Goal: Use online tool/utility: Utilize a website feature to perform a specific function

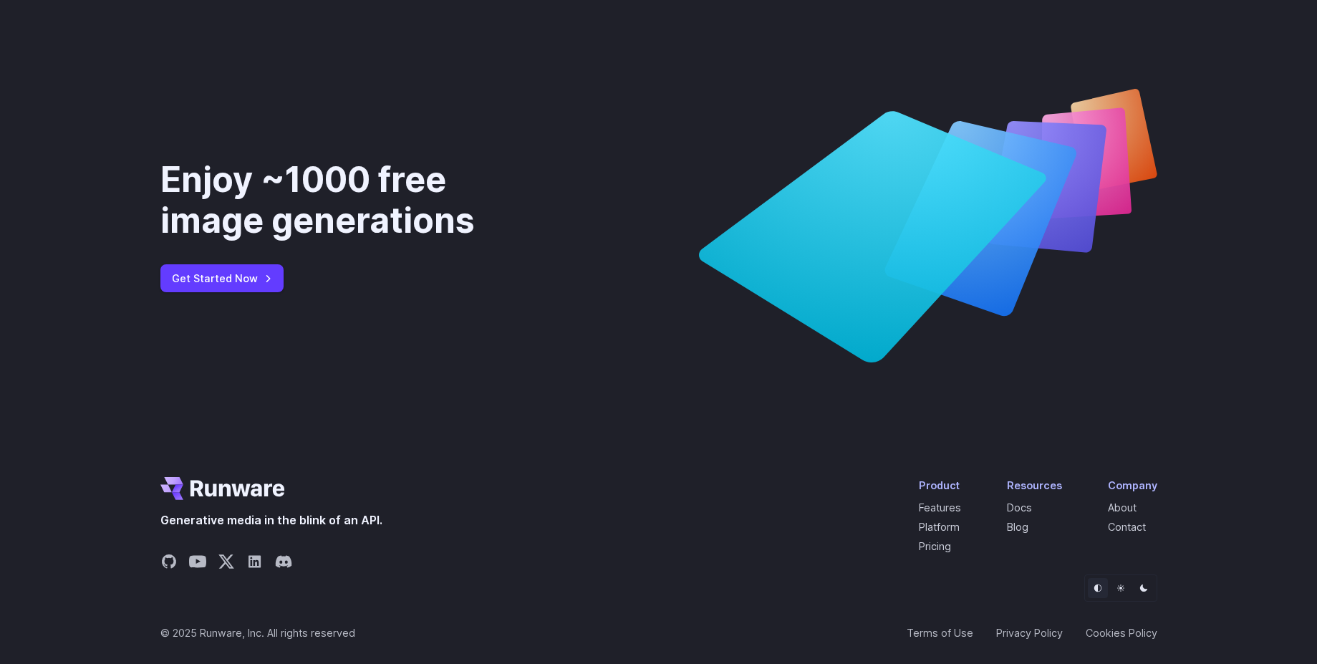
scroll to position [5361, 0]
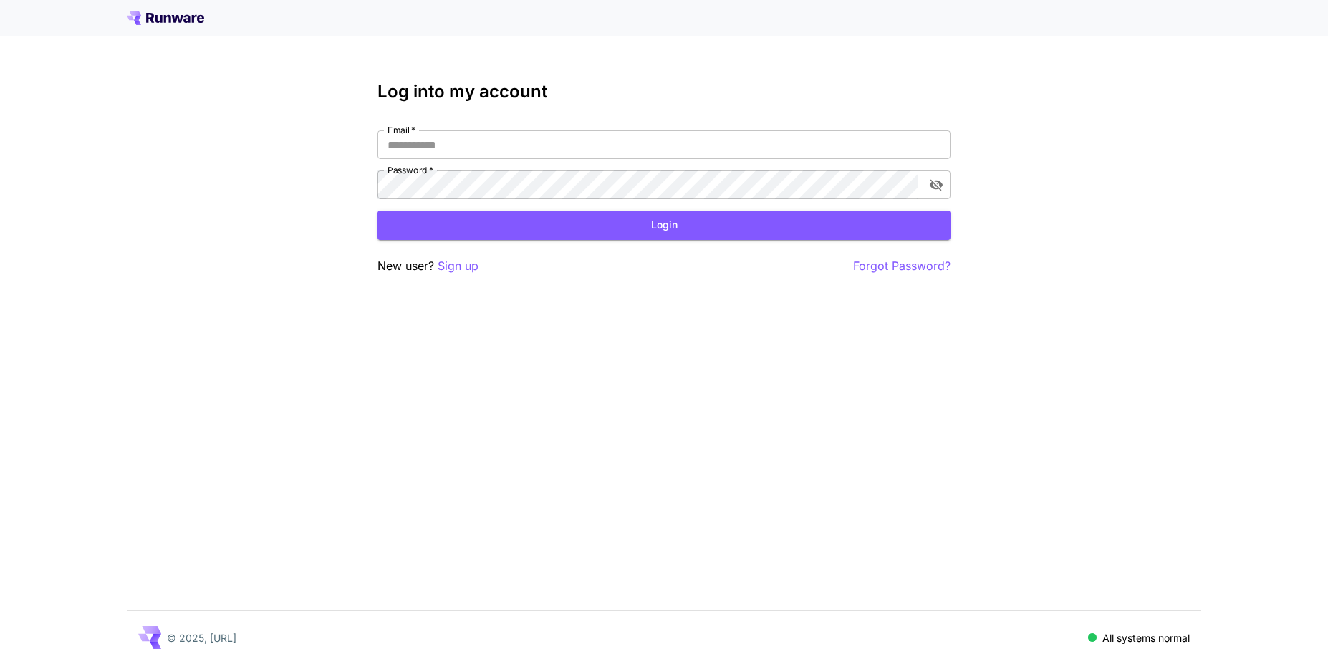
click at [571, 139] on input "Email   *" at bounding box center [663, 144] width 573 height 29
paste input "**********"
type input "**********"
click at [697, 170] on div "**********" at bounding box center [663, 164] width 573 height 69
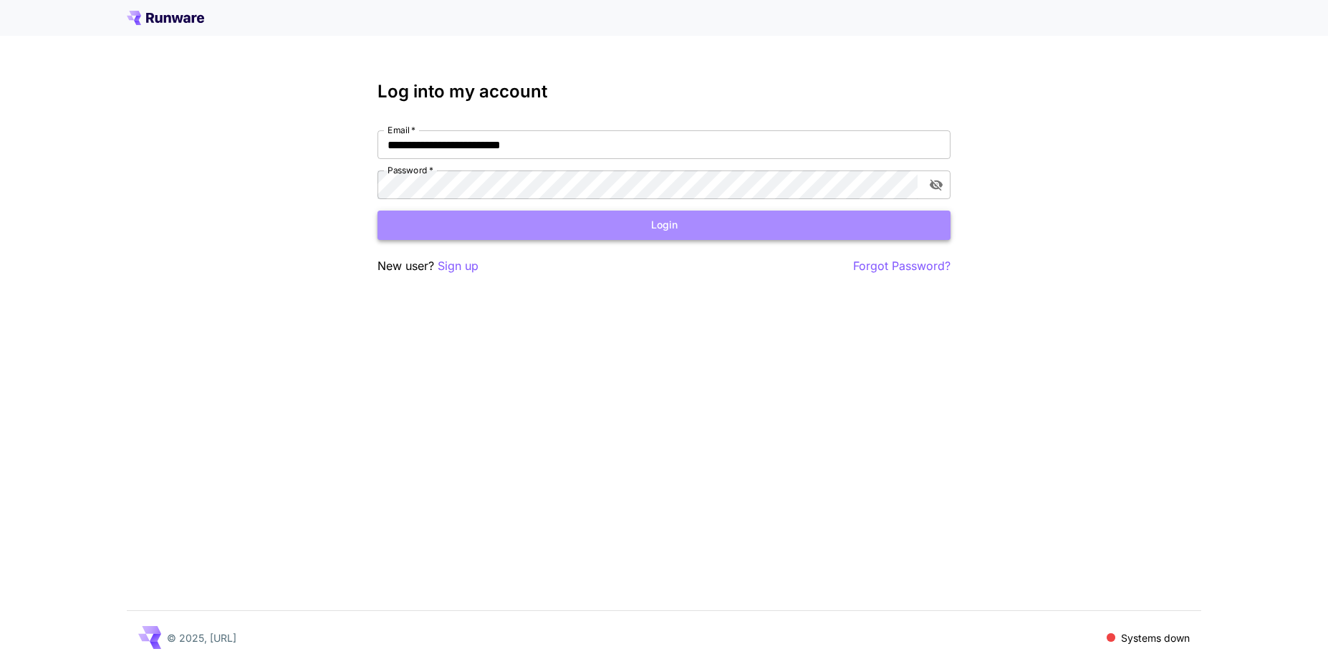
click at [673, 223] on button "Login" at bounding box center [663, 225] width 573 height 29
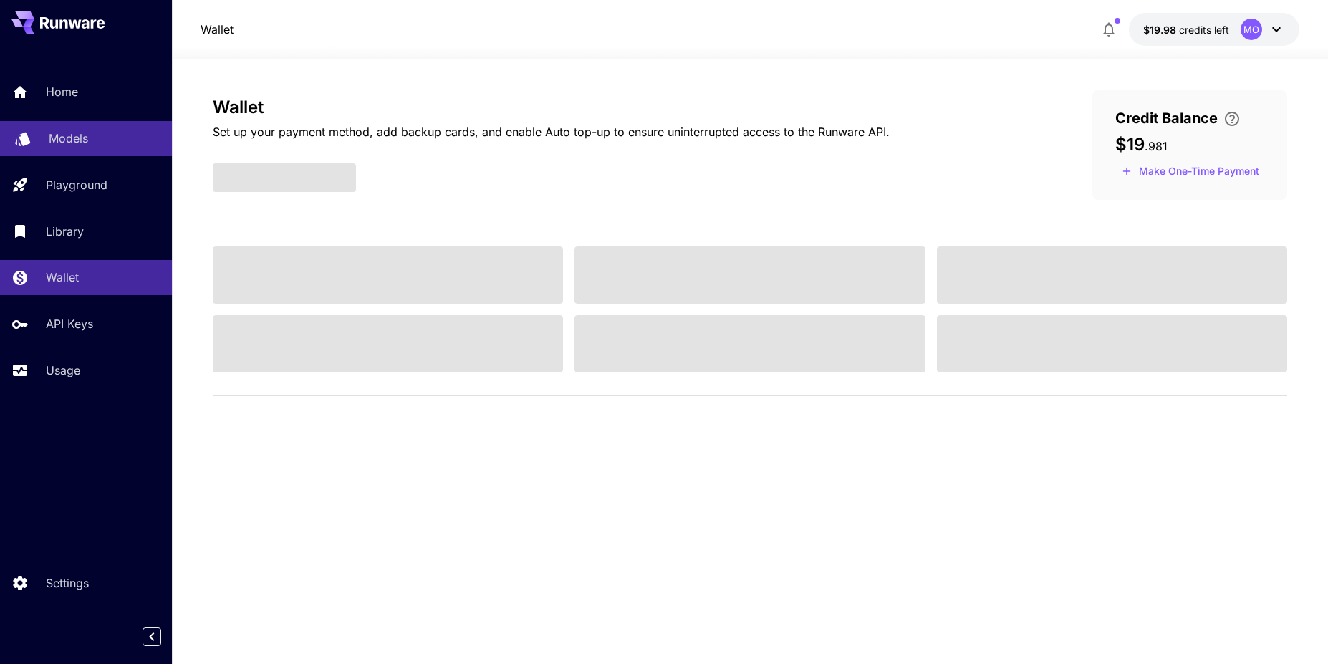
click at [52, 146] on p "Models" at bounding box center [68, 138] width 39 height 17
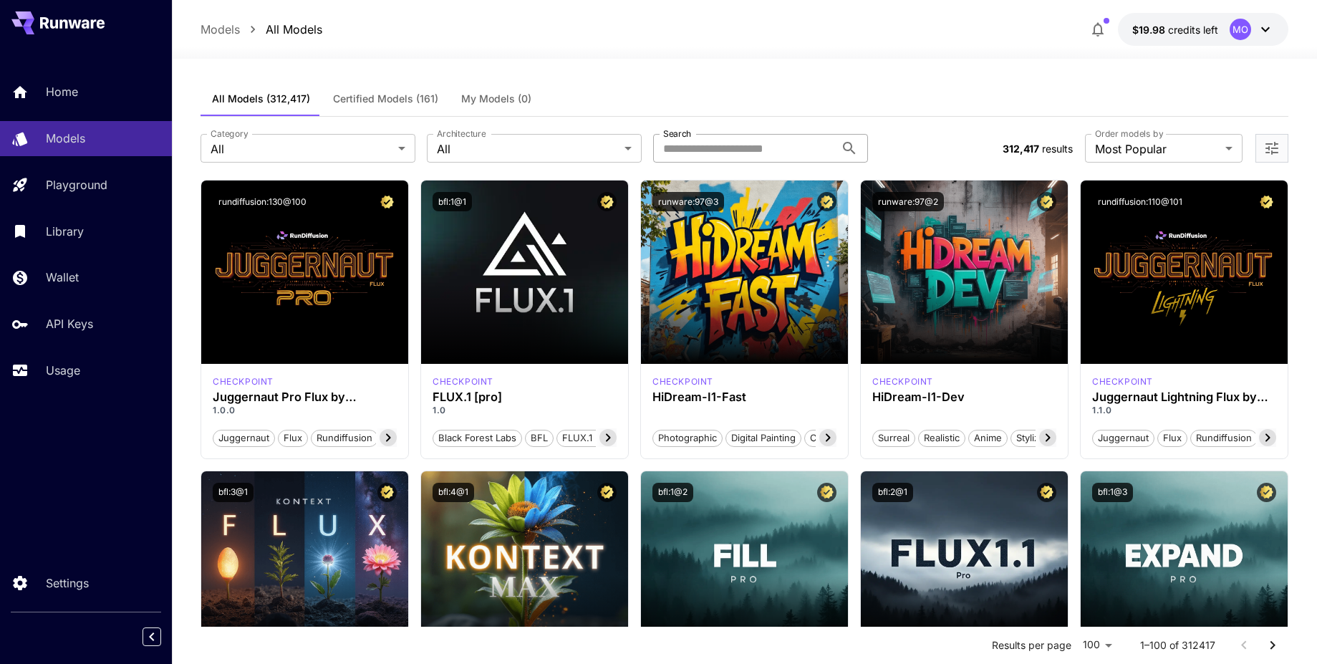
click at [763, 155] on input "Search" at bounding box center [744, 148] width 182 height 29
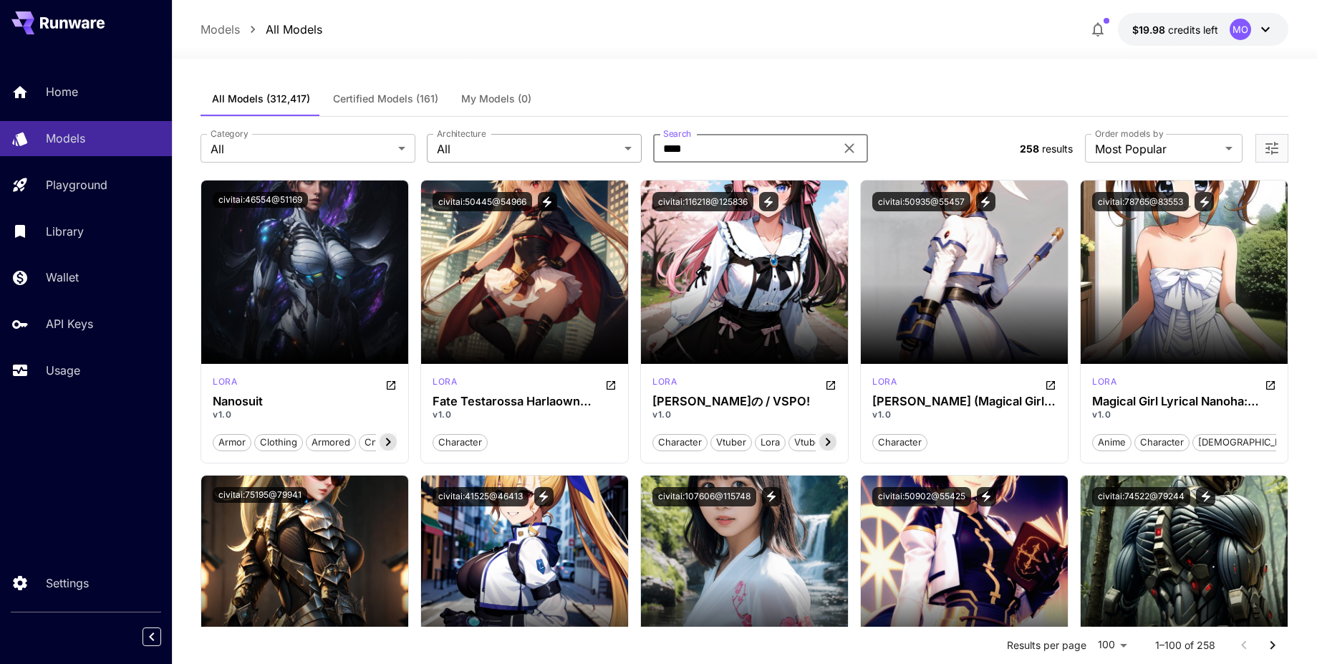
drag, startPoint x: 745, startPoint y: 149, endPoint x: 622, endPoint y: 134, distance: 124.8
click at [622, 134] on div "Category All *** Category Architecture All *** Architecture Search **** Search" at bounding box center [605, 148] width 808 height 29
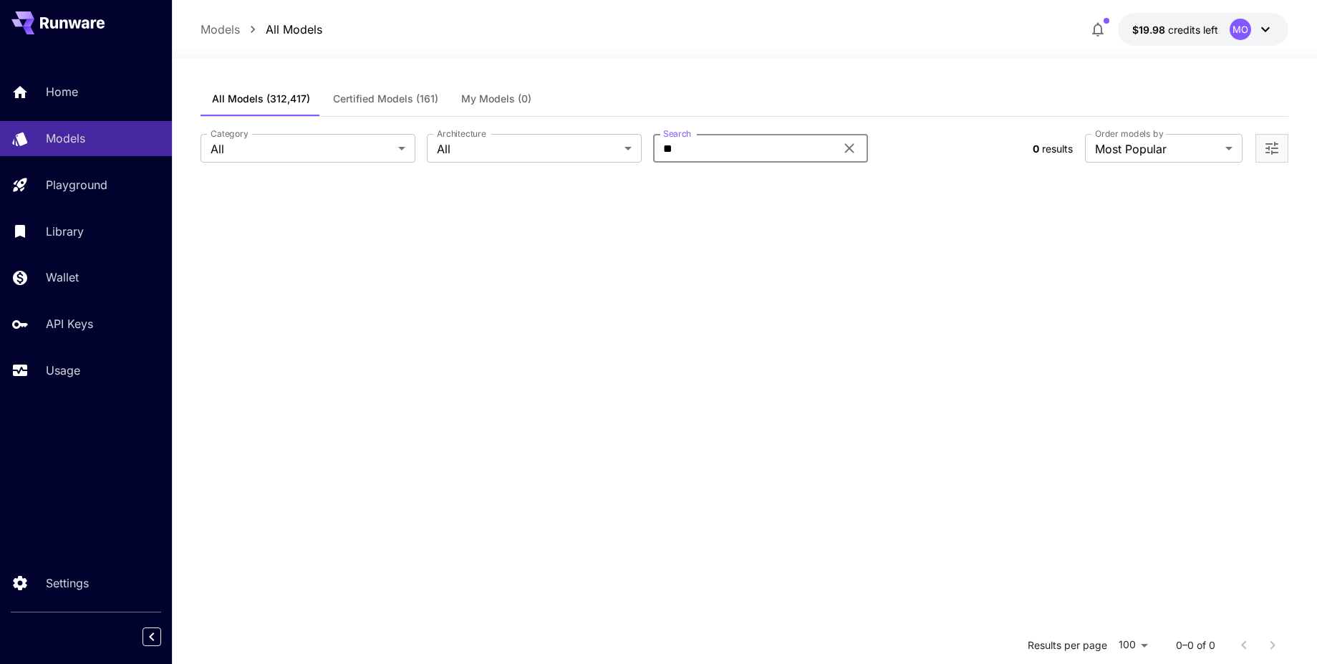
type input "*"
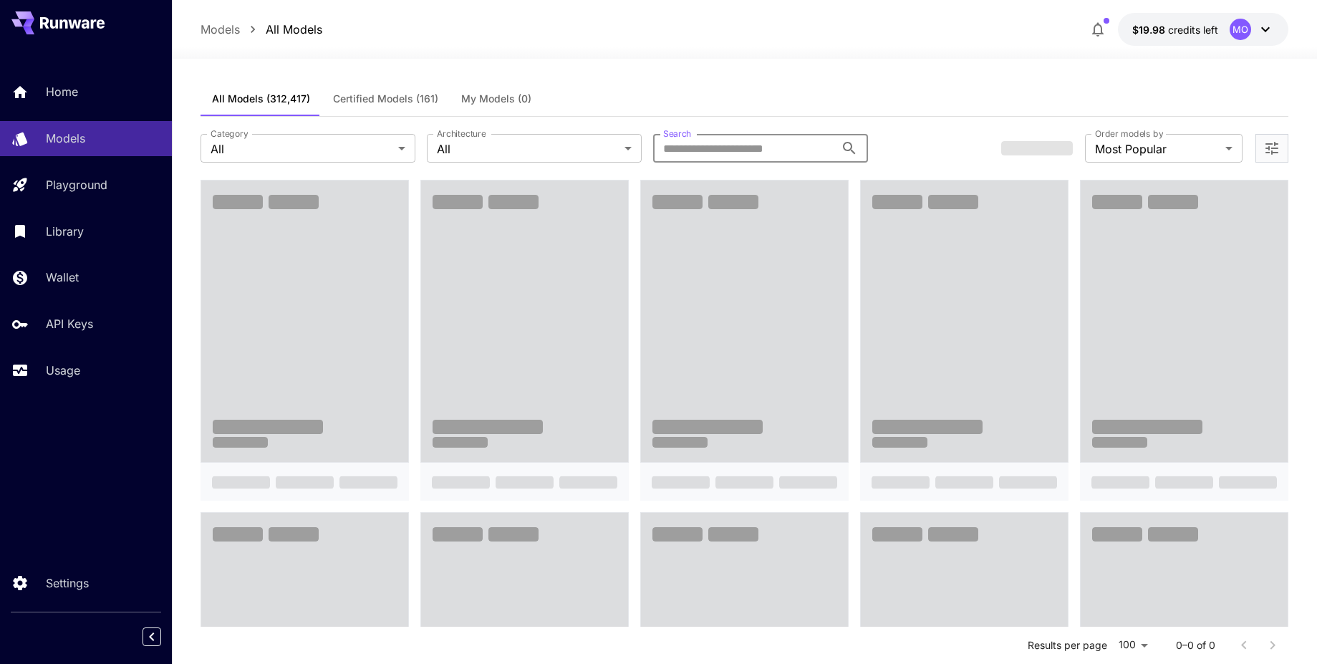
click at [409, 90] on button "Certified Models (161)" at bounding box center [386, 99] width 128 height 34
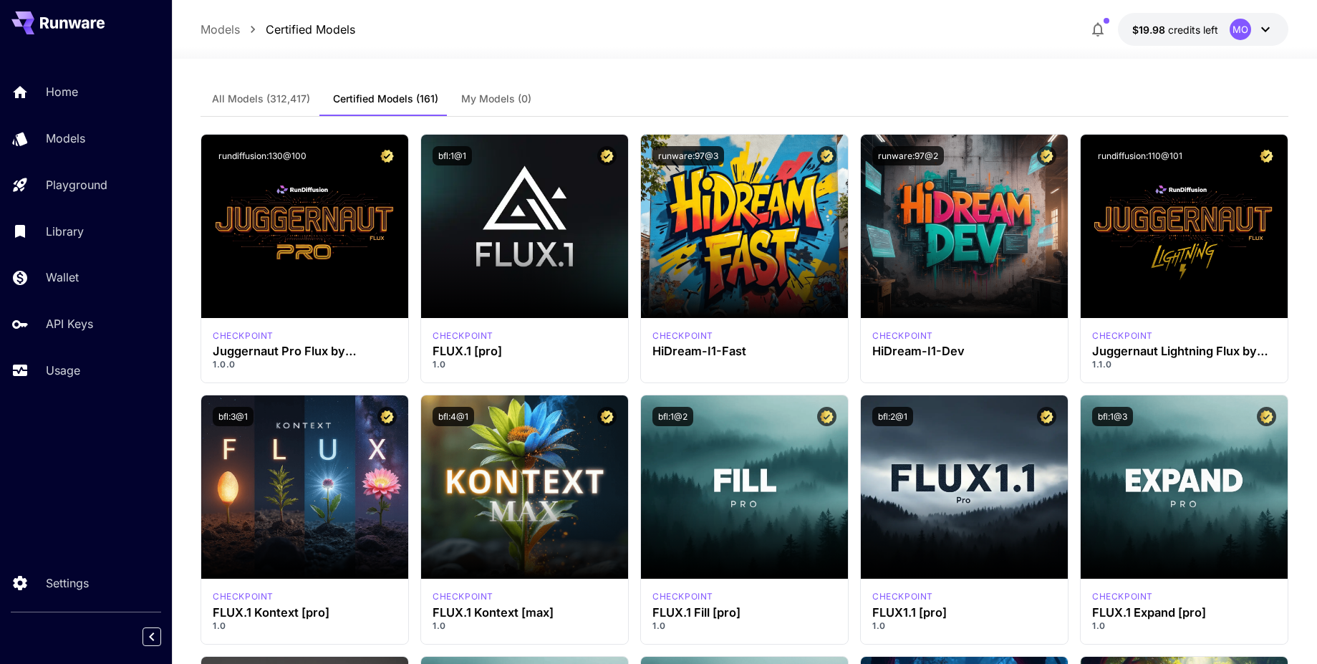
click at [733, 91] on div "All Models (312,417) Certified Models (161) My Models (0)" at bounding box center [745, 99] width 1088 height 35
click at [673, 83] on div "All Models (312,417) Certified Models (161) My Models (0)" at bounding box center [745, 99] width 1088 height 35
click at [377, 87] on button "Certified Models (161)" at bounding box center [386, 99] width 128 height 34
click at [377, 92] on span "Certified Models (161)" at bounding box center [385, 98] width 105 height 13
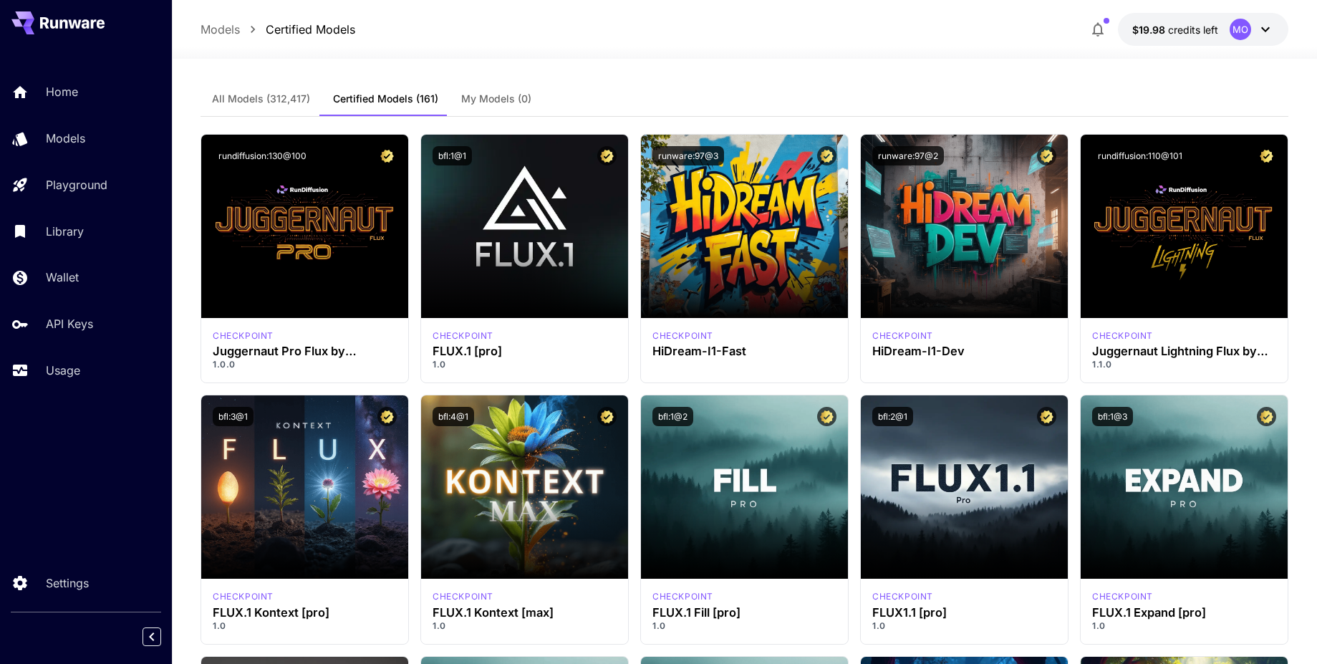
click at [256, 92] on span "All Models (312,417)" at bounding box center [261, 98] width 98 height 13
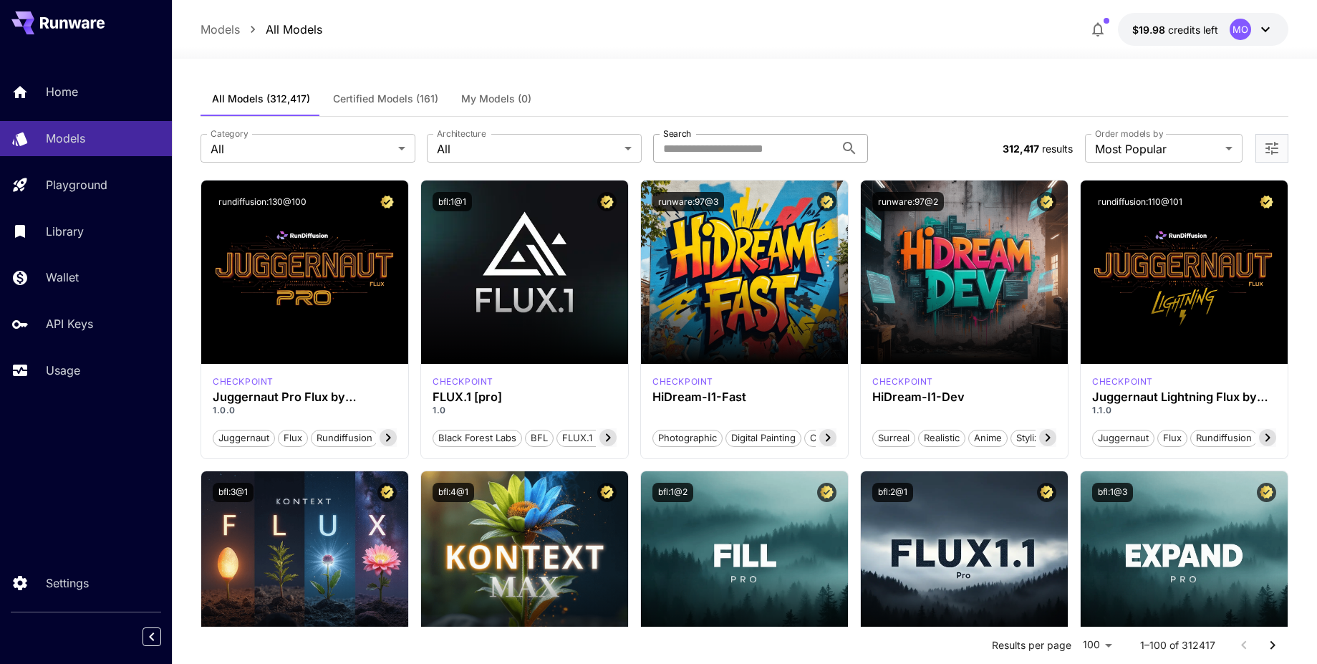
click at [742, 141] on input "Search" at bounding box center [744, 148] width 182 height 29
type input "**********"
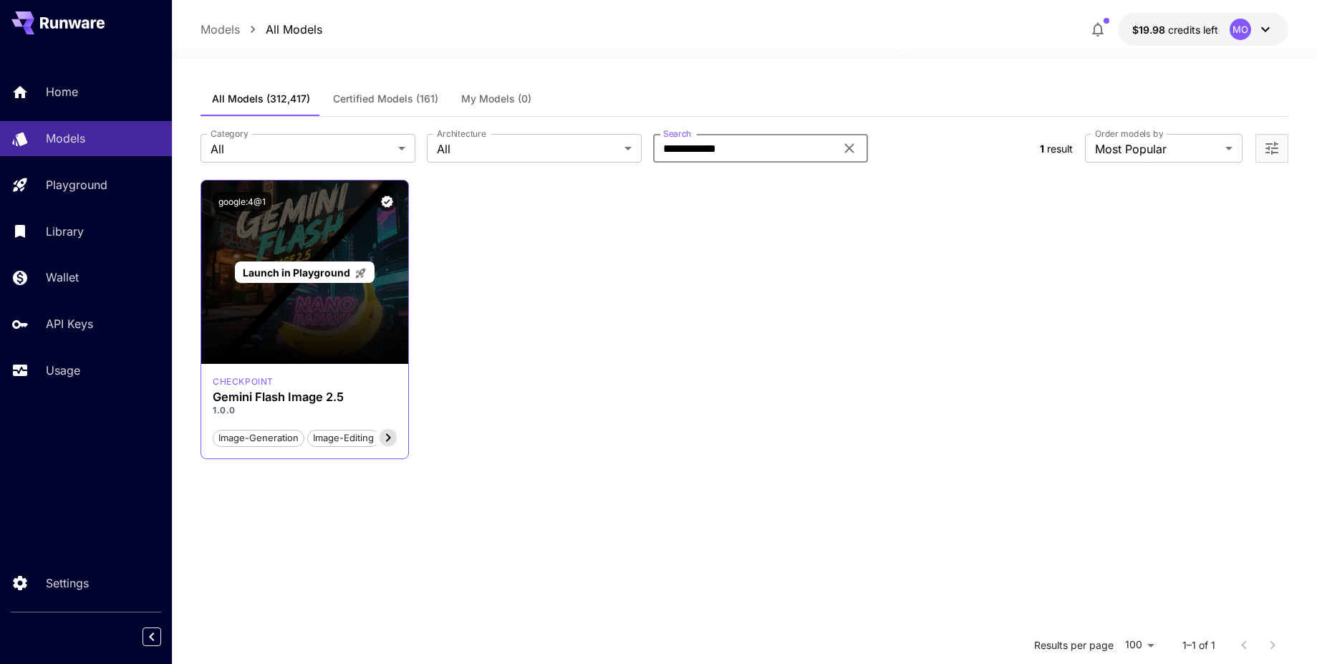
click at [291, 289] on div "Launch in Playground" at bounding box center [304, 271] width 207 height 183
click at [320, 341] on div "Launch in Playground" at bounding box center [304, 271] width 207 height 183
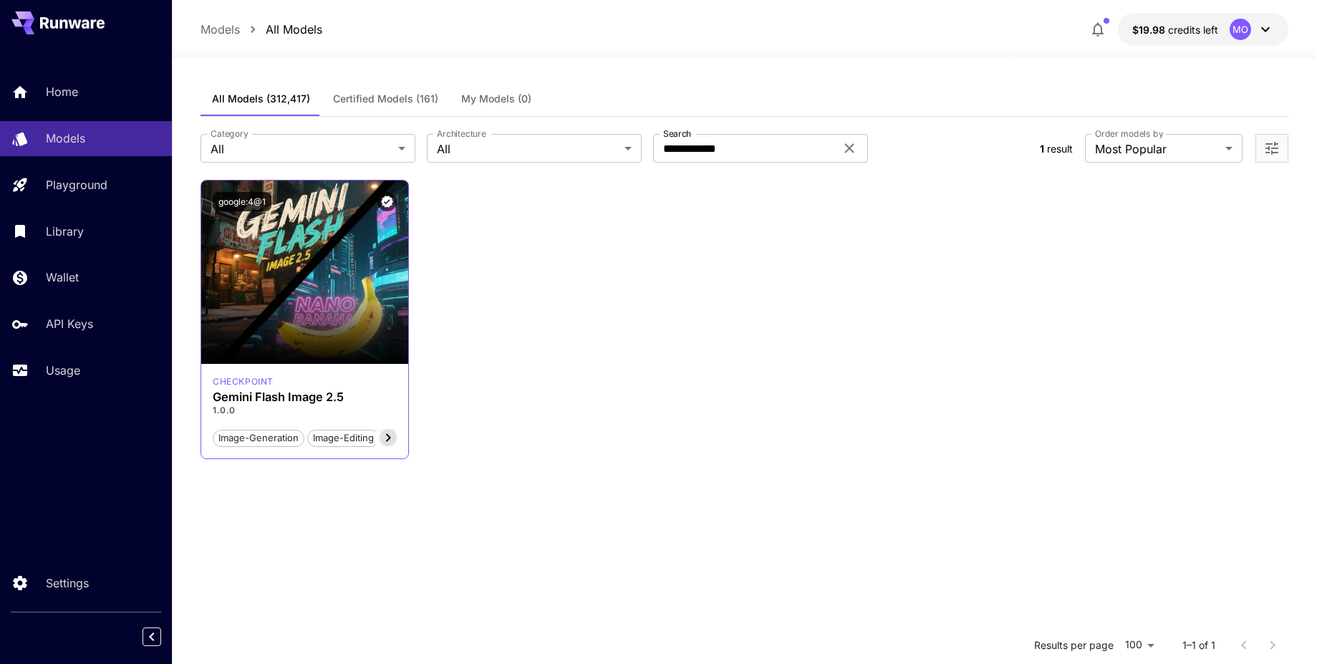
click at [303, 202] on div "google:4@1" at bounding box center [305, 201] width 184 height 19
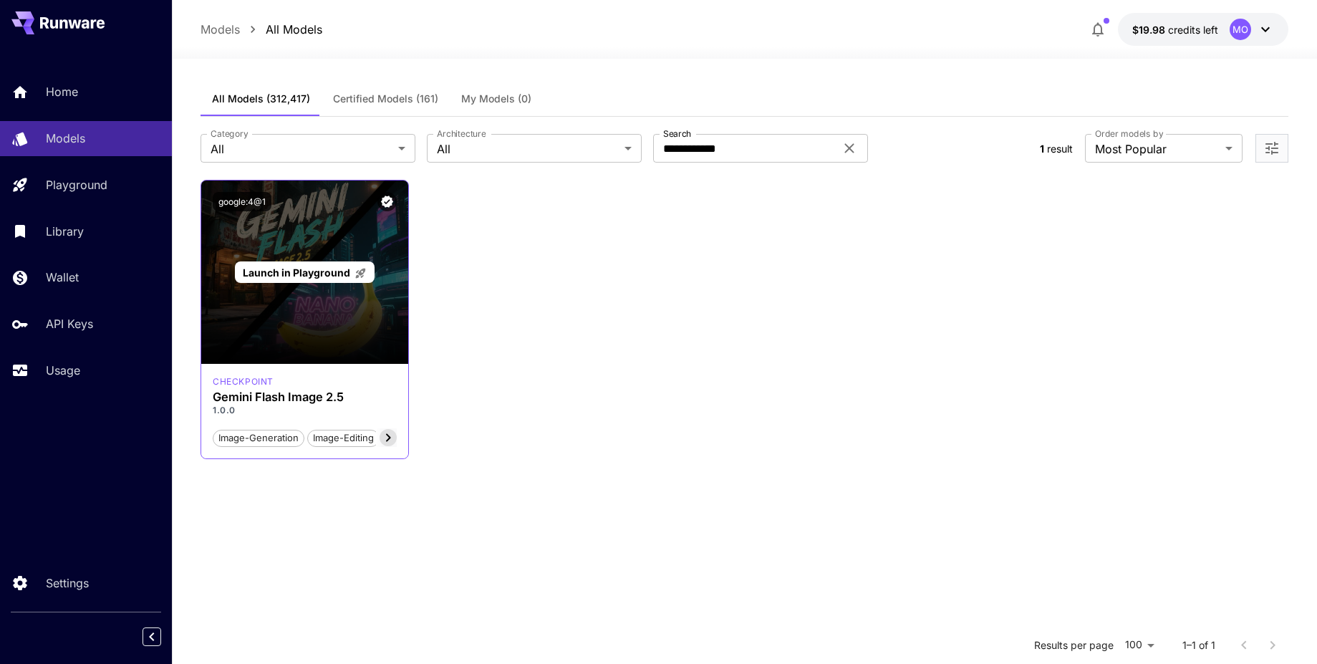
click at [301, 267] on span "Launch in Playground" at bounding box center [296, 272] width 107 height 12
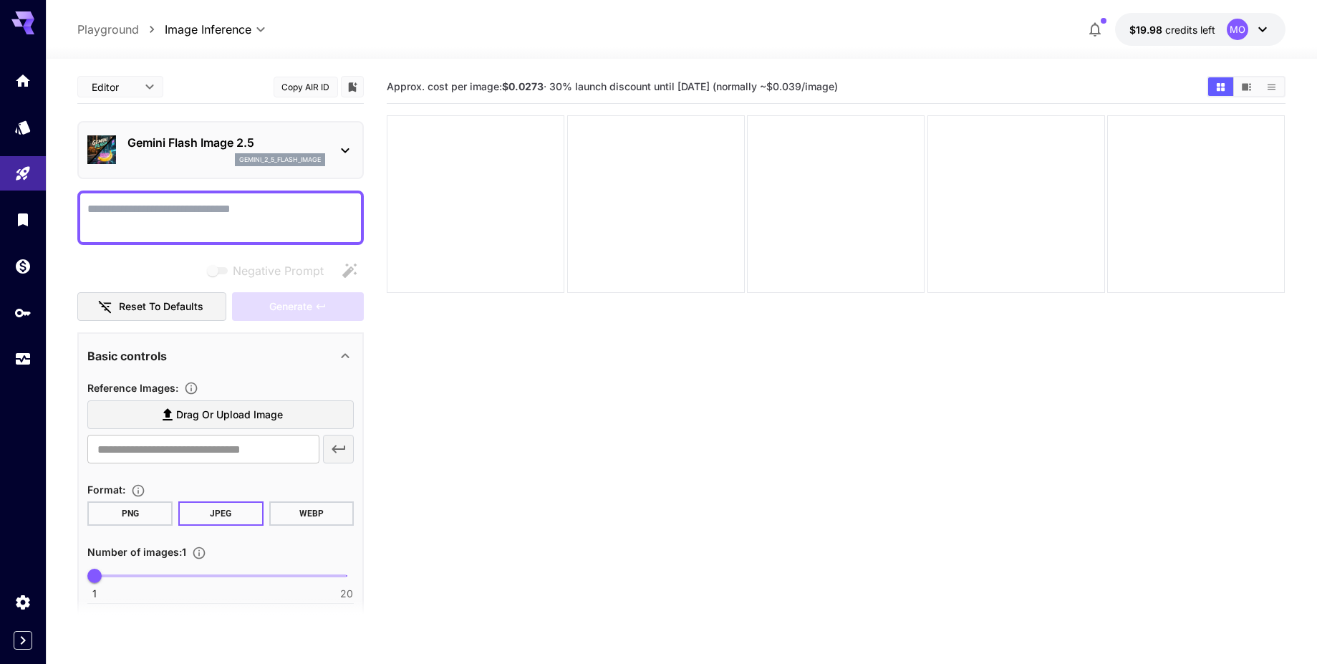
drag, startPoint x: 815, startPoint y: 87, endPoint x: 878, endPoint y: 86, distance: 63.0
click at [838, 86] on span "Approx. cost per image: $0.0273 · 30% launch discount until [DATE] (normally ~$…" at bounding box center [612, 86] width 451 height 12
copy span "$0.039/image"
click at [149, 147] on p "Gemini Flash Image 2.5" at bounding box center [226, 142] width 198 height 17
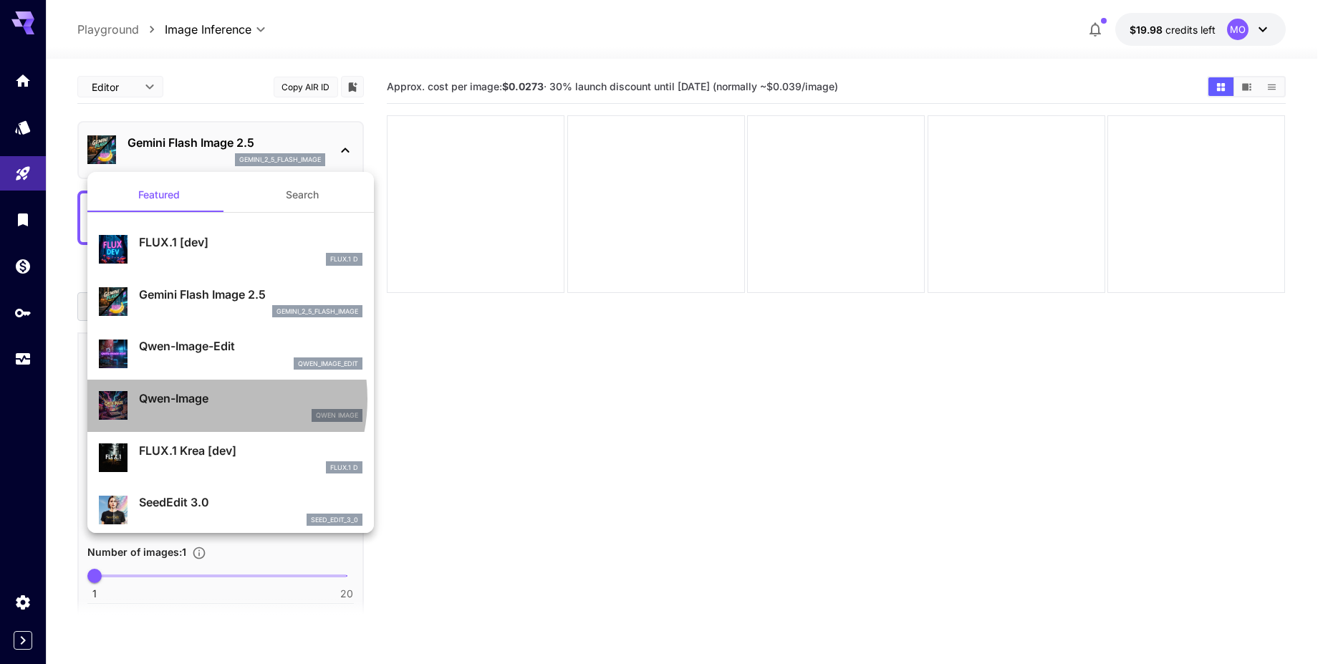
click at [195, 399] on p "Qwen-Image" at bounding box center [250, 398] width 223 height 17
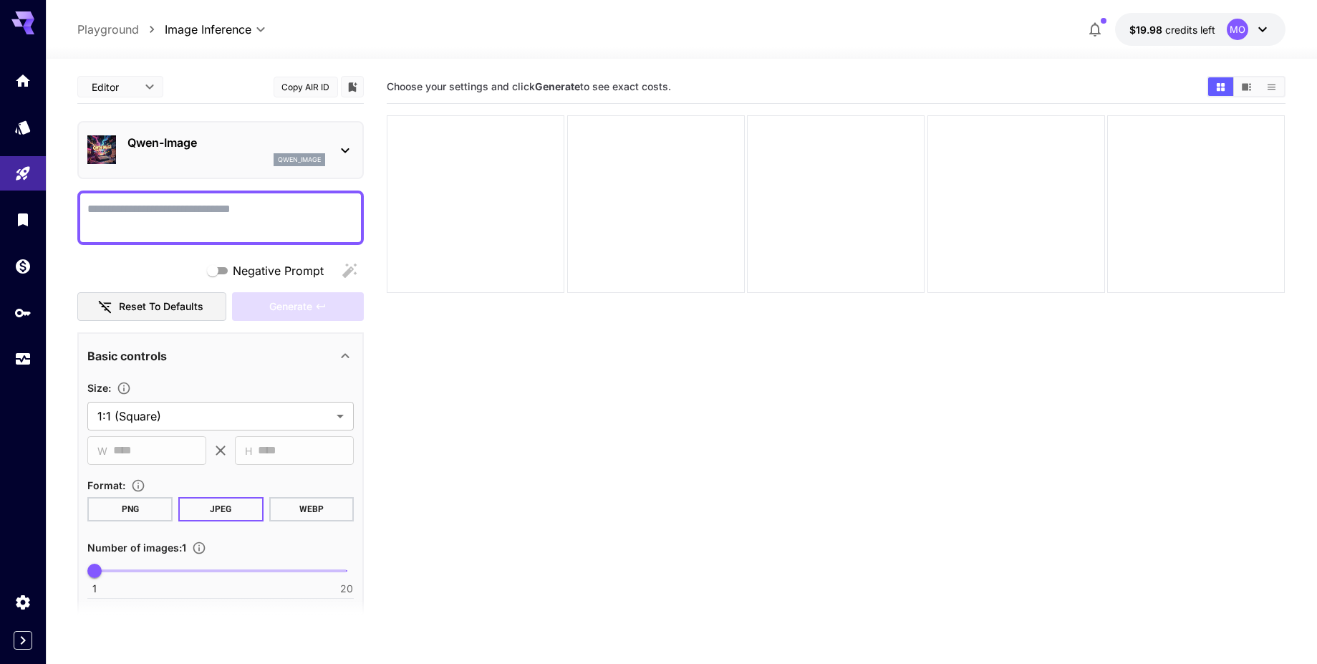
click at [516, 361] on section "Choose your settings and click Generate to see exact costs." at bounding box center [836, 402] width 898 height 664
click at [294, 217] on textarea "Negative Prompt" at bounding box center [220, 218] width 266 height 34
type textarea "*"
click at [299, 302] on span "Generate" at bounding box center [290, 307] width 43 height 18
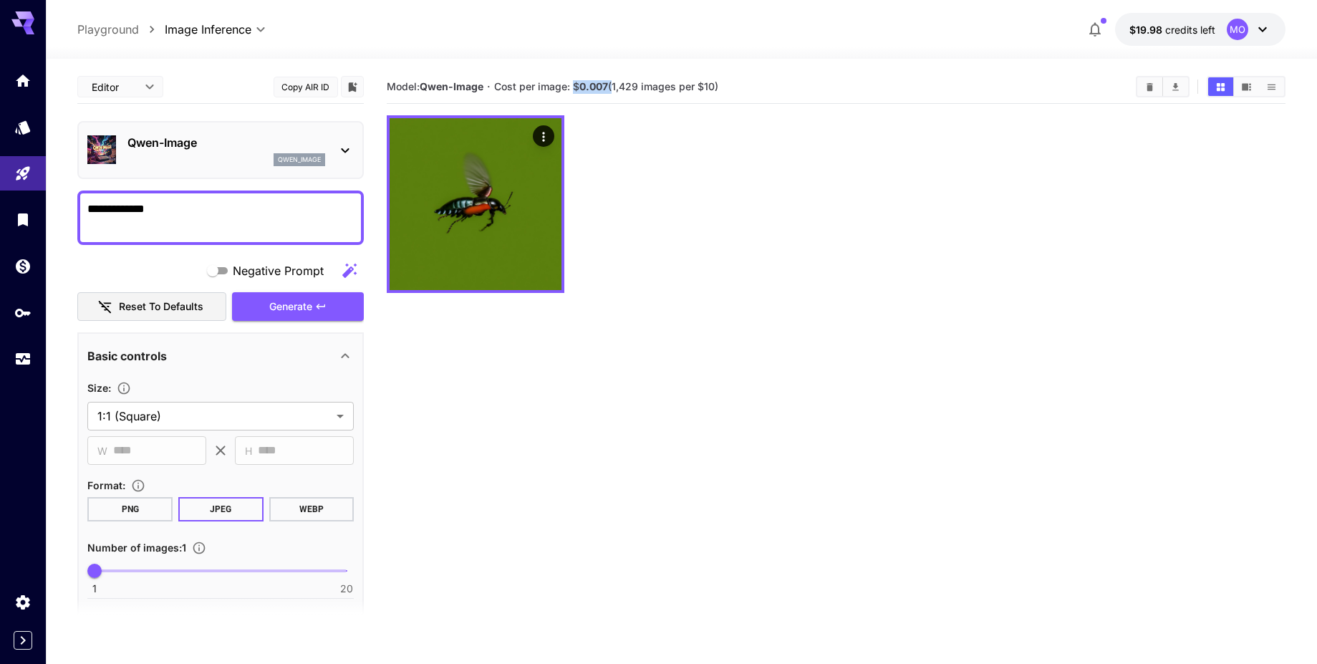
drag, startPoint x: 576, startPoint y: 88, endPoint x: 613, endPoint y: 91, distance: 36.6
click at [613, 91] on span "Cost per image: $ 0.007 (1,429 images per $10)" at bounding box center [606, 86] width 224 height 12
click at [609, 92] on span "Cost per image: $ 0.007 (1,429 images per $10)" at bounding box center [606, 86] width 224 height 12
drag, startPoint x: 610, startPoint y: 88, endPoint x: 574, endPoint y: 84, distance: 36.1
click at [574, 84] on span "Cost per image: $ 0.007 (1,429 images per $10)" at bounding box center [606, 86] width 224 height 12
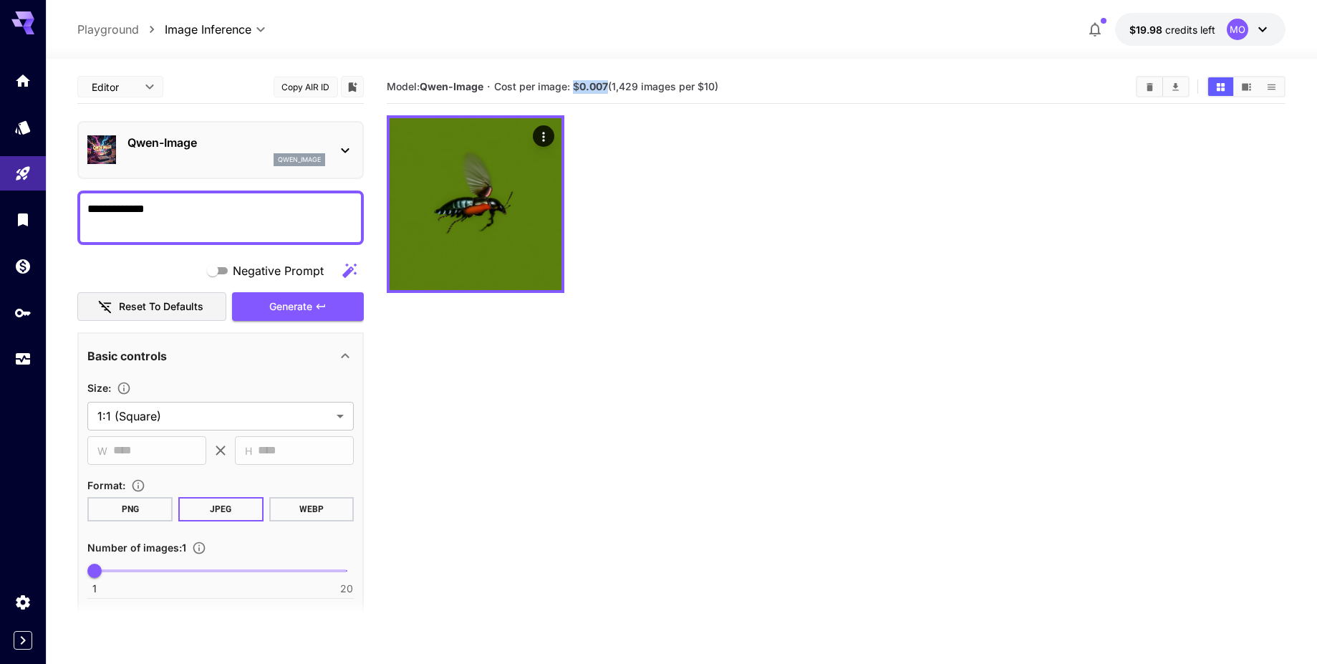
copy span "$ 0.007"
click at [253, 213] on textarea "**********" at bounding box center [220, 218] width 266 height 34
click at [299, 312] on span "Generate" at bounding box center [290, 307] width 43 height 18
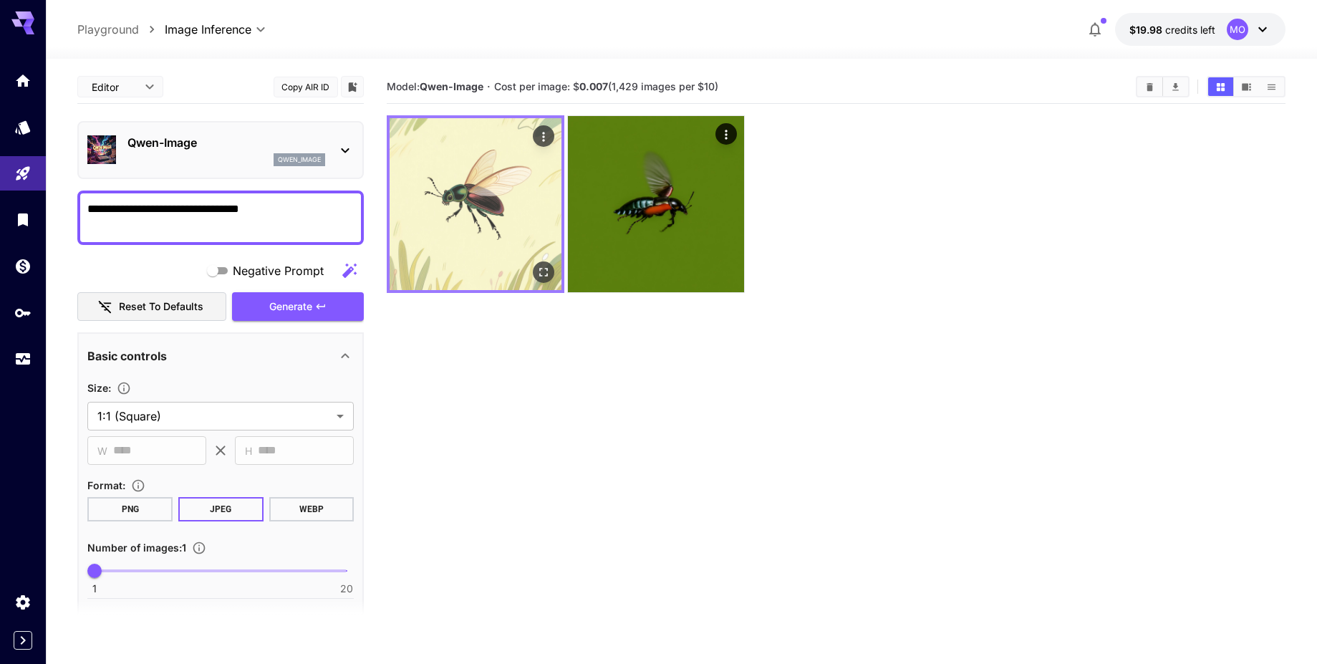
click at [486, 221] on img at bounding box center [476, 204] width 172 height 172
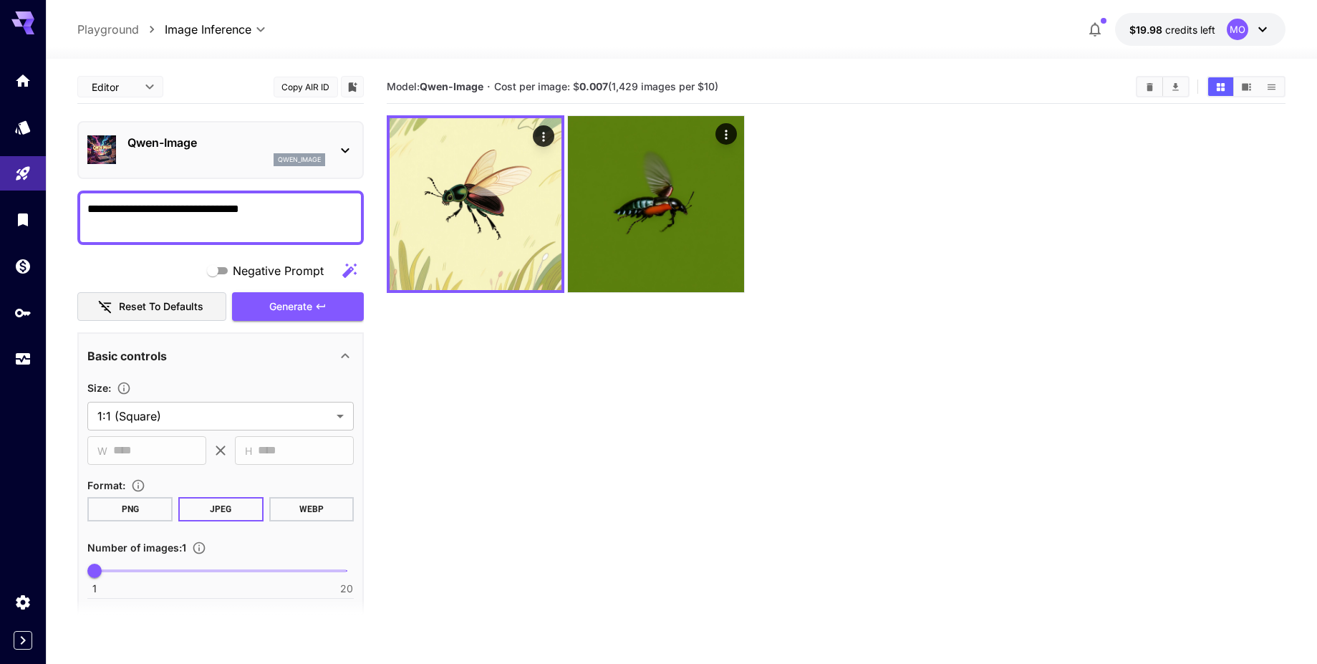
click at [294, 220] on textarea "**********" at bounding box center [220, 218] width 266 height 34
click at [305, 304] on span "Generate" at bounding box center [290, 307] width 43 height 18
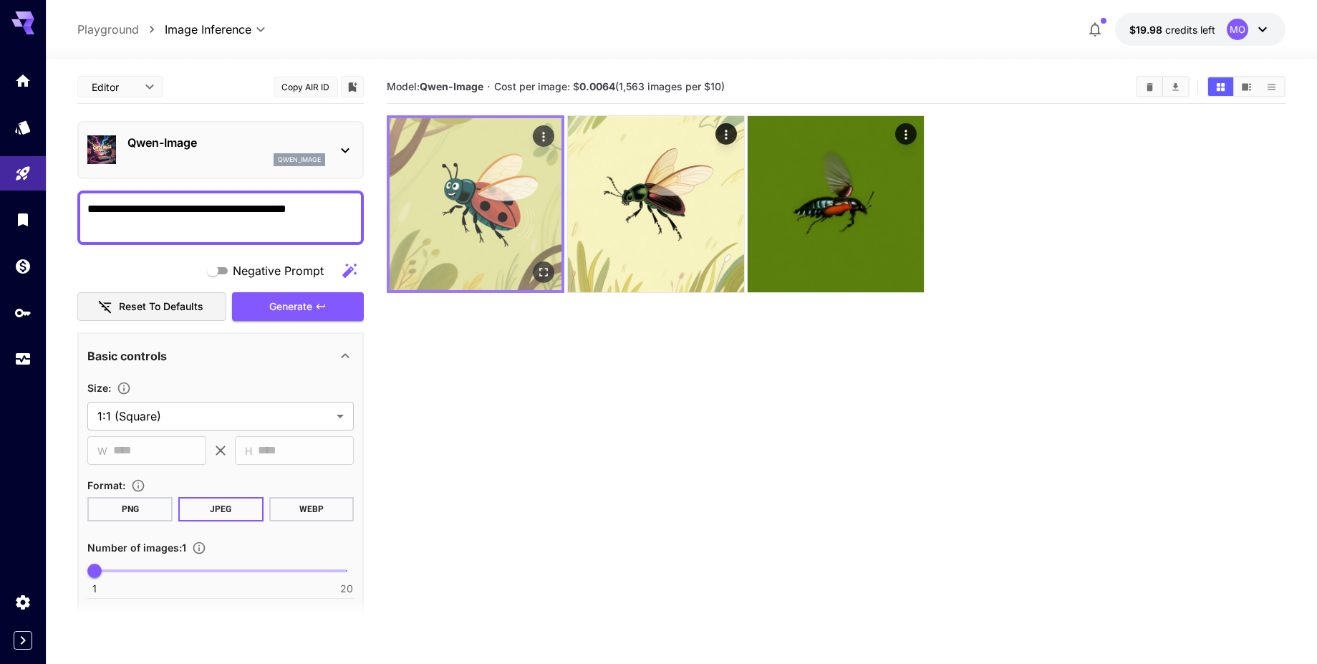
click at [481, 208] on img at bounding box center [476, 204] width 172 height 172
click at [540, 269] on icon "Open in fullscreen" at bounding box center [544, 272] width 9 height 9
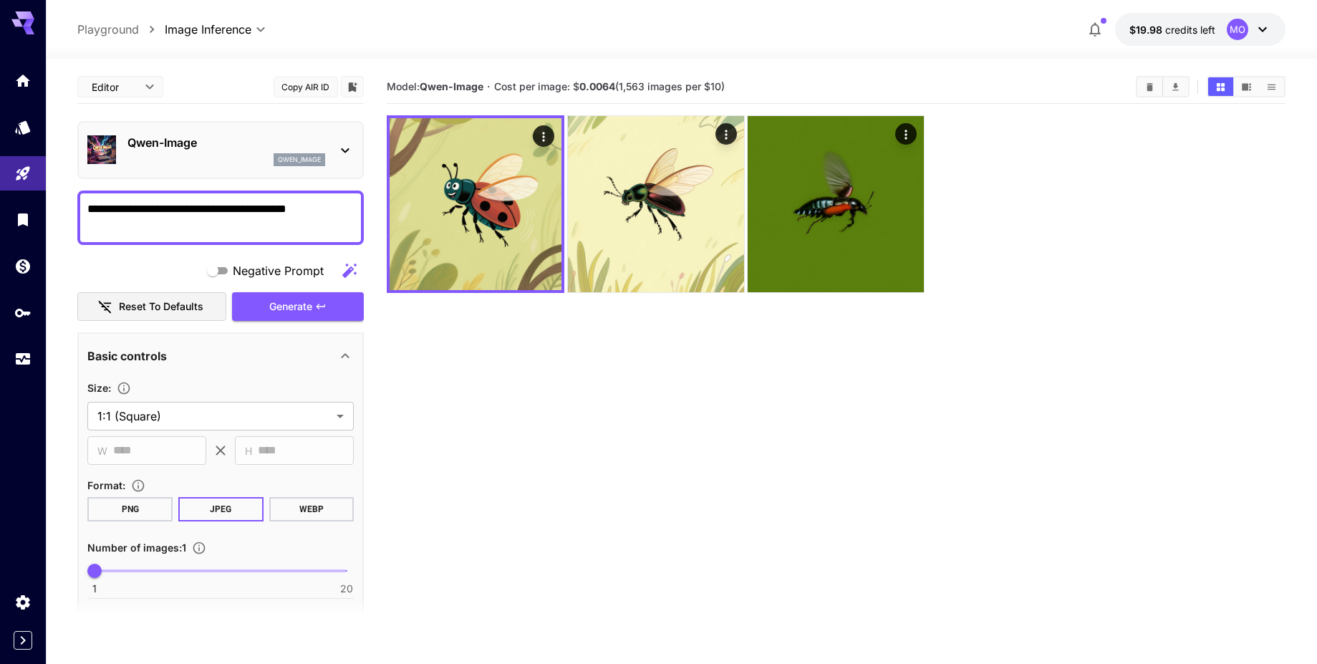
click at [314, 211] on textarea "**********" at bounding box center [220, 218] width 266 height 34
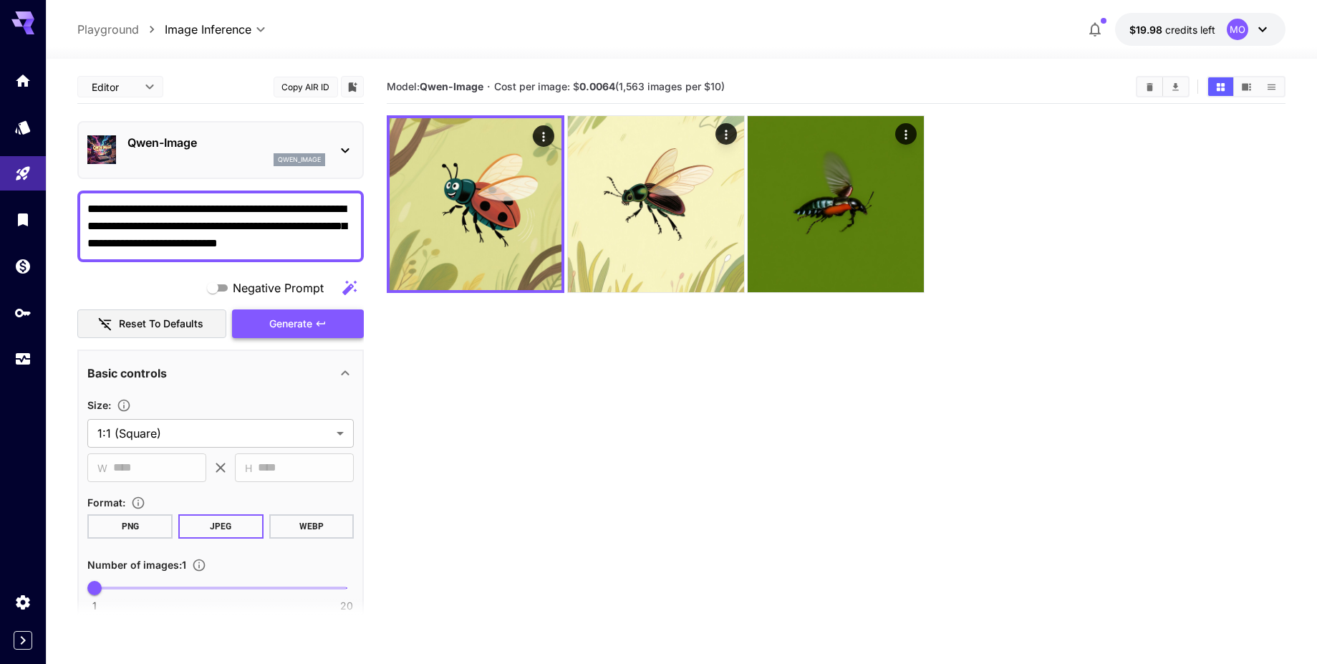
click at [304, 323] on span "Generate" at bounding box center [290, 324] width 43 height 18
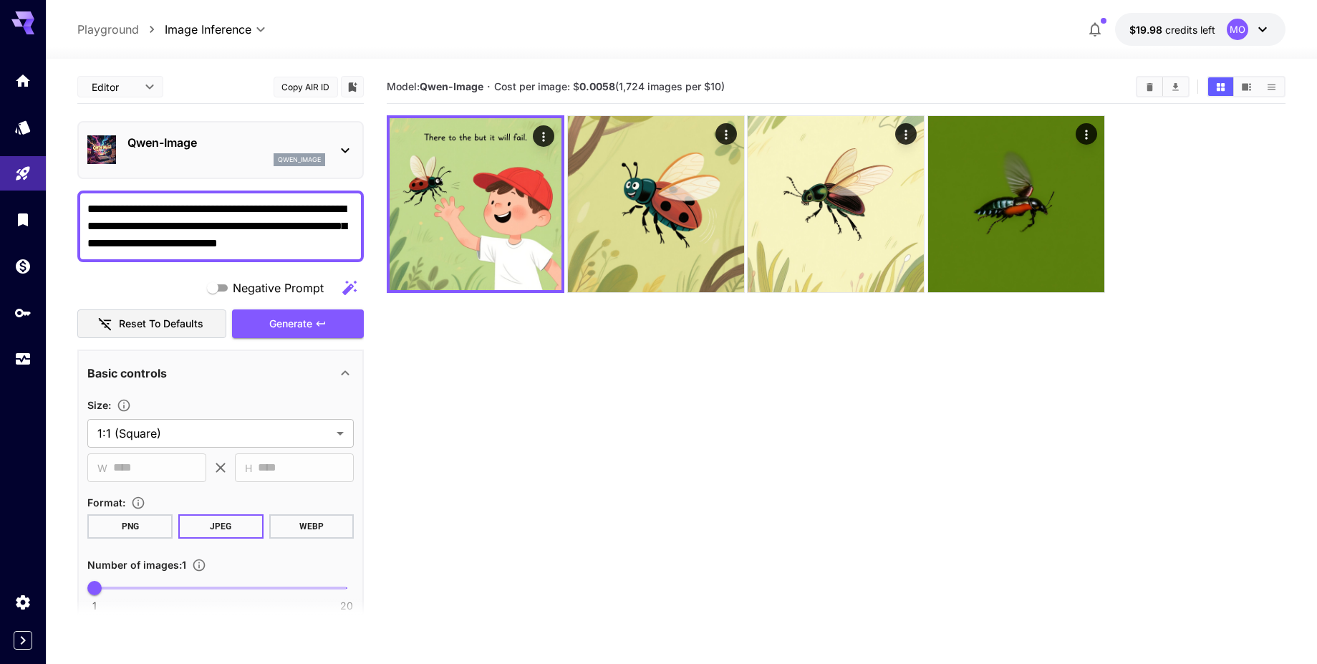
drag, startPoint x: 303, startPoint y: 241, endPoint x: 60, endPoint y: 188, distance: 248.6
click at [62, 193] on section "**********" at bounding box center [681, 418] width 1271 height 718
paste textarea "**********"
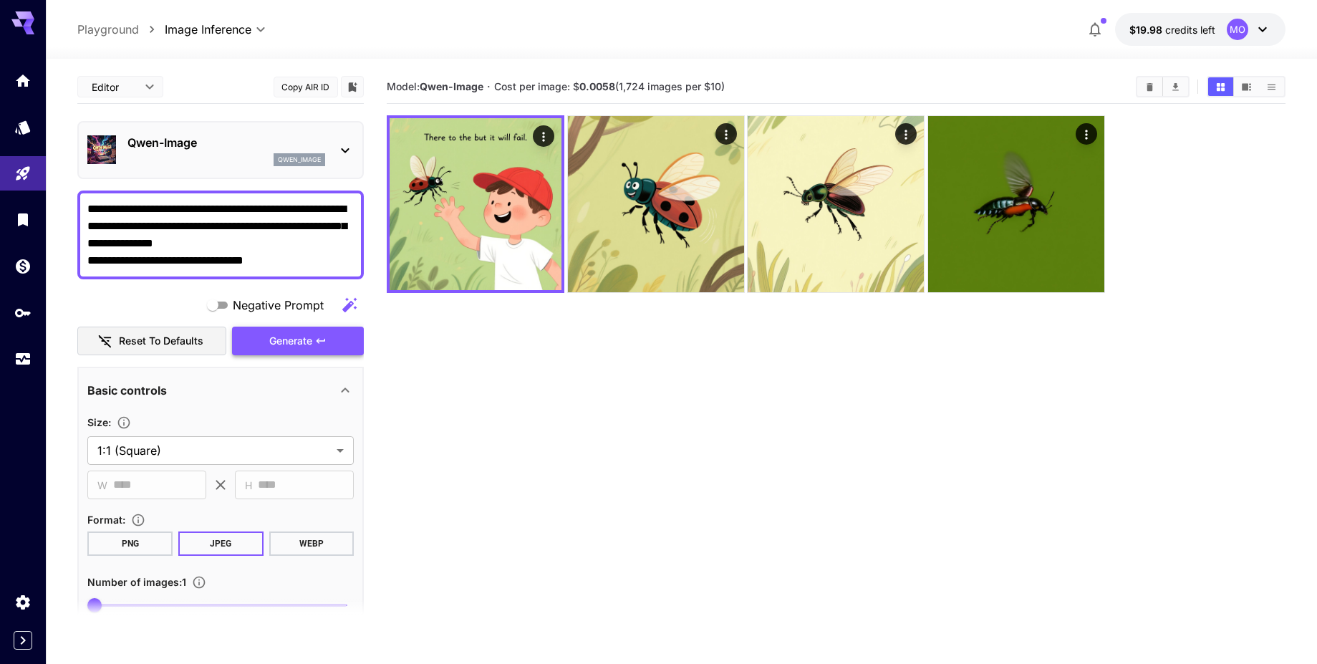
click at [309, 332] on span "Generate" at bounding box center [290, 341] width 43 height 18
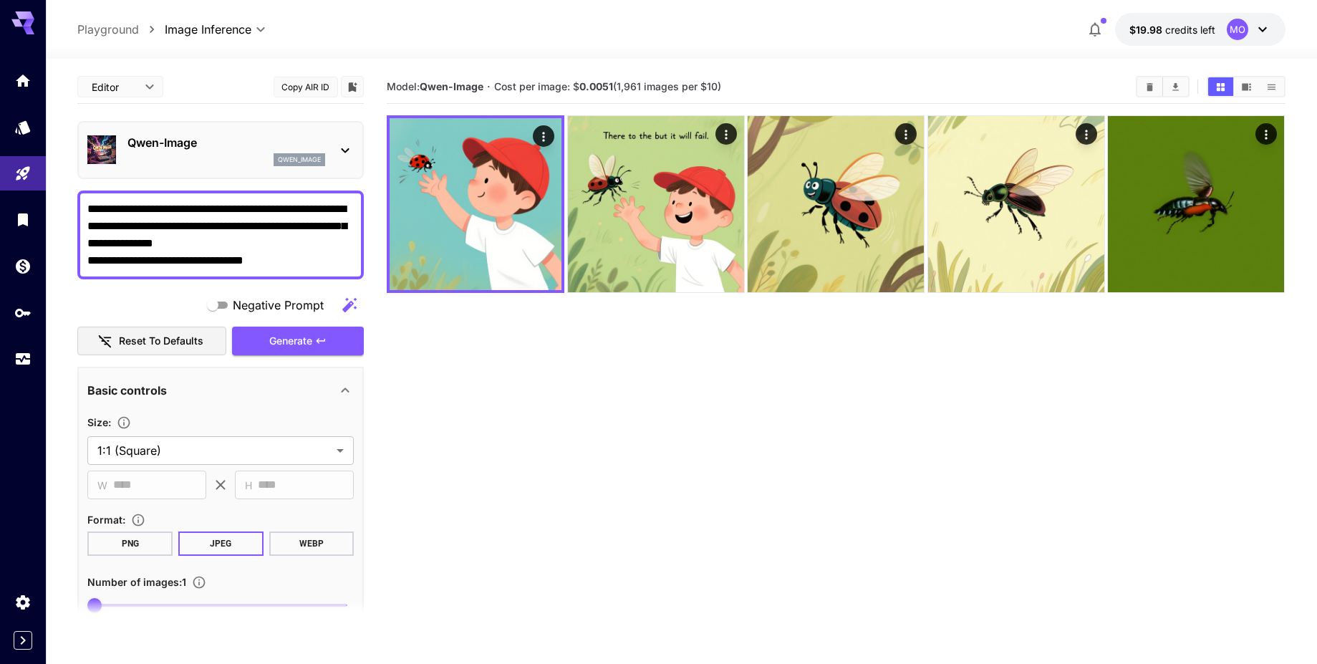
click at [233, 175] on div "[PERSON_NAME]-Image qwen_image" at bounding box center [220, 150] width 286 height 58
click at [231, 170] on div "[PERSON_NAME]-Image qwen_image" at bounding box center [220, 150] width 266 height 44
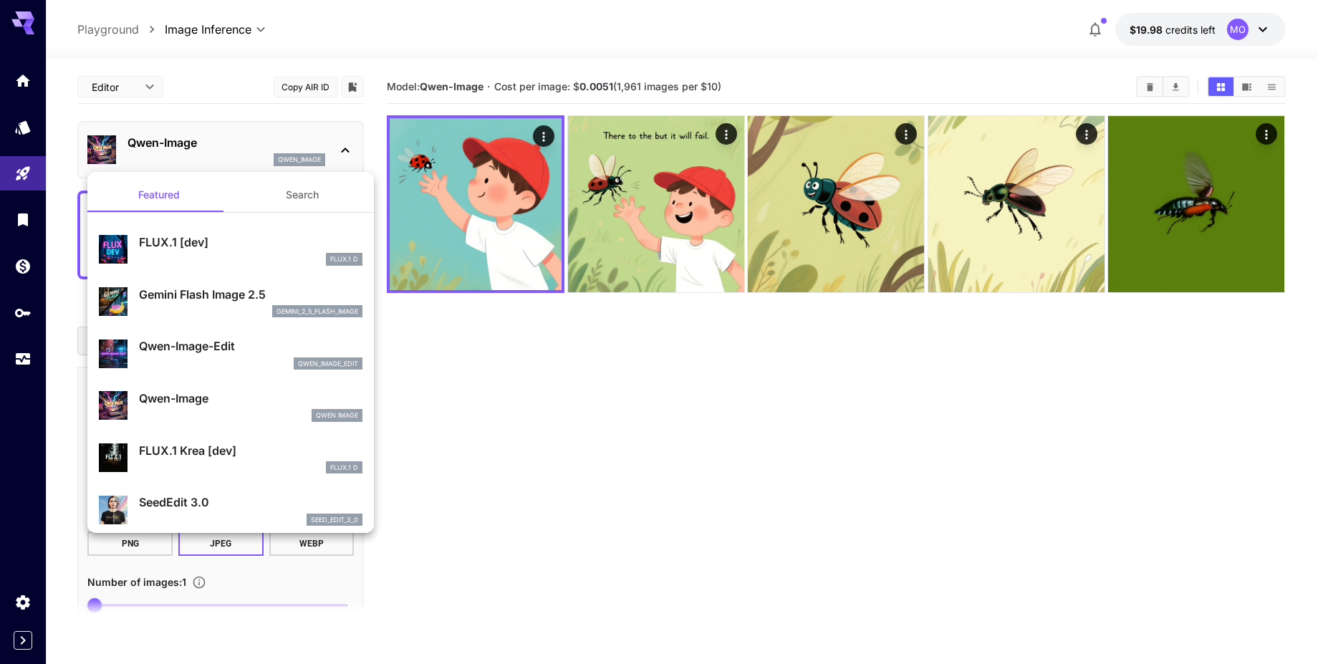
click at [184, 309] on div "gemini_2_5_flash_image" at bounding box center [250, 311] width 223 height 13
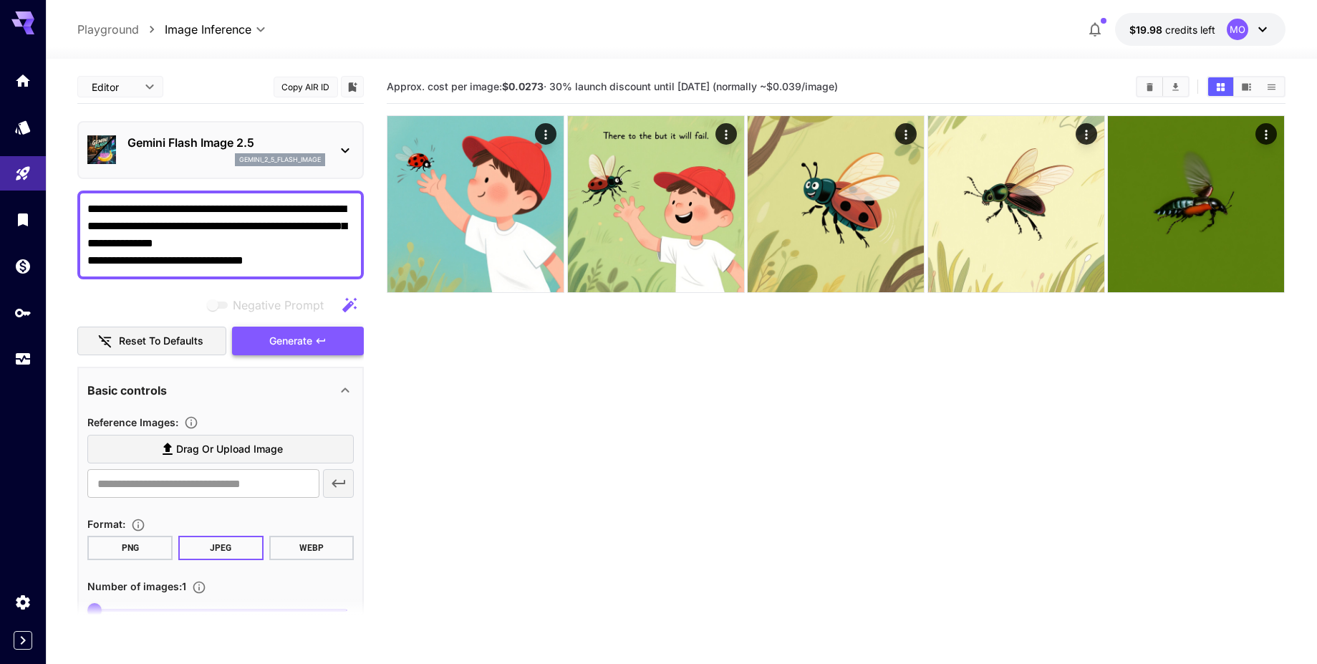
click at [289, 342] on span "Generate" at bounding box center [290, 341] width 43 height 18
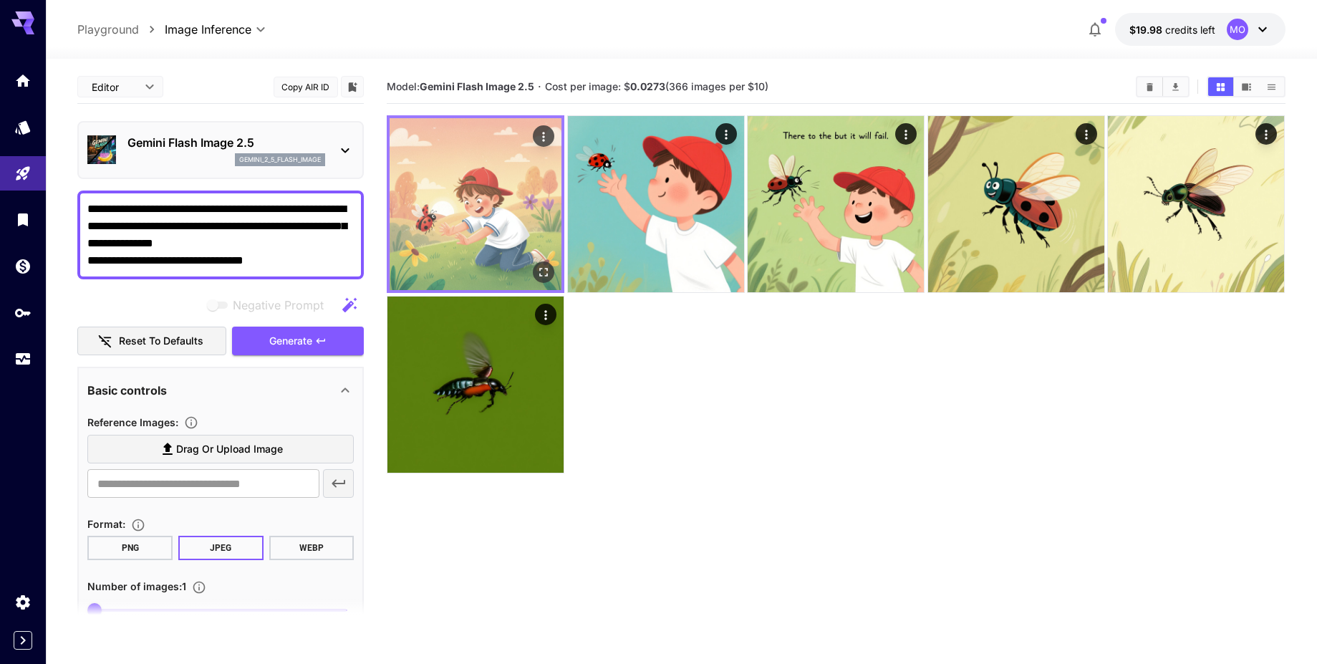
click at [447, 196] on img at bounding box center [476, 204] width 172 height 172
click at [551, 274] on button "Open in fullscreen" at bounding box center [544, 271] width 21 height 21
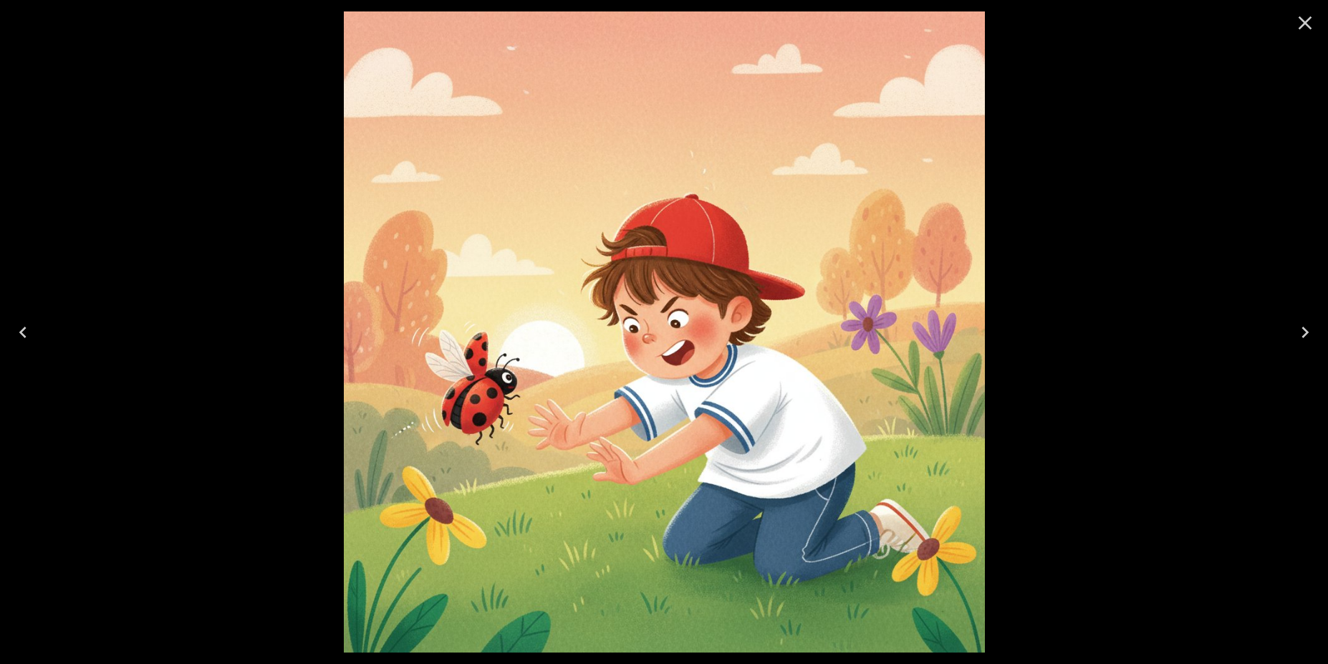
click at [284, 132] on div at bounding box center [664, 332] width 1328 height 664
click at [1313, 32] on icon "Close" at bounding box center [1304, 22] width 23 height 23
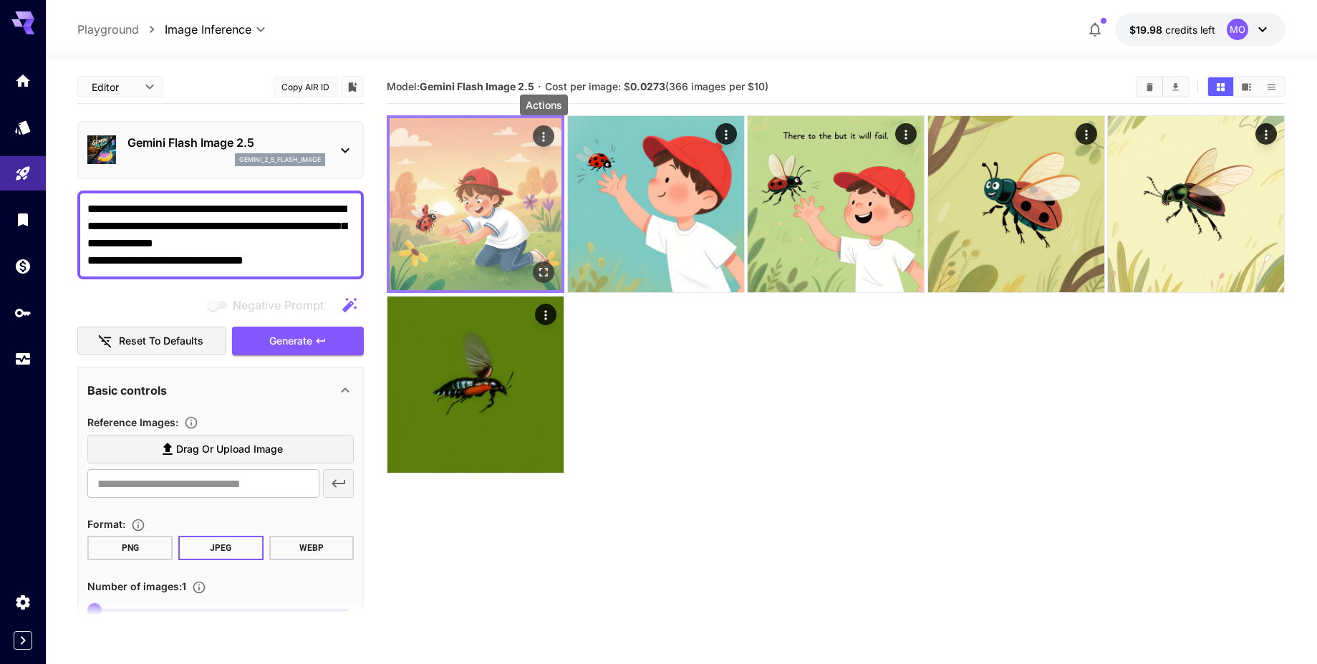
click at [548, 137] on icon "Actions" at bounding box center [544, 137] width 14 height 14
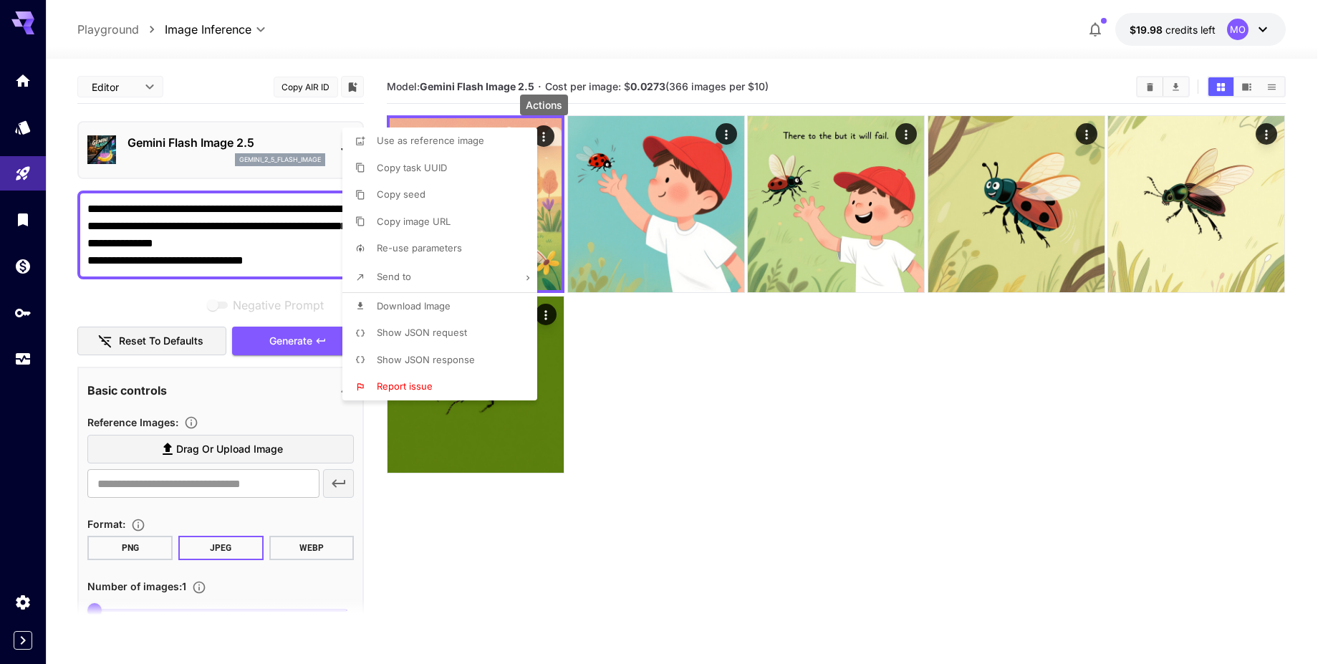
click at [463, 310] on li "Download Image" at bounding box center [443, 306] width 203 height 27
click at [733, 137] on div at bounding box center [664, 332] width 1328 height 664
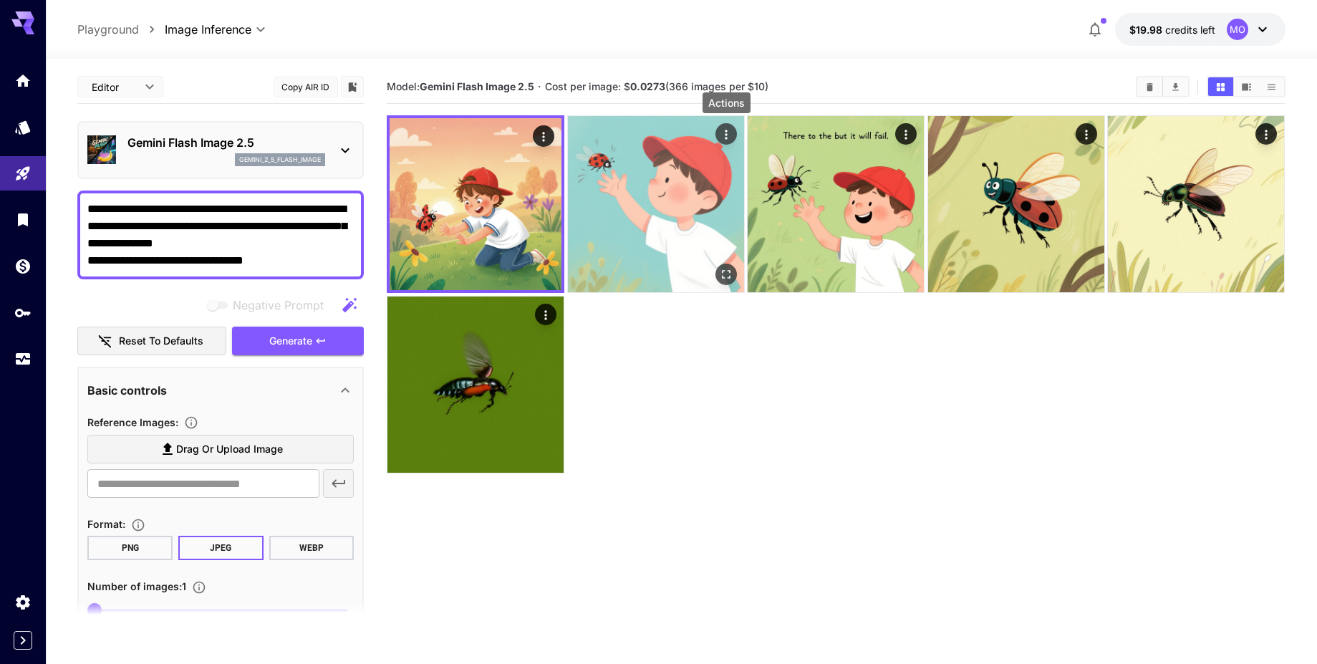
click at [729, 138] on icon "Actions" at bounding box center [726, 134] width 14 height 14
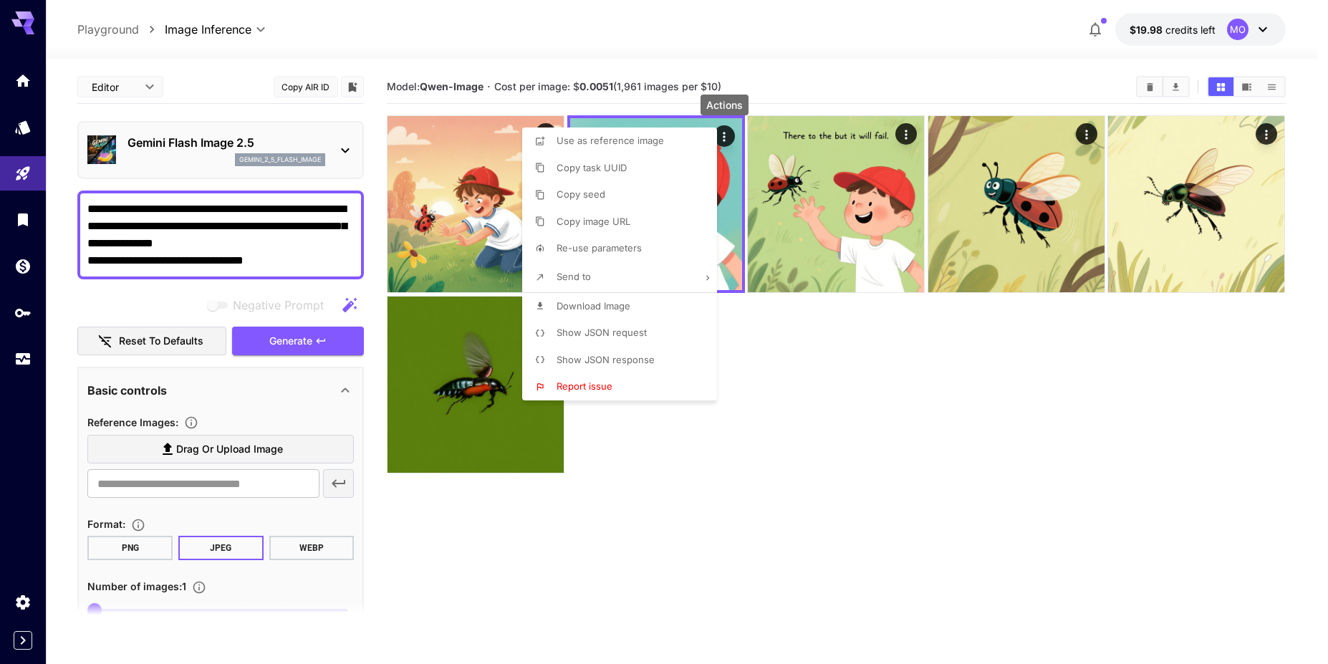
click at [589, 312] on p "Download Image" at bounding box center [593, 306] width 74 height 14
click at [923, 503] on div at bounding box center [664, 332] width 1328 height 664
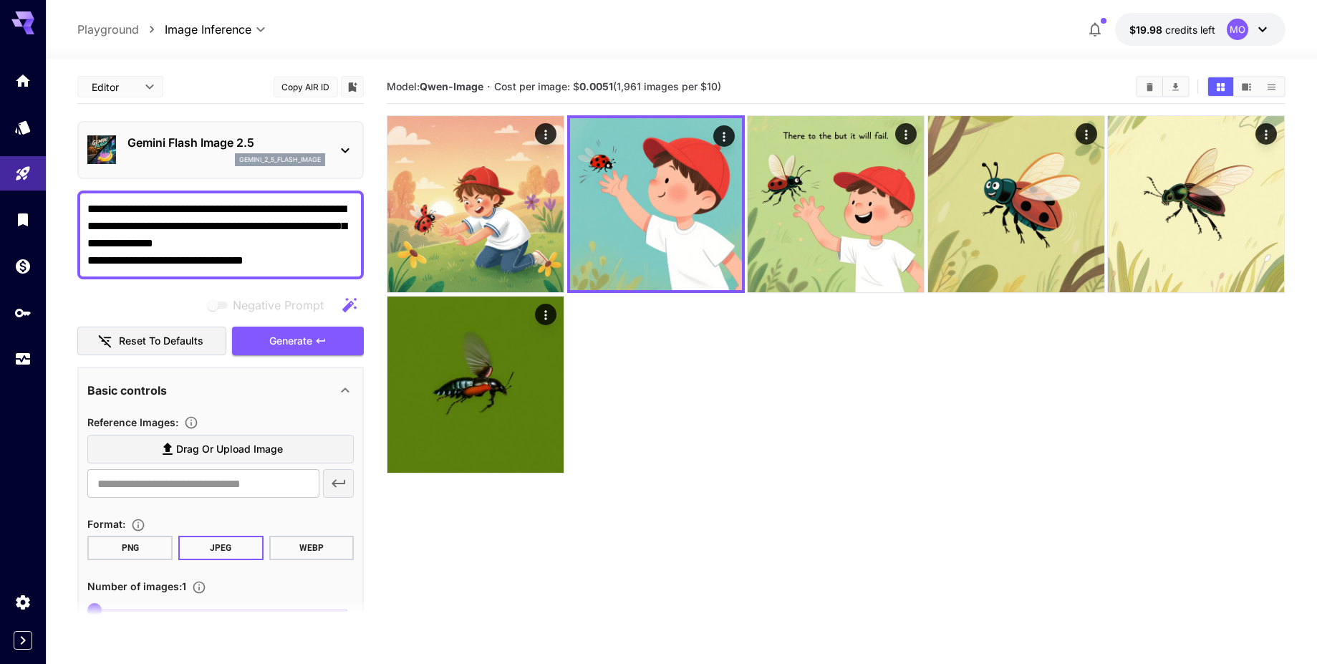
drag, startPoint x: 278, startPoint y: 267, endPoint x: 70, endPoint y: 196, distance: 219.4
click at [70, 197] on section "**********" at bounding box center [681, 418] width 1271 height 718
paste textarea "**********"
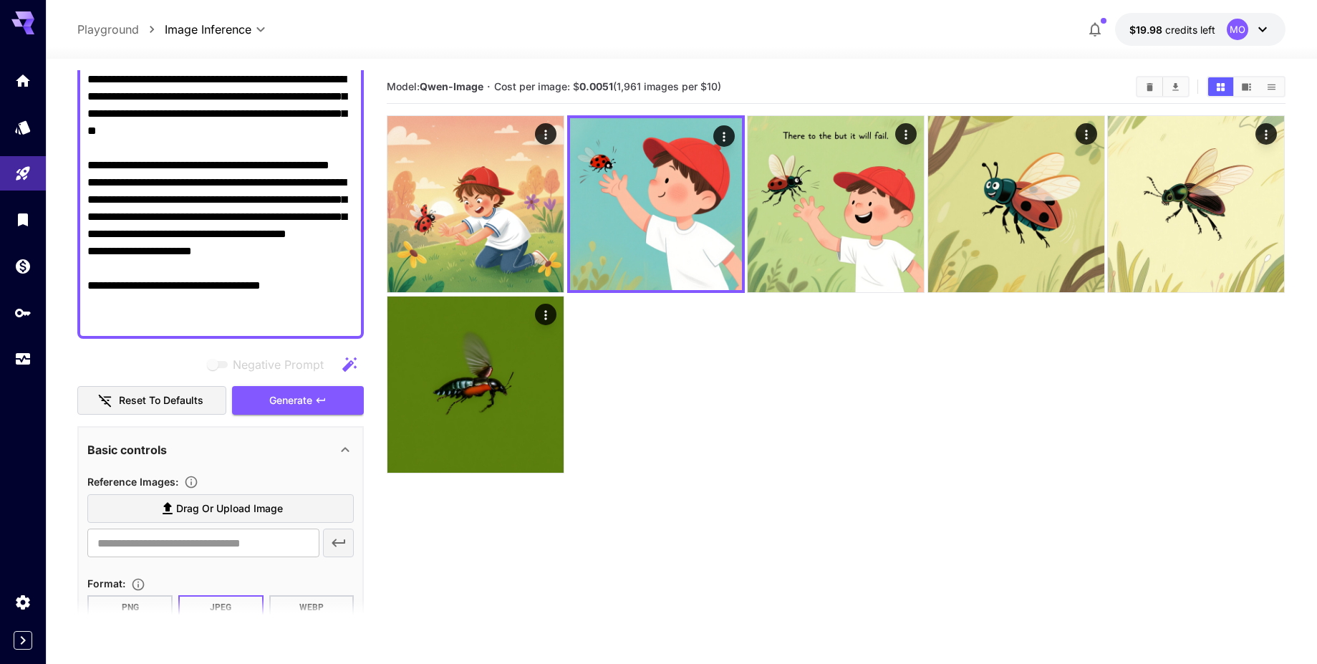
scroll to position [344, 0]
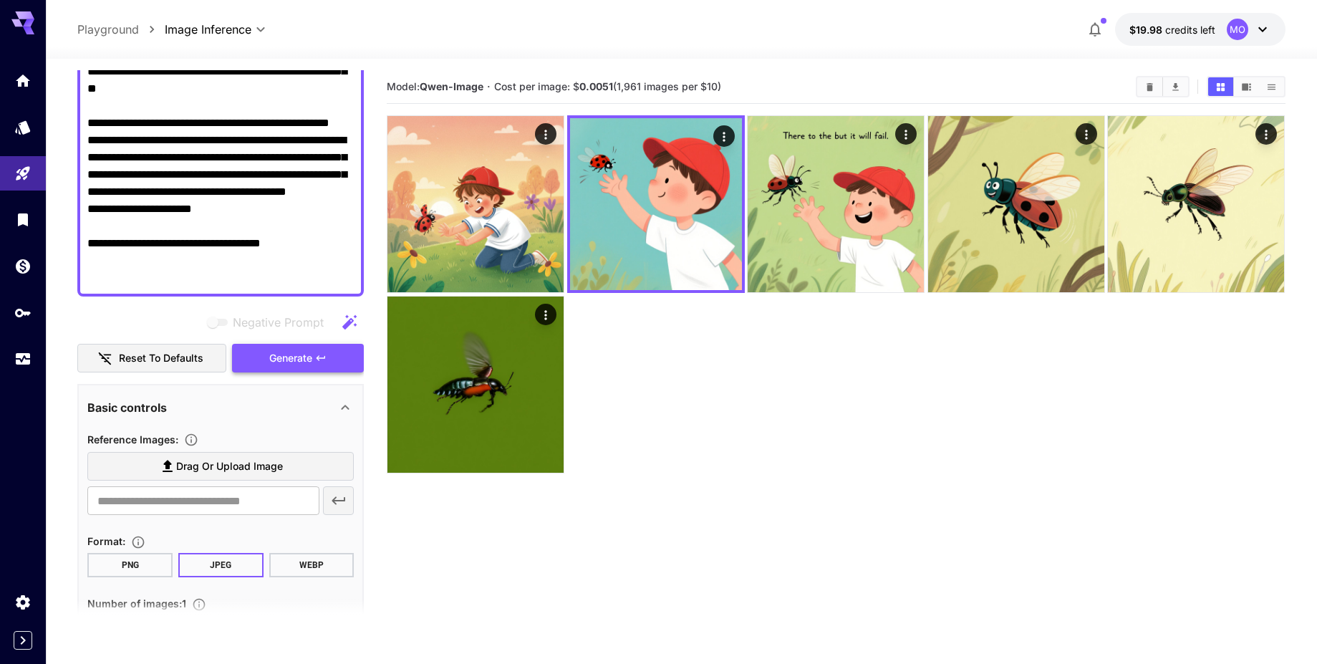
type textarea "**********"
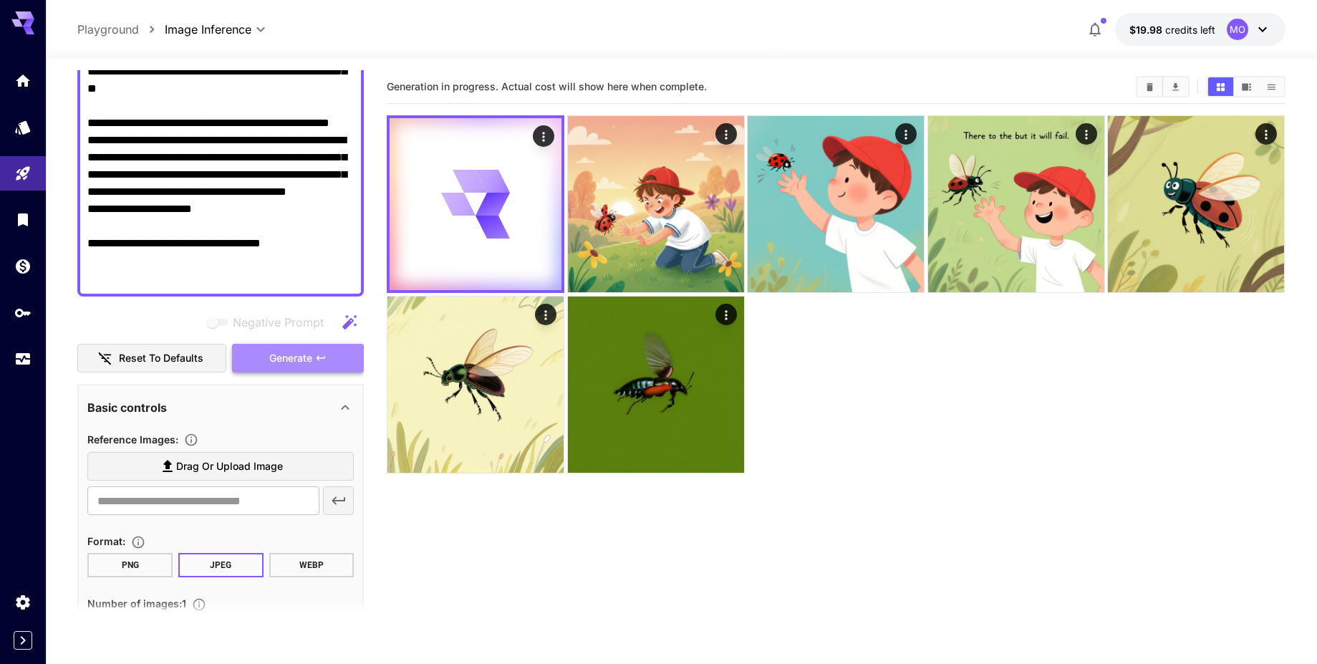
click at [319, 362] on icon "button" at bounding box center [320, 357] width 11 height 11
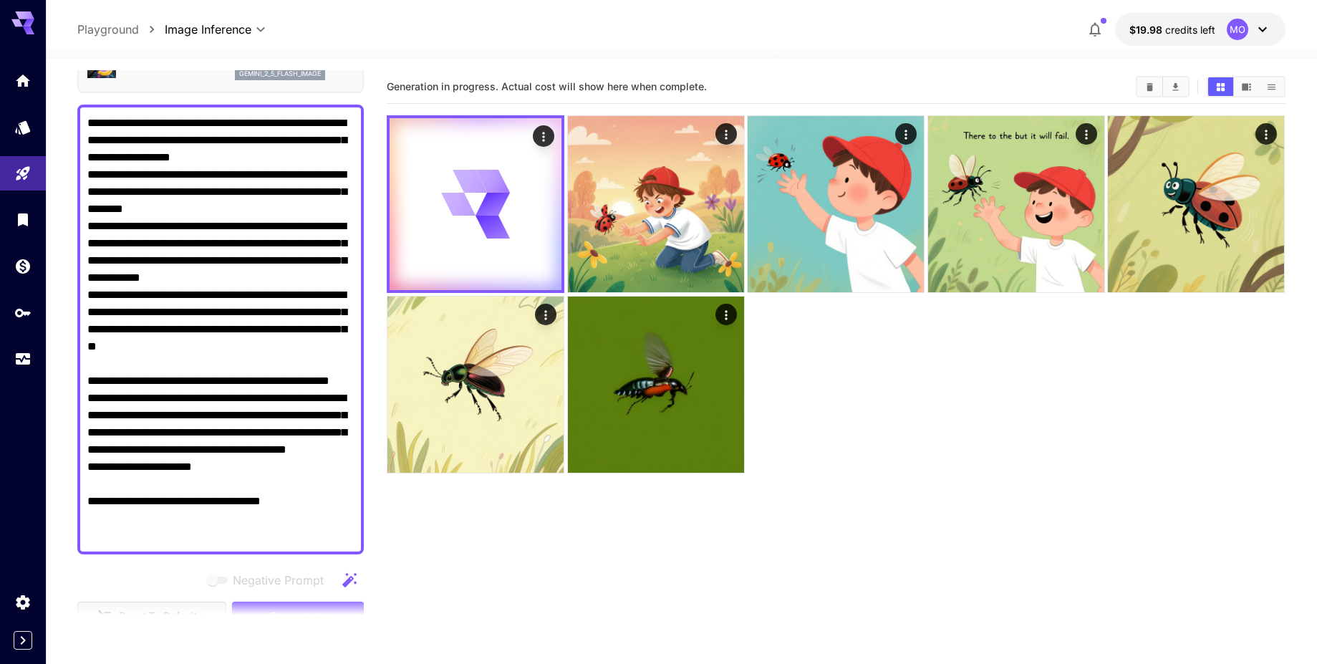
scroll to position [0, 0]
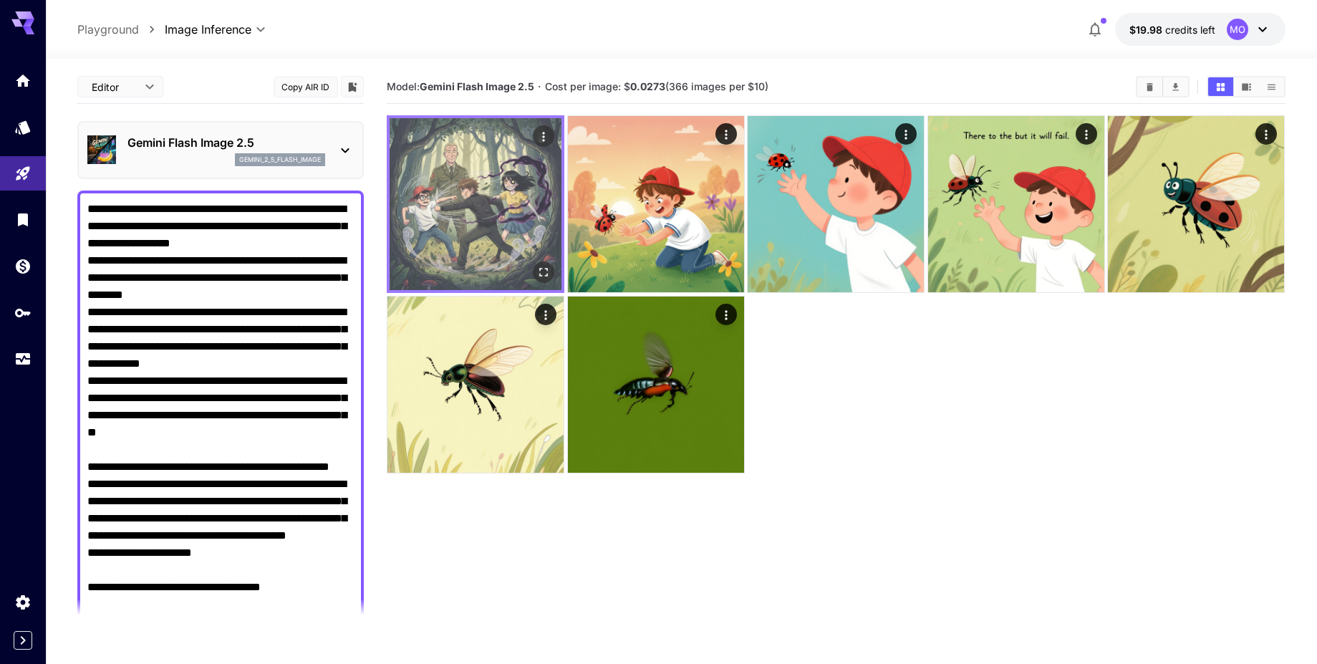
click at [504, 188] on img at bounding box center [476, 204] width 172 height 172
click at [544, 281] on button "Open in fullscreen" at bounding box center [544, 271] width 21 height 21
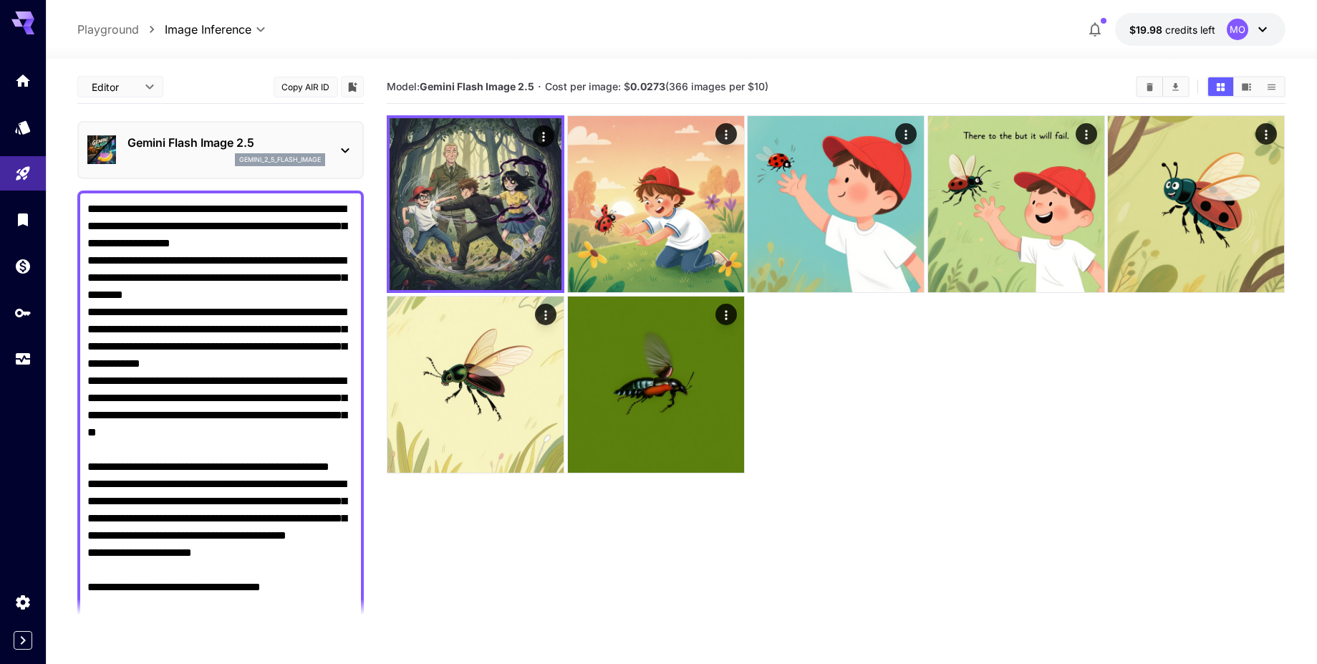
click at [275, 146] on p "Gemini Flash Image 2.5" at bounding box center [226, 142] width 198 height 17
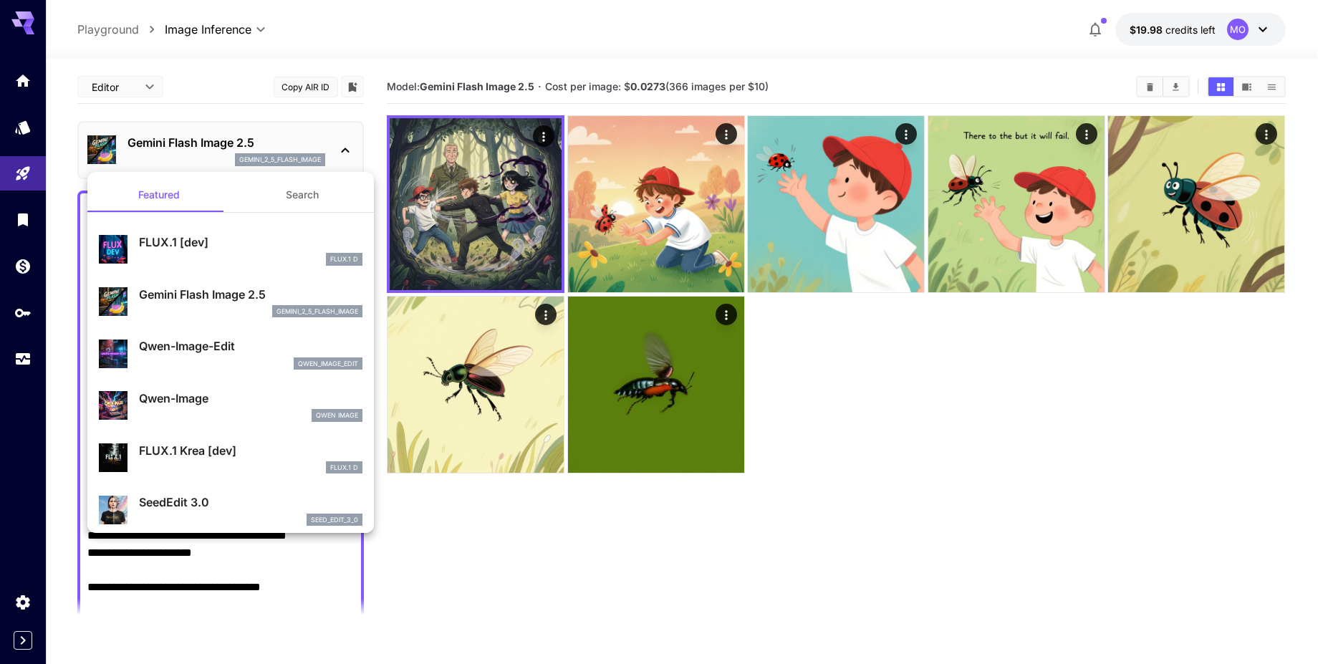
click at [223, 356] on div "Qwen-Image-Edit qwen_image_edit" at bounding box center [250, 353] width 223 height 32
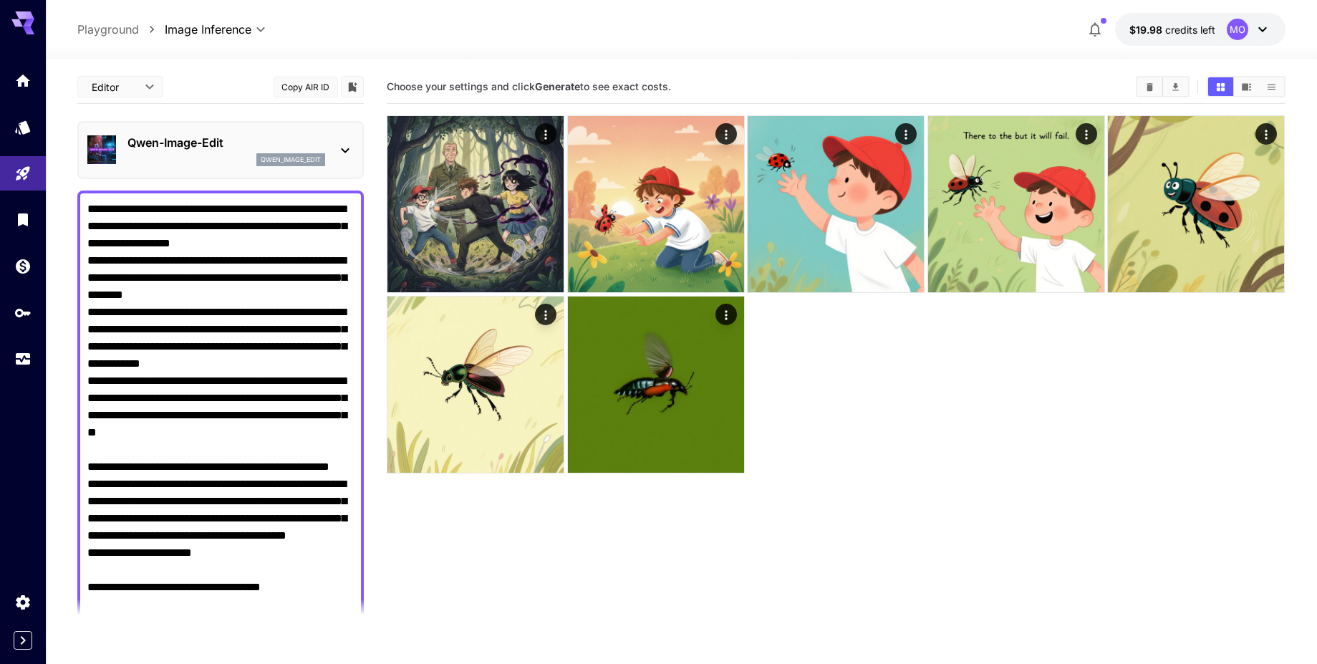
click at [218, 165] on div "qwen_image_edit" at bounding box center [226, 159] width 198 height 13
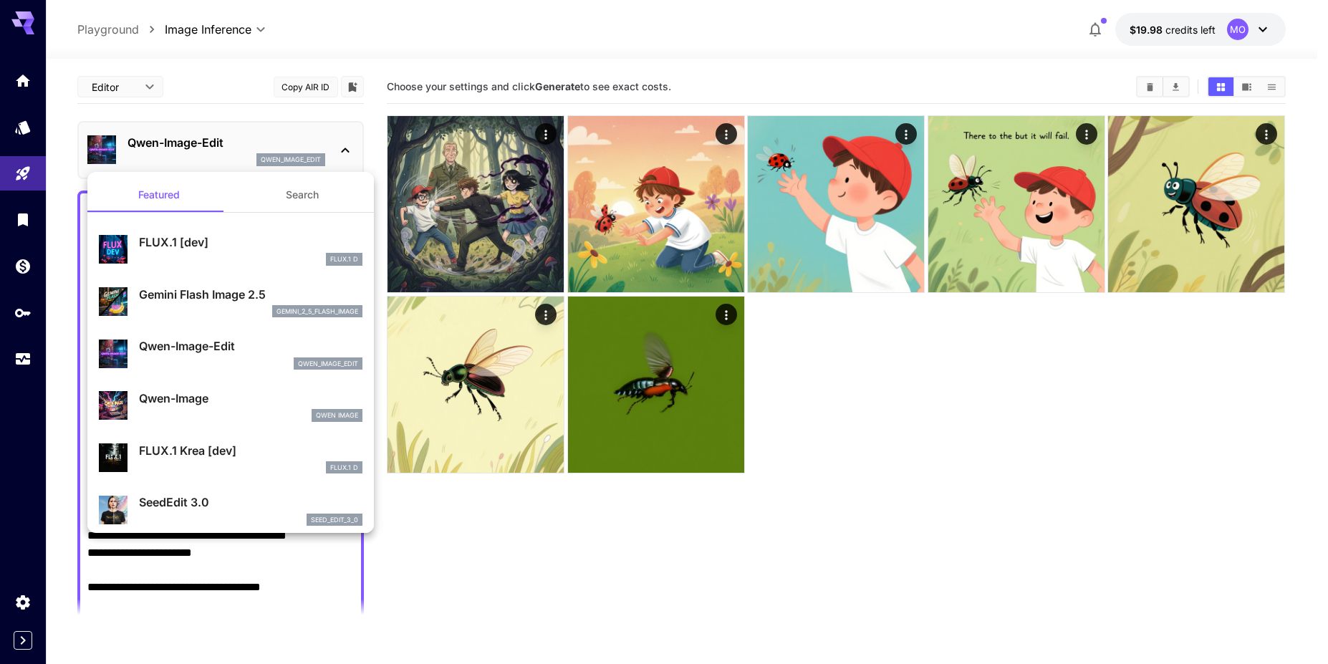
click at [213, 397] on p "Qwen-Image" at bounding box center [250, 398] width 223 height 17
type input "**"
type input "***"
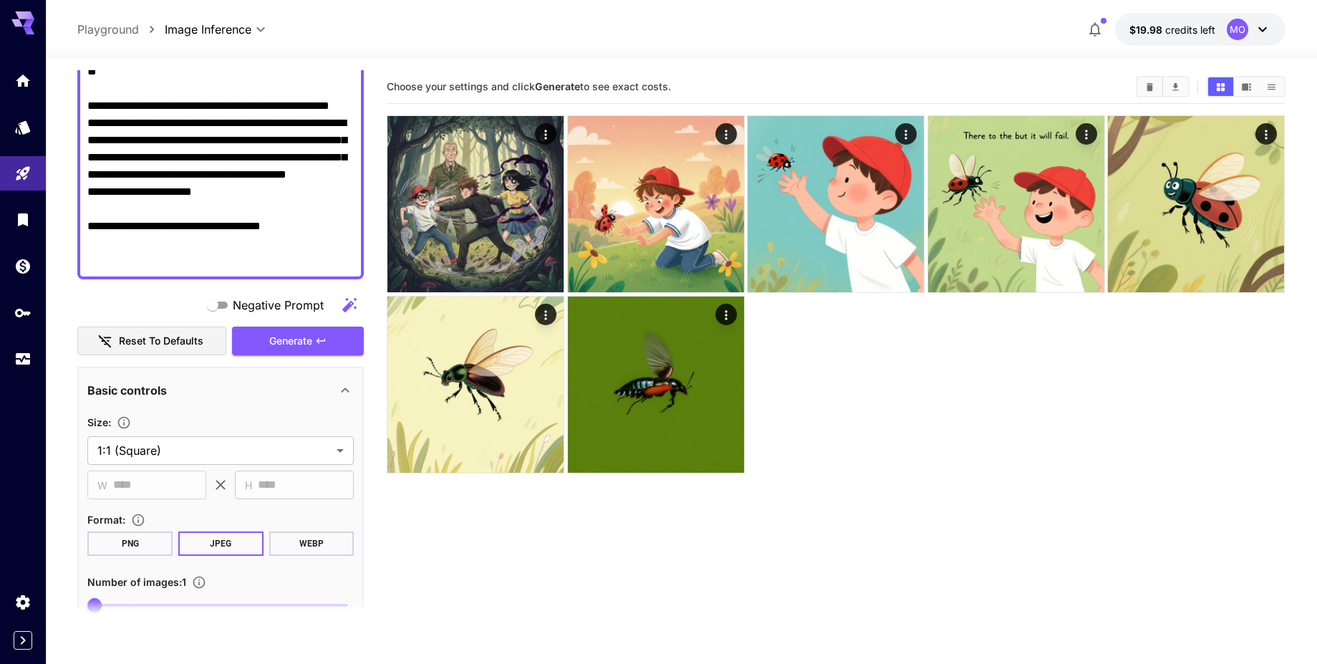
scroll to position [430, 0]
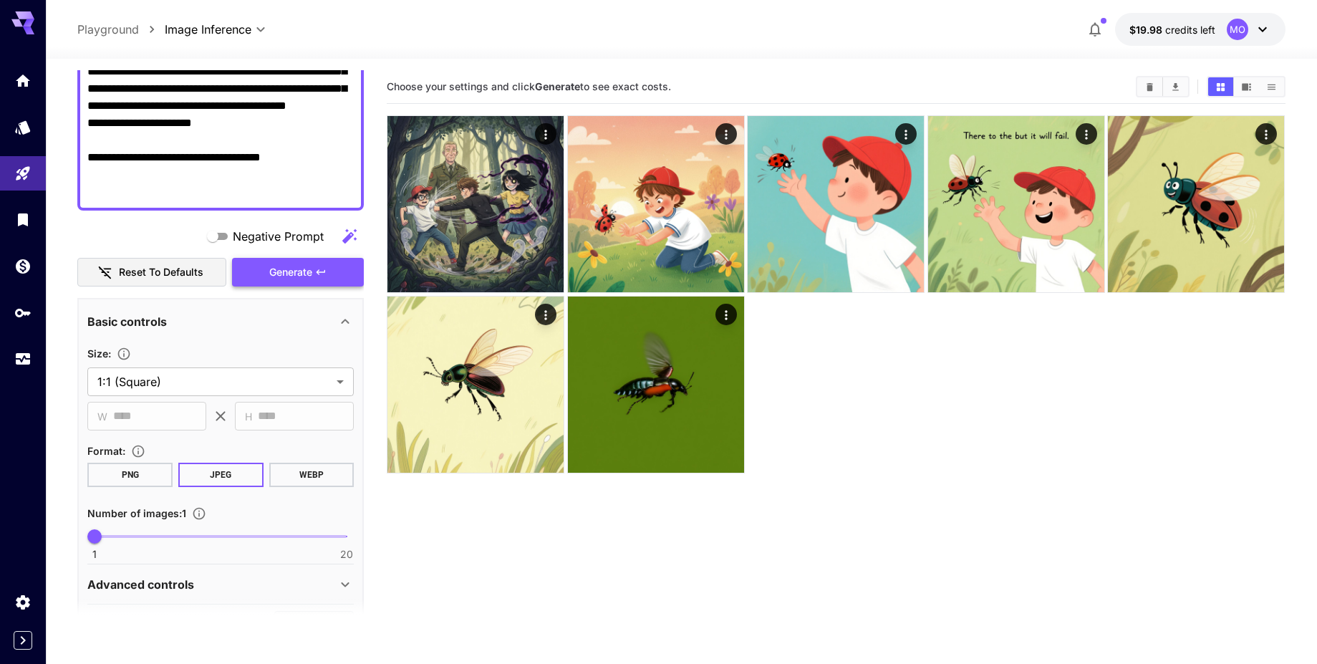
click at [309, 280] on span "Generate" at bounding box center [290, 273] width 43 height 18
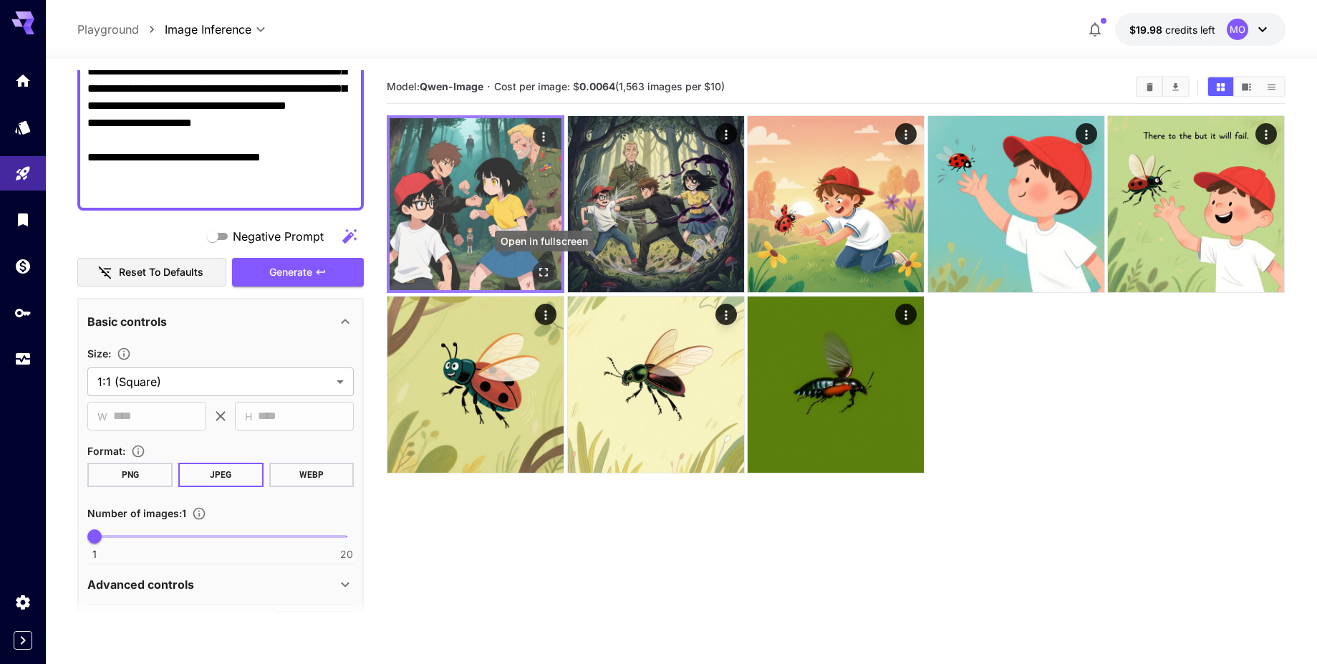
click at [543, 276] on icon "Open in fullscreen" at bounding box center [544, 272] width 14 height 14
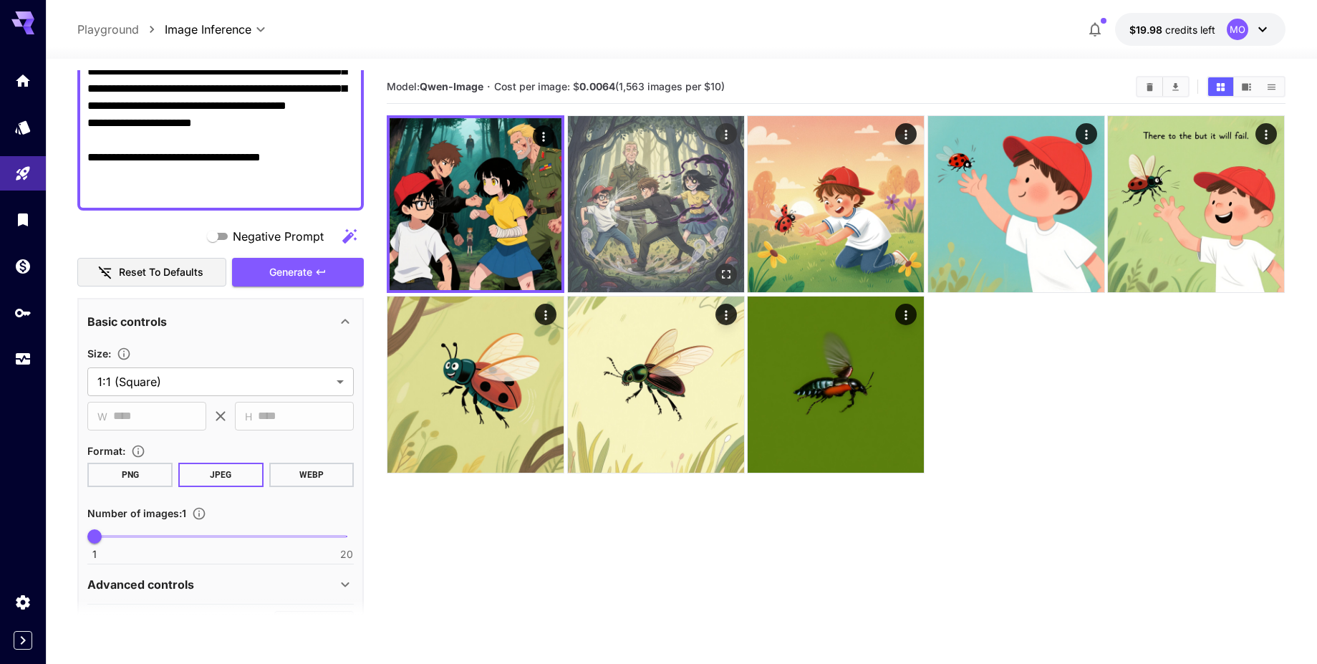
click at [725, 269] on icon "Open in fullscreen" at bounding box center [726, 274] width 14 height 14
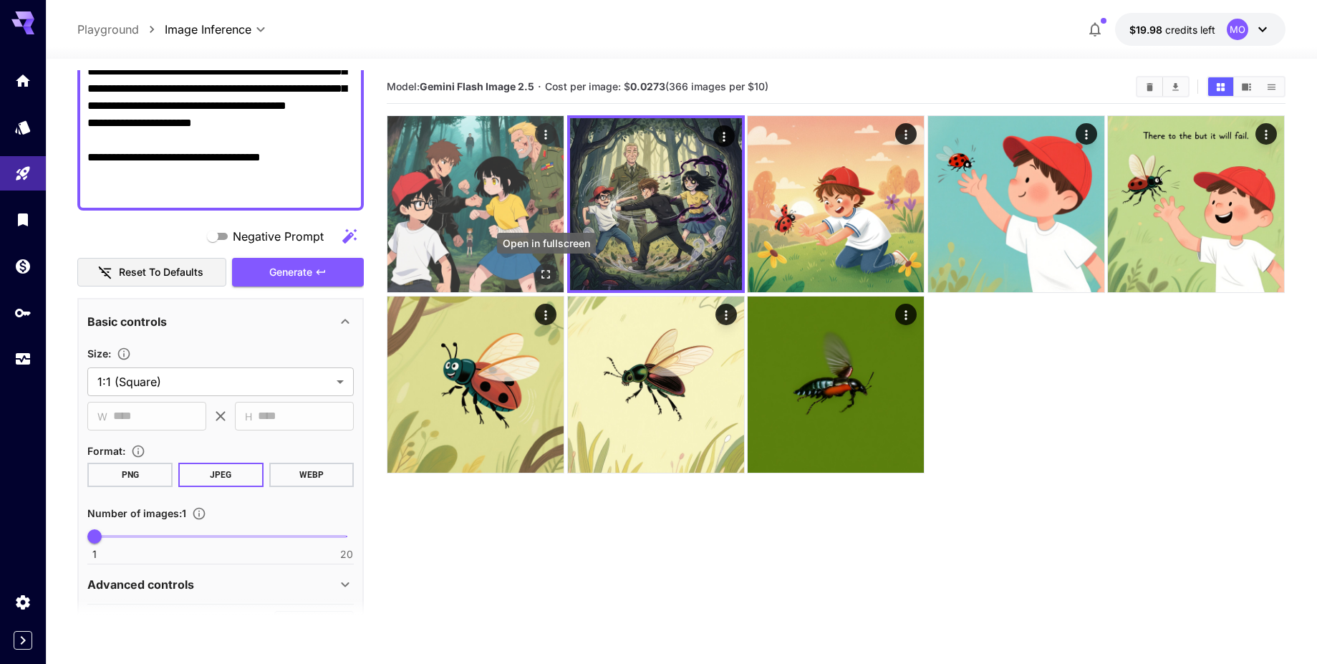
click at [540, 277] on icon "Open in fullscreen" at bounding box center [546, 274] width 14 height 14
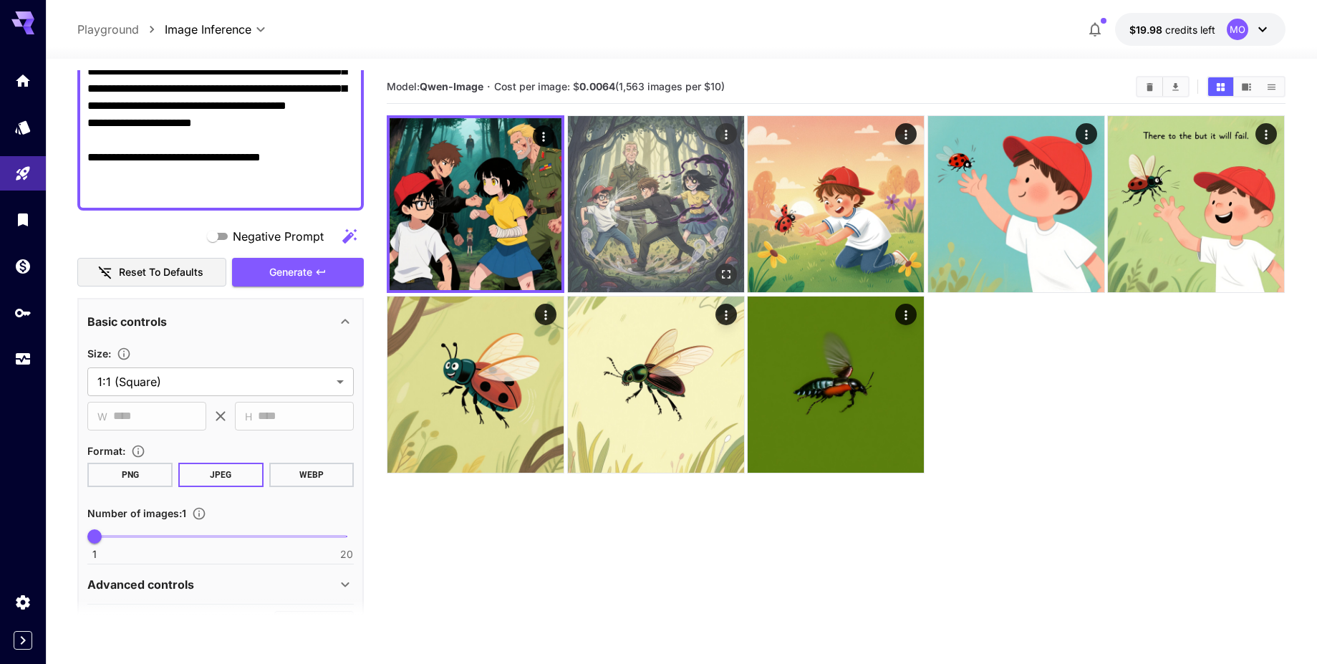
click at [728, 276] on icon "Open in fullscreen" at bounding box center [726, 274] width 14 height 14
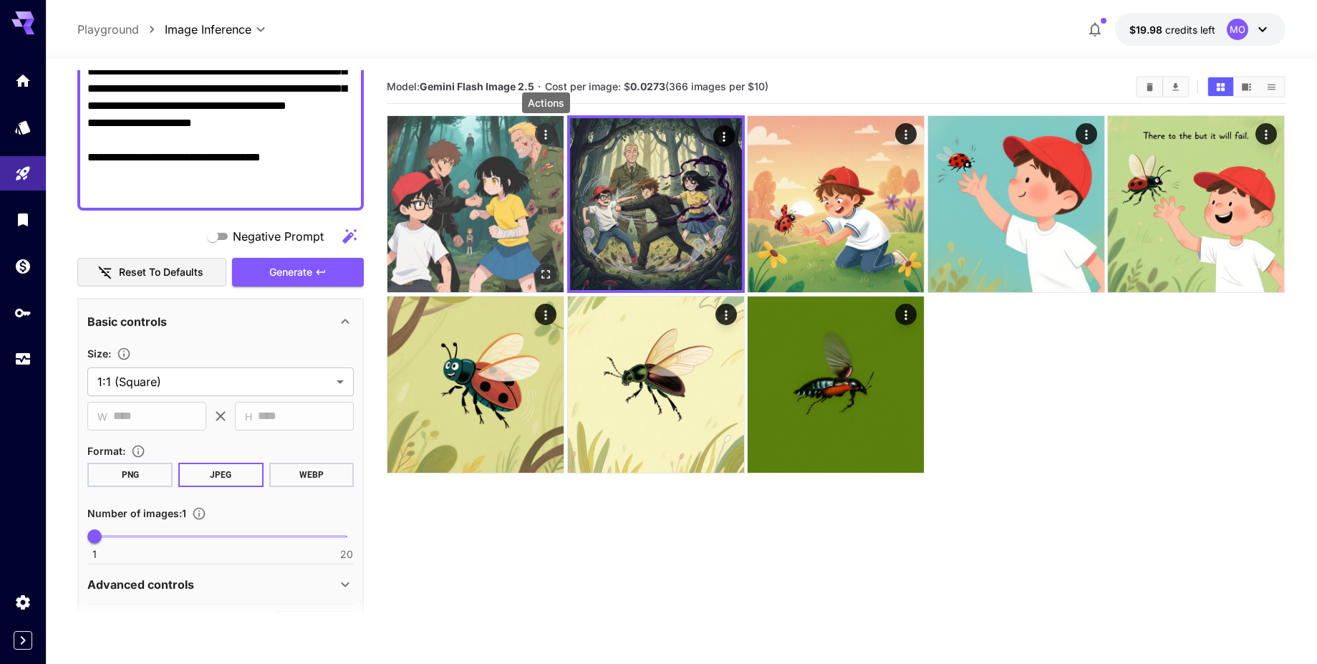
click at [546, 135] on icon "Actions" at bounding box center [546, 134] width 2 height 9
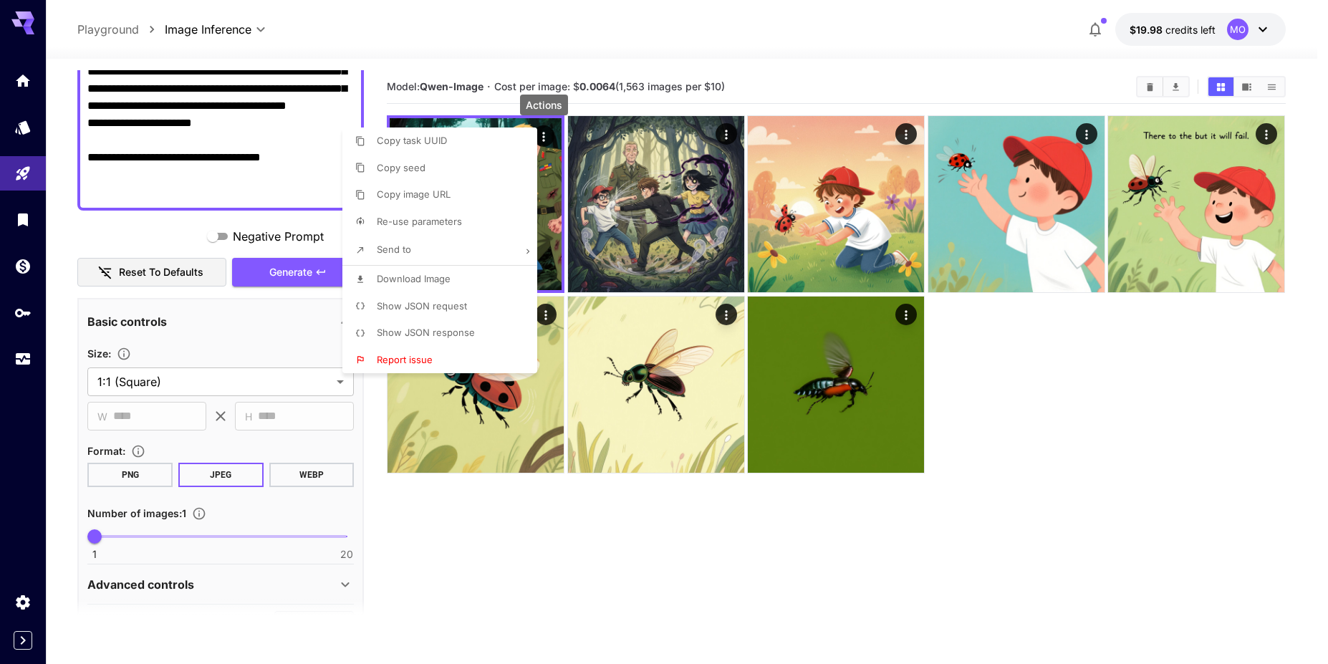
click at [435, 285] on p "Download Image" at bounding box center [414, 279] width 74 height 14
click at [730, 127] on div at bounding box center [664, 332] width 1328 height 664
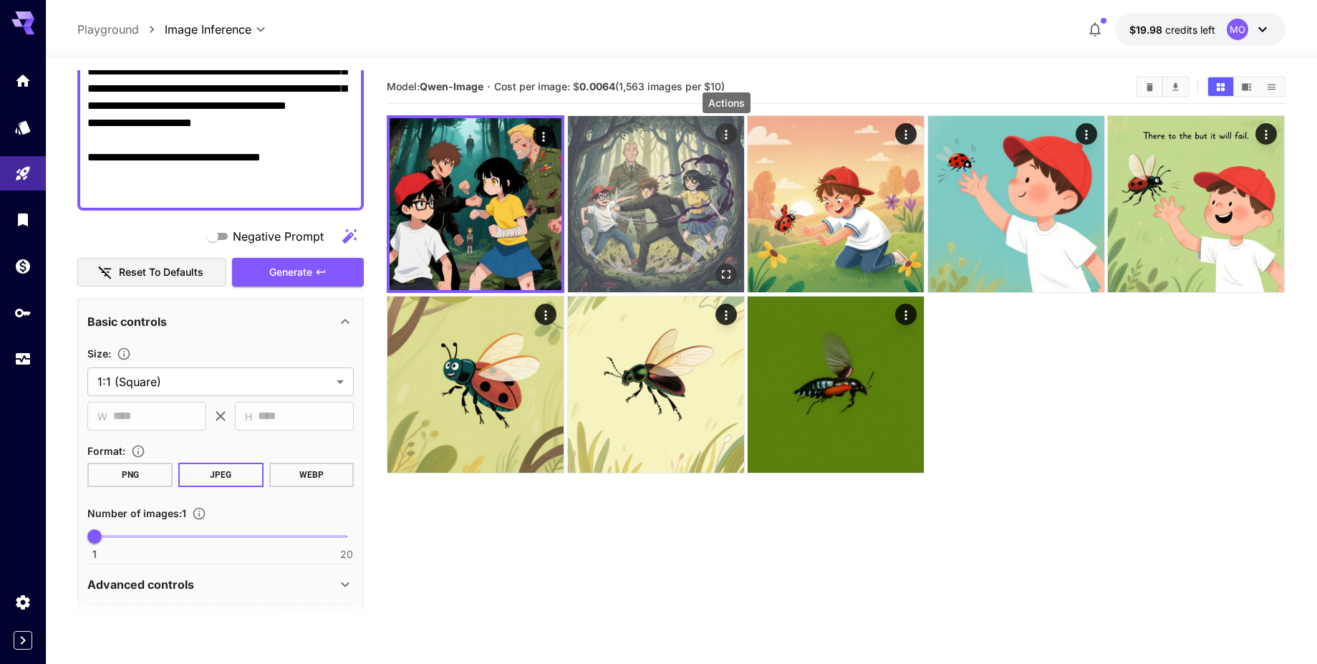
click at [730, 132] on icon "Actions" at bounding box center [726, 134] width 14 height 14
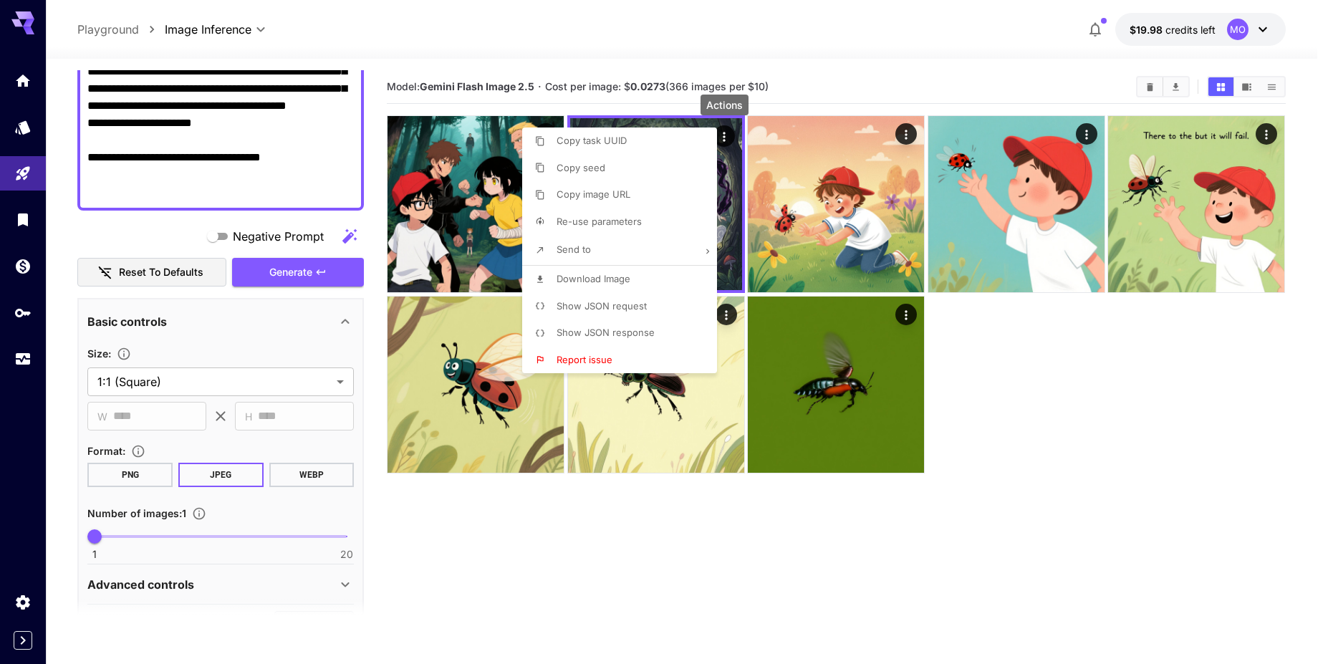
click at [601, 280] on span "Download Image" at bounding box center [593, 278] width 74 height 11
click at [311, 188] on div at bounding box center [664, 332] width 1328 height 664
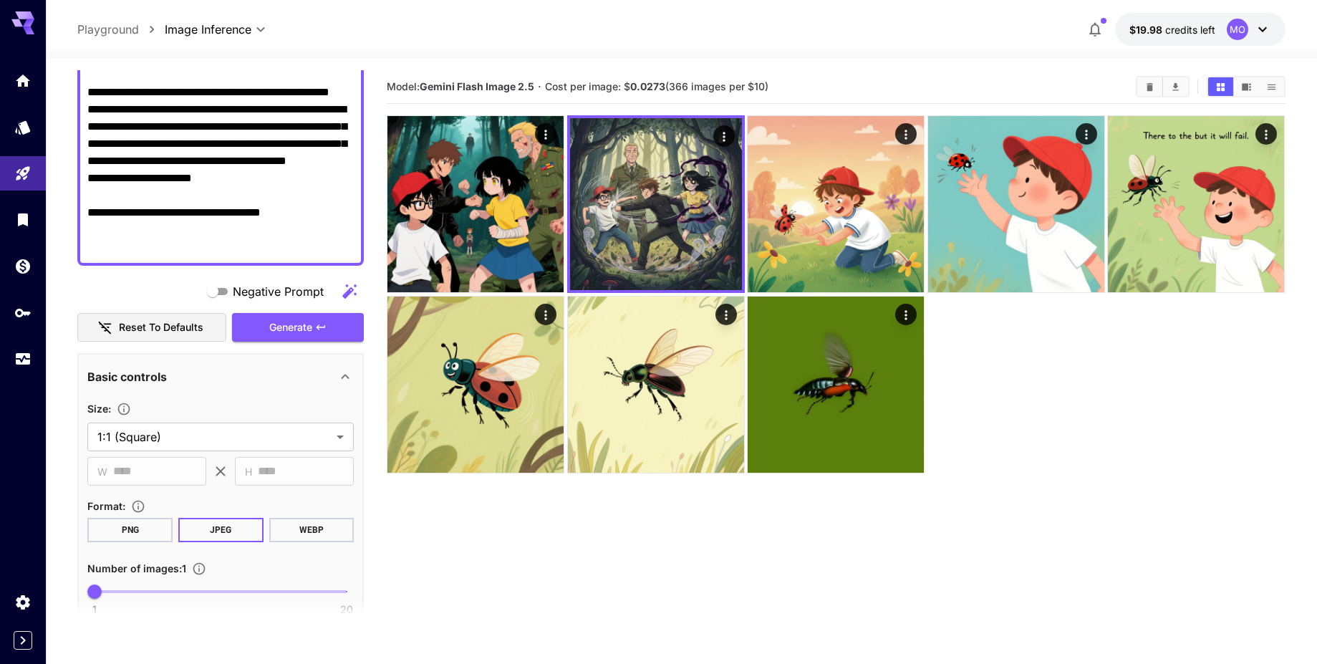
scroll to position [0, 0]
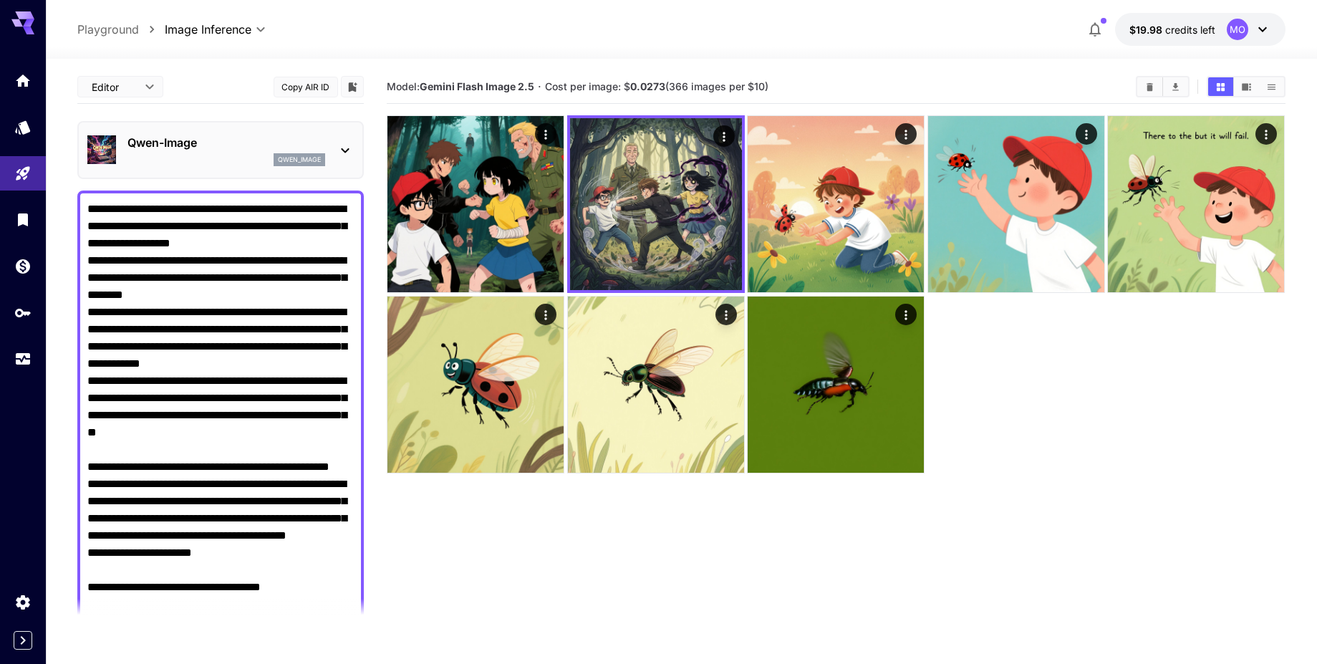
drag, startPoint x: 324, startPoint y: 187, endPoint x: 52, endPoint y: 28, distance: 315.8
click at [52, 28] on div "**********" at bounding box center [681, 388] width 1271 height 777
paste textarea "**********"
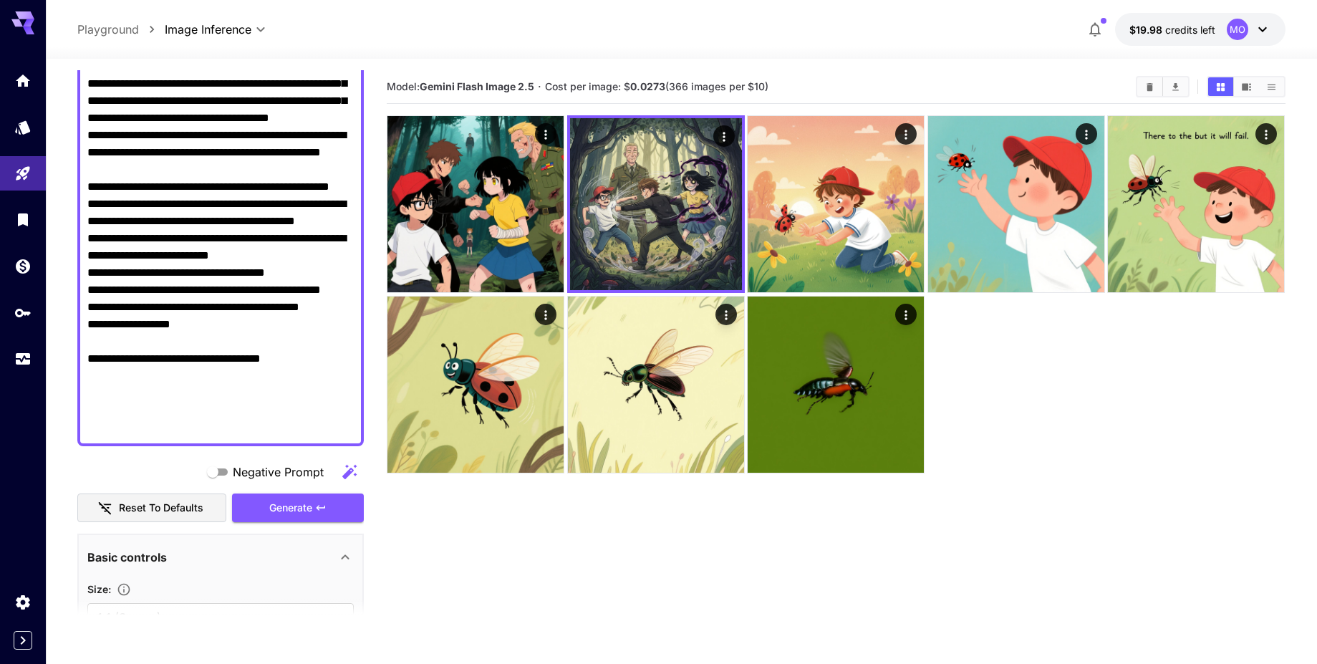
scroll to position [320, 0]
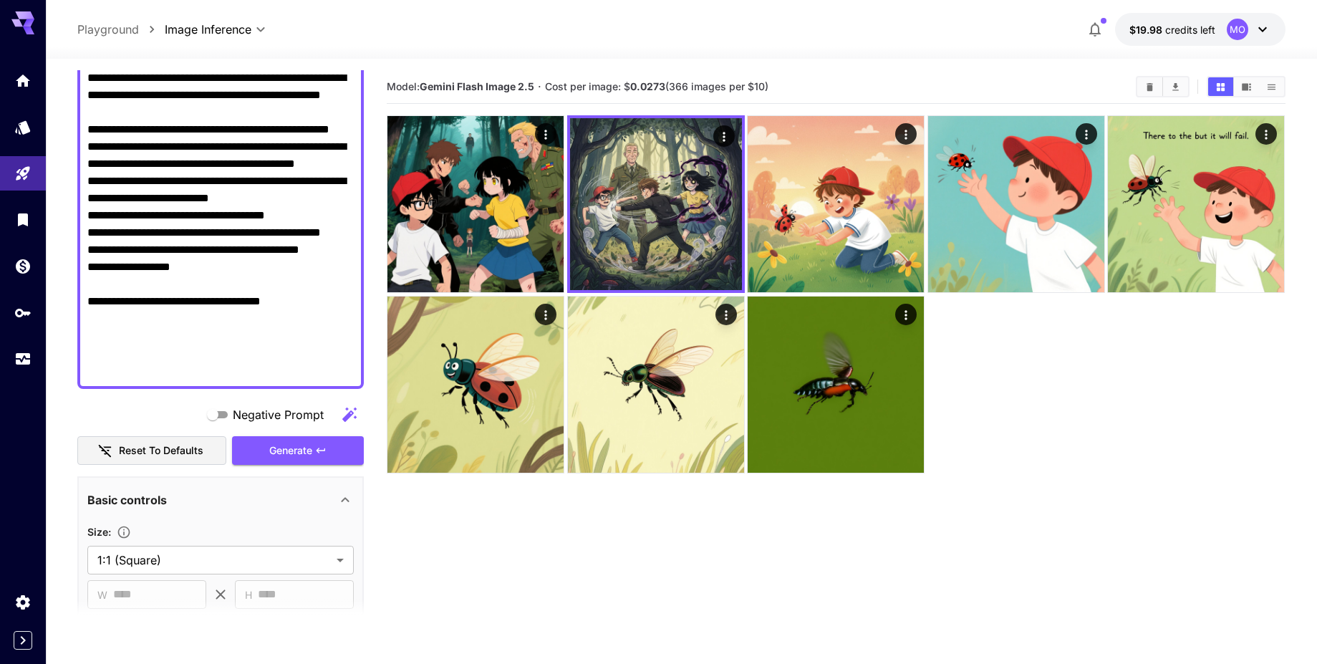
drag, startPoint x: 314, startPoint y: 370, endPoint x: 325, endPoint y: 354, distance: 19.1
click at [325, 354] on textarea "Negative Prompt" at bounding box center [220, 129] width 266 height 498
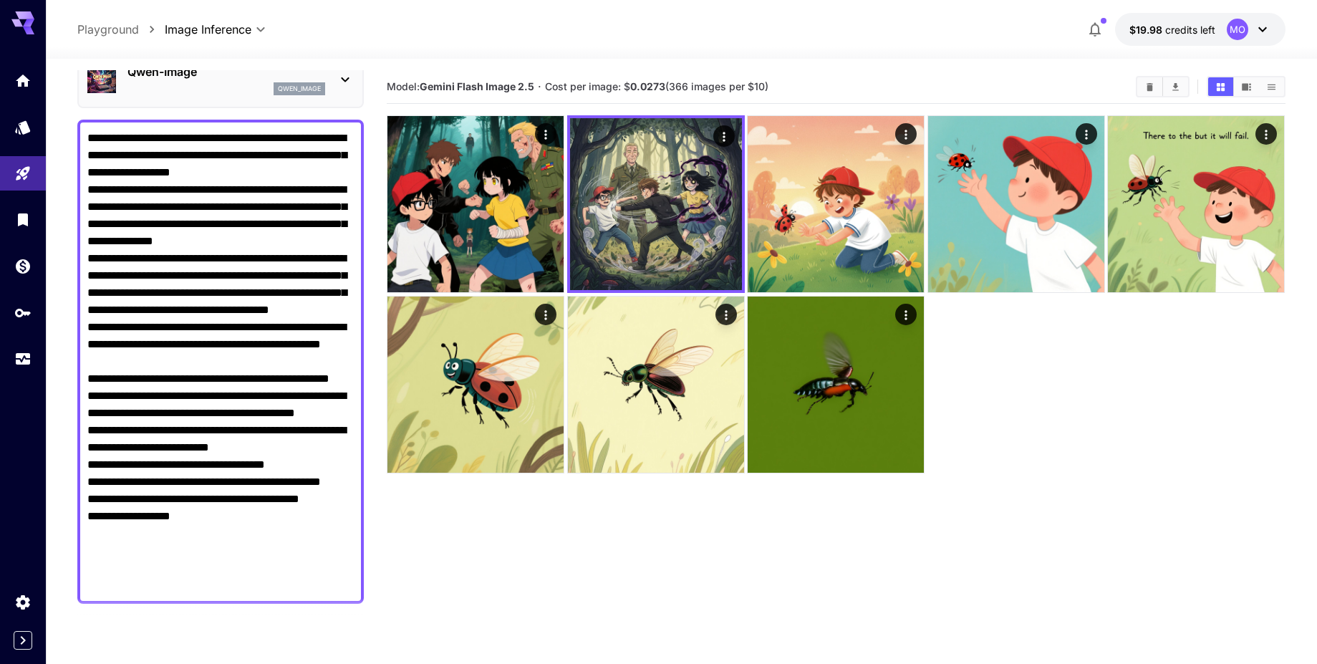
scroll to position [344, 0]
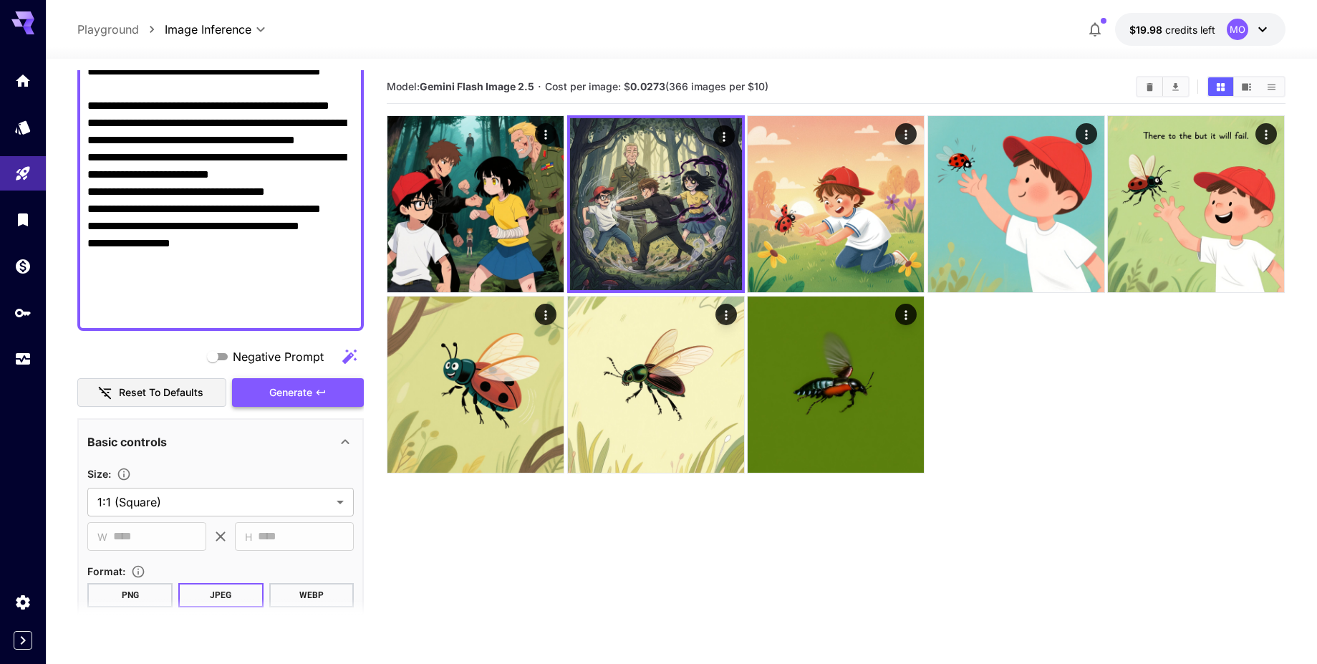
type textarea "**********"
click at [308, 397] on span "Generate" at bounding box center [290, 393] width 43 height 18
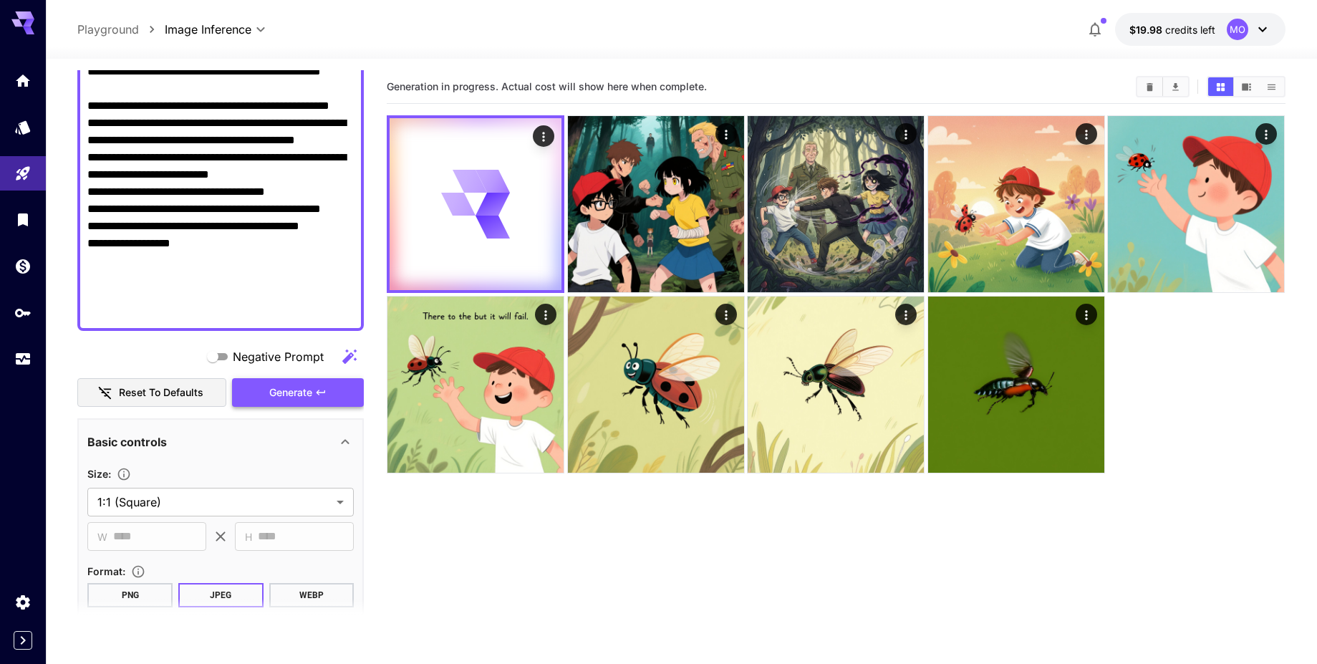
click at [309, 395] on span "Generate" at bounding box center [290, 393] width 43 height 18
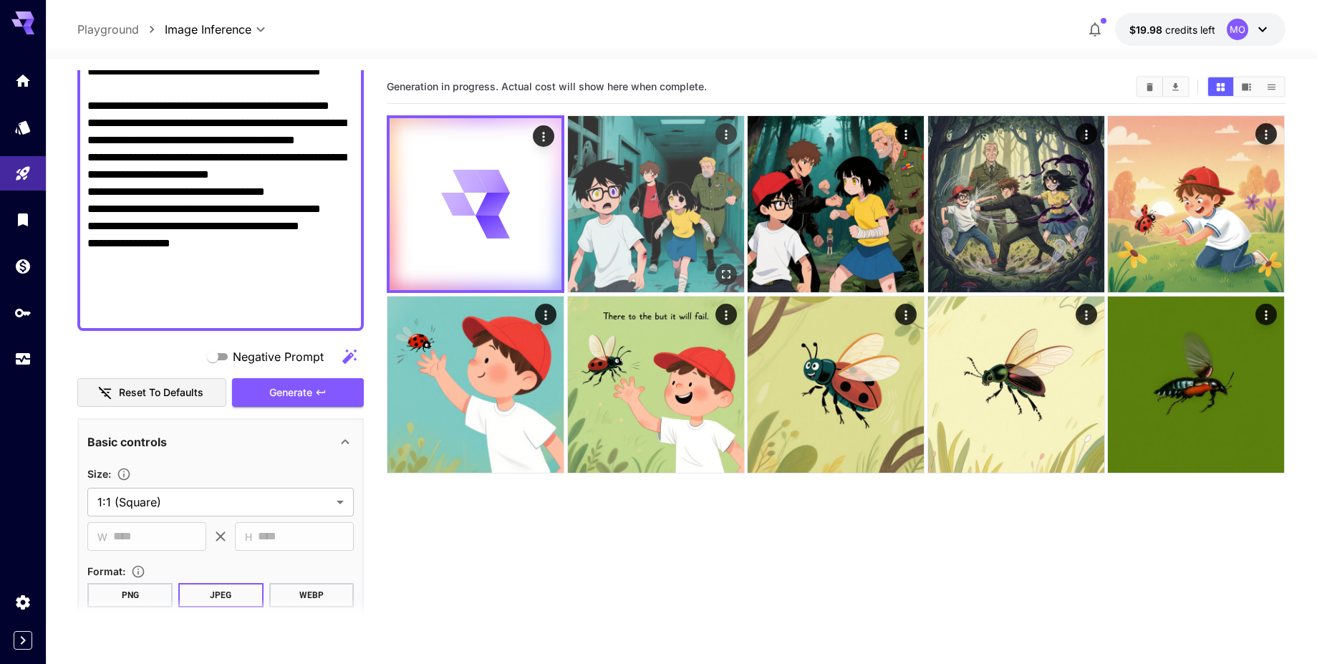
click at [653, 224] on img at bounding box center [656, 204] width 176 height 176
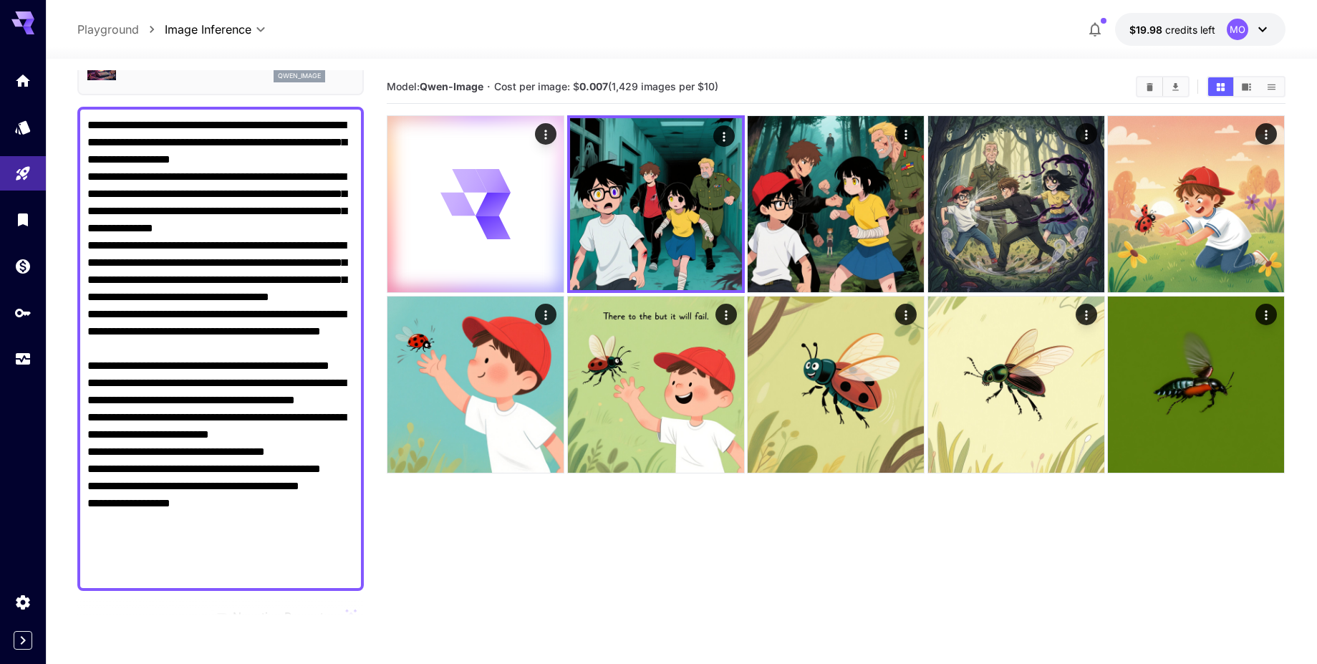
scroll to position [0, 0]
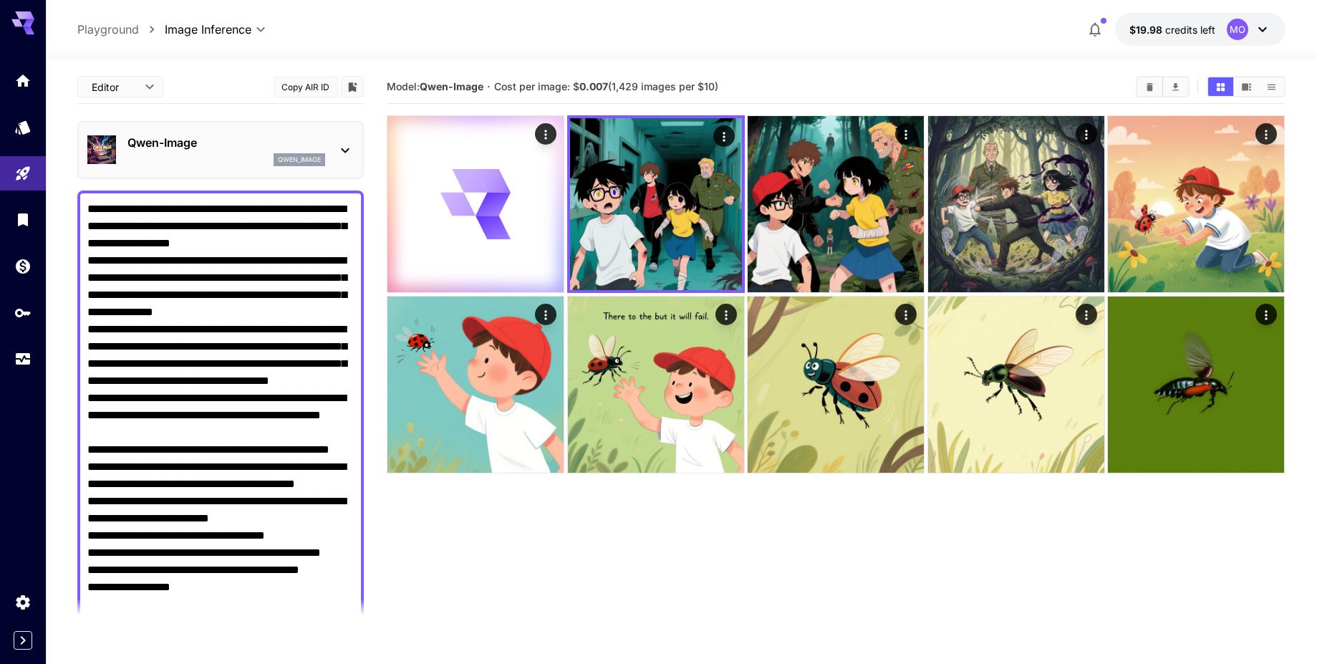
click at [162, 162] on div "qwen_image" at bounding box center [226, 159] width 198 height 13
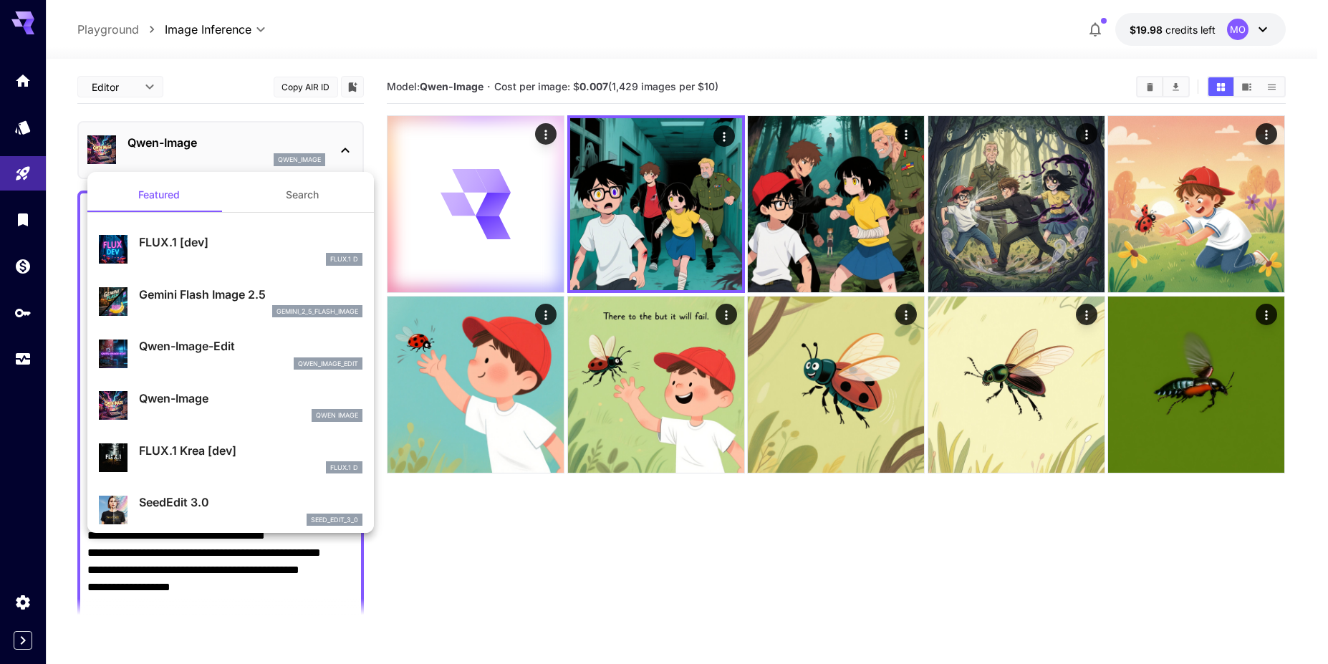
click at [191, 311] on div "gemini_2_5_flash_image" at bounding box center [250, 311] width 223 height 13
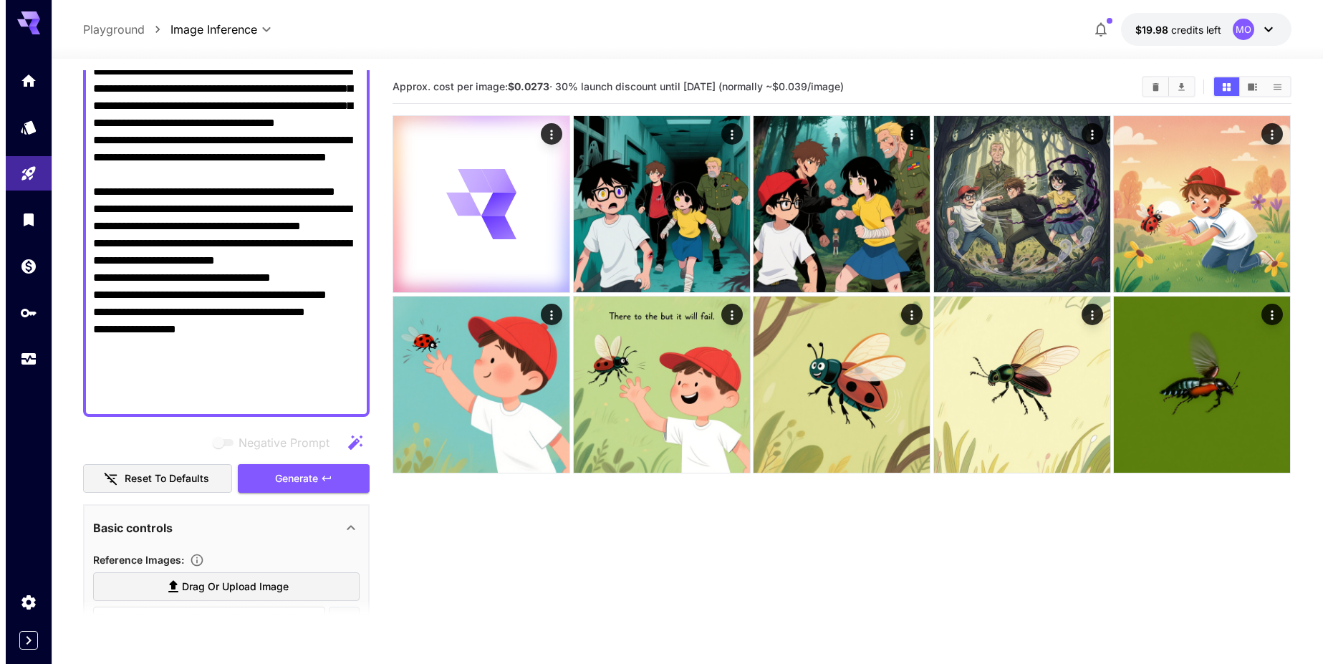
scroll to position [430, 0]
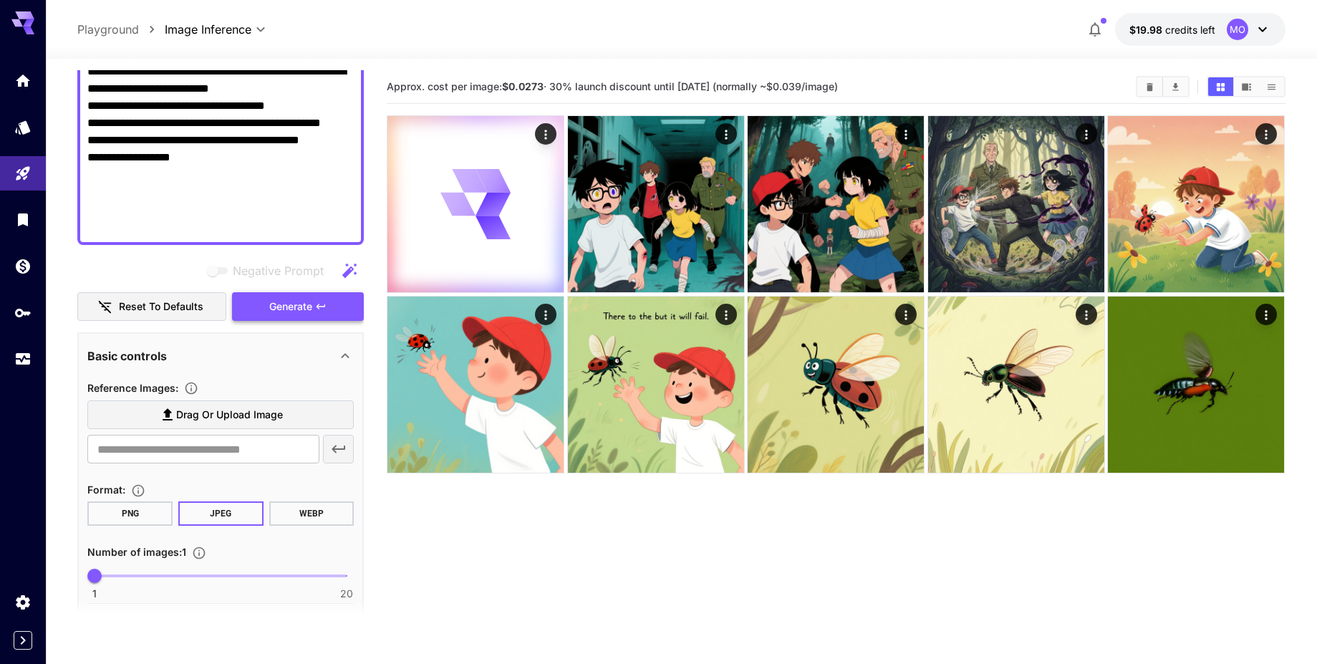
click at [305, 313] on span "Generate" at bounding box center [290, 307] width 43 height 18
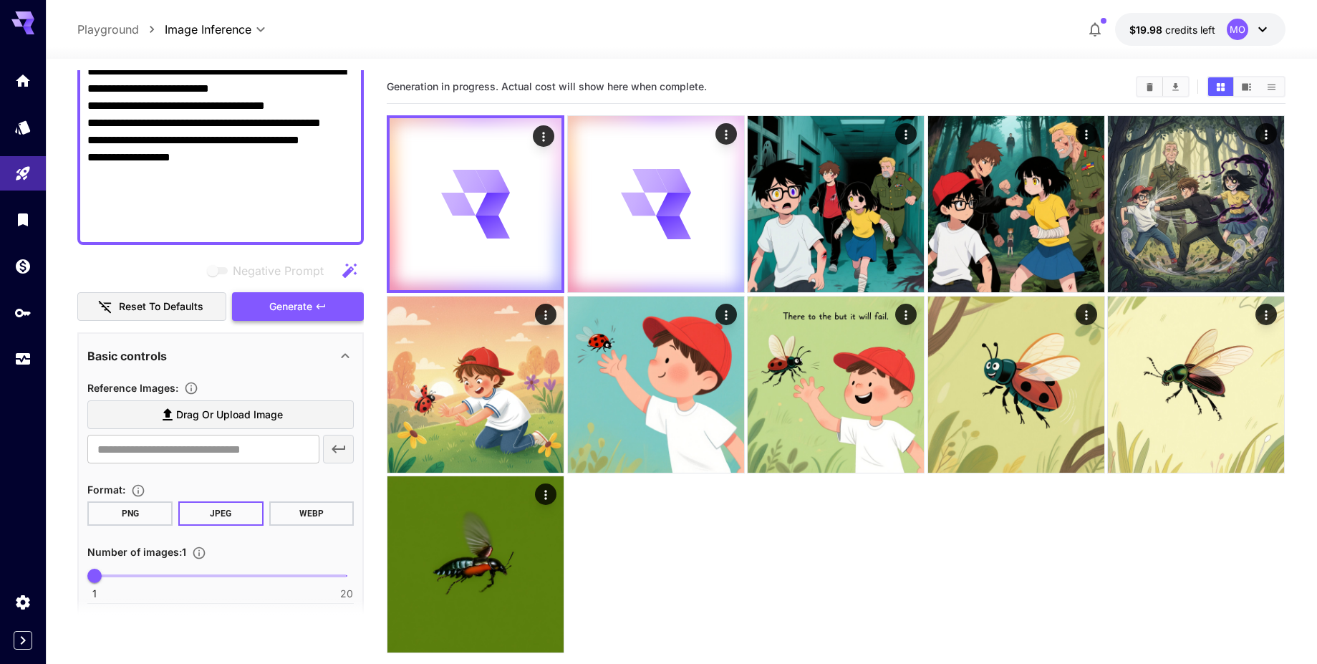
click at [305, 312] on span "Generate" at bounding box center [290, 307] width 43 height 18
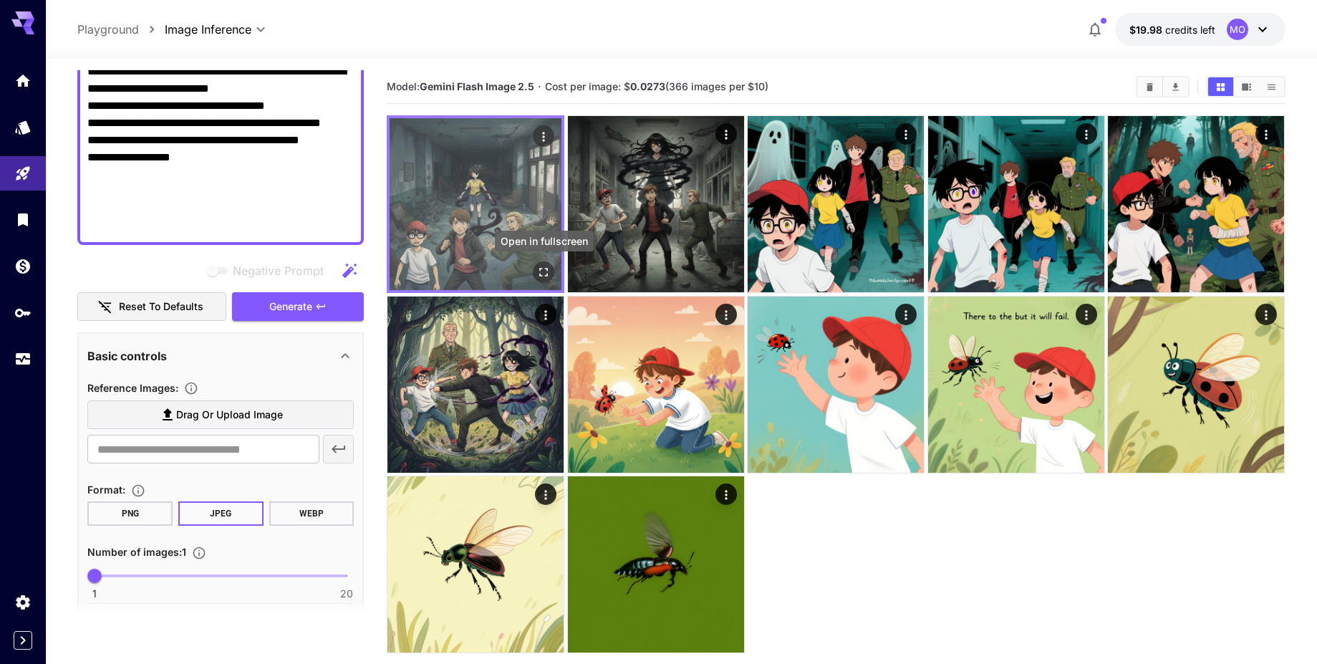
click at [546, 278] on icon "Open in fullscreen" at bounding box center [544, 272] width 14 height 14
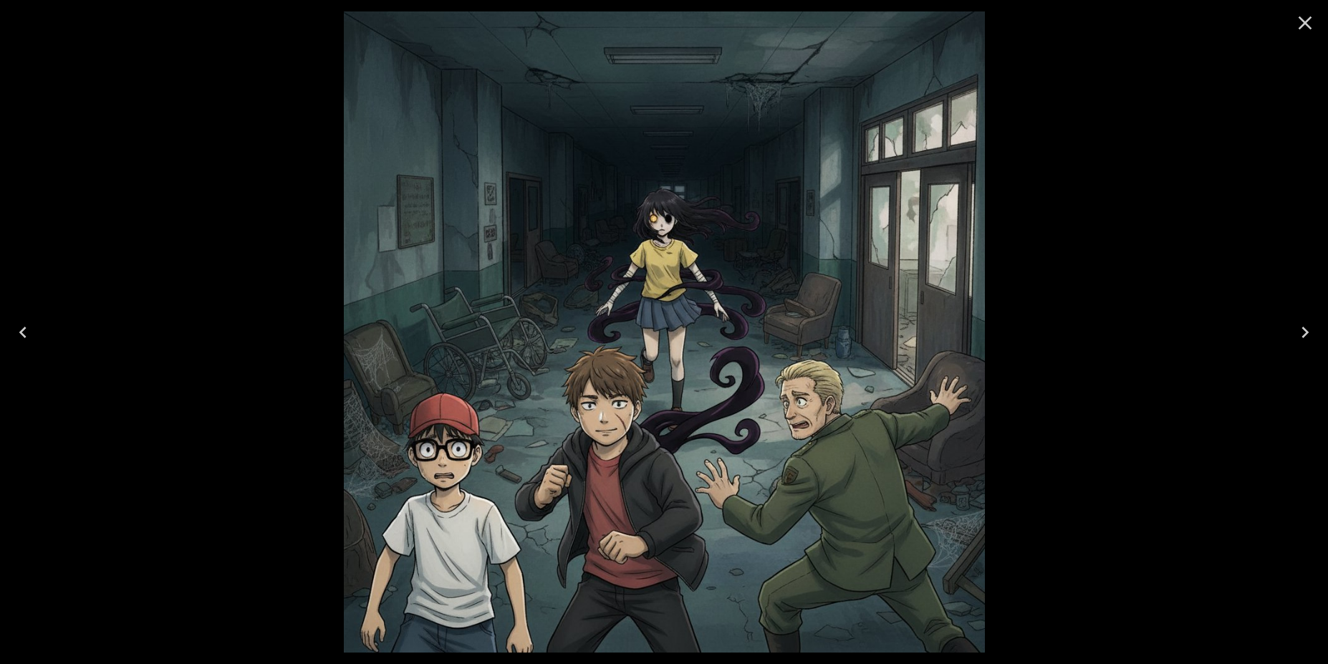
click at [1301, 333] on icon "Next" at bounding box center [1304, 332] width 23 height 23
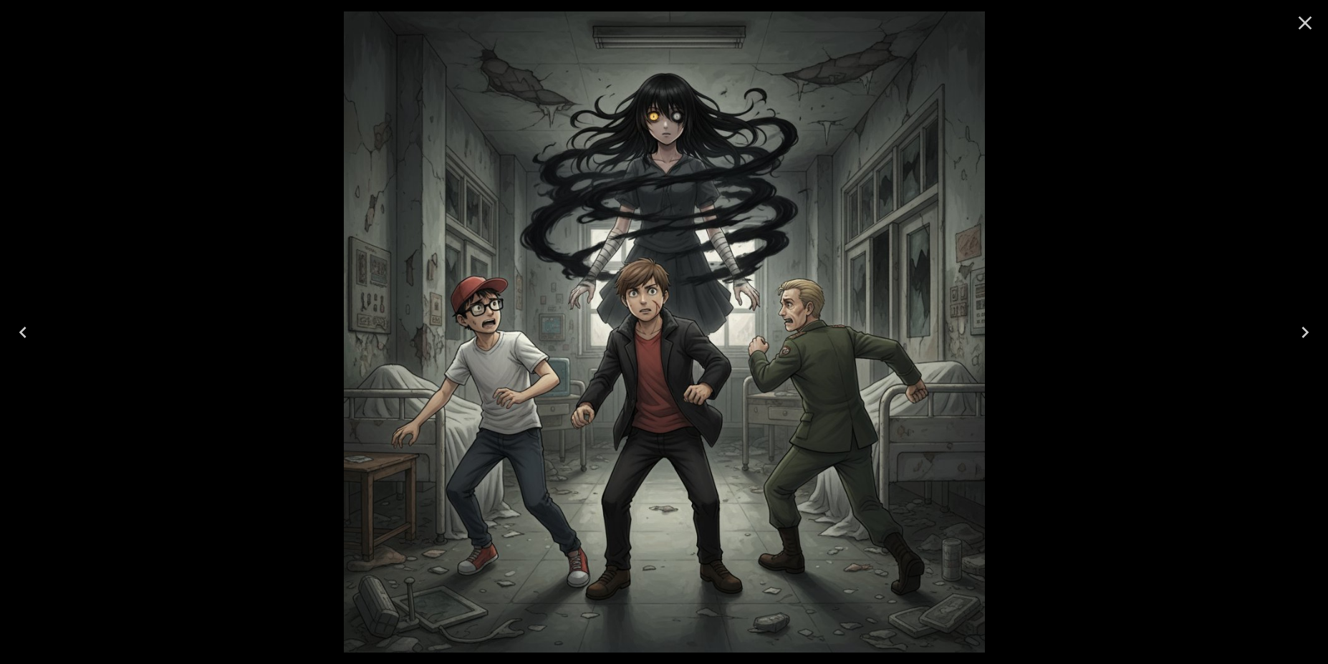
click at [1312, 335] on icon "Next" at bounding box center [1304, 332] width 23 height 23
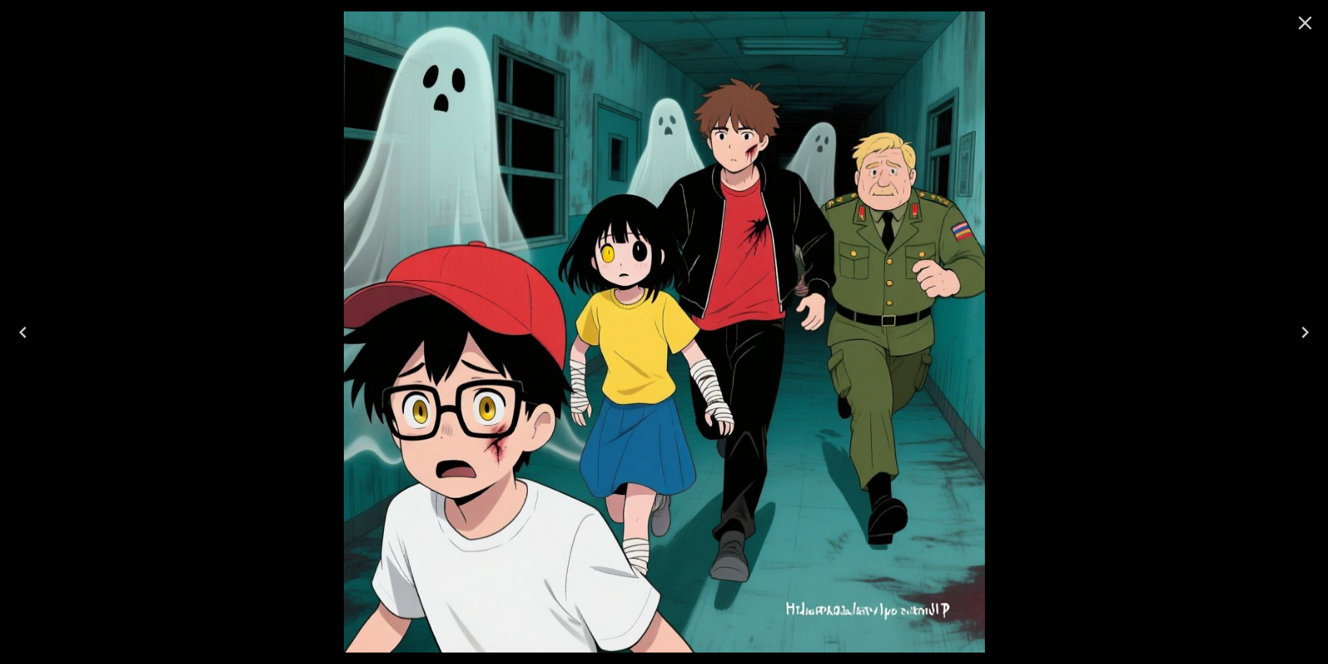
click at [1311, 335] on icon "Next" at bounding box center [1304, 332] width 23 height 23
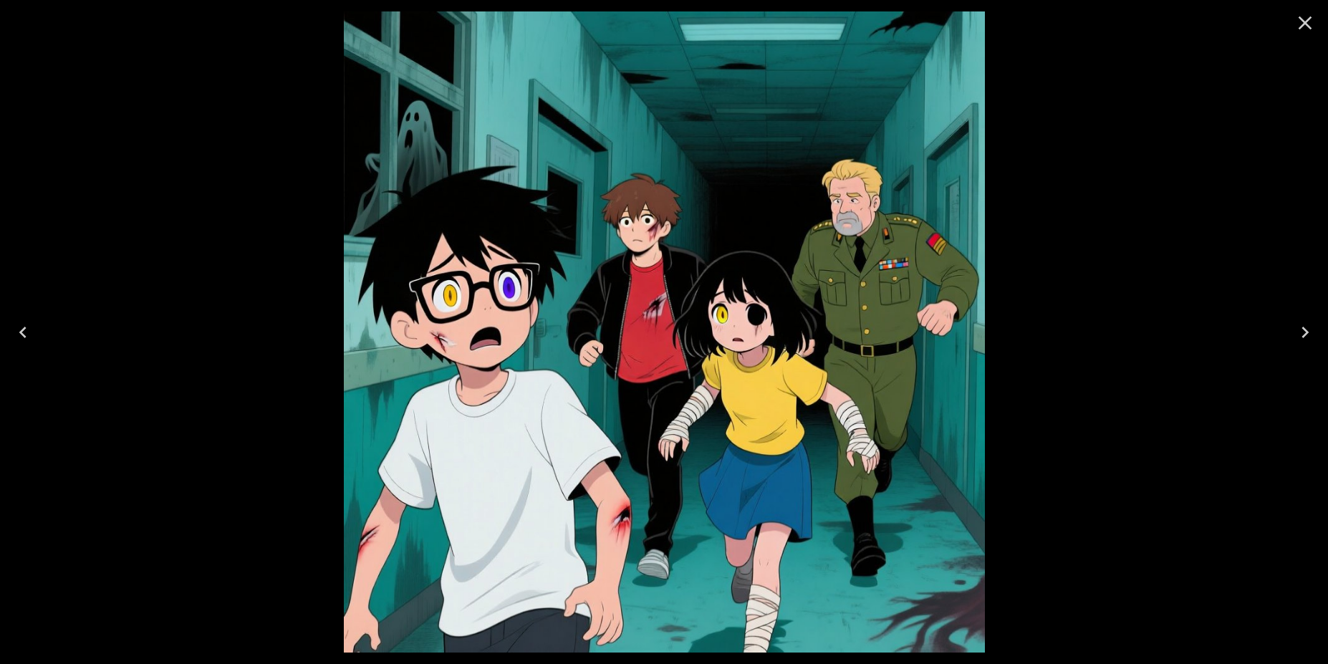
click at [26, 329] on icon "Previous" at bounding box center [22, 332] width 23 height 23
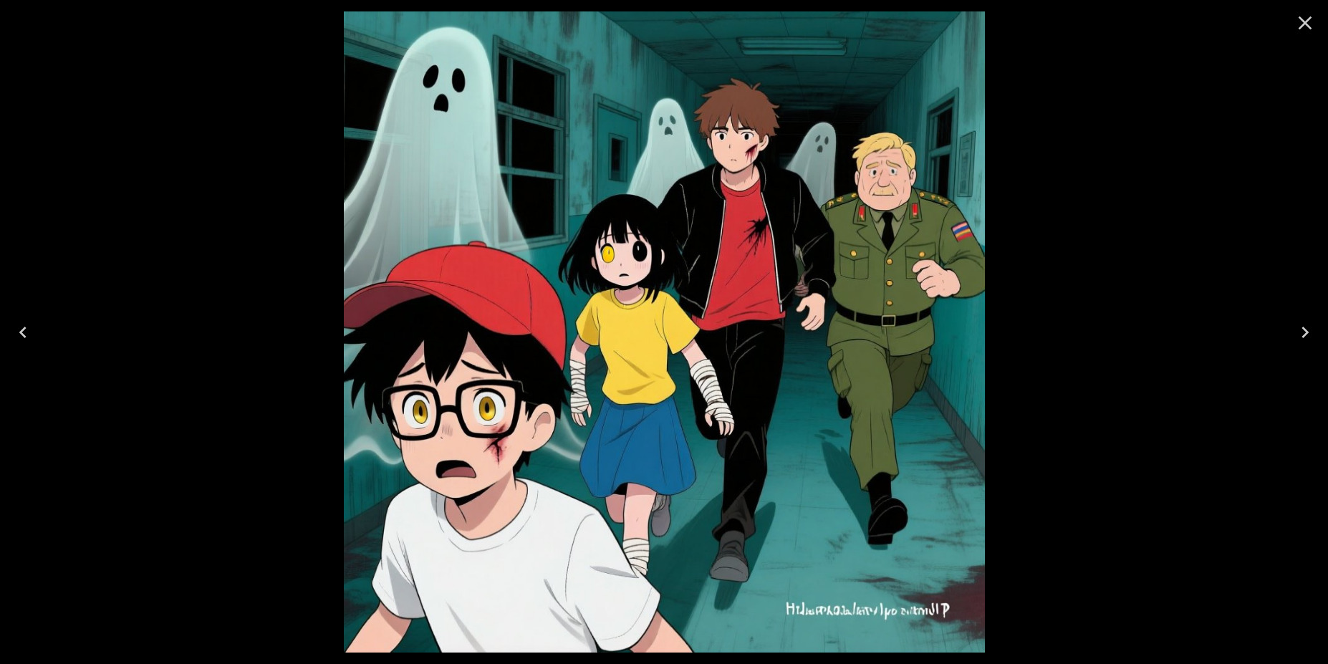
click at [26, 329] on icon "Previous" at bounding box center [22, 332] width 23 height 23
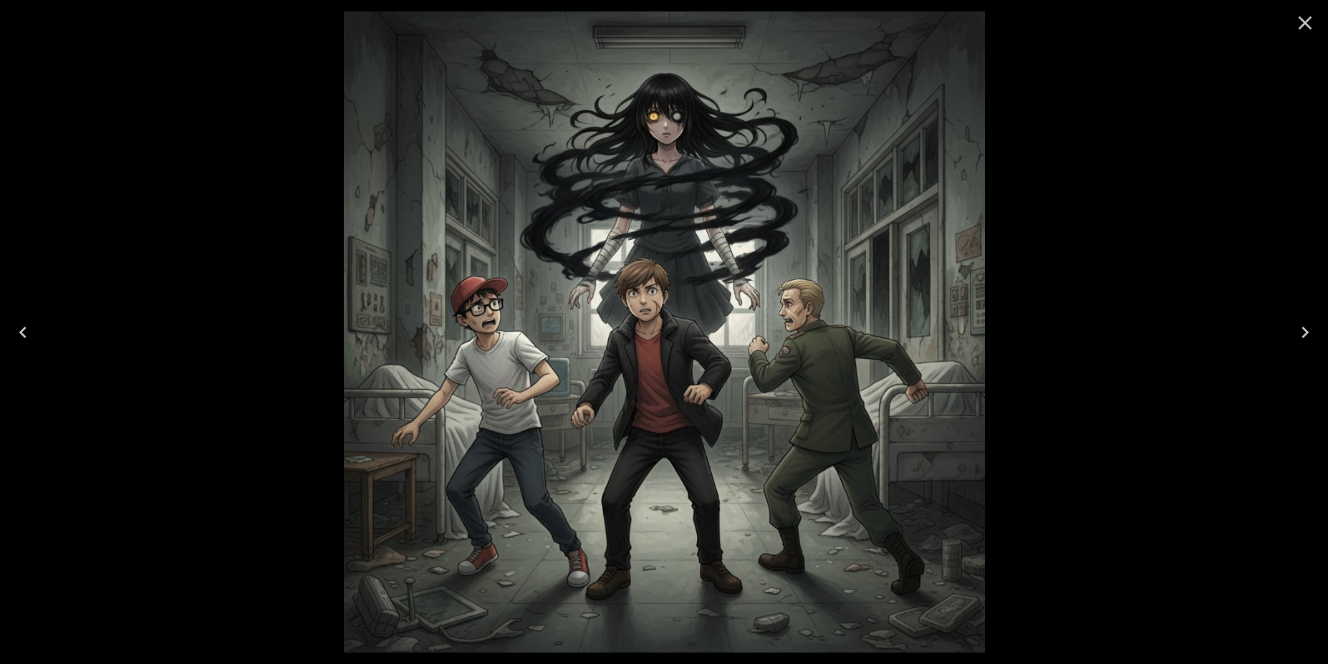
click at [26, 329] on icon "Previous" at bounding box center [22, 332] width 23 height 23
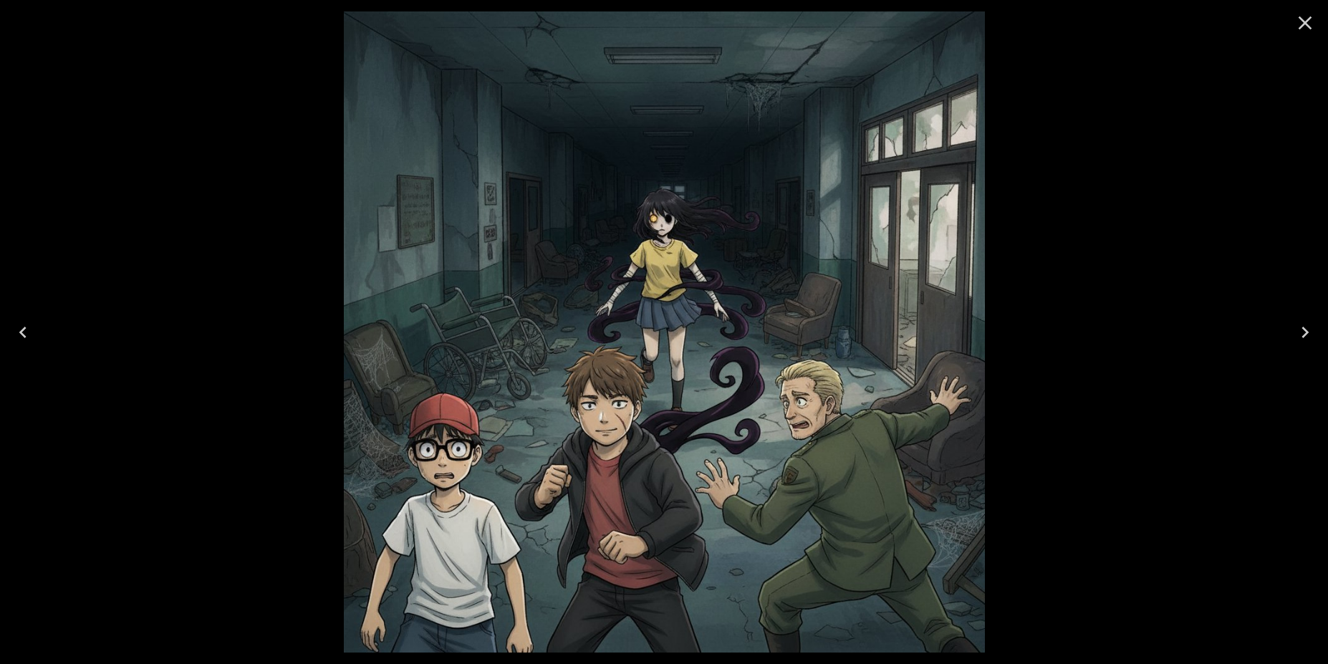
click at [1306, 335] on icon "Next" at bounding box center [1304, 332] width 23 height 23
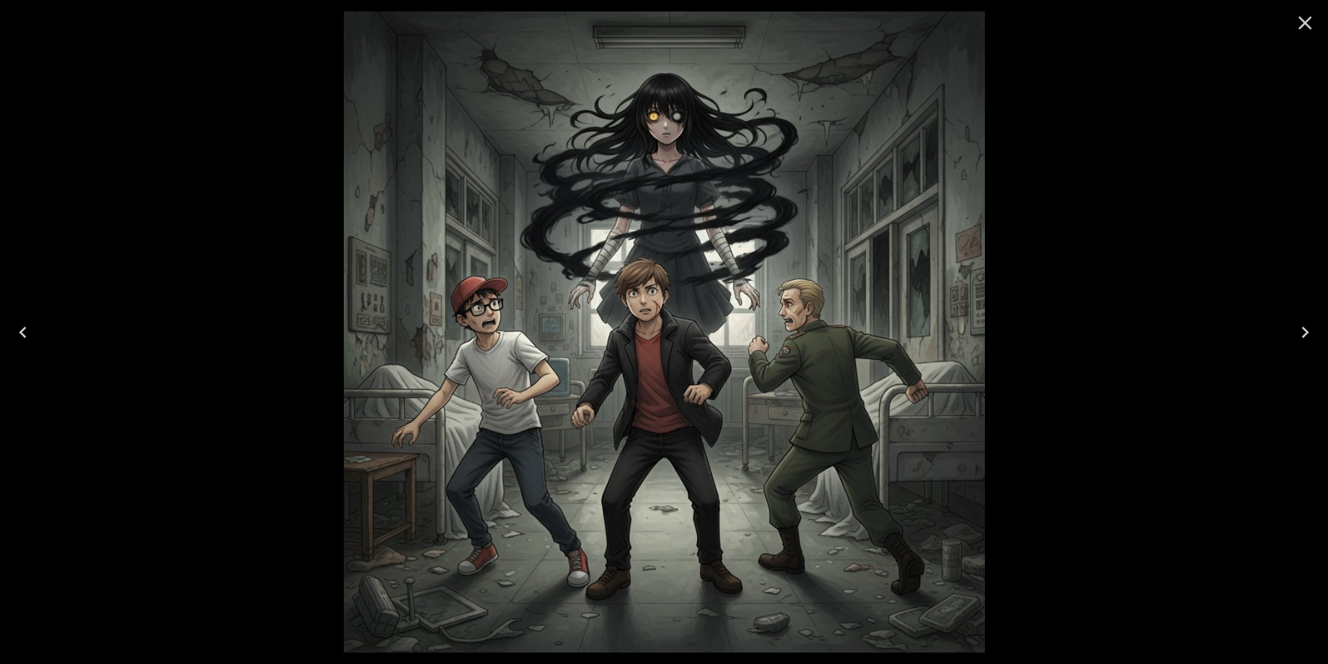
click at [30, 334] on icon "Previous" at bounding box center [22, 332] width 23 height 23
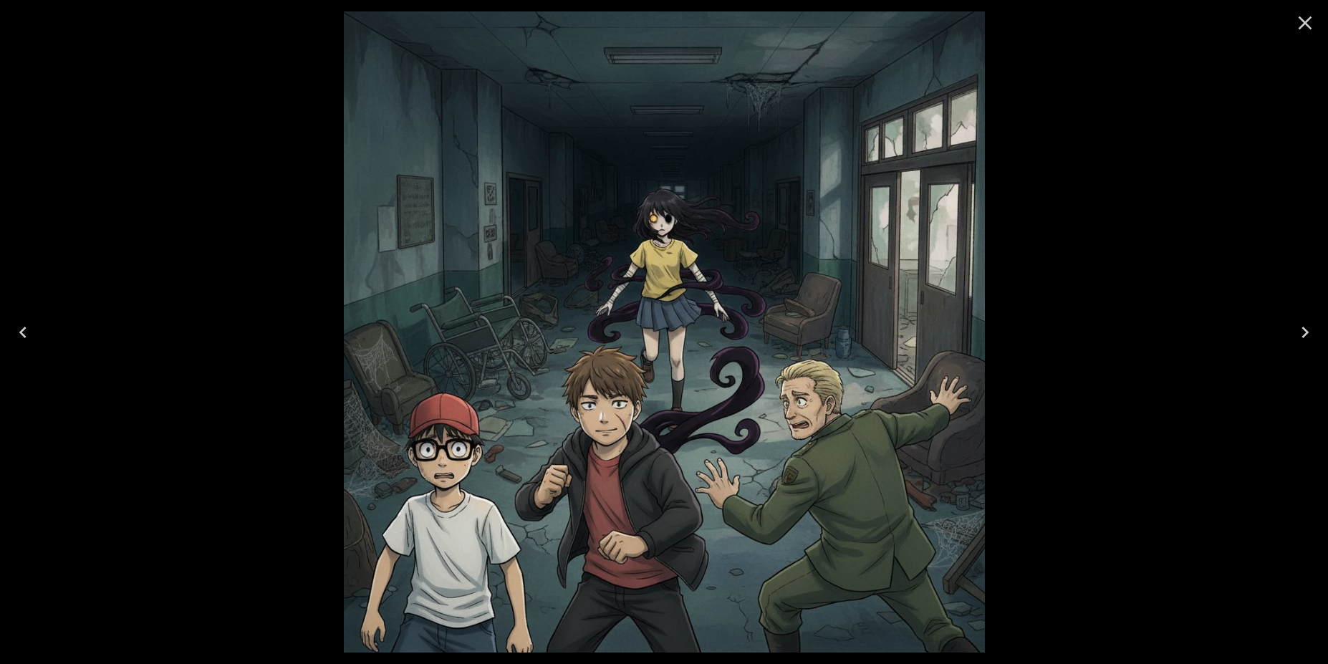
click at [1308, 334] on icon "Next" at bounding box center [1304, 332] width 23 height 23
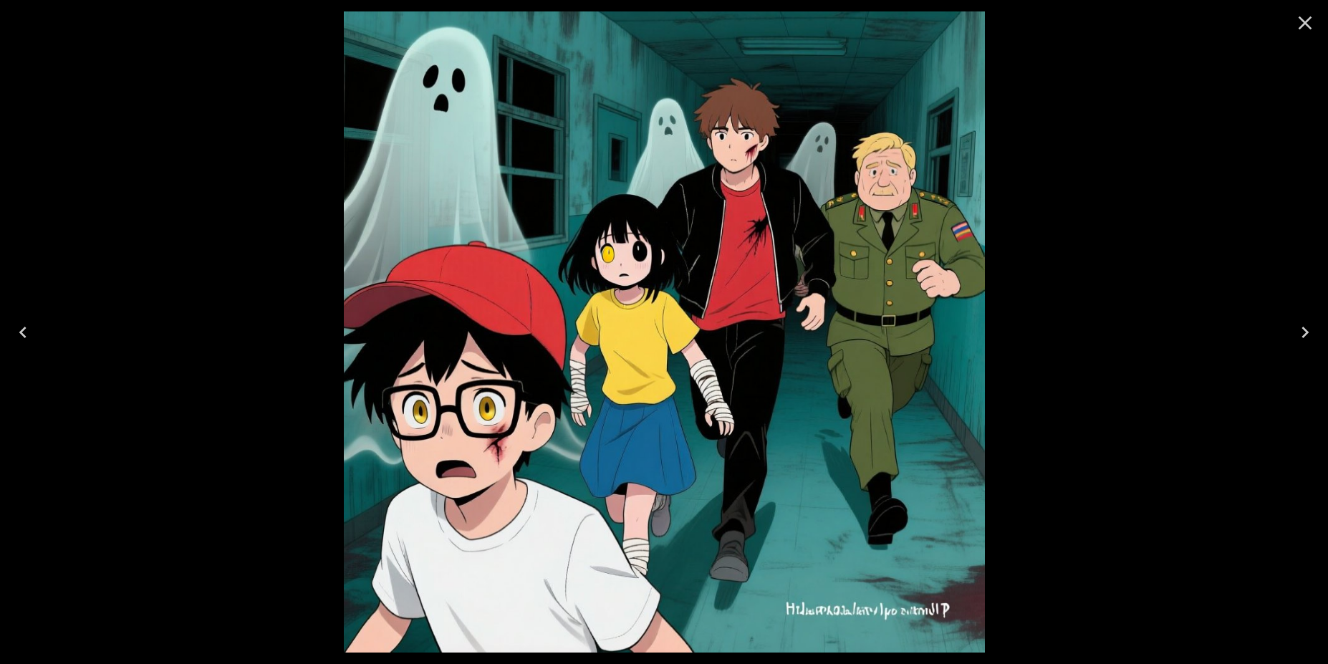
click at [1308, 334] on icon "Next" at bounding box center [1304, 332] width 23 height 23
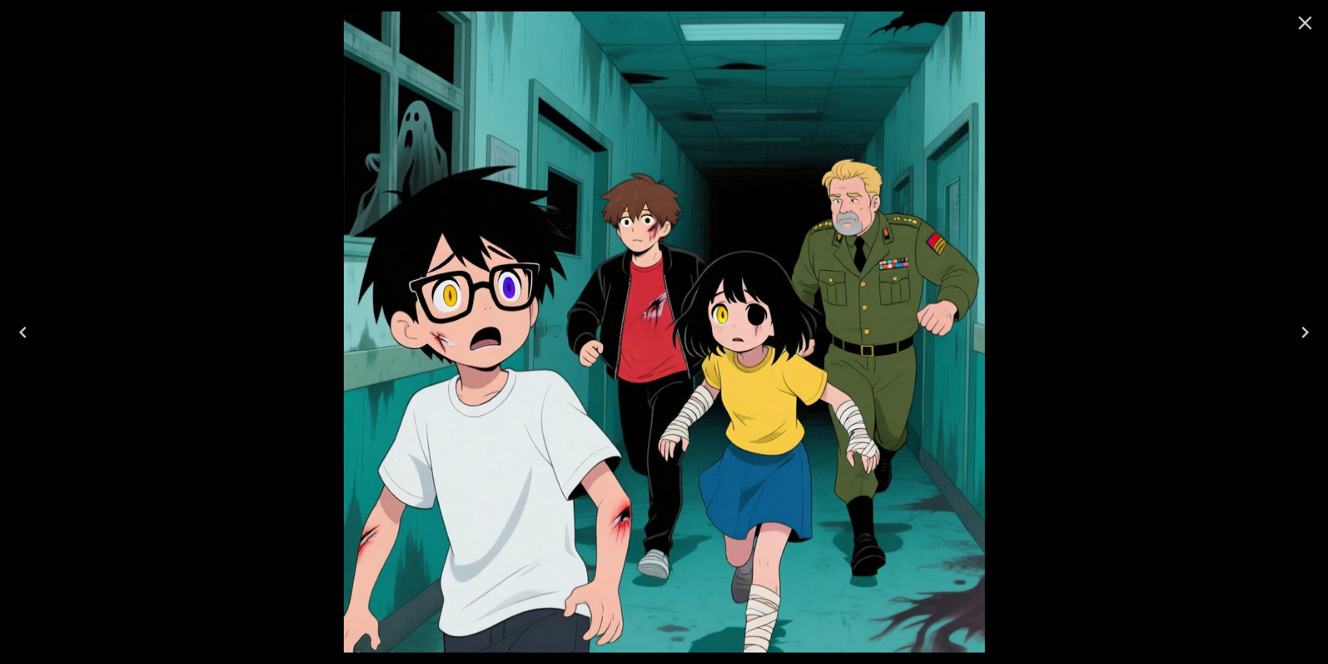
click at [30, 322] on icon "Previous" at bounding box center [22, 332] width 23 height 23
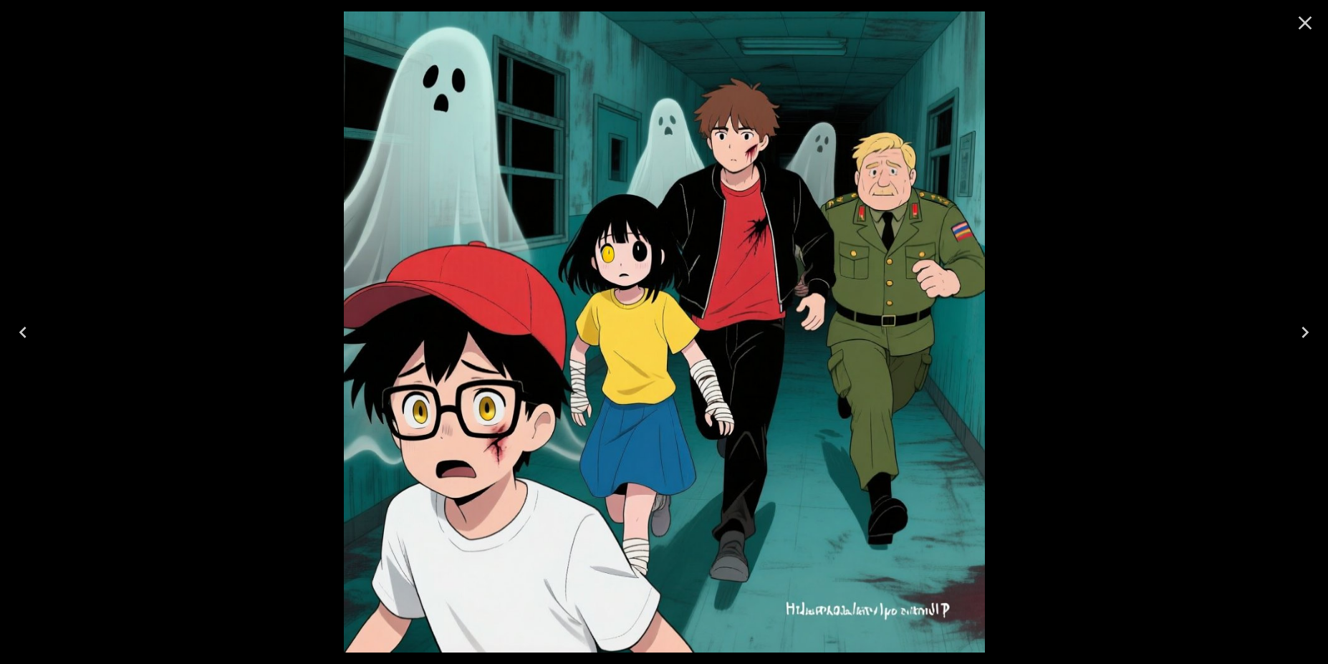
scroll to position [430, 0]
click at [1149, 195] on div at bounding box center [664, 332] width 1328 height 664
click at [1302, 20] on icon "Close" at bounding box center [1305, 23] width 14 height 14
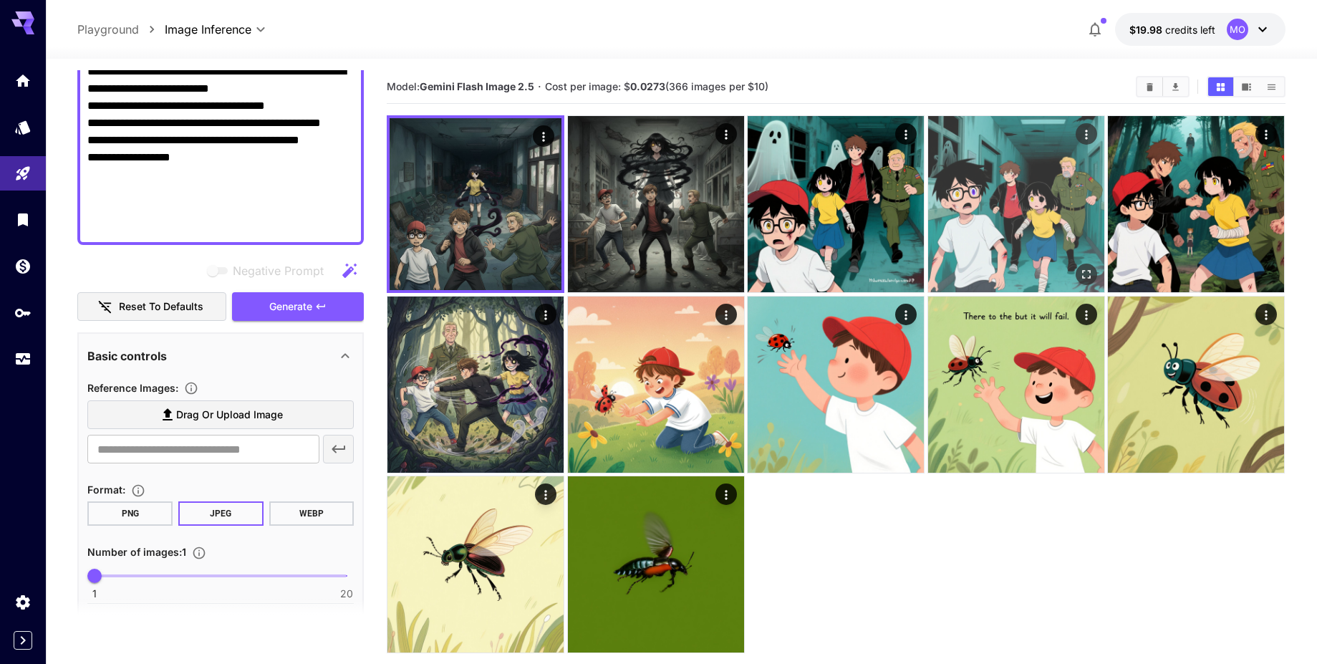
click at [1088, 138] on icon "Actions" at bounding box center [1086, 134] width 14 height 14
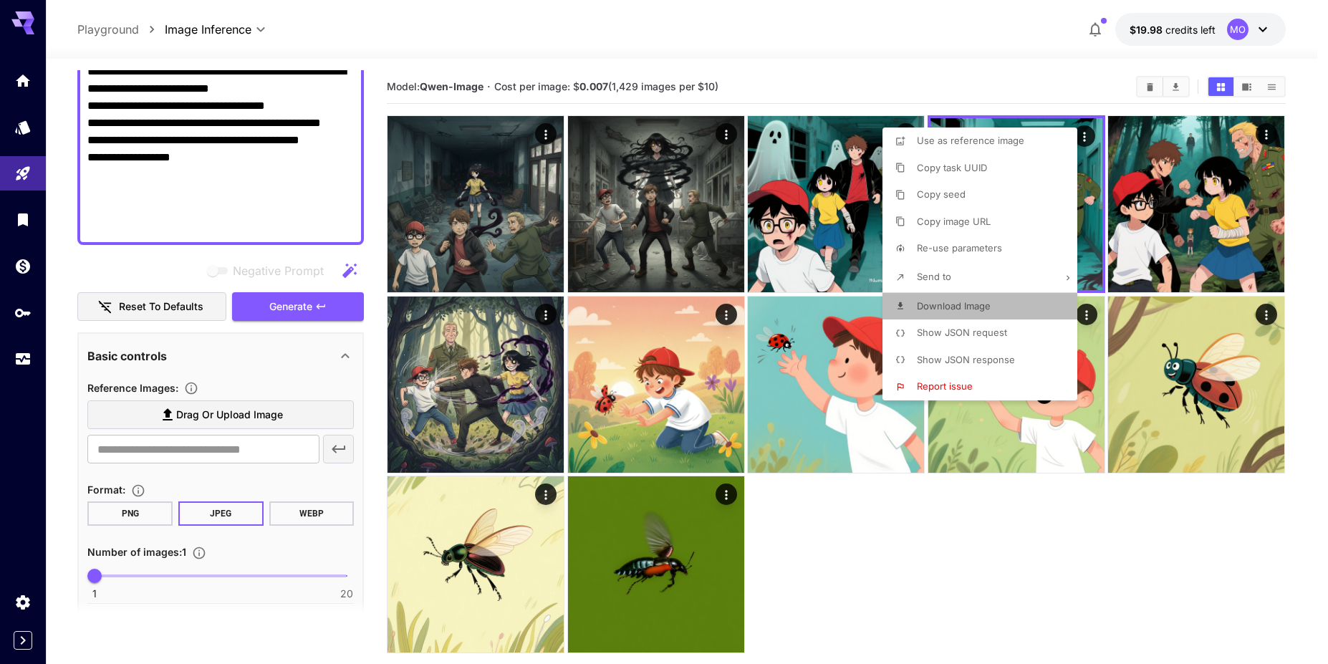
click at [964, 307] on span "Download Image" at bounding box center [954, 305] width 74 height 11
click at [913, 97] on div at bounding box center [664, 332] width 1328 height 664
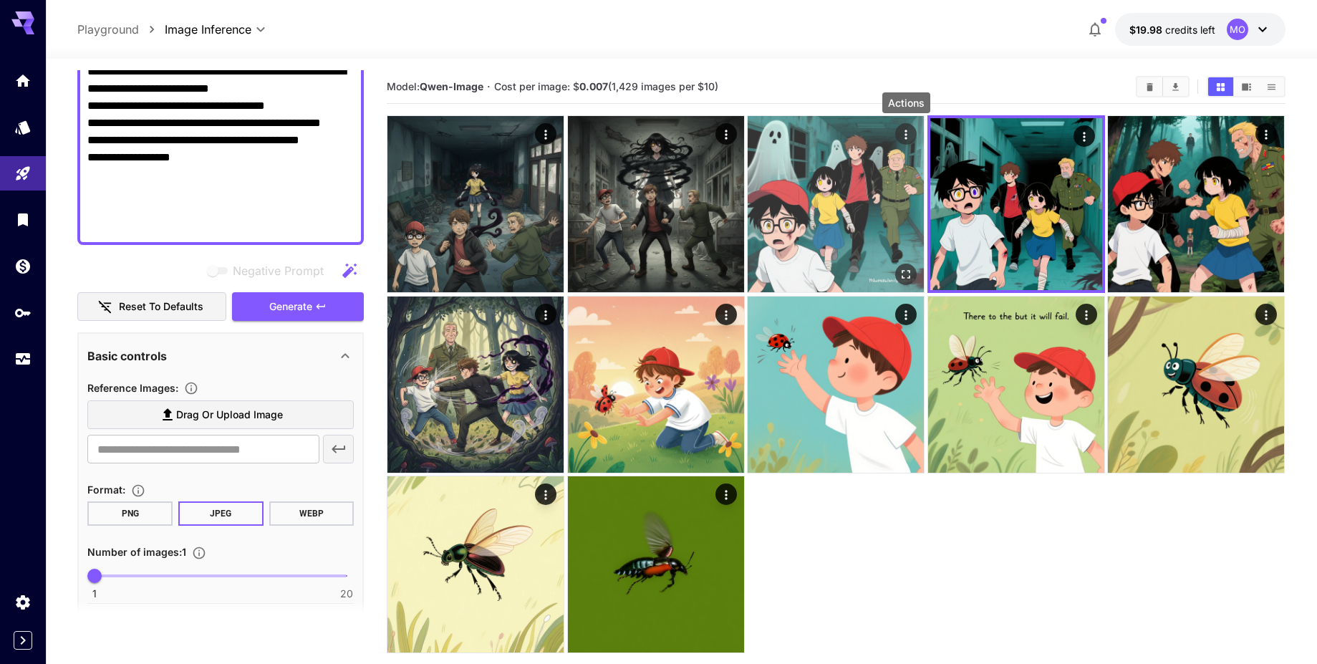
click at [907, 135] on icon "Actions" at bounding box center [906, 134] width 14 height 14
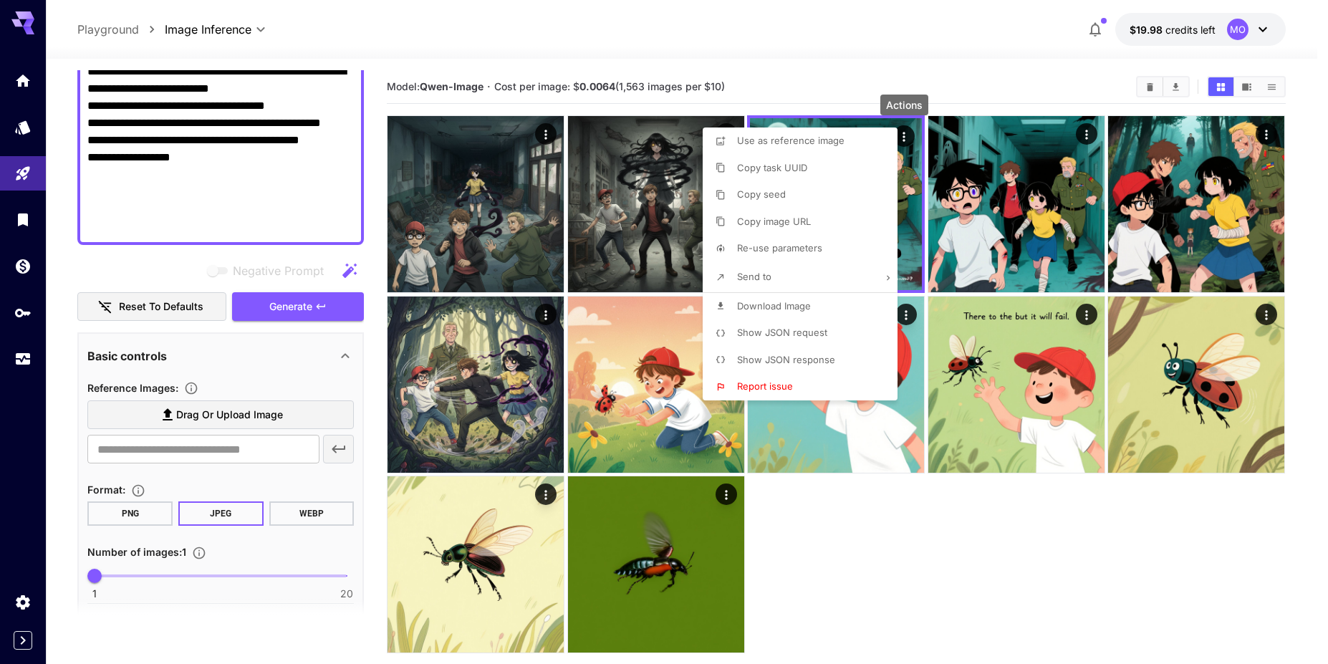
click at [811, 312] on li "Download Image" at bounding box center [804, 306] width 203 height 27
click at [793, 69] on div at bounding box center [664, 332] width 1328 height 664
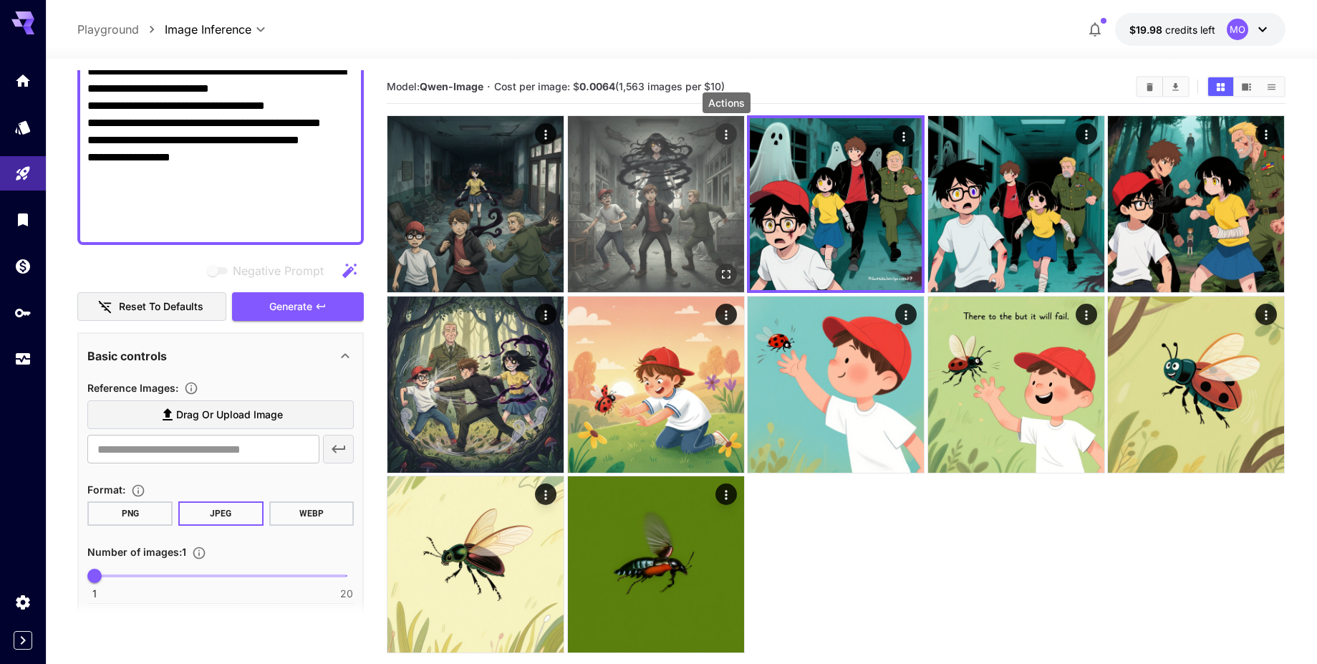
click at [725, 135] on icon "Actions" at bounding box center [726, 134] width 14 height 14
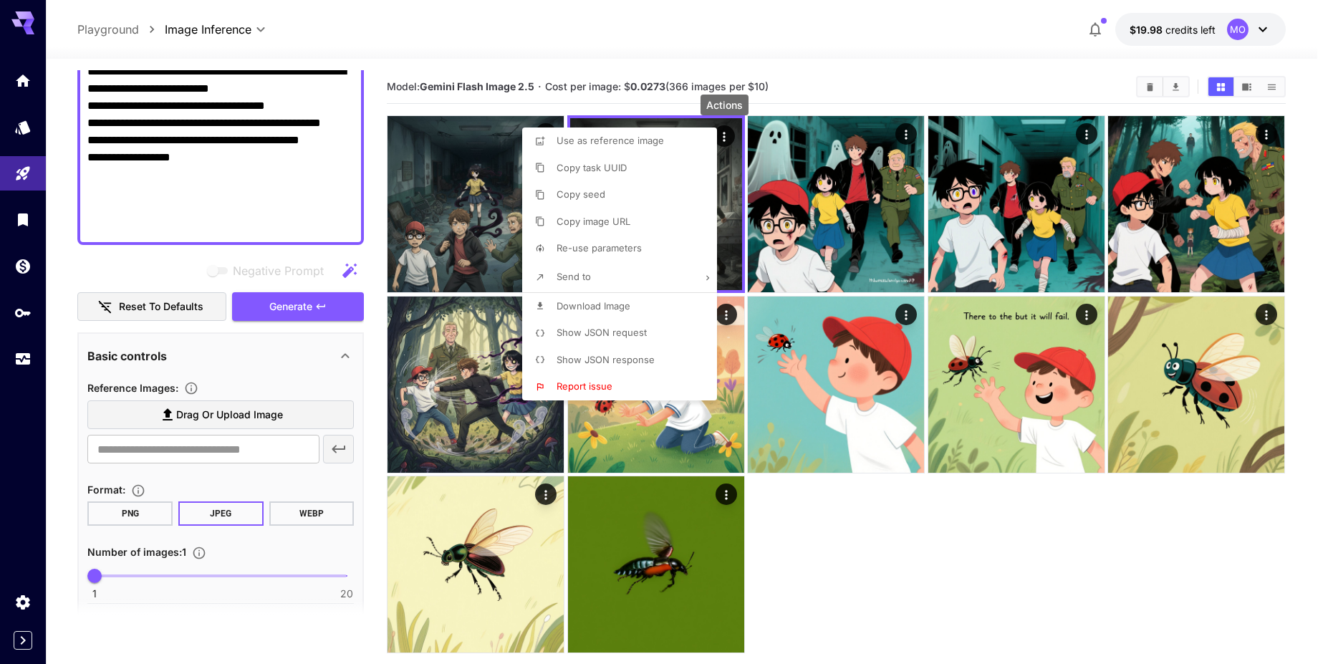
click at [636, 306] on li "Download Image" at bounding box center [623, 306] width 203 height 27
click at [566, 54] on div at bounding box center [664, 332] width 1328 height 664
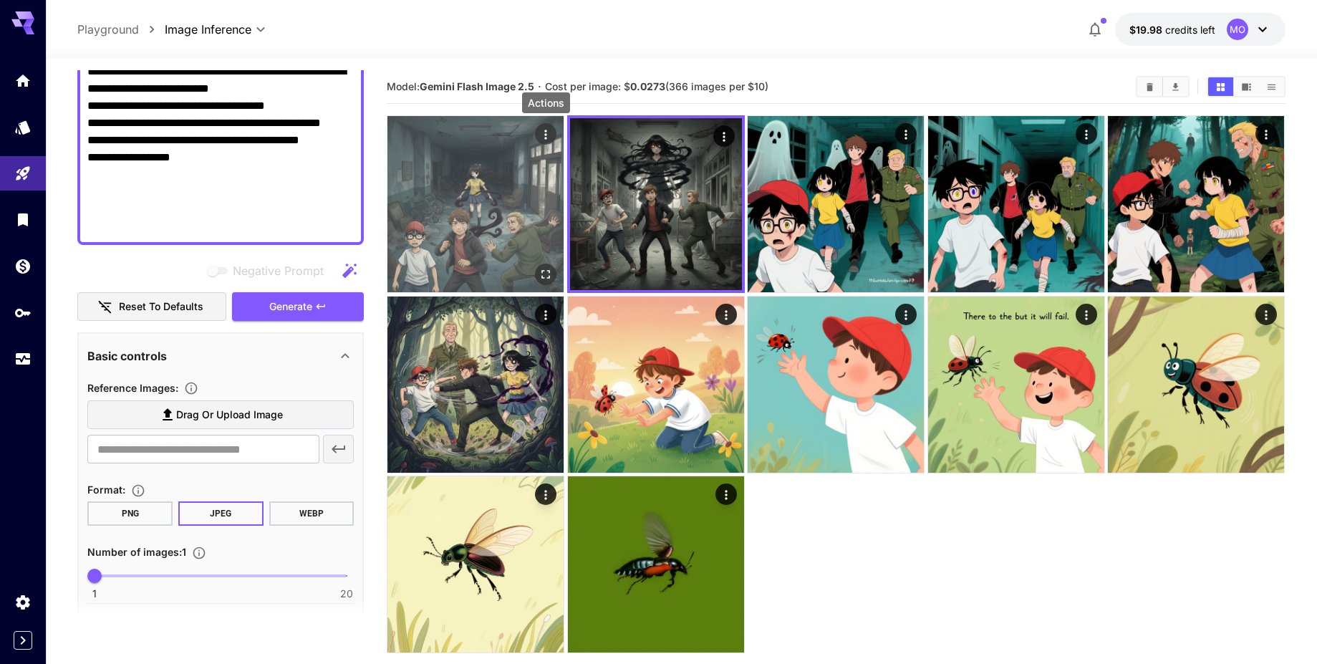
click at [544, 138] on icon "Actions" at bounding box center [546, 134] width 14 height 14
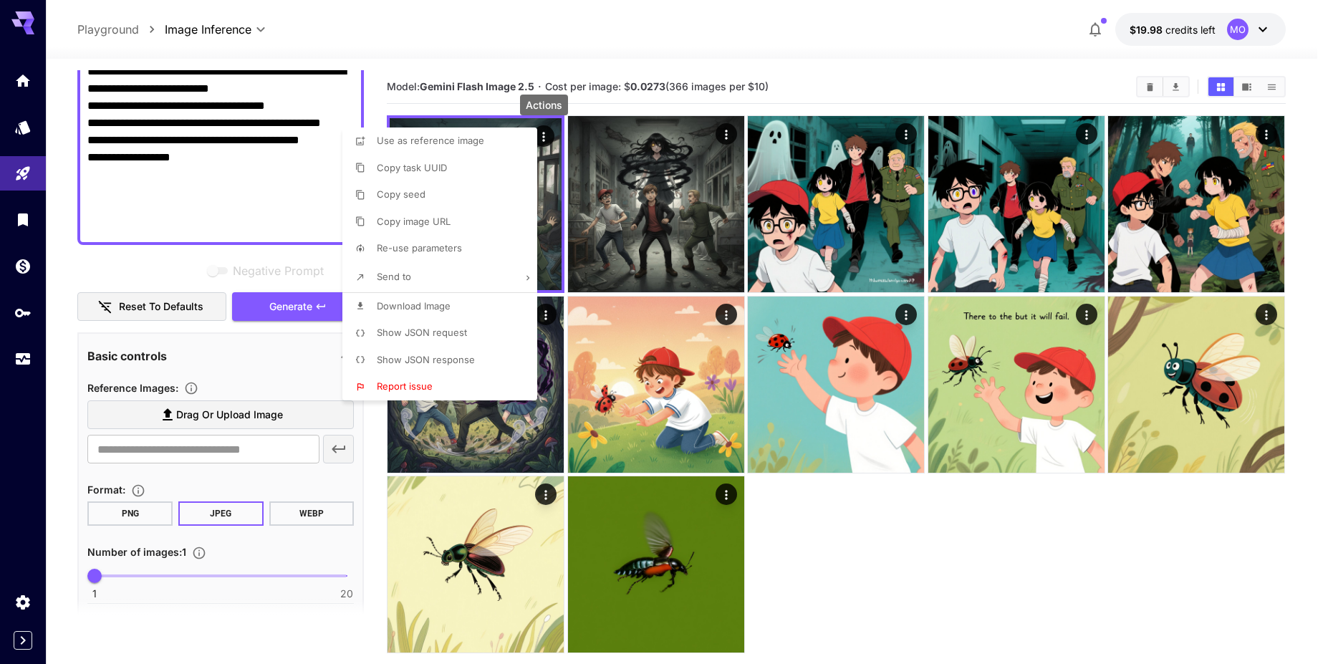
click at [437, 308] on span "Download Image" at bounding box center [414, 305] width 74 height 11
click at [258, 230] on div at bounding box center [664, 332] width 1328 height 664
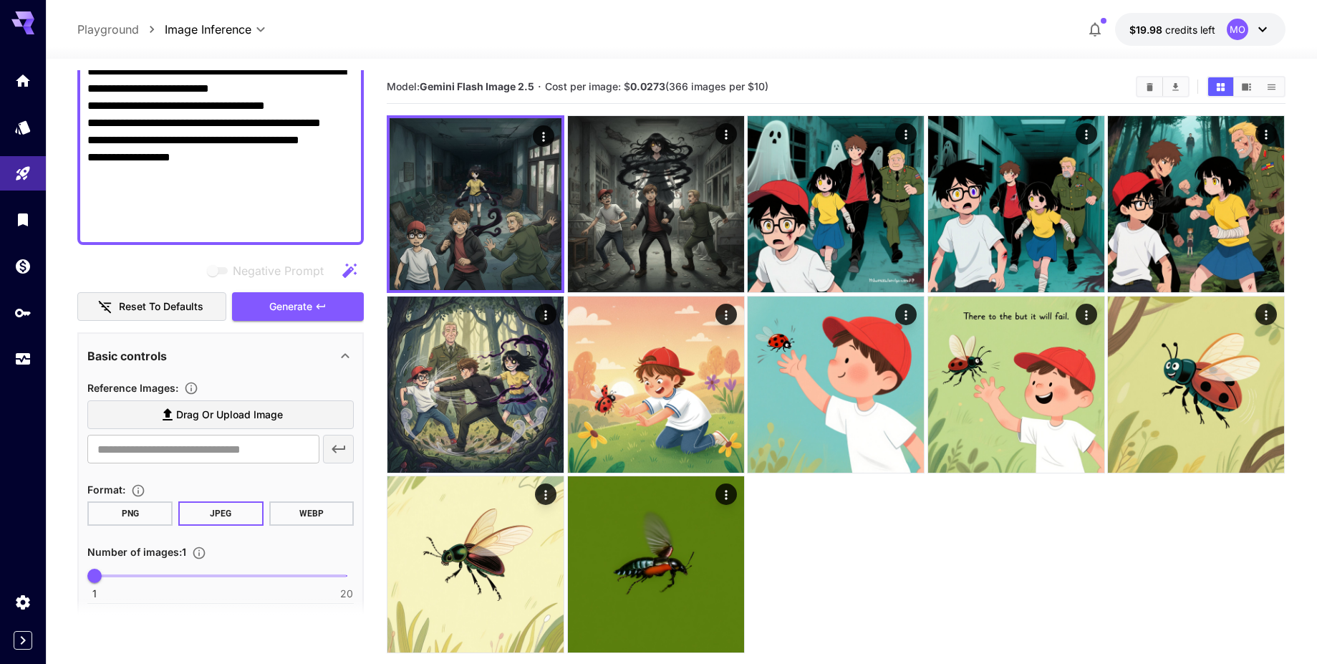
click at [227, 230] on textarea "Negative Prompt" at bounding box center [220, 3] width 266 height 464
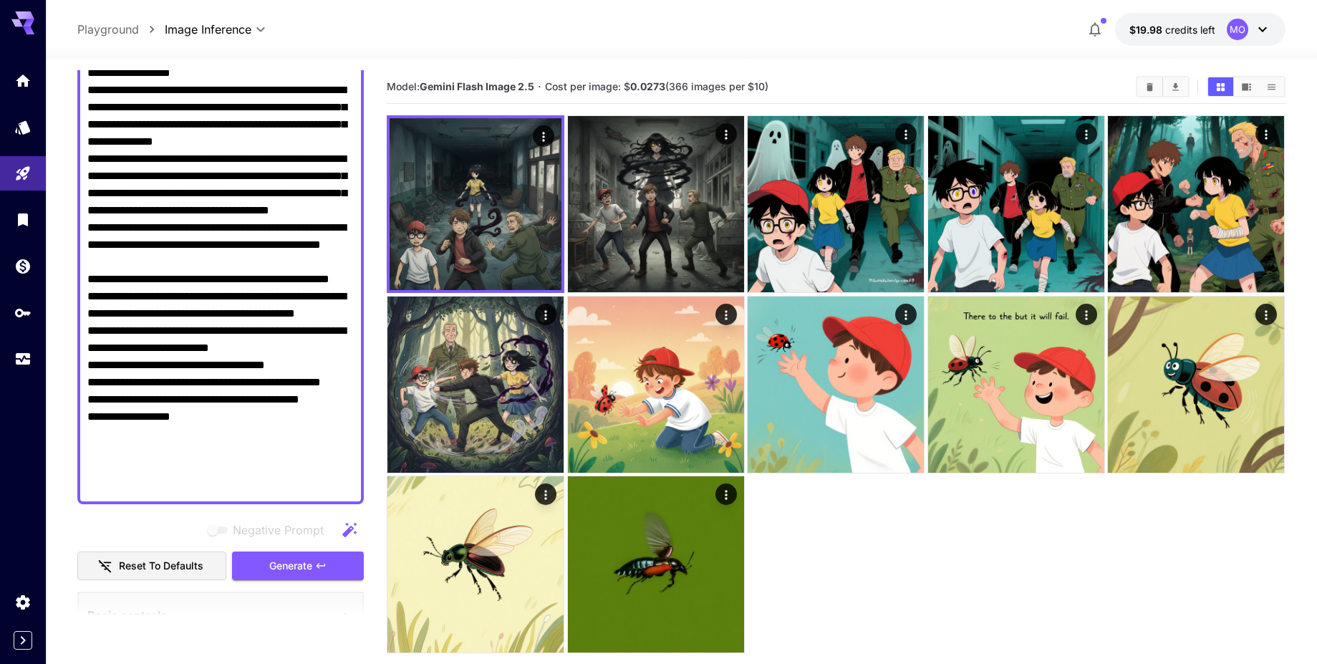
scroll to position [0, 0]
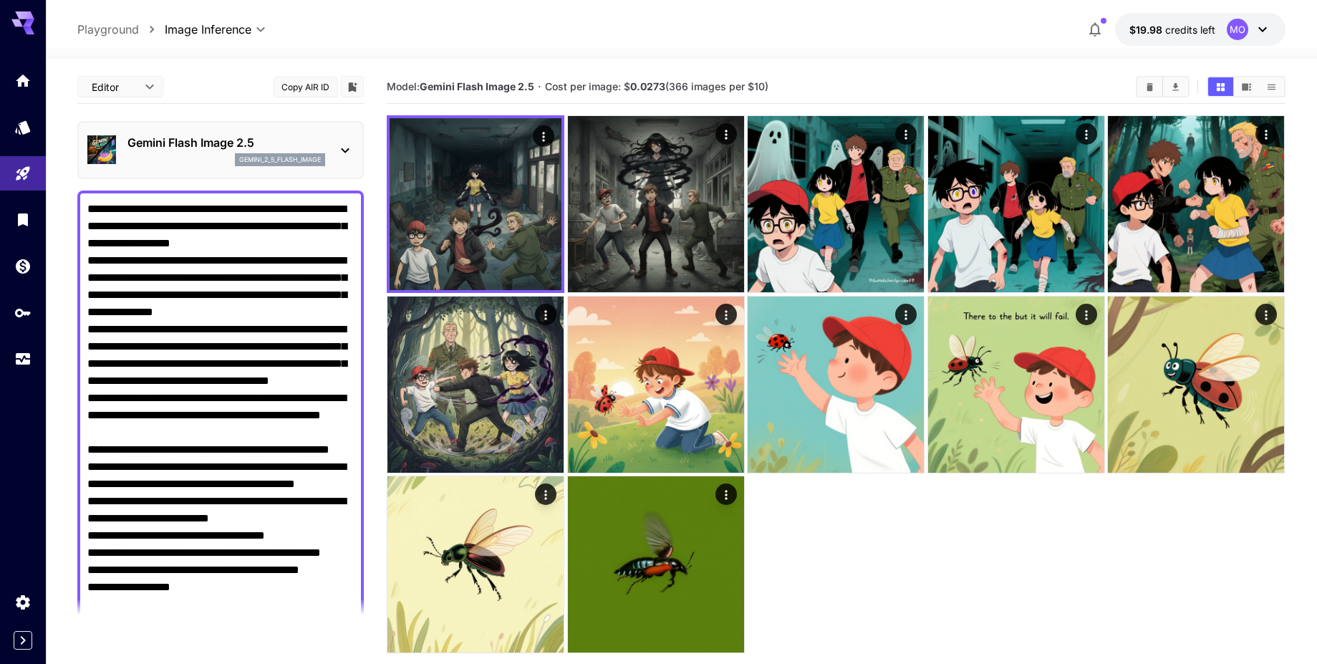
drag, startPoint x: 226, startPoint y: 228, endPoint x: 32, endPoint y: 19, distance: 285.8
click at [32, 19] on div "**********" at bounding box center [658, 388] width 1317 height 777
paste textarea "**********"
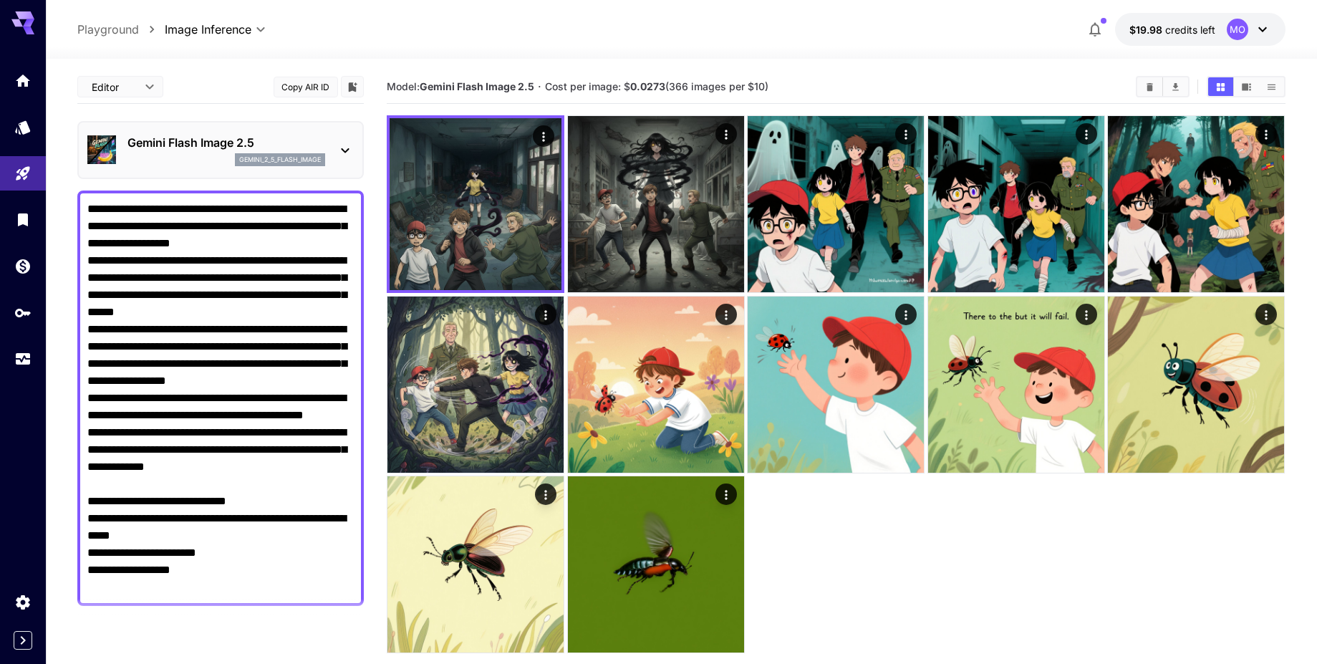
click at [273, 140] on p "Gemini Flash Image 2.5" at bounding box center [226, 142] width 198 height 17
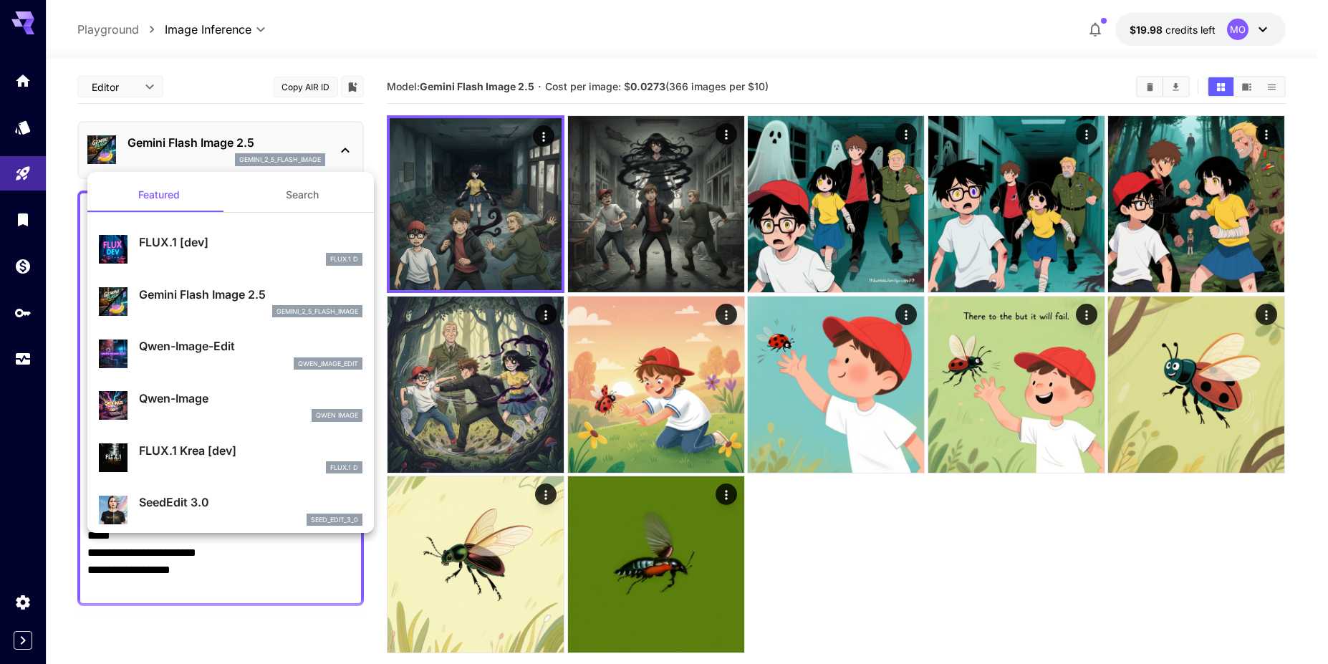
drag, startPoint x: 209, startPoint y: 353, endPoint x: 204, endPoint y: 403, distance: 50.4
click at [204, 403] on p "Qwen-Image" at bounding box center [250, 398] width 223 height 17
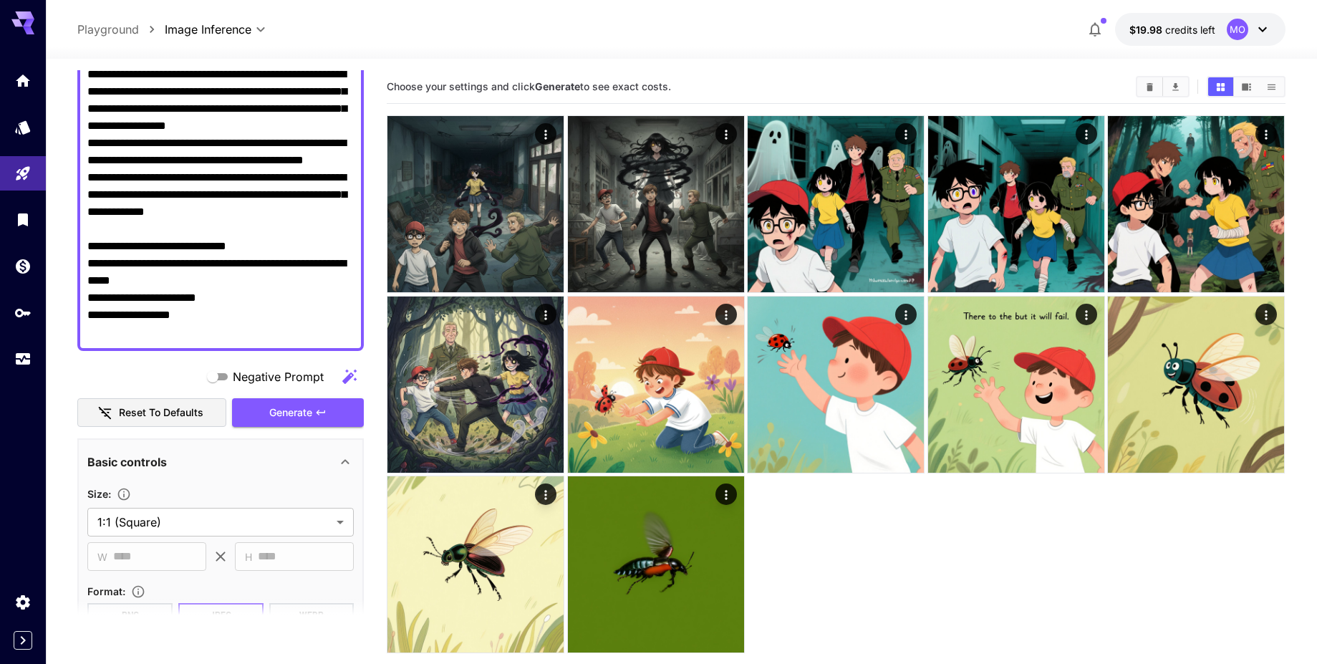
scroll to position [344, 0]
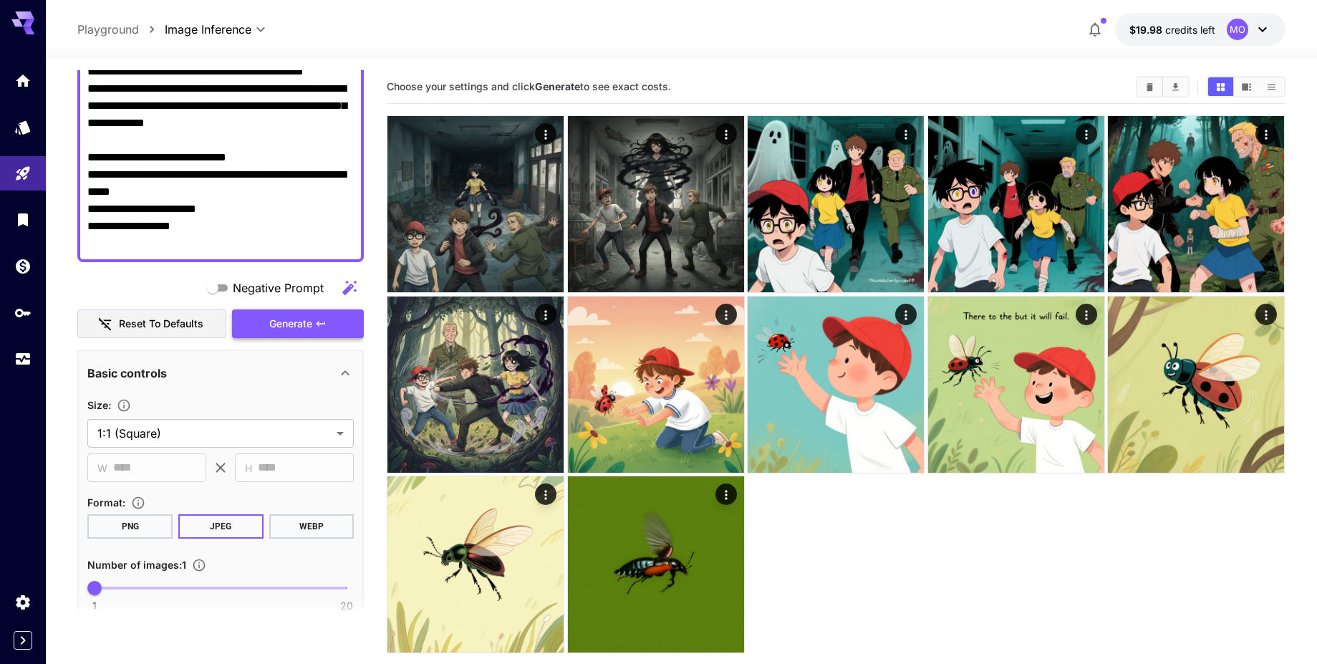
click at [325, 330] on button "Generate" at bounding box center [298, 323] width 132 height 29
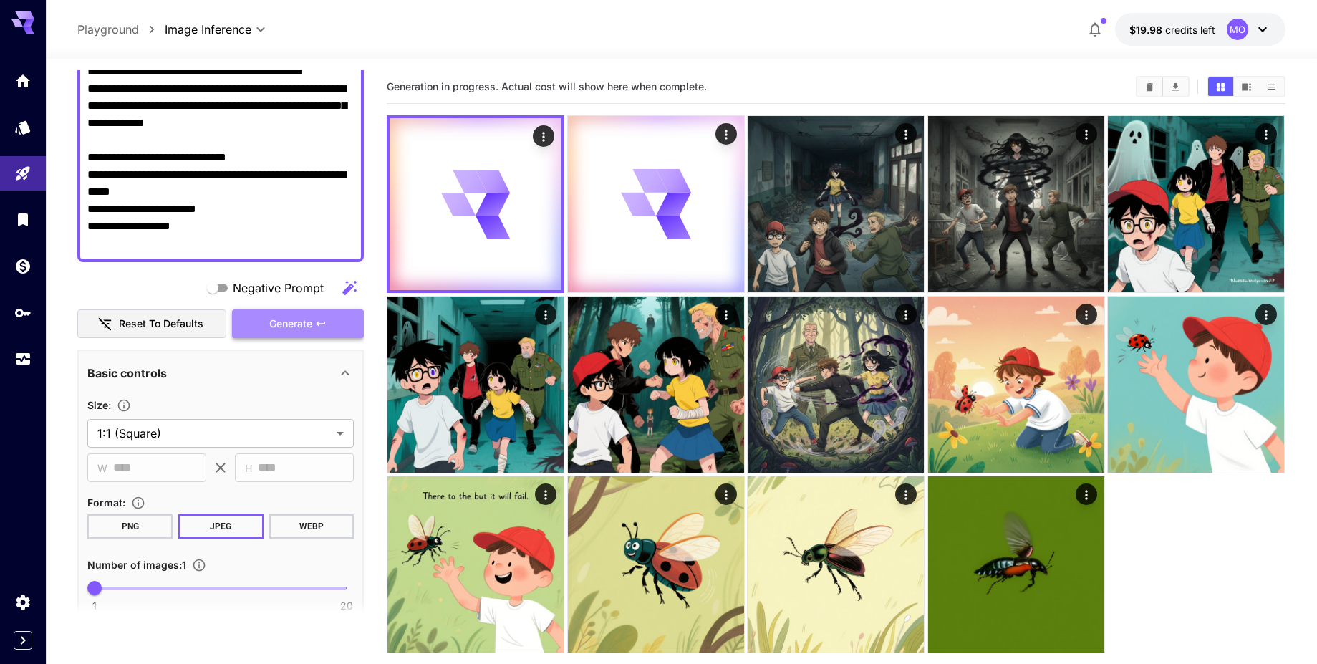
click at [312, 327] on span "Generate" at bounding box center [290, 324] width 43 height 18
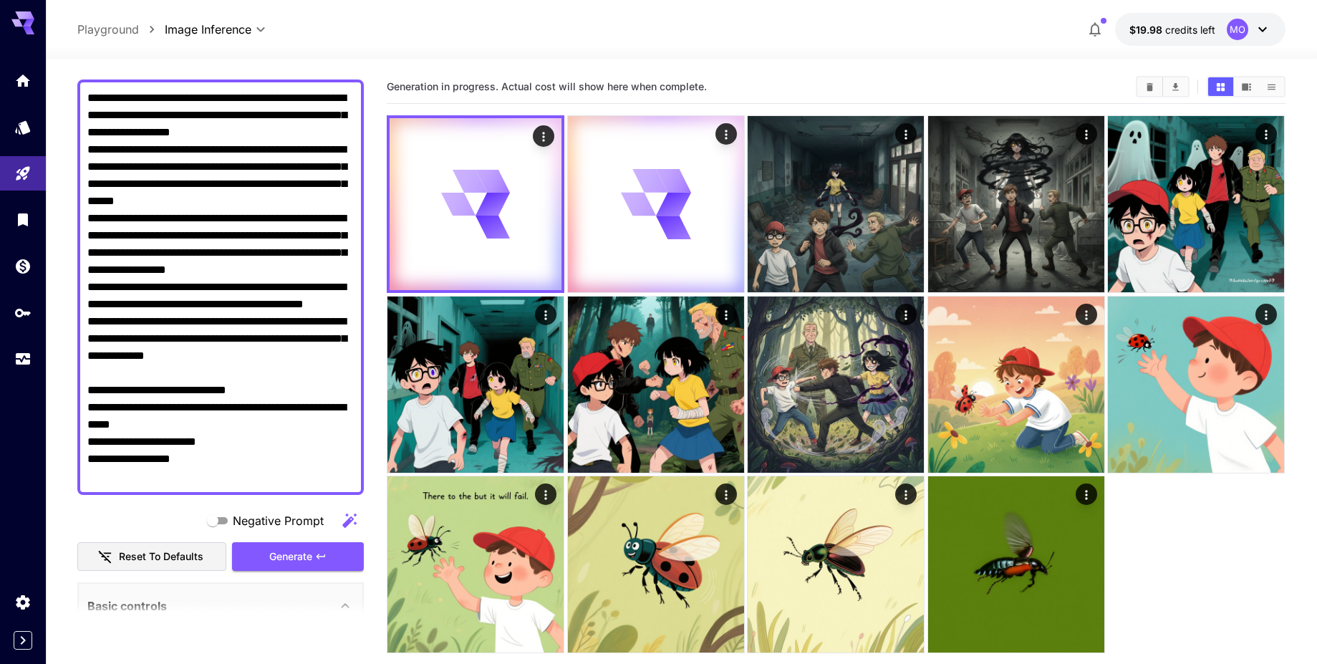
scroll to position [0, 0]
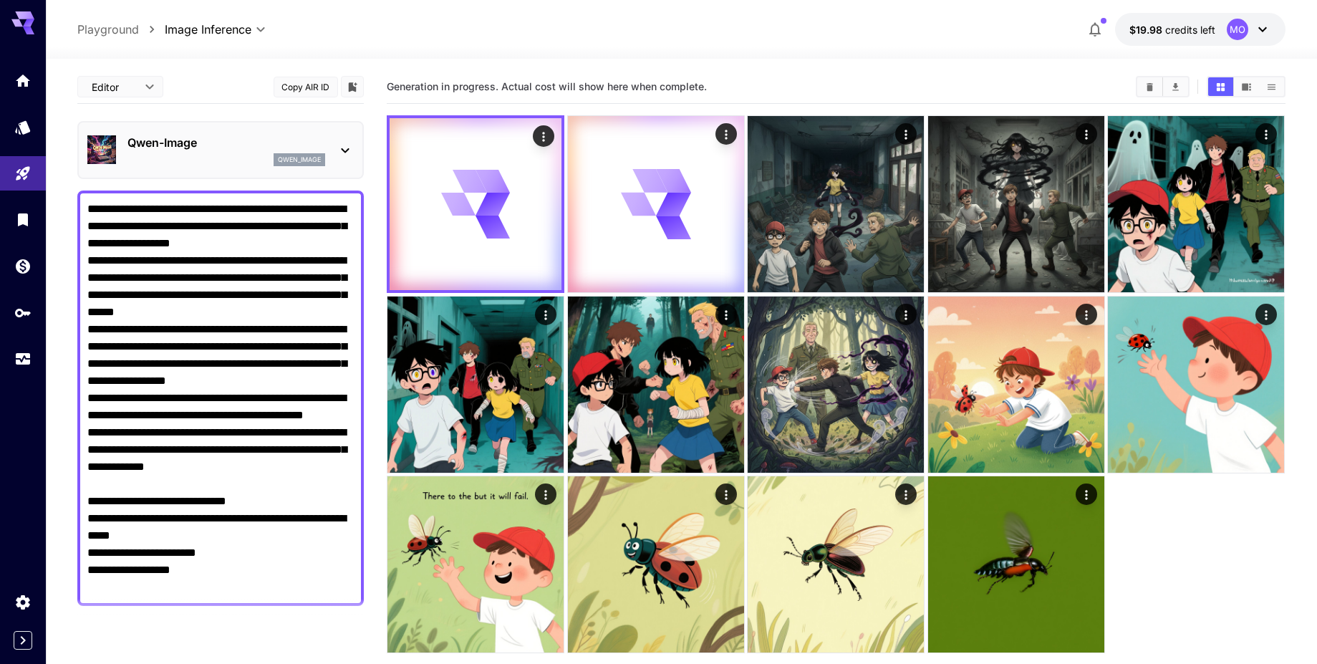
click at [238, 162] on div "qwen_image" at bounding box center [226, 159] width 198 height 13
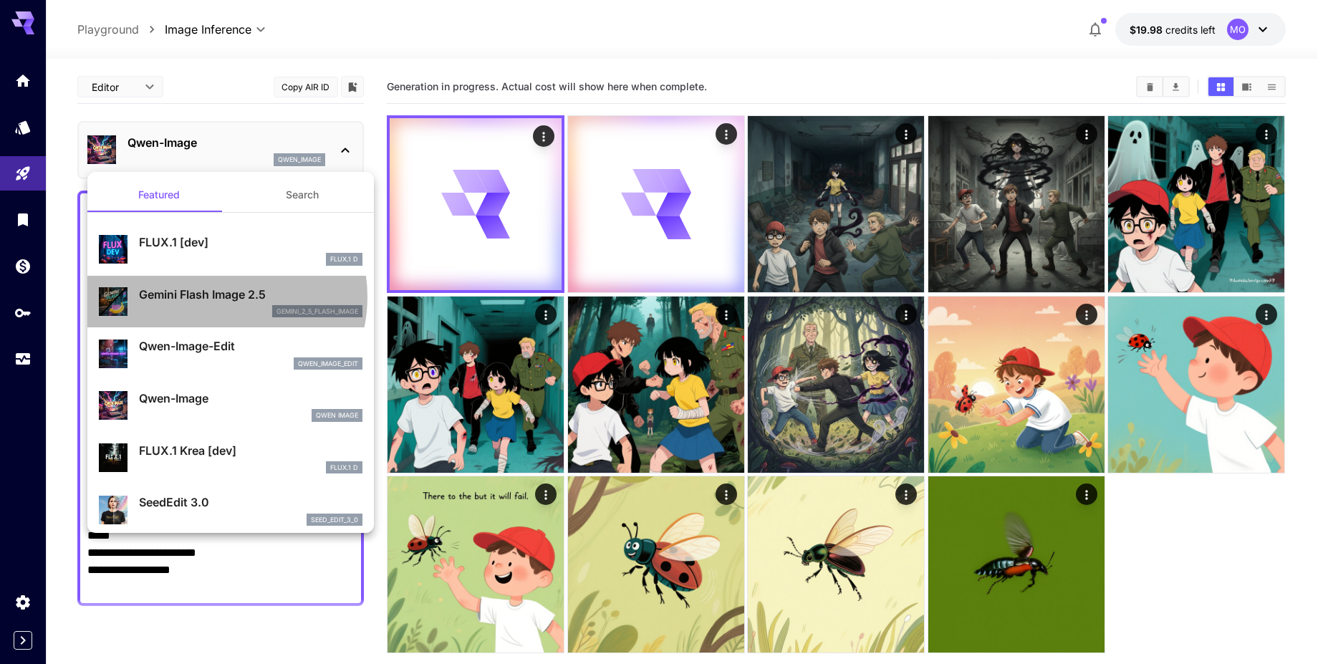
click at [218, 297] on p "Gemini Flash Image 2.5" at bounding box center [250, 294] width 223 height 17
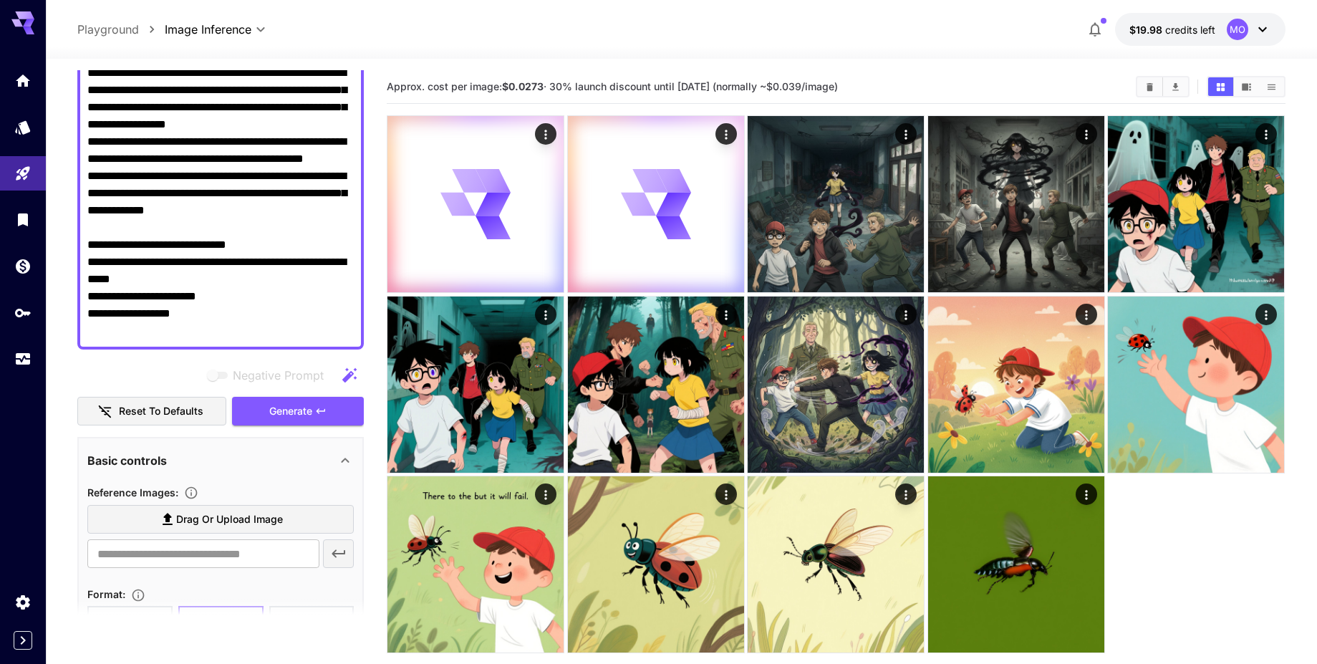
scroll to position [258, 0]
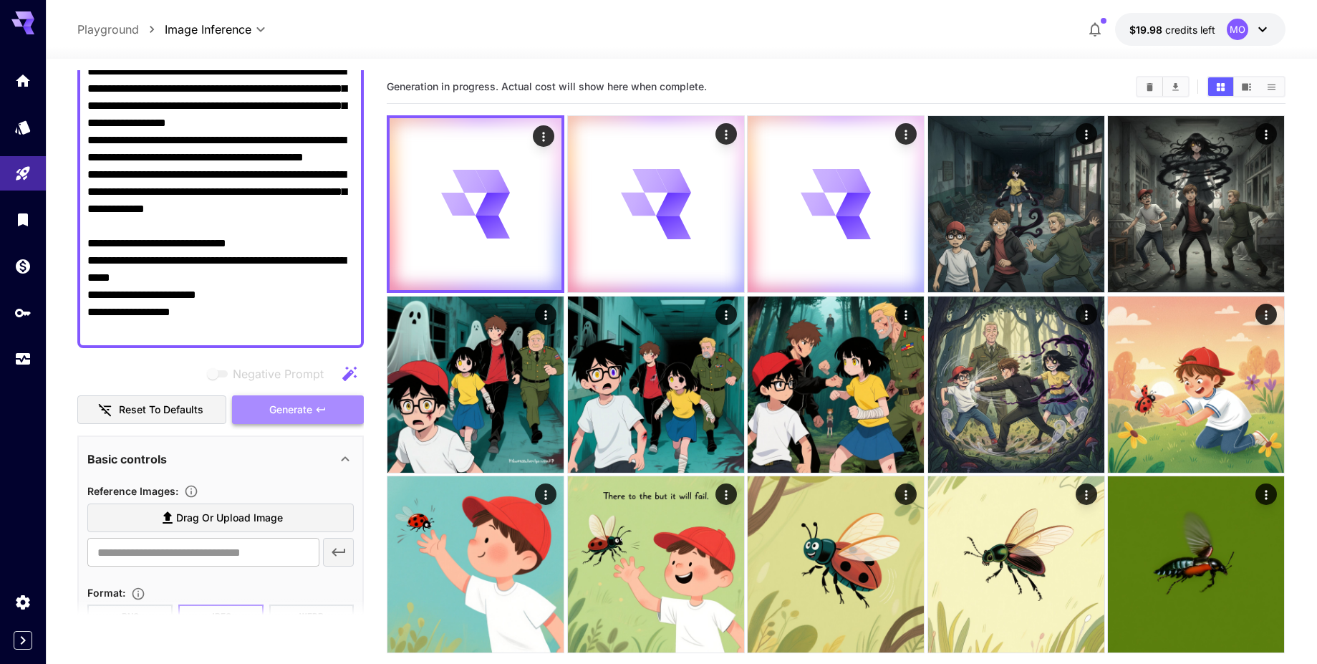
click at [300, 414] on span "Generate" at bounding box center [290, 410] width 43 height 18
click at [301, 412] on span "Generate" at bounding box center [290, 410] width 43 height 18
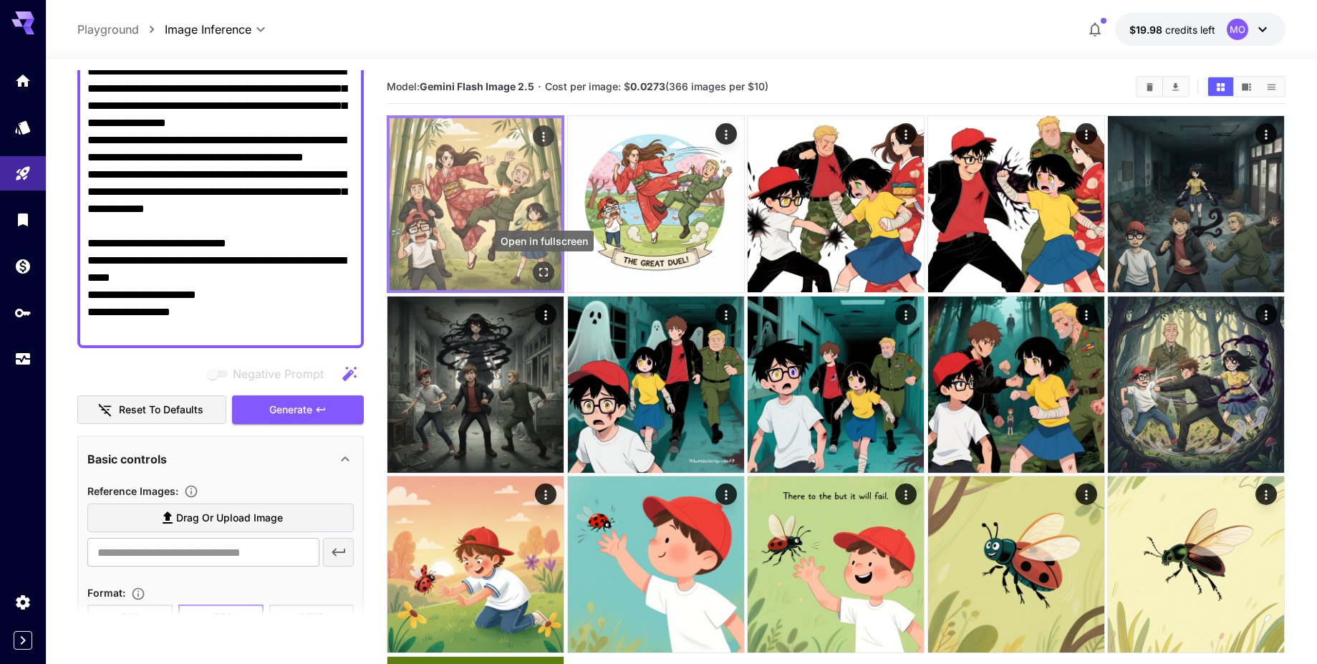
click at [534, 272] on button "Open in fullscreen" at bounding box center [544, 271] width 21 height 21
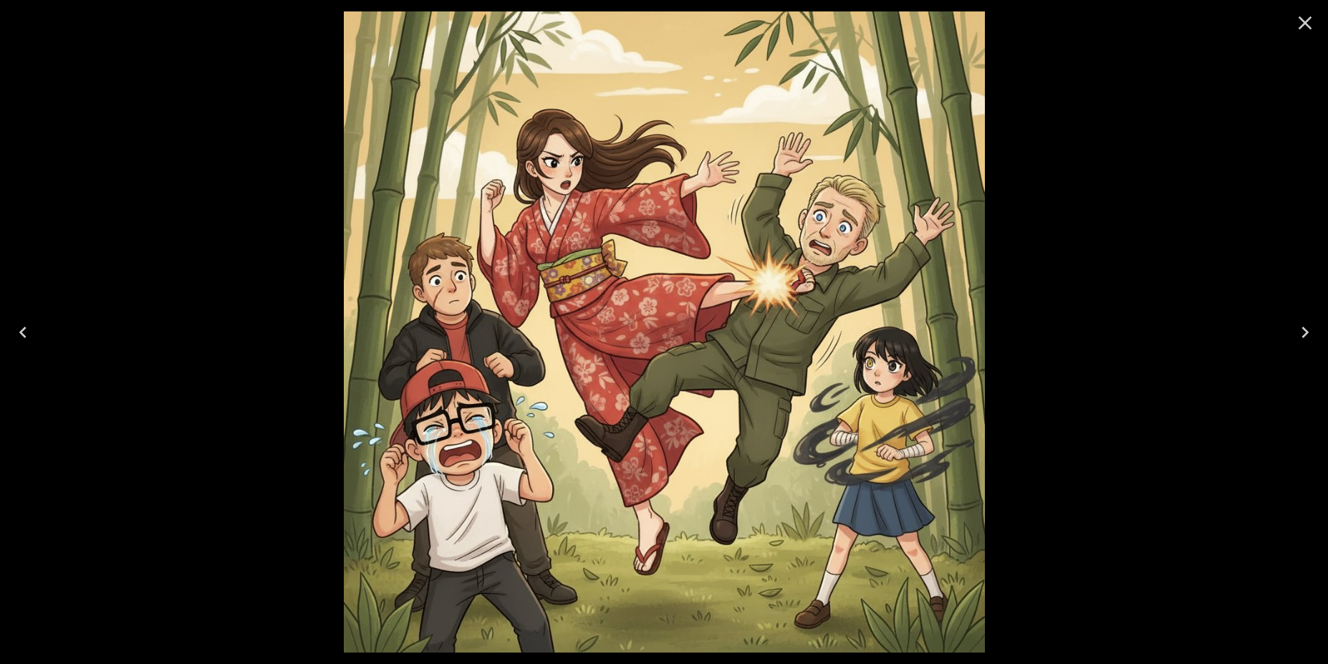
click at [1303, 327] on icon "Next" at bounding box center [1304, 332] width 23 height 23
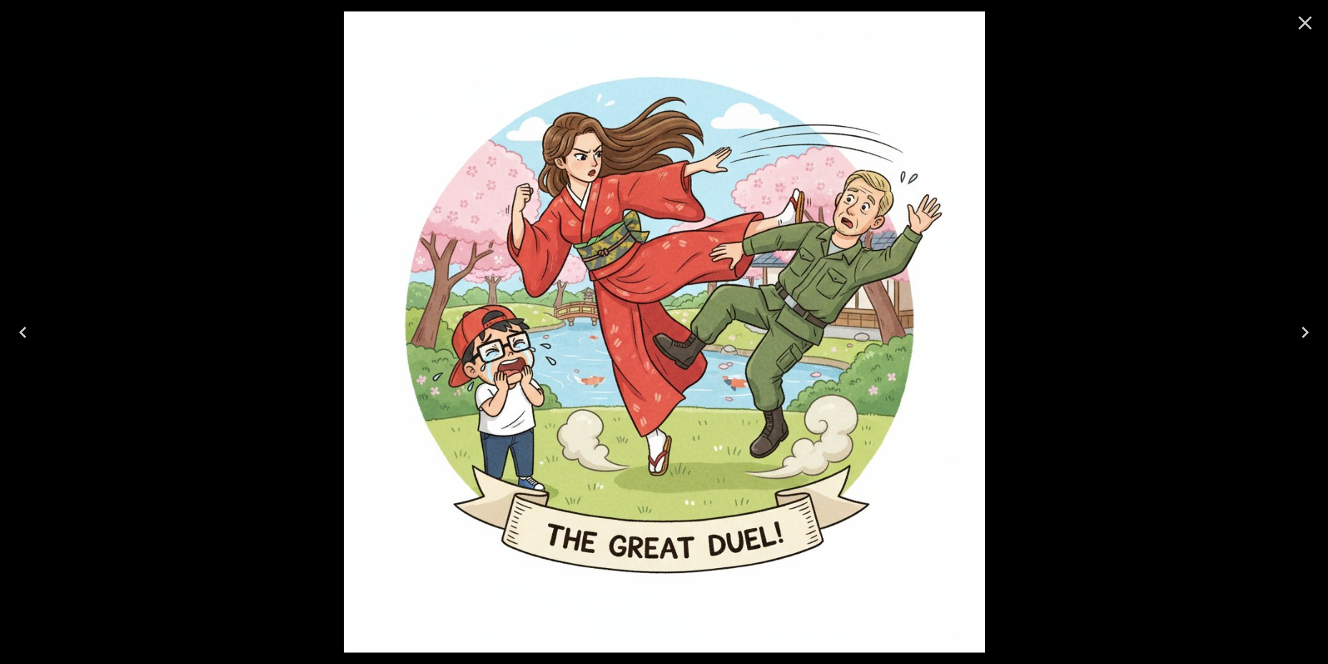
click at [1304, 327] on icon "Next" at bounding box center [1304, 332] width 23 height 23
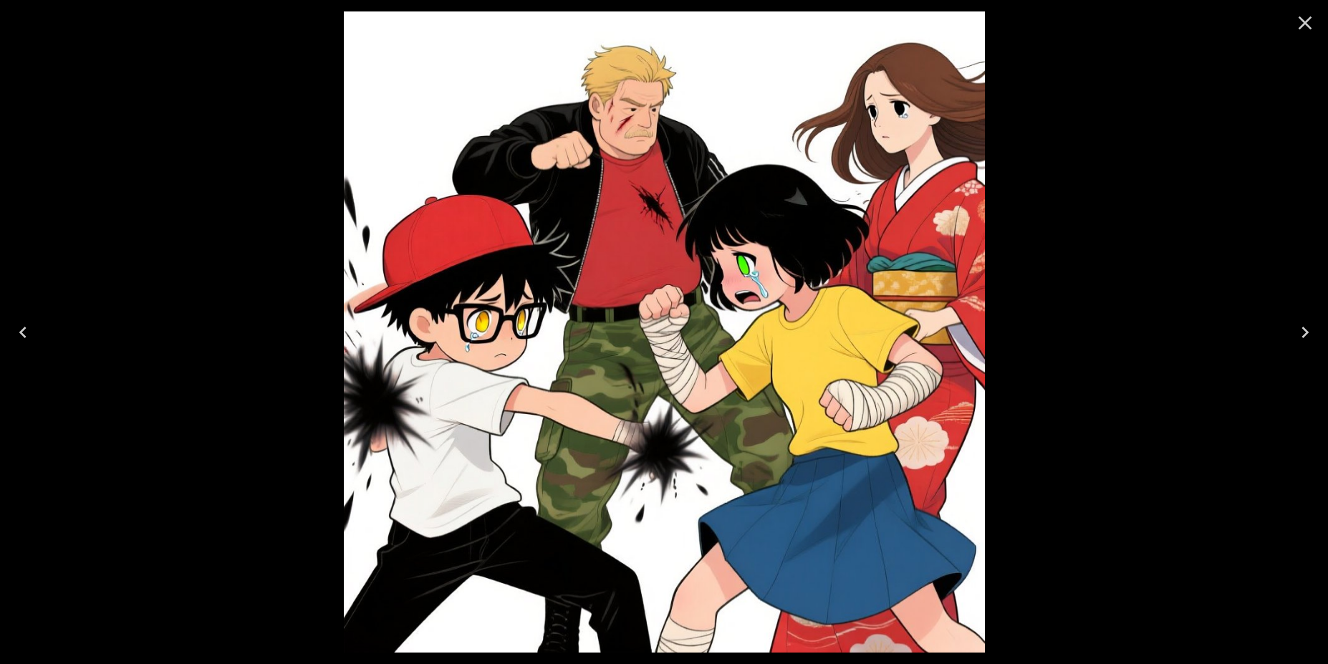
click at [1305, 327] on icon "Next" at bounding box center [1304, 332] width 23 height 23
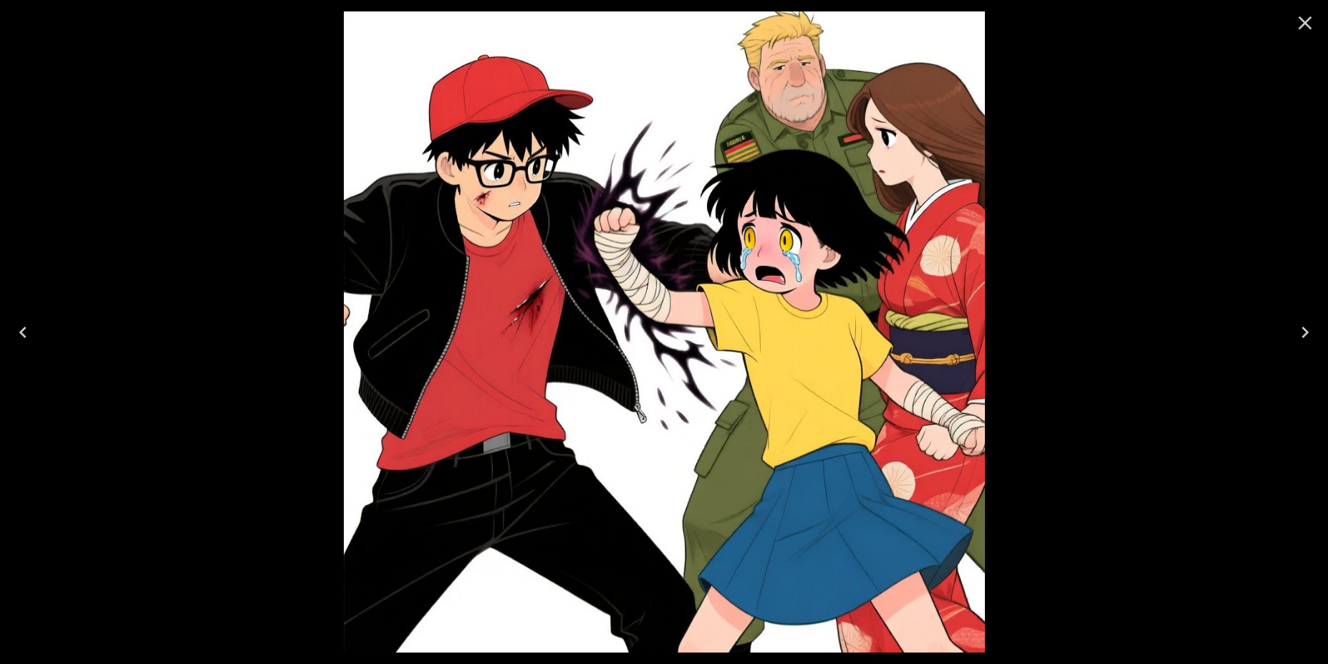
click at [1301, 22] on icon "Close" at bounding box center [1304, 22] width 23 height 23
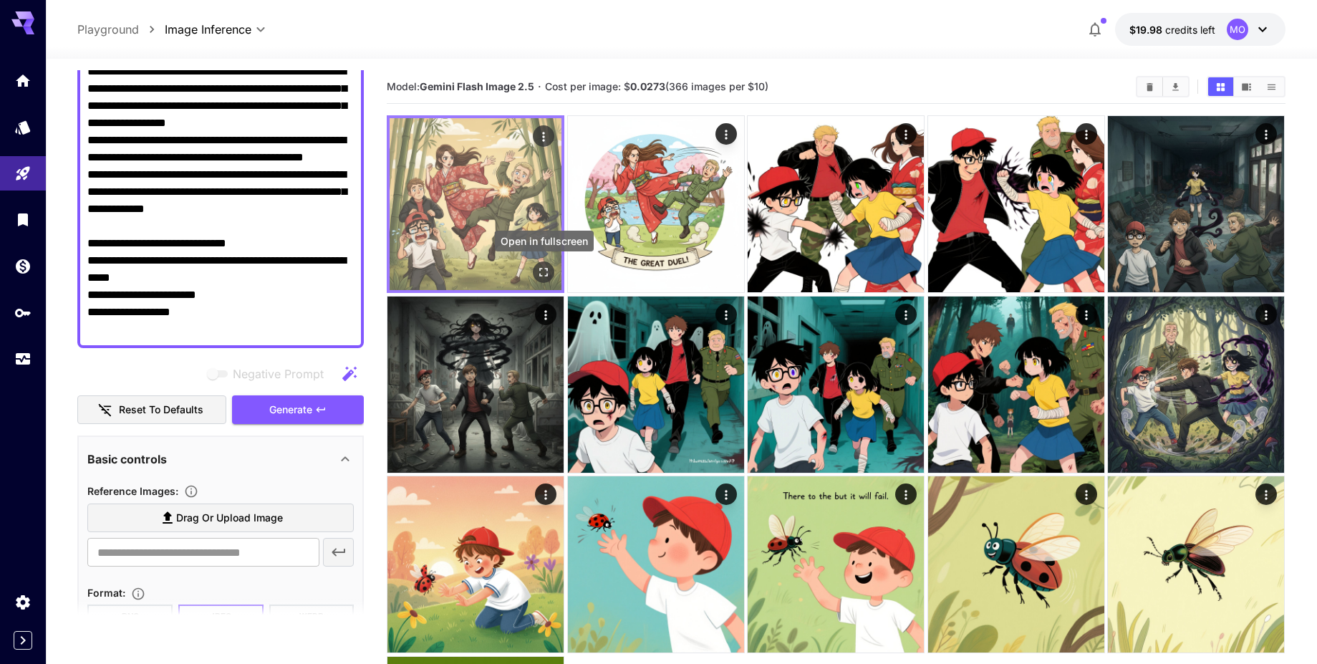
click at [539, 271] on icon "Open in fullscreen" at bounding box center [544, 272] width 14 height 14
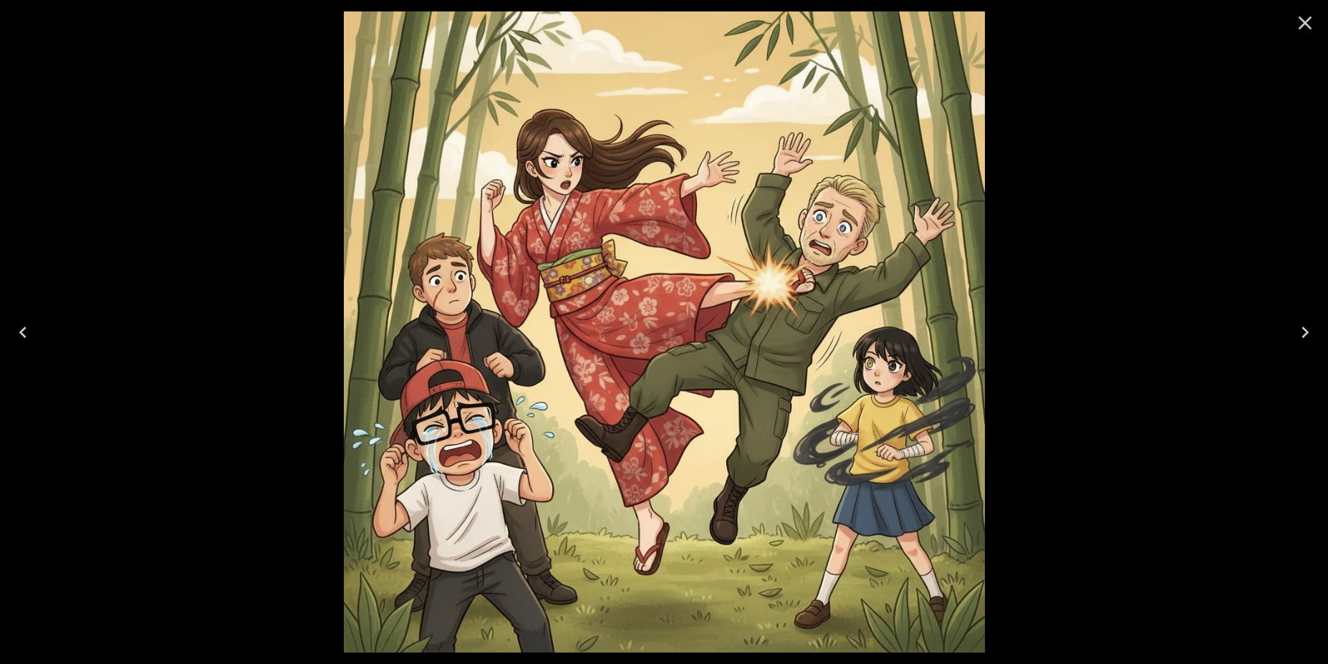
click at [1301, 26] on icon "Close" at bounding box center [1305, 23] width 14 height 14
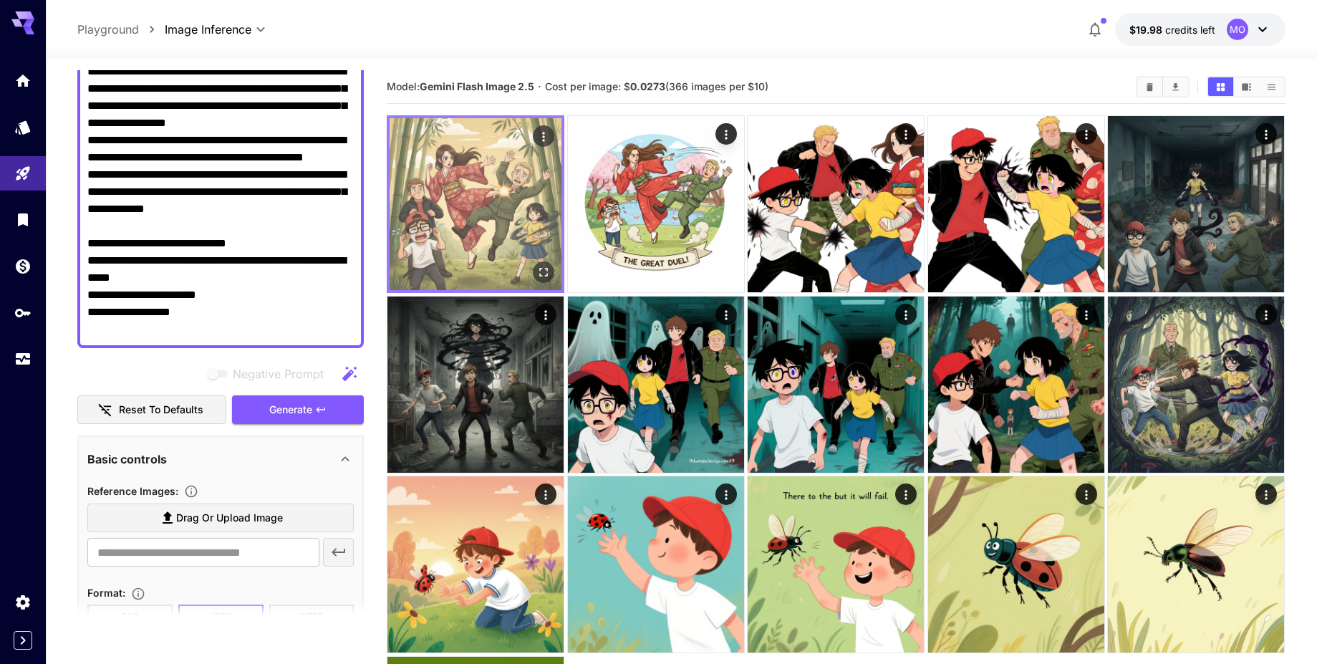
click at [478, 182] on img at bounding box center [476, 204] width 172 height 172
click at [478, 213] on img at bounding box center [476, 204] width 172 height 172
click at [543, 267] on icon "Open in fullscreen" at bounding box center [544, 272] width 14 height 14
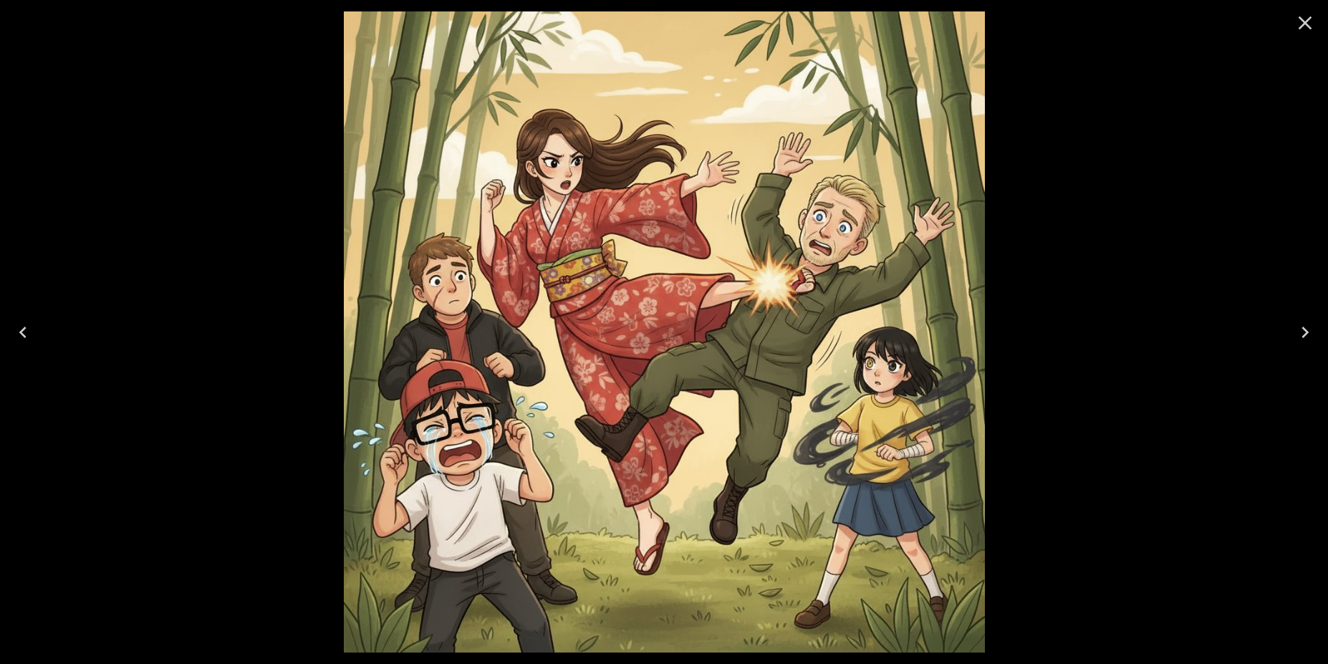
click at [1302, 339] on icon "Next" at bounding box center [1304, 332] width 23 height 23
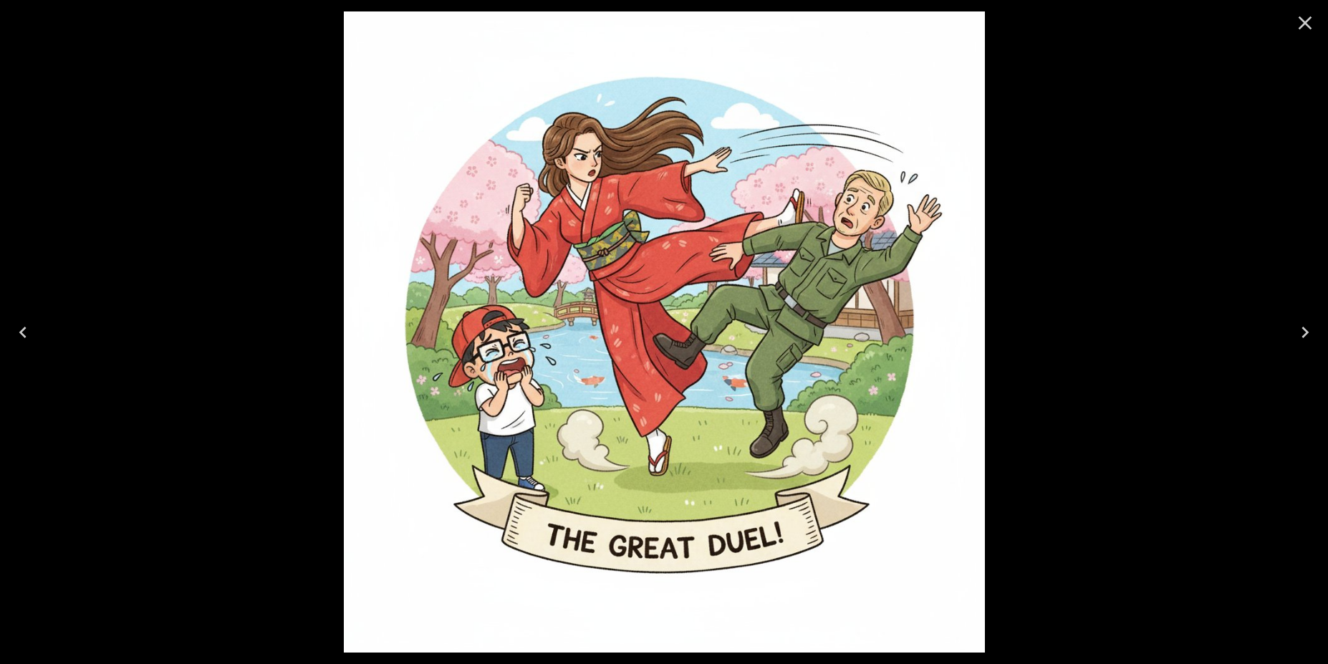
click at [32, 329] on icon "Previous" at bounding box center [22, 332] width 23 height 23
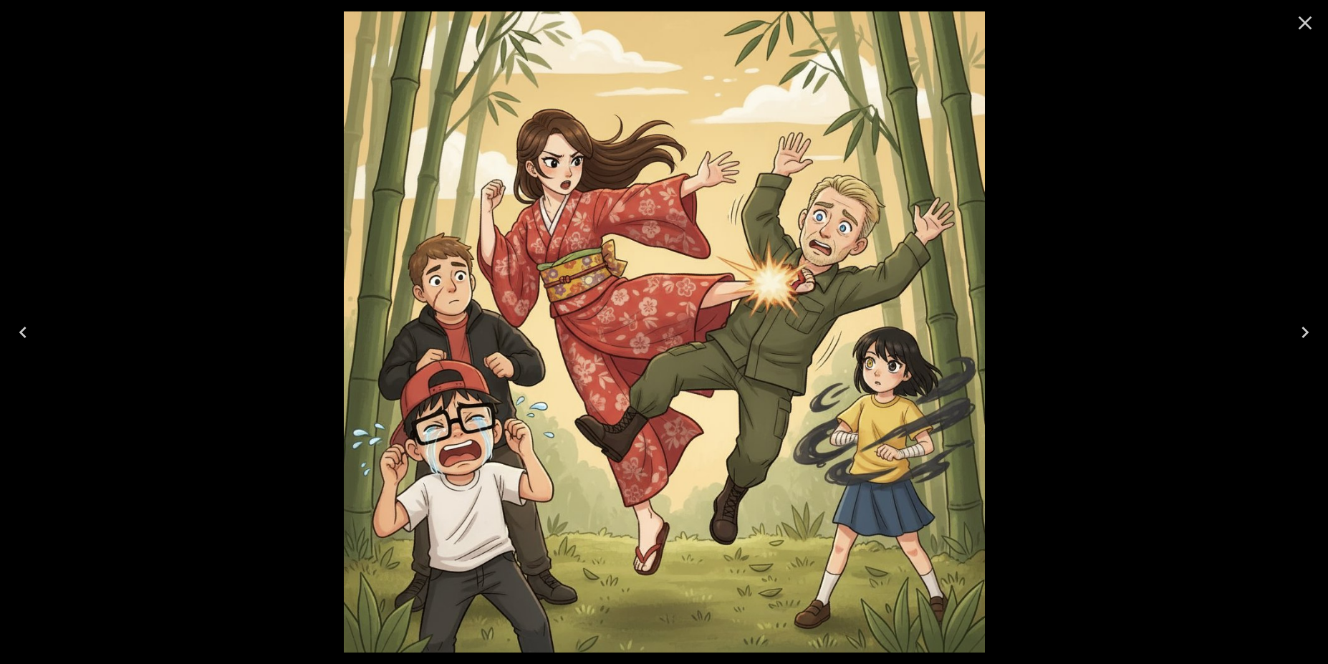
click at [1309, 332] on icon "Next" at bounding box center [1304, 332] width 23 height 23
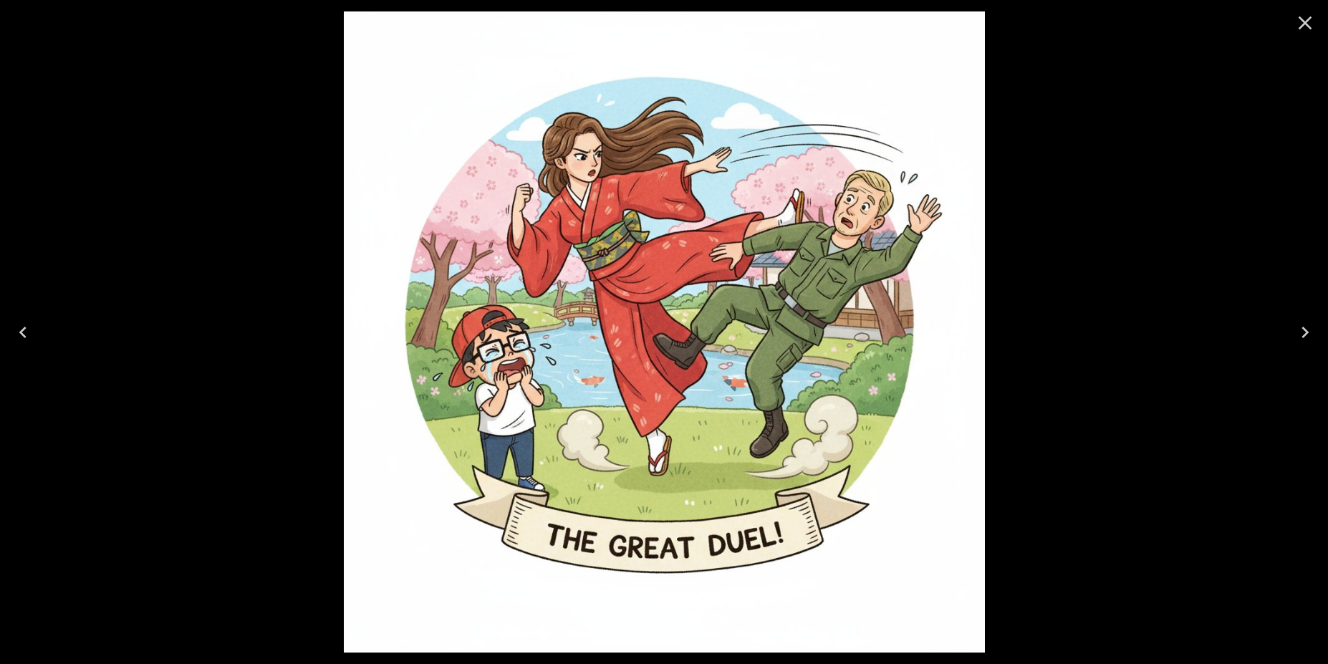
click at [1309, 332] on icon "Next" at bounding box center [1304, 332] width 23 height 23
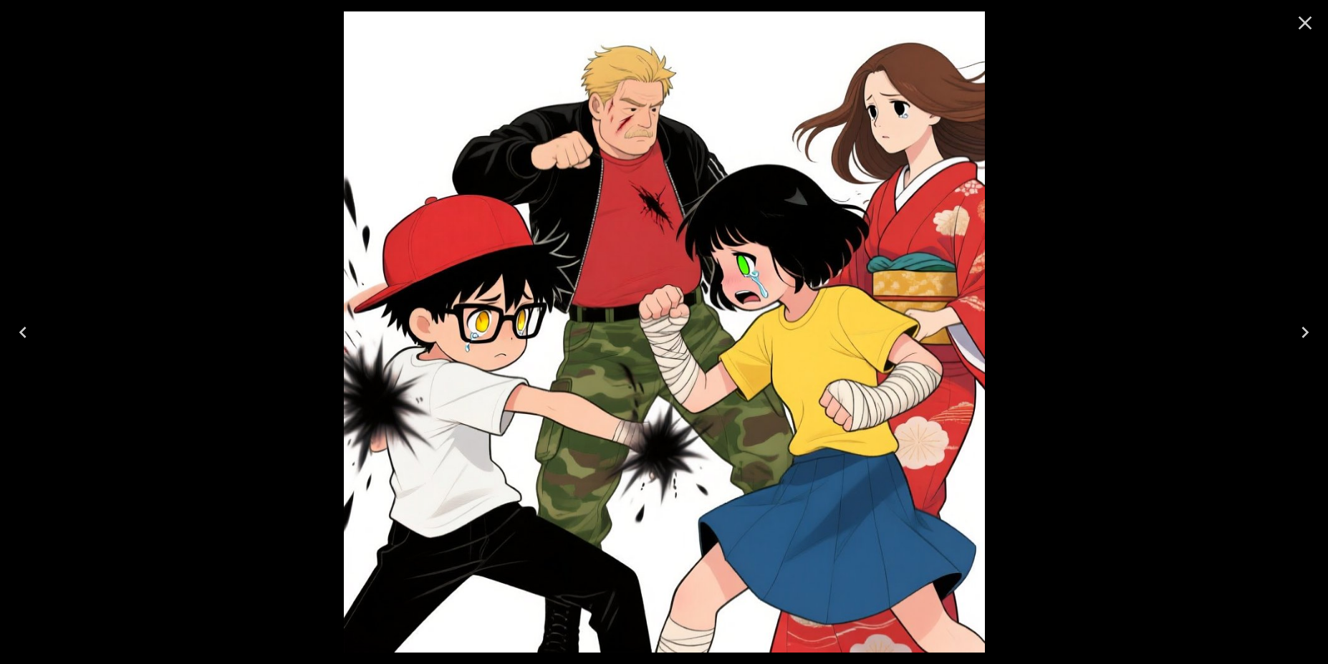
click at [1291, 330] on button "Next" at bounding box center [1305, 332] width 46 height 57
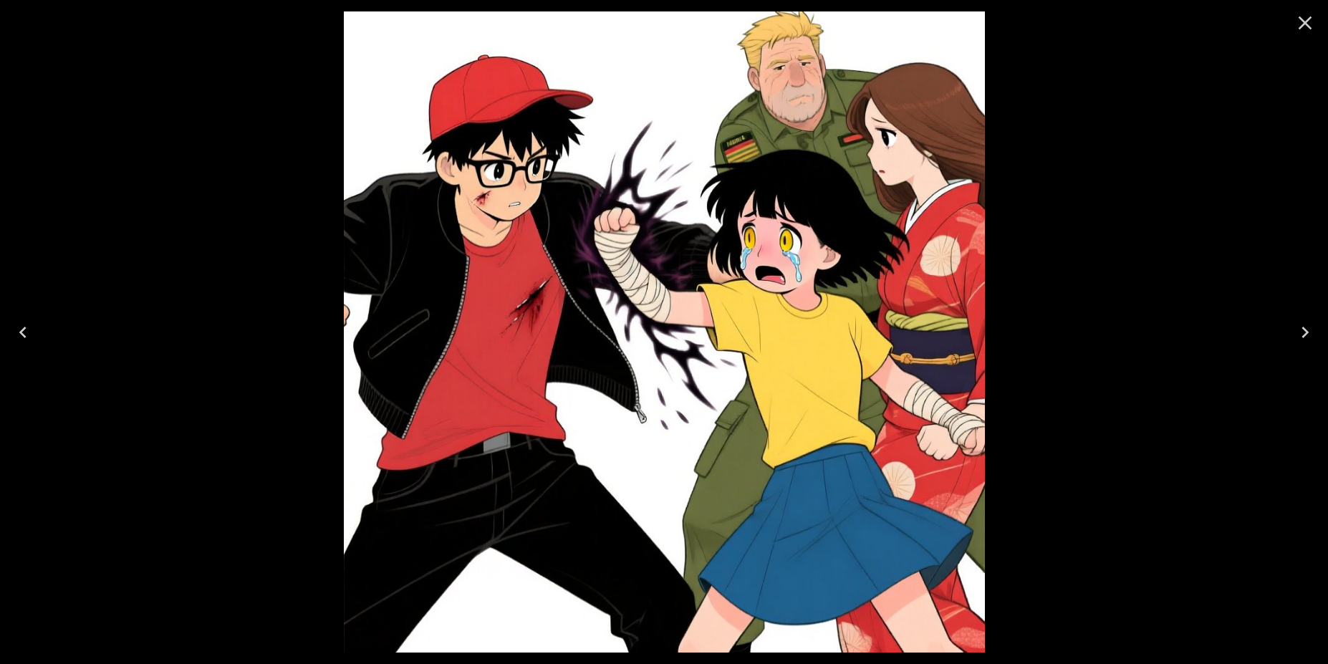
click at [31, 319] on button "Previous" at bounding box center [23, 332] width 46 height 57
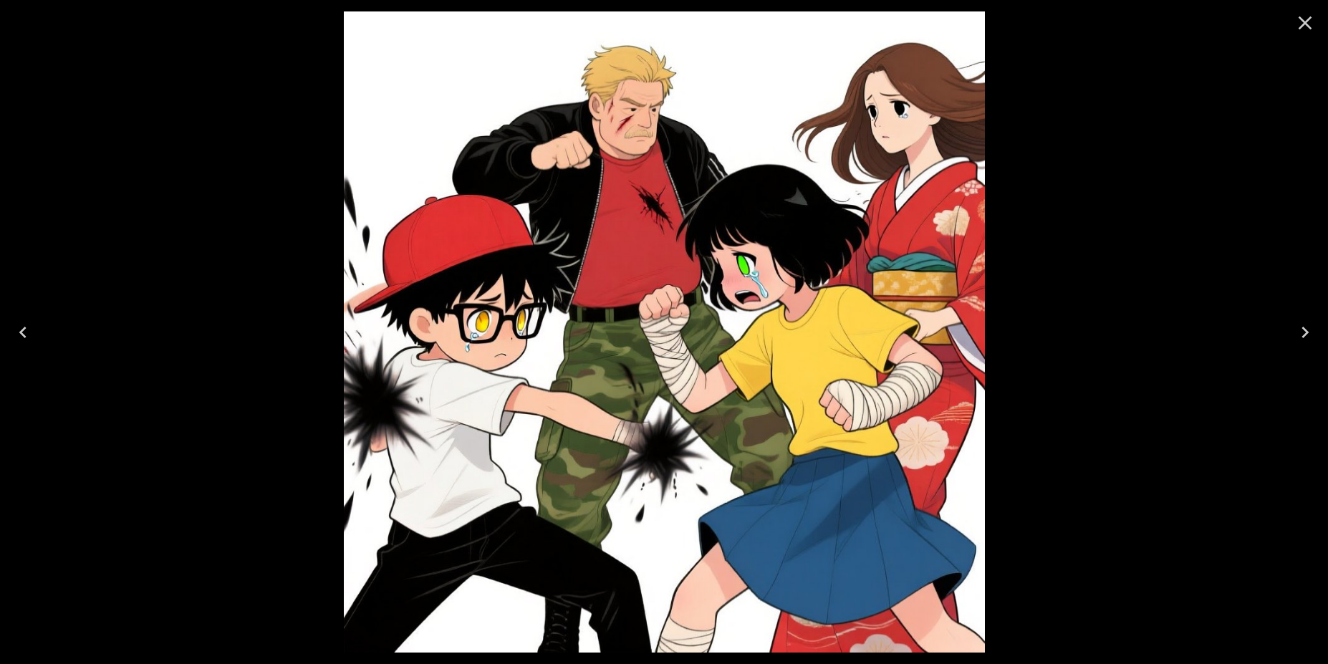
click at [31, 319] on button "Previous" at bounding box center [23, 332] width 46 height 57
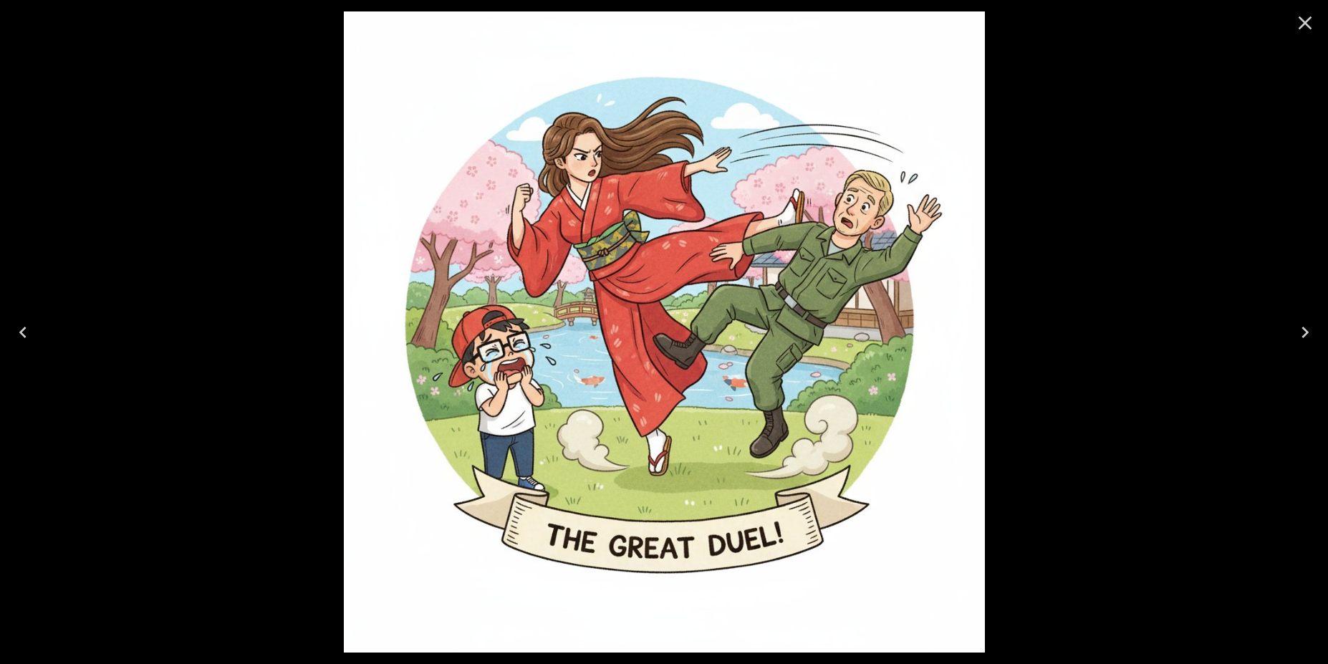
click at [31, 319] on button "Previous" at bounding box center [23, 332] width 46 height 57
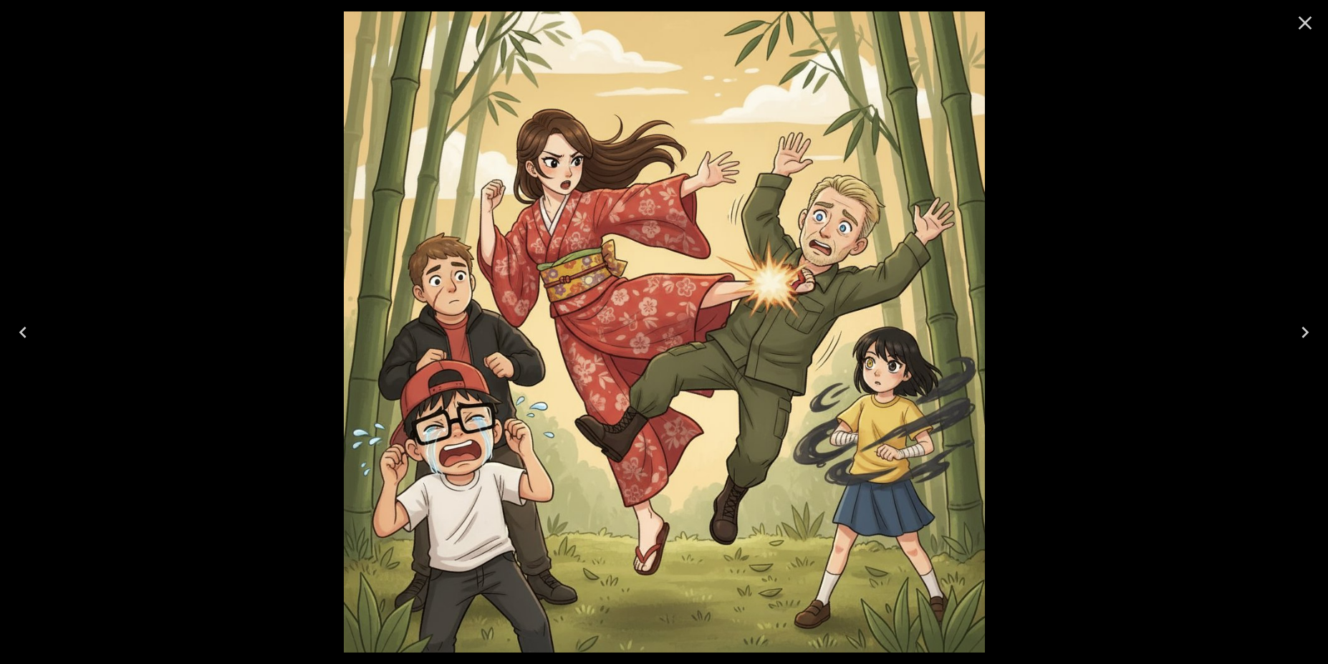
click at [1075, 135] on div at bounding box center [664, 332] width 1328 height 664
click at [1315, 16] on icon "Close" at bounding box center [1304, 22] width 23 height 23
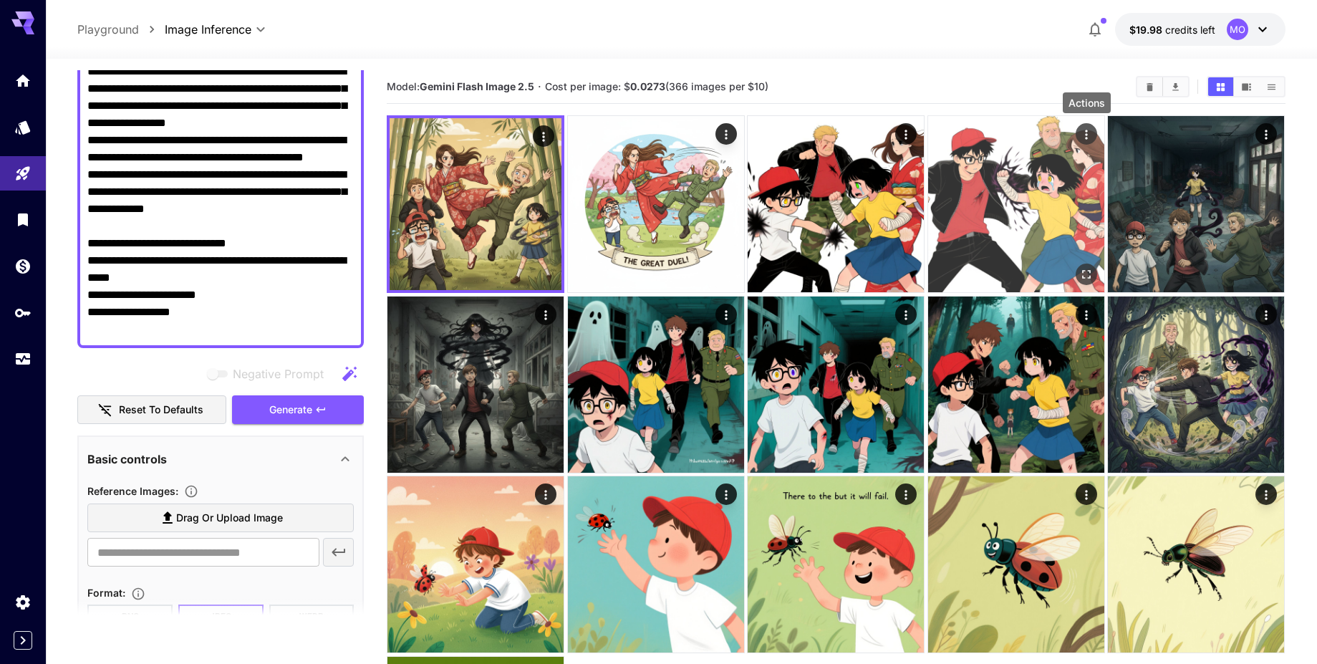
click at [1090, 130] on icon "Actions" at bounding box center [1086, 134] width 14 height 14
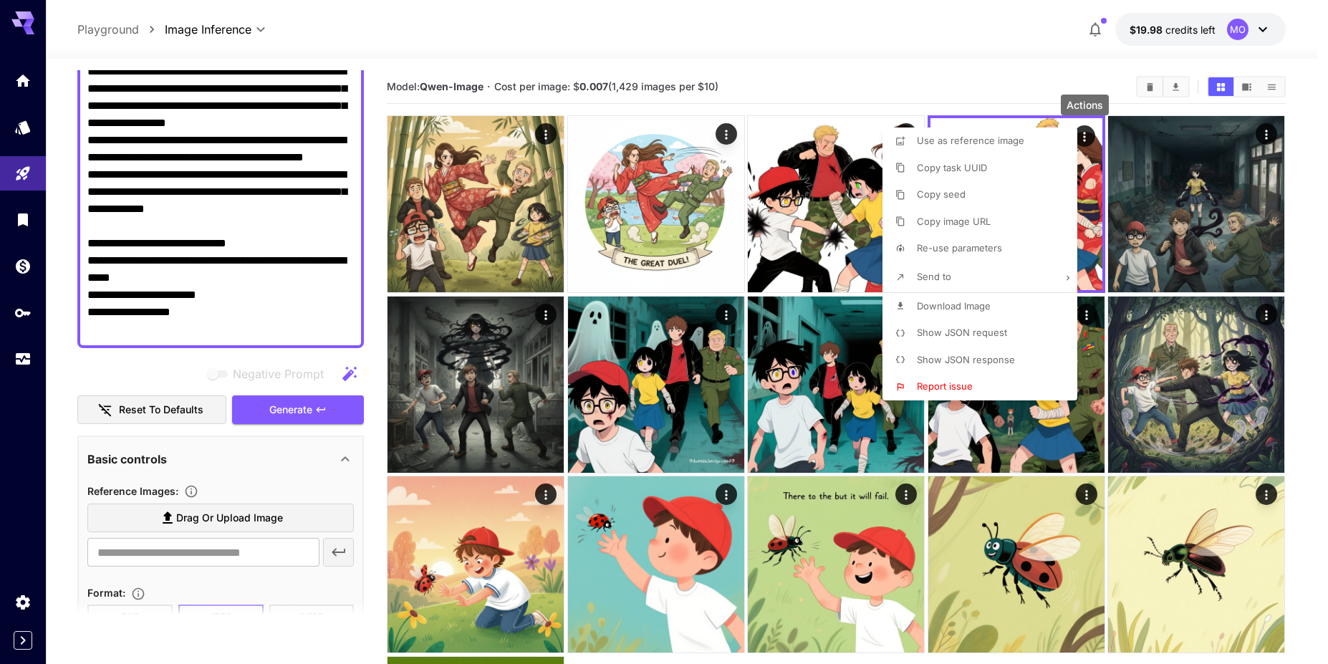
click at [960, 308] on span "Download Image" at bounding box center [954, 305] width 74 height 11
click at [902, 95] on div at bounding box center [664, 332] width 1328 height 664
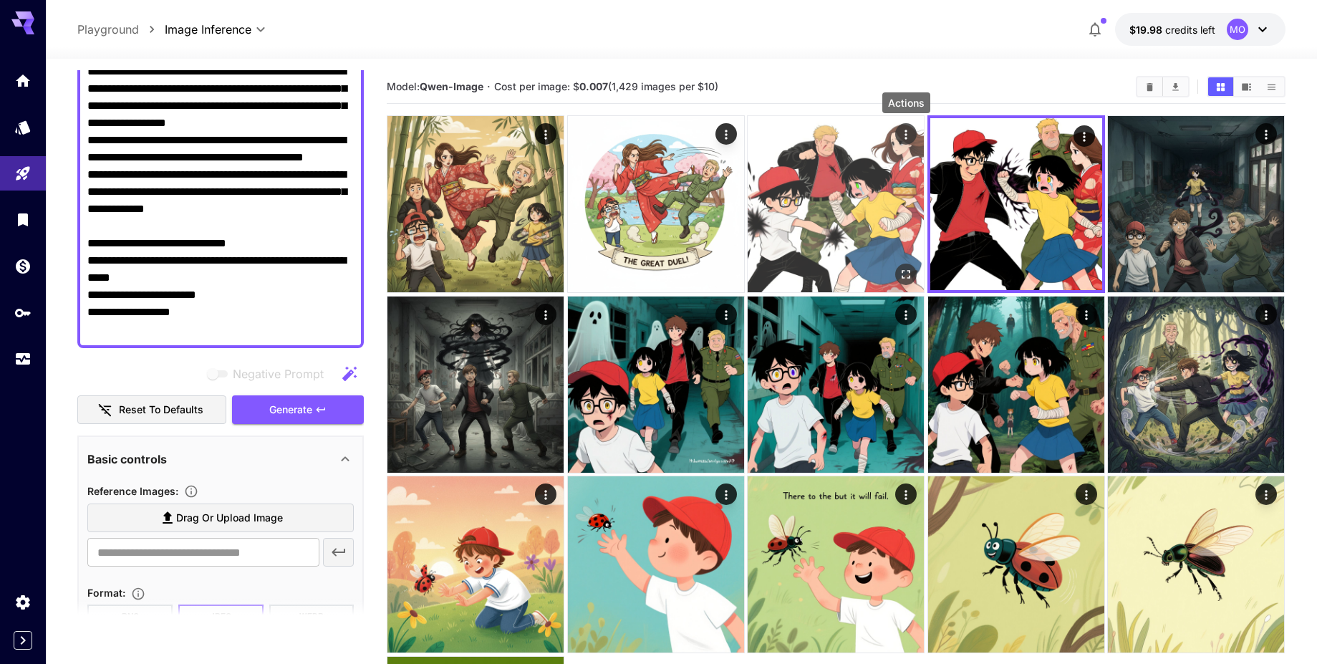
click at [907, 135] on icon "Actions" at bounding box center [906, 134] width 14 height 14
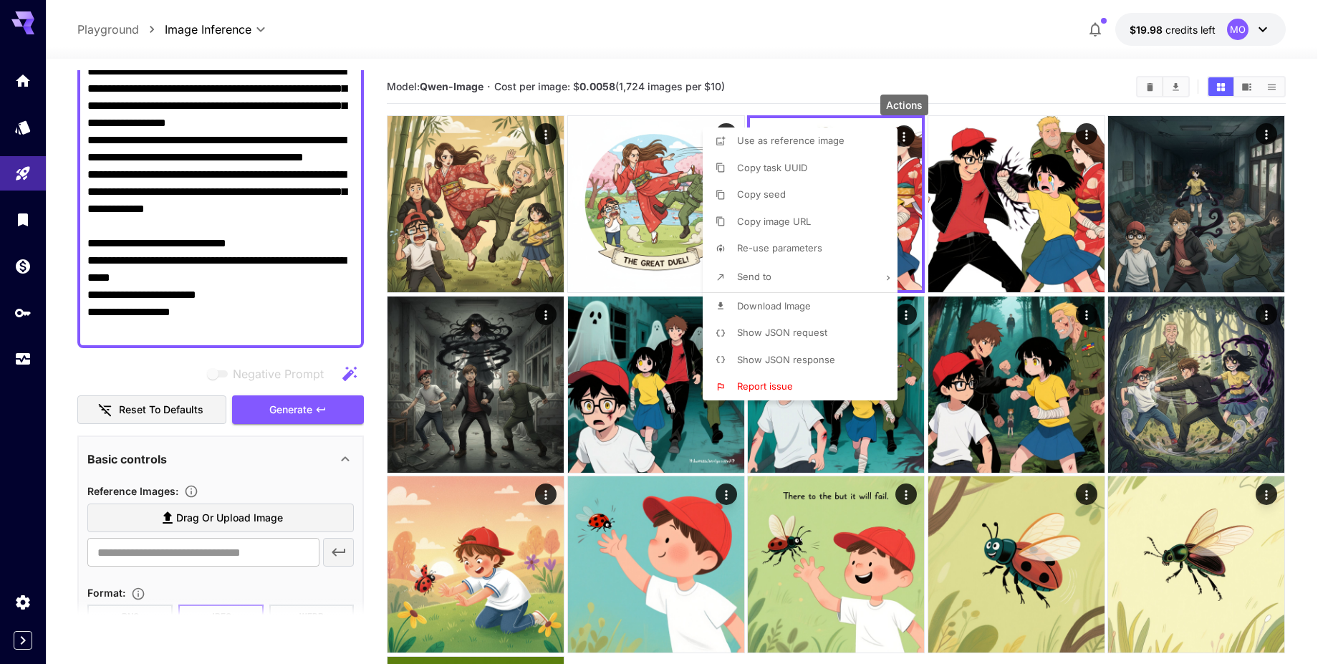
click at [812, 309] on li "Download Image" at bounding box center [804, 306] width 203 height 27
click at [704, 72] on div at bounding box center [664, 332] width 1328 height 664
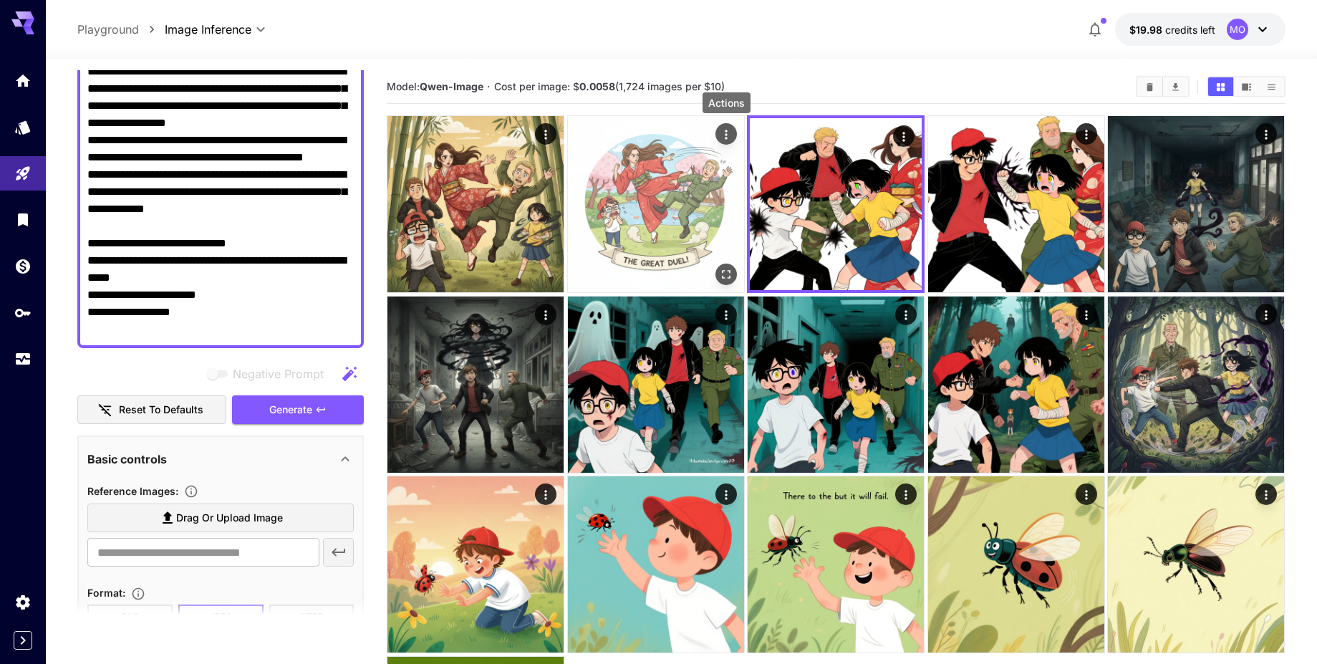
click at [728, 132] on icon "Actions" at bounding box center [726, 134] width 14 height 14
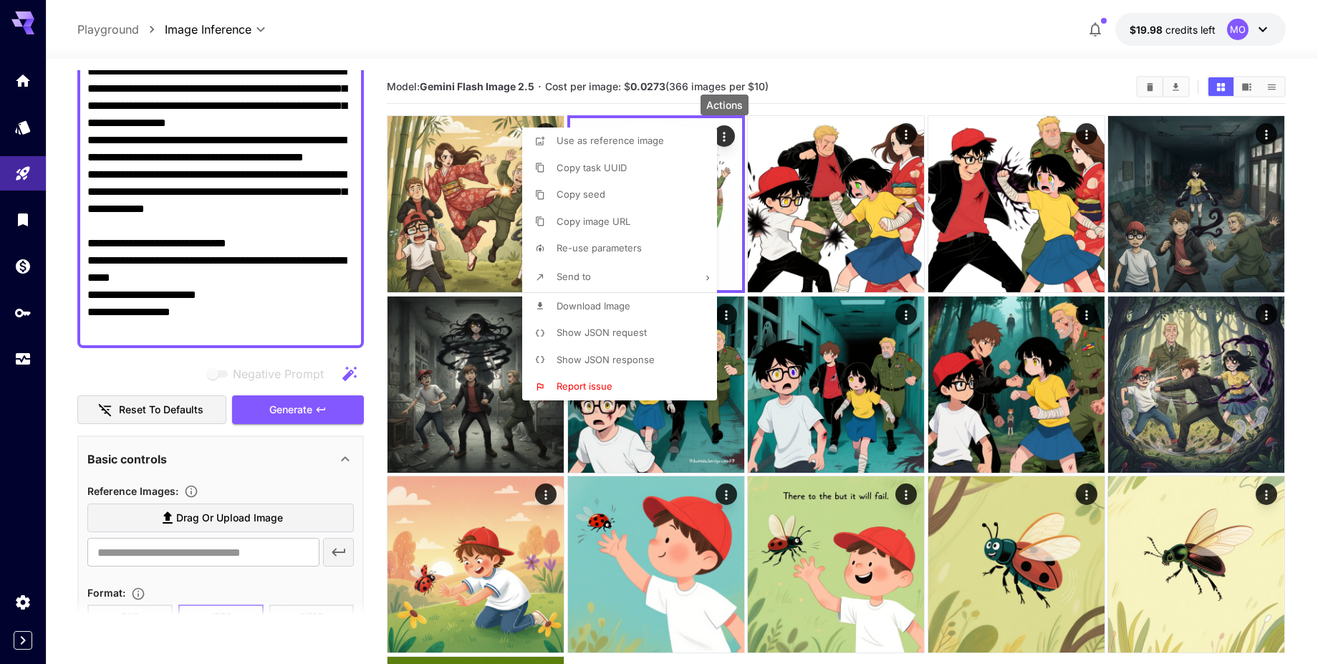
click at [634, 302] on li "Download Image" at bounding box center [623, 306] width 203 height 27
click at [549, 82] on div at bounding box center [664, 332] width 1328 height 664
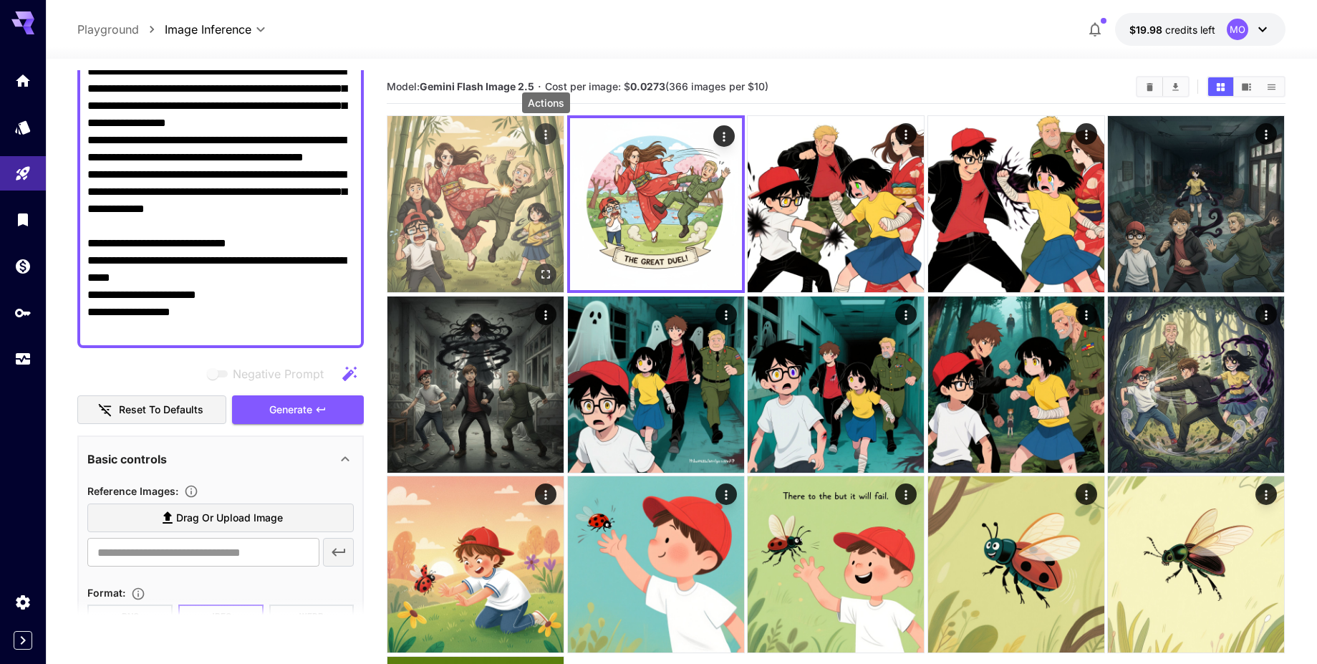
click at [547, 131] on icon "Actions" at bounding box center [546, 134] width 14 height 14
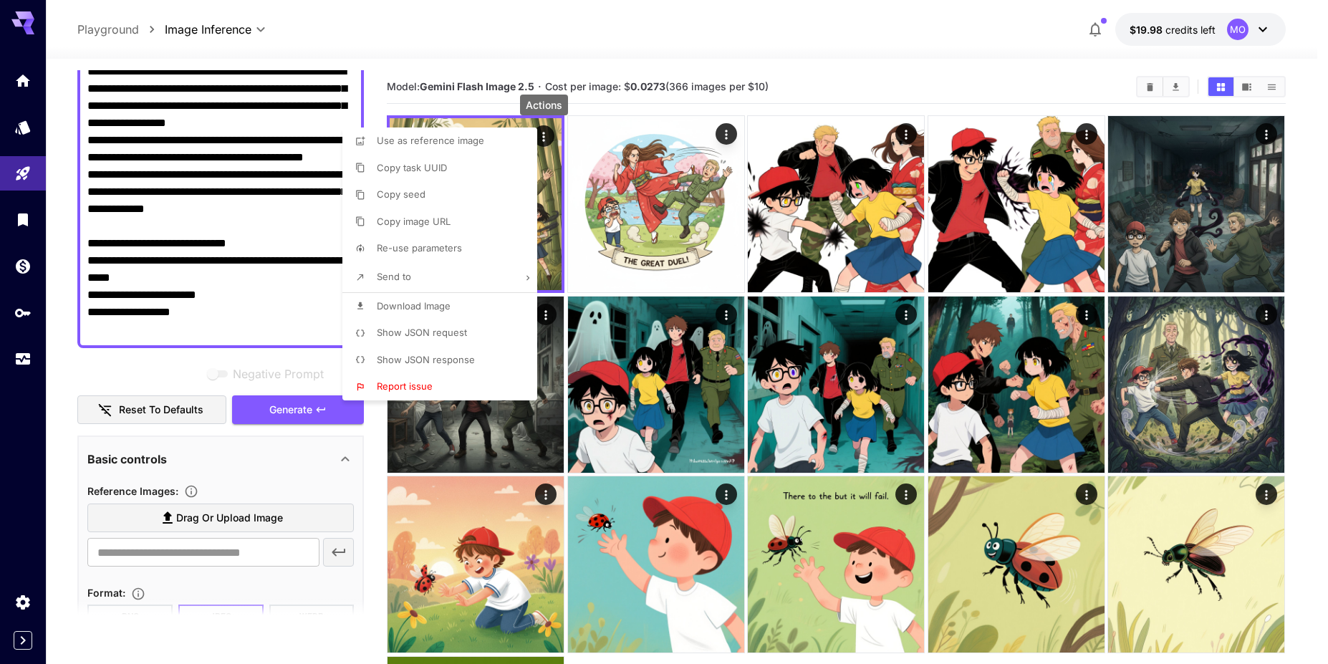
click at [451, 304] on li "Download Image" at bounding box center [443, 306] width 203 height 27
click at [185, 214] on div at bounding box center [664, 332] width 1328 height 664
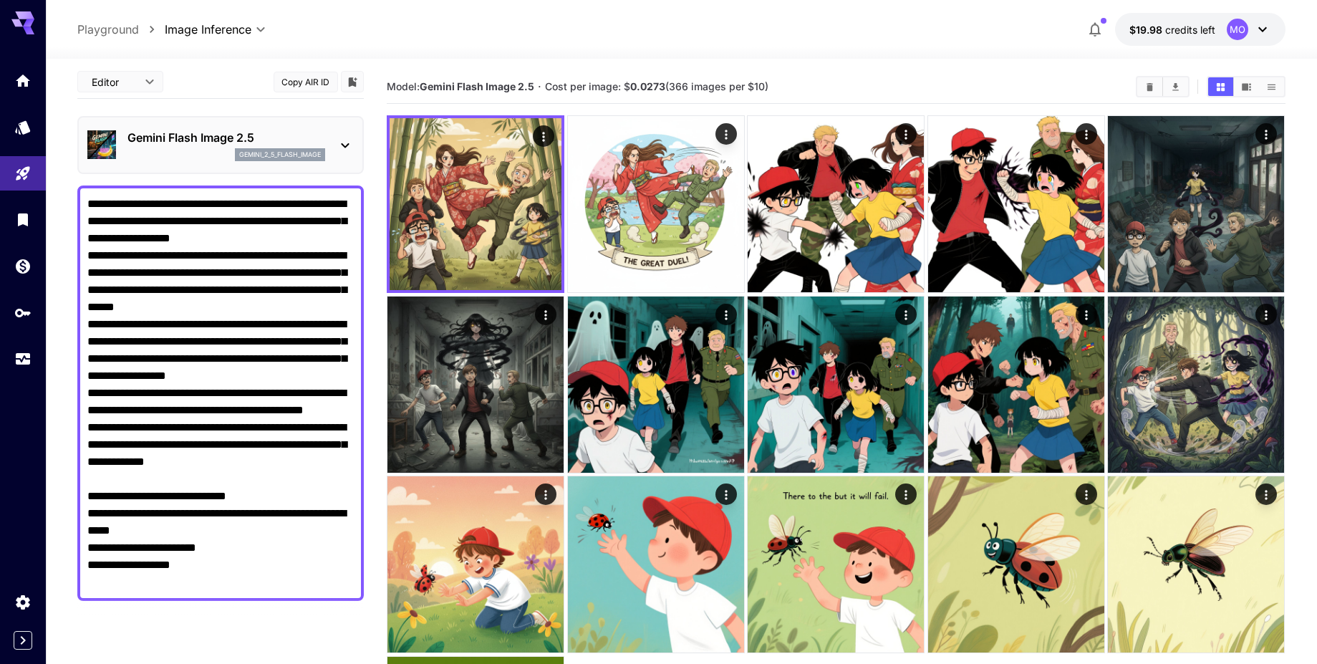
scroll to position [0, 0]
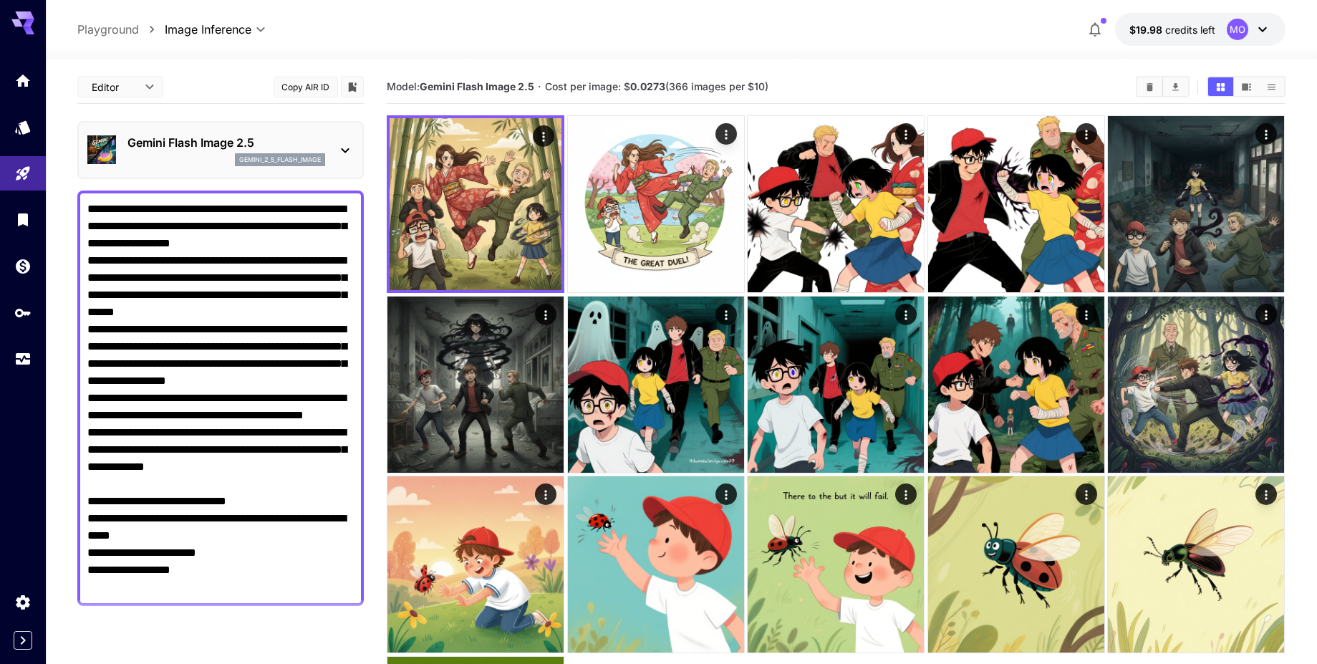
drag, startPoint x: 221, startPoint y: 329, endPoint x: 43, endPoint y: 4, distance: 370.8
click at [43, 4] on div "**********" at bounding box center [658, 438] width 1317 height 877
paste textarea "**********"
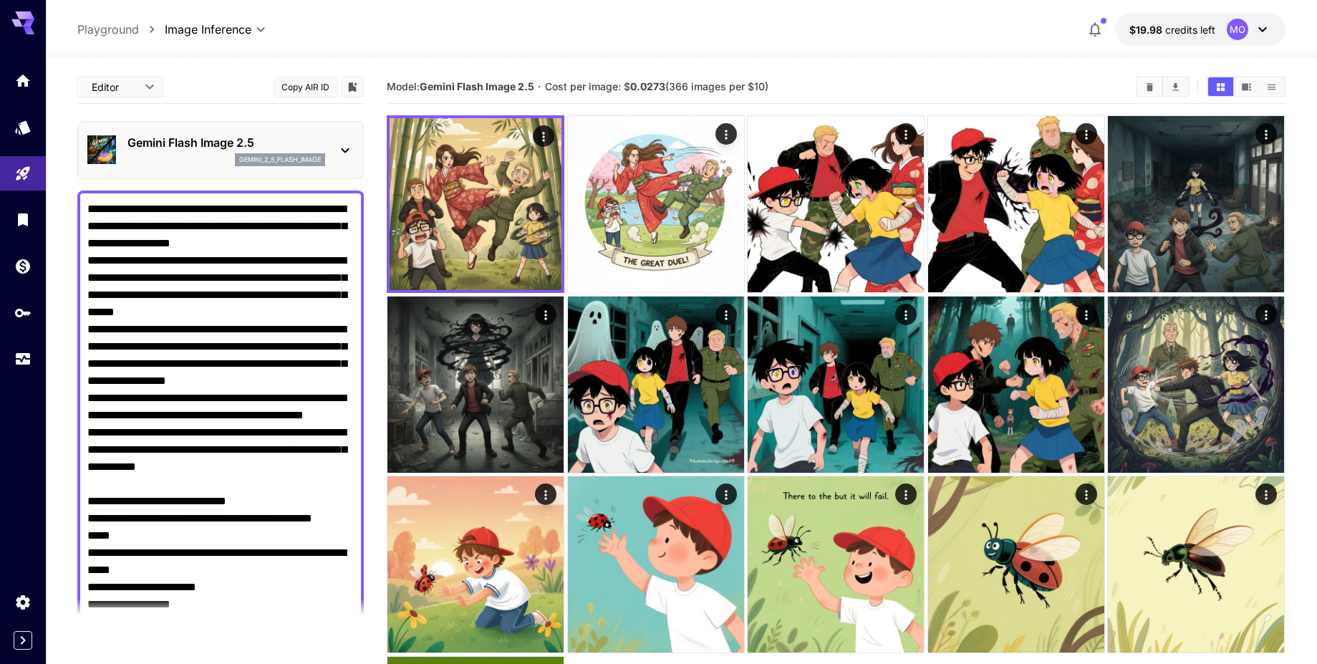
scroll to position [11, 0]
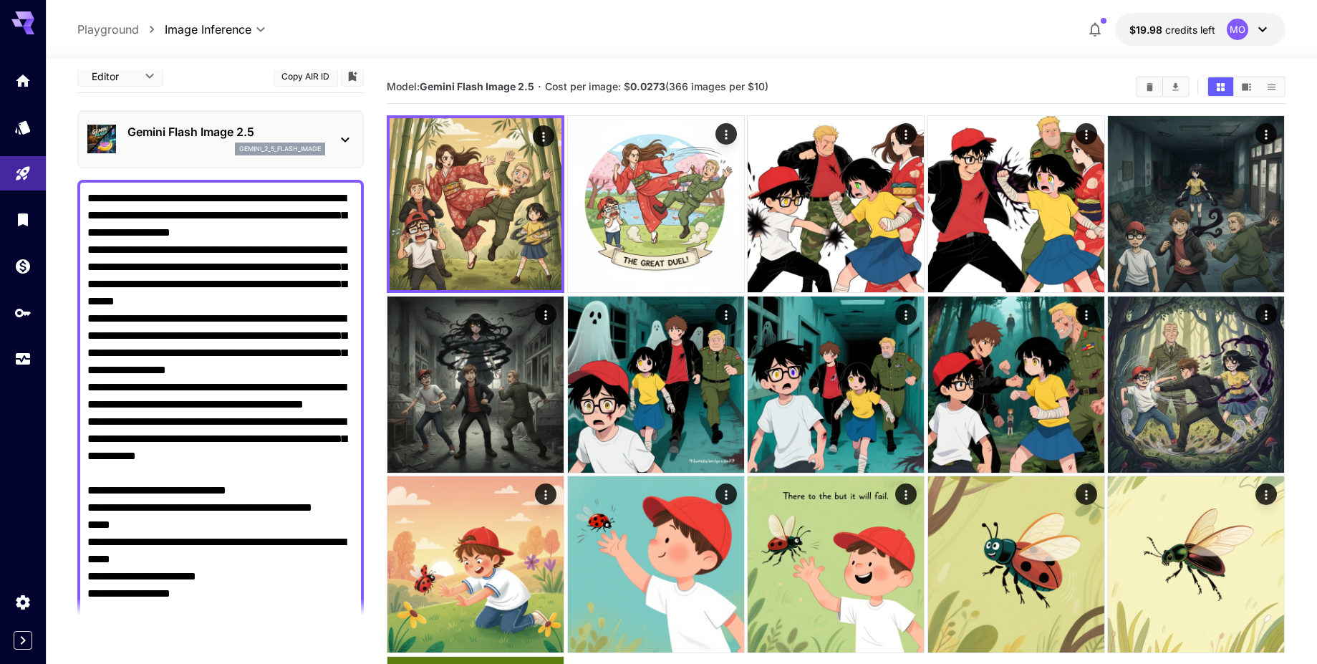
click at [200, 143] on div "gemini_2_5_flash_image" at bounding box center [226, 149] width 198 height 13
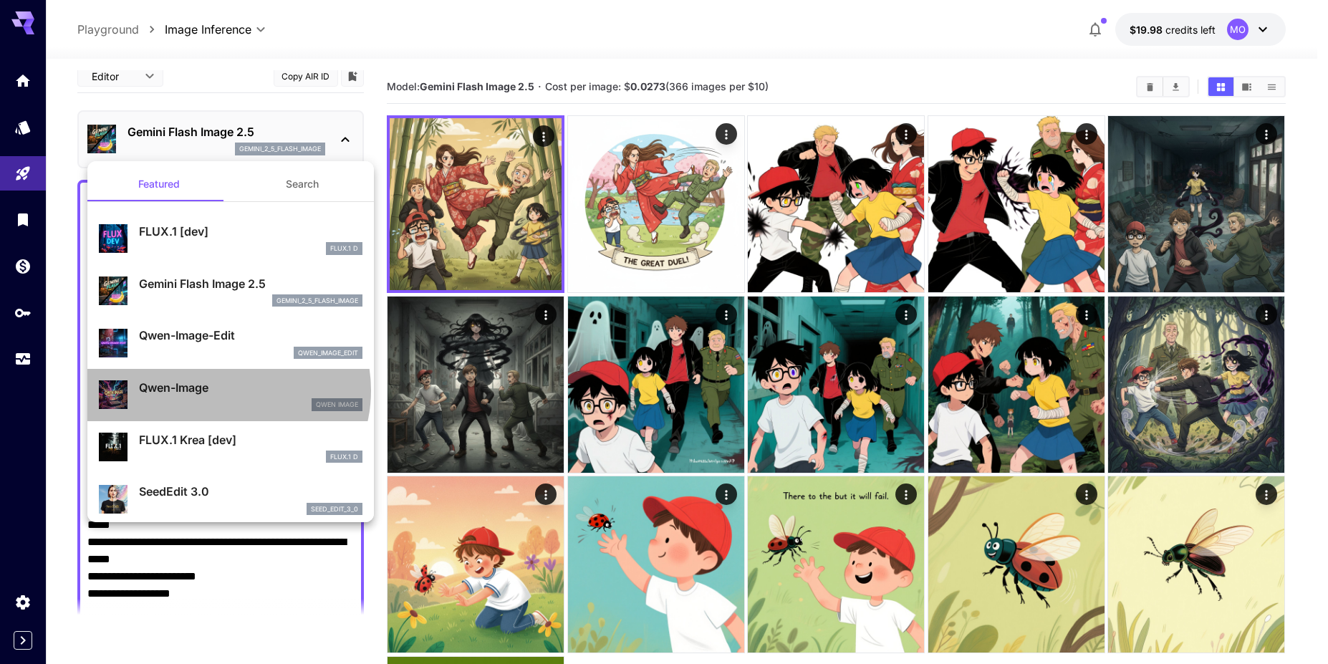
click at [227, 390] on p "Qwen-Image" at bounding box center [250, 387] width 223 height 17
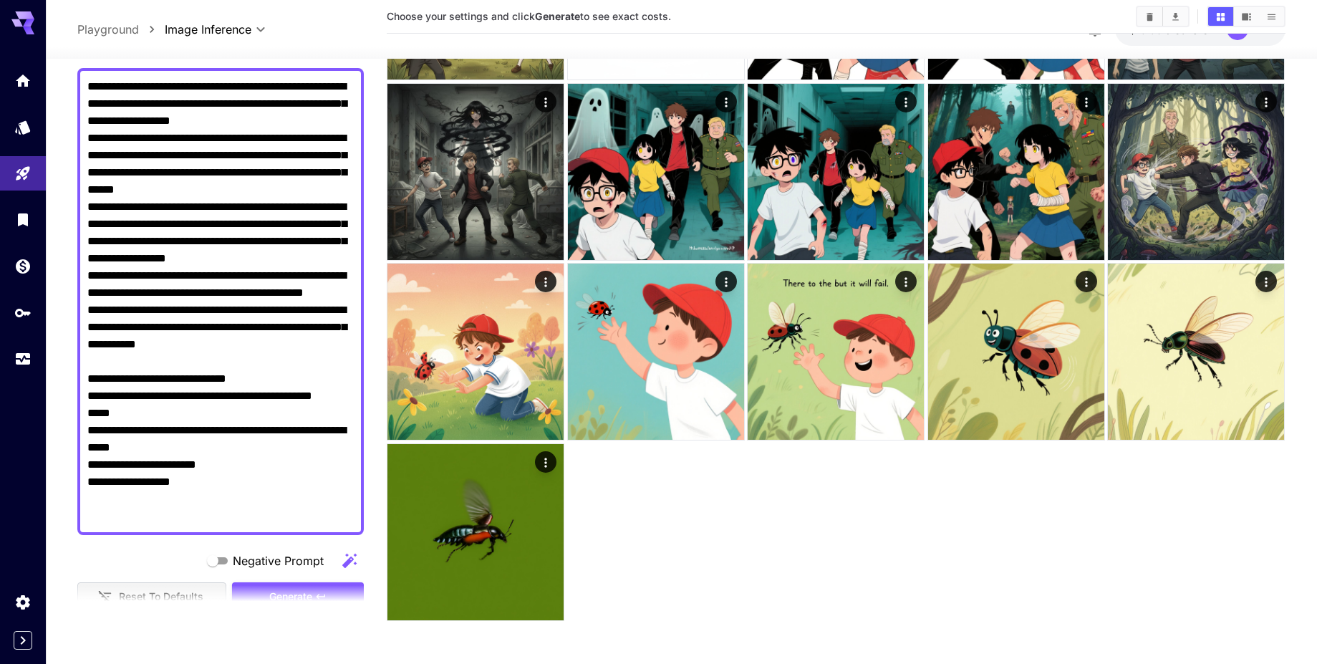
scroll to position [269, 0]
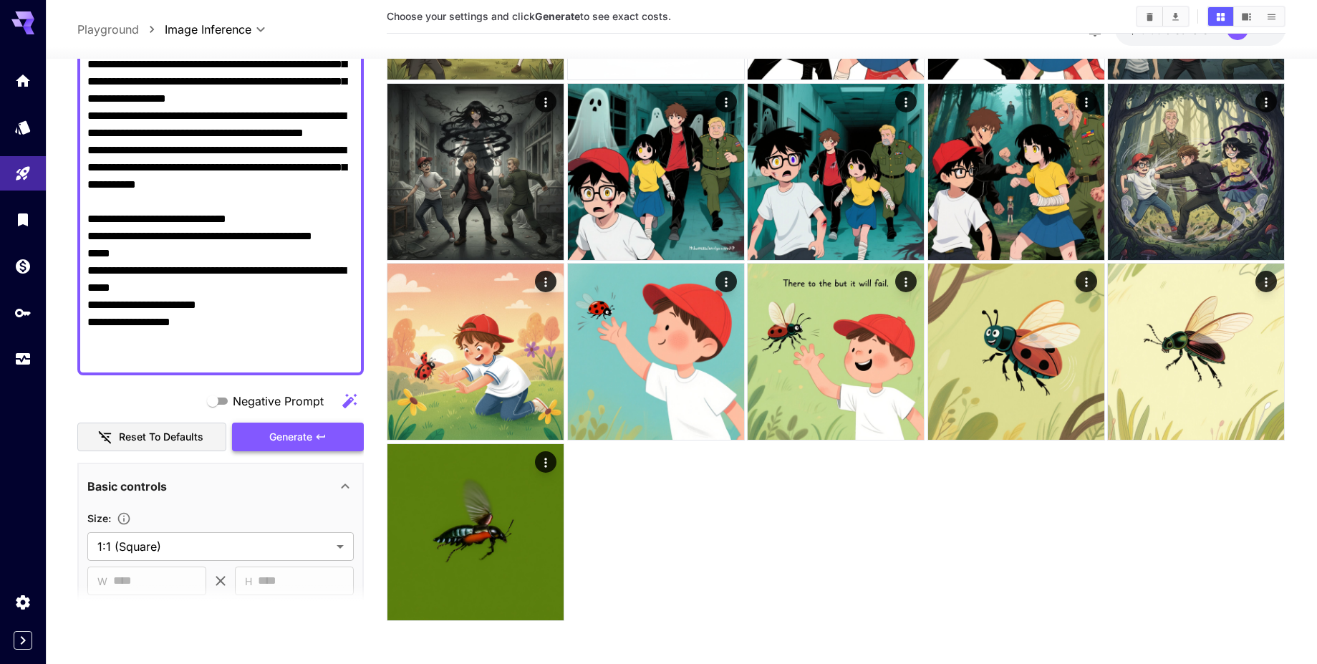
click at [289, 446] on button "Generate" at bounding box center [298, 437] width 132 height 29
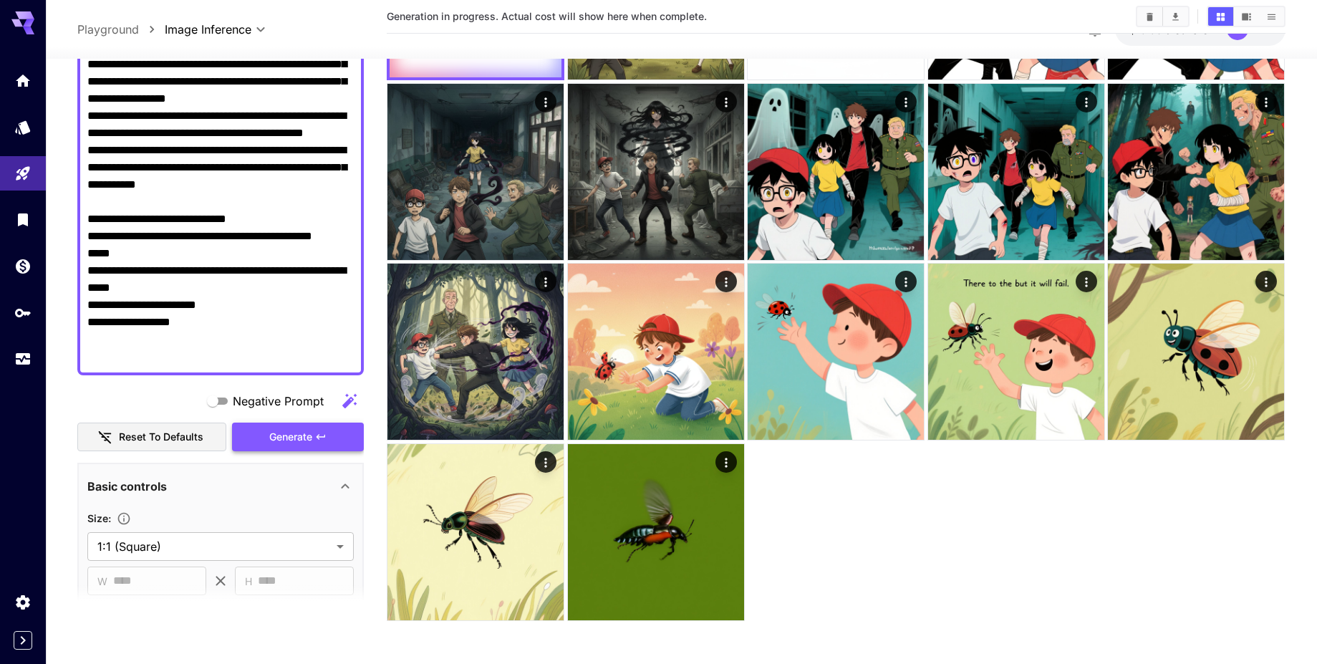
click at [306, 443] on span "Generate" at bounding box center [290, 437] width 43 height 18
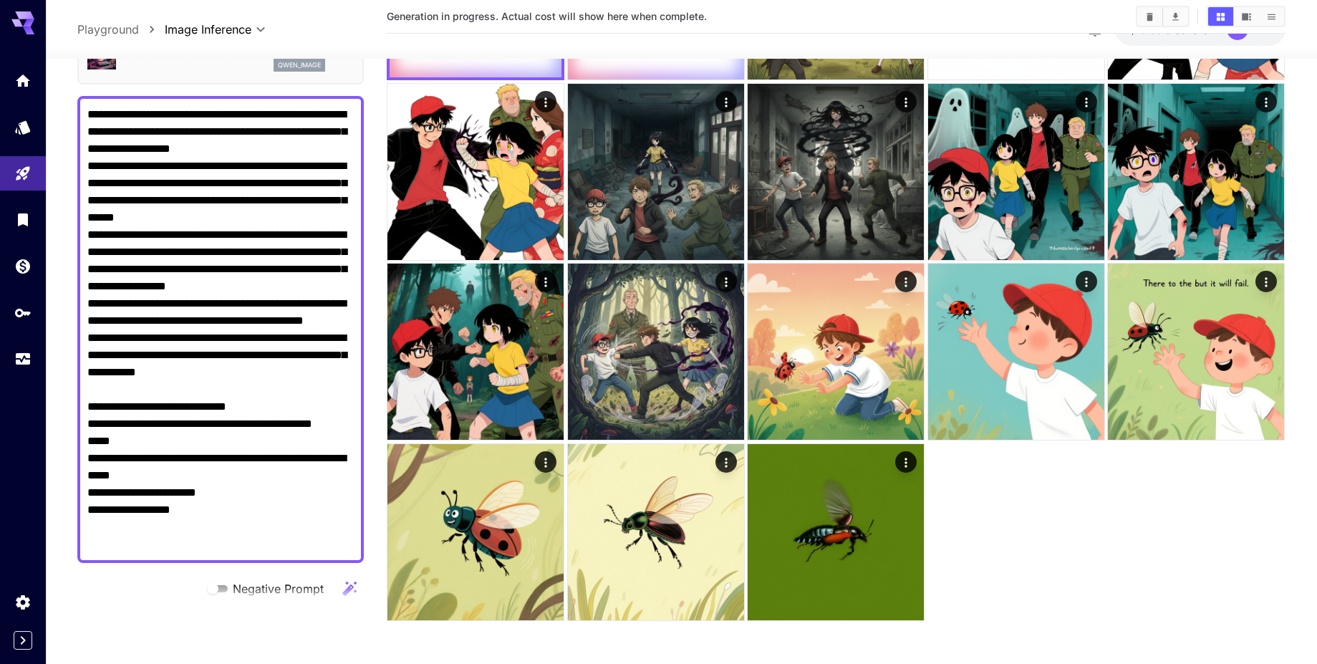
scroll to position [0, 0]
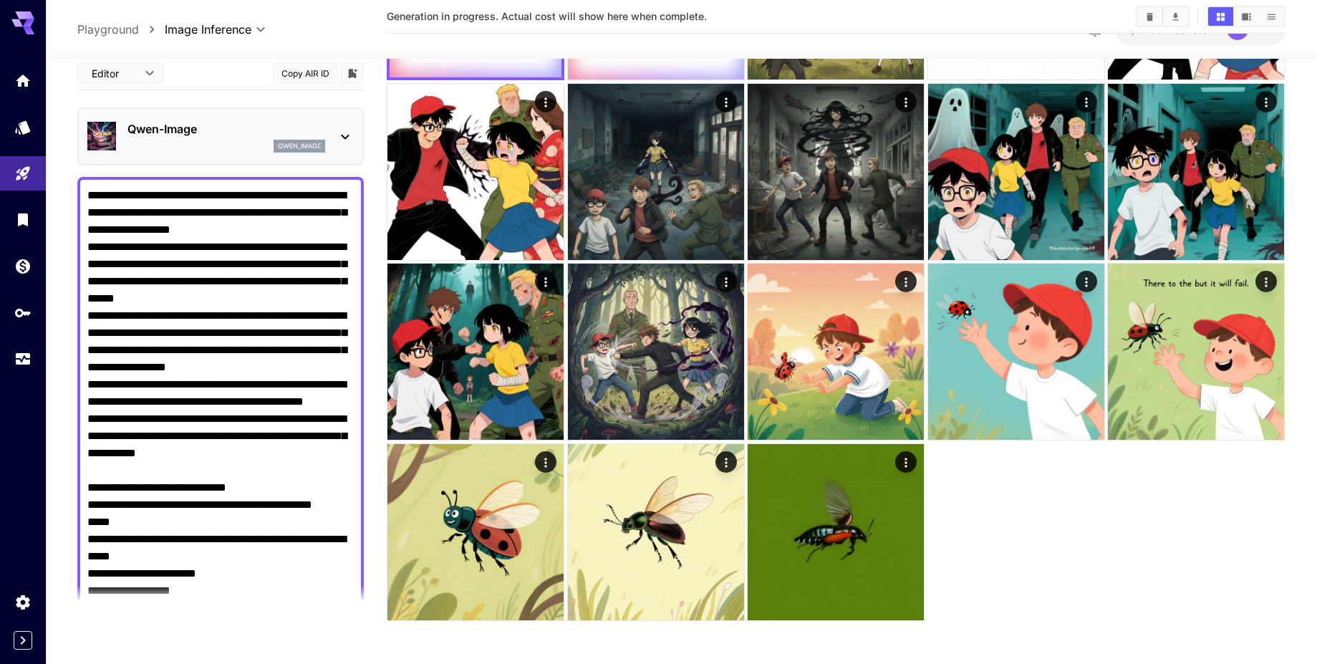
click at [219, 127] on p "Qwen-Image" at bounding box center [226, 128] width 198 height 17
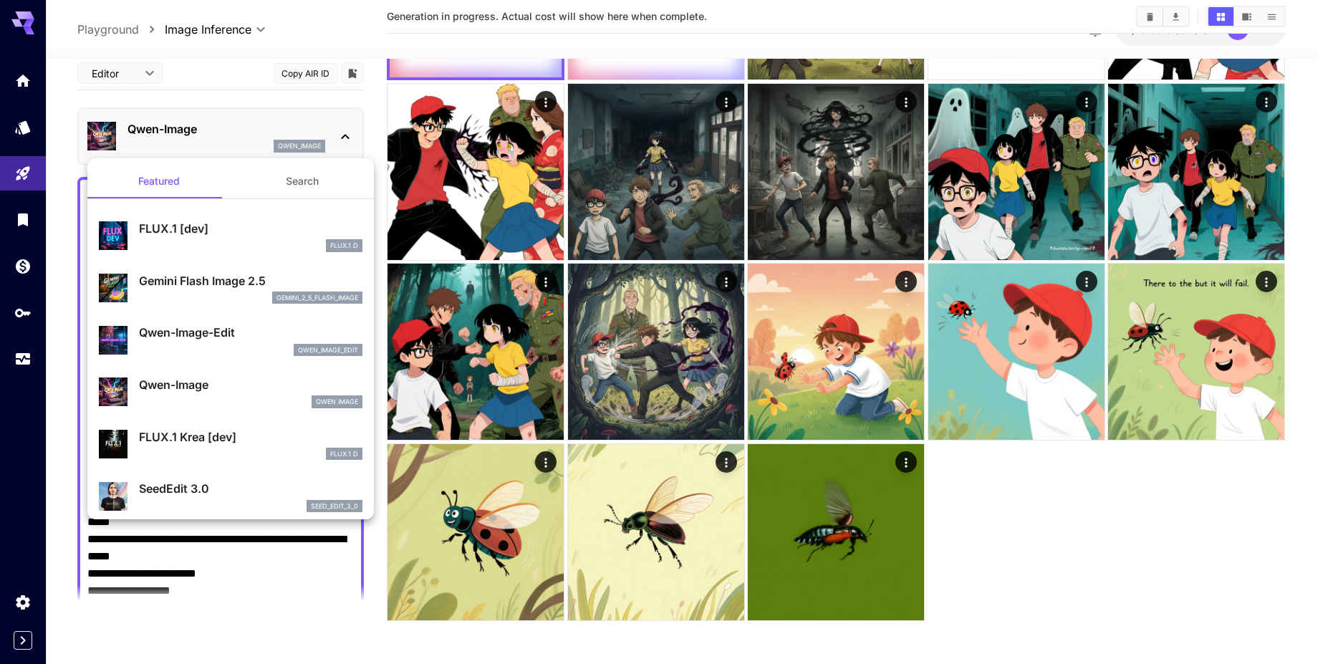
click at [191, 290] on div "Gemini Flash Image 2.5 gemini_2_5_flash_image" at bounding box center [250, 288] width 223 height 32
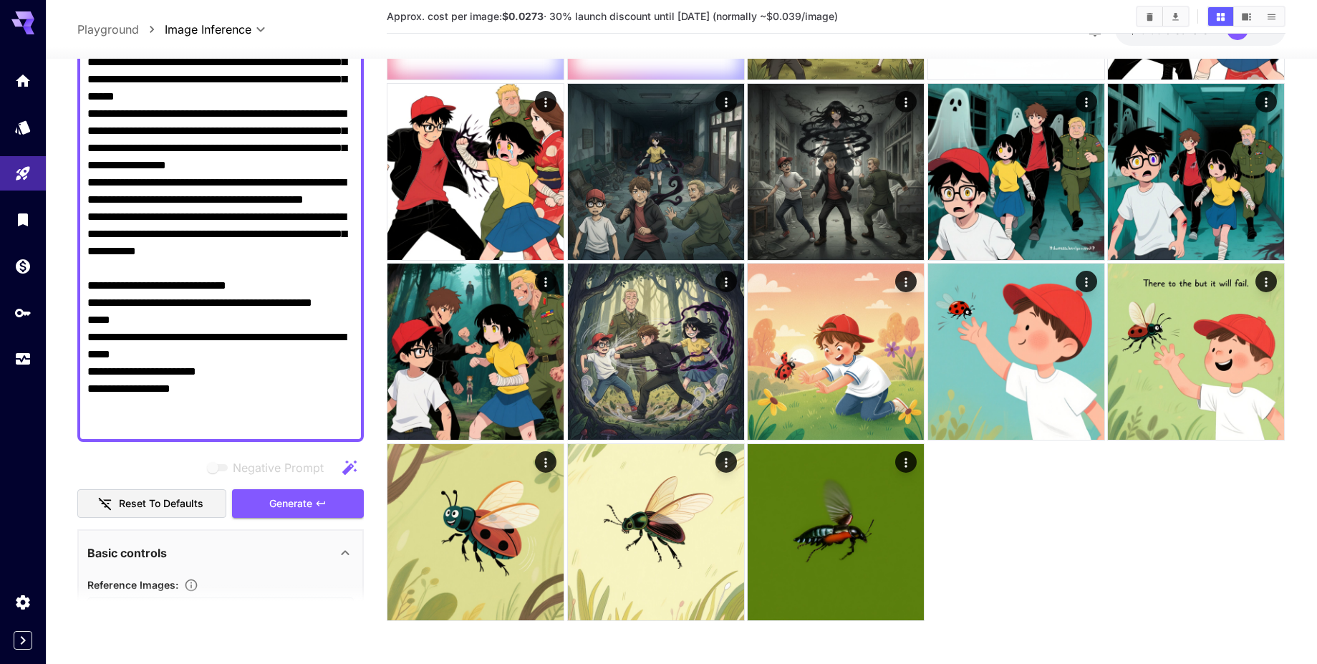
scroll to position [344, 0]
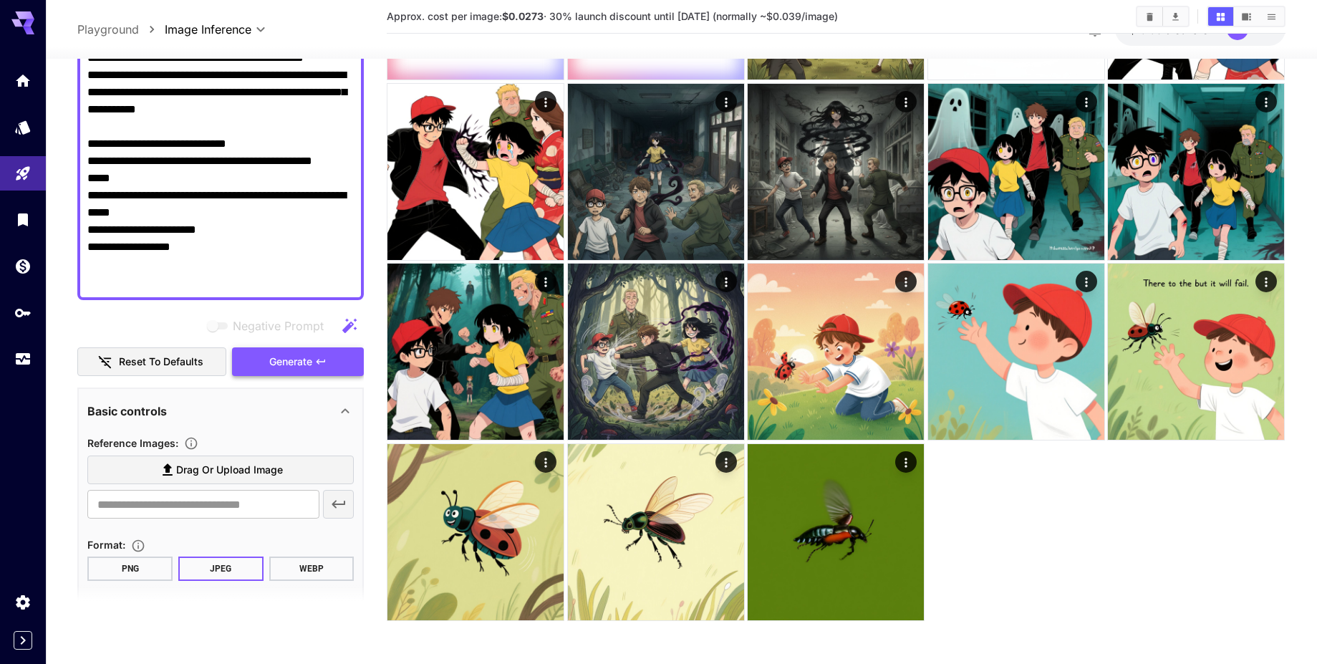
click at [297, 358] on span "Generate" at bounding box center [290, 362] width 43 height 18
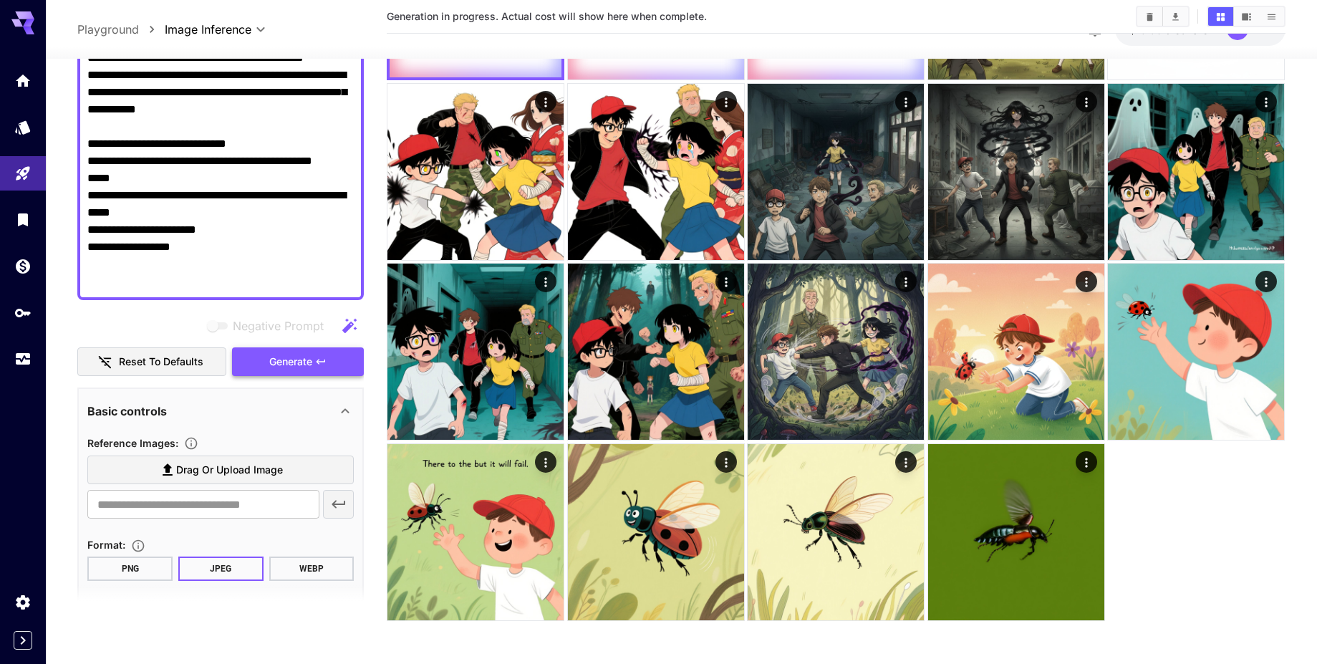
click at [296, 362] on span "Generate" at bounding box center [290, 362] width 43 height 18
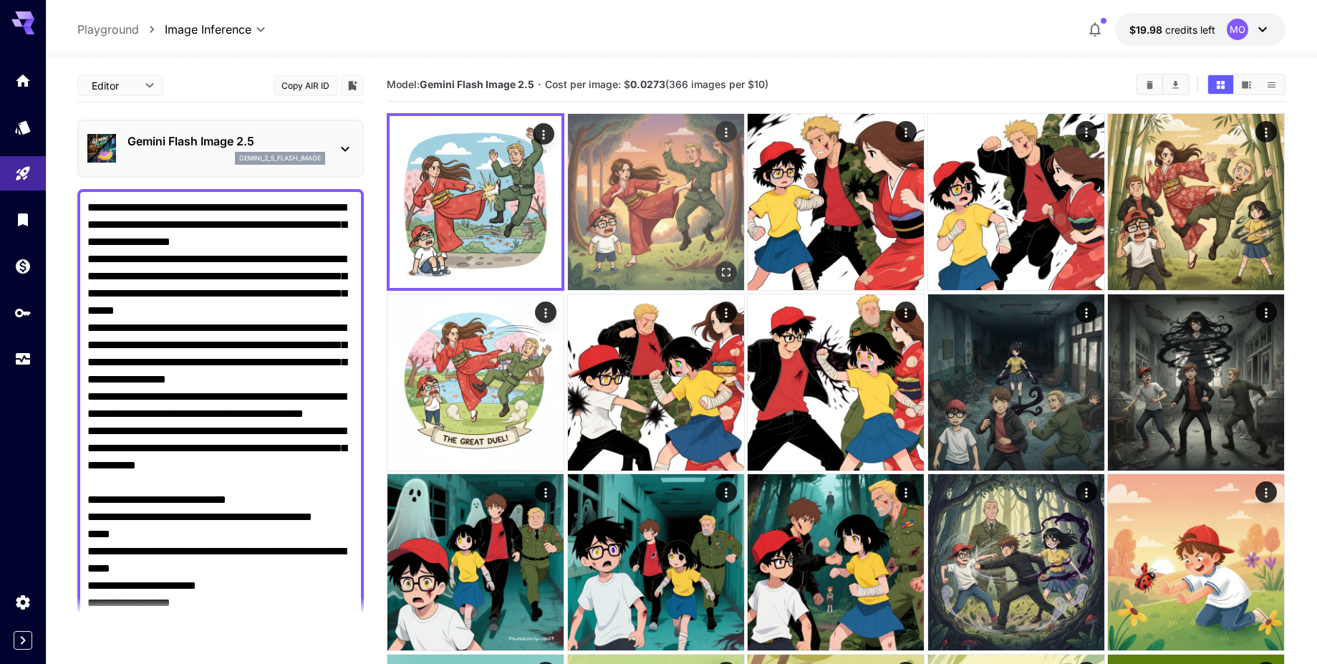
scroll to position [0, 0]
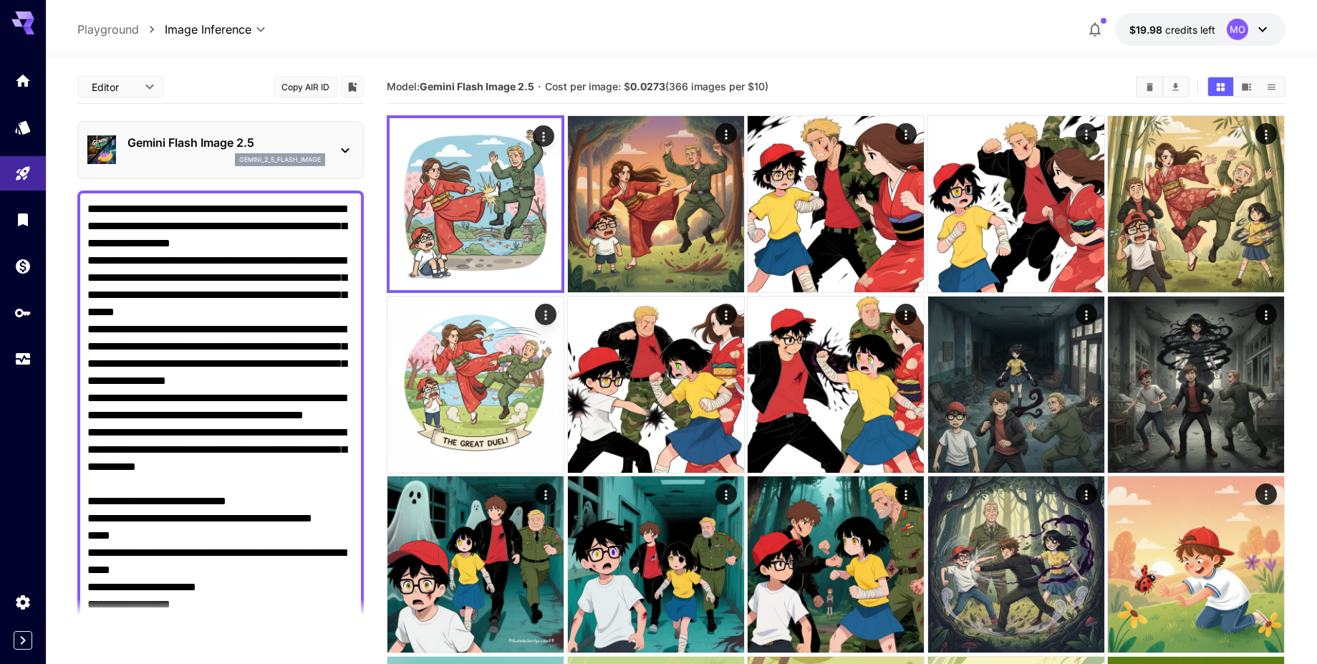
drag, startPoint x: 171, startPoint y: 553, endPoint x: 88, endPoint y: 540, distance: 84.1
click at [88, 540] on textarea "**********" at bounding box center [220, 424] width 266 height 447
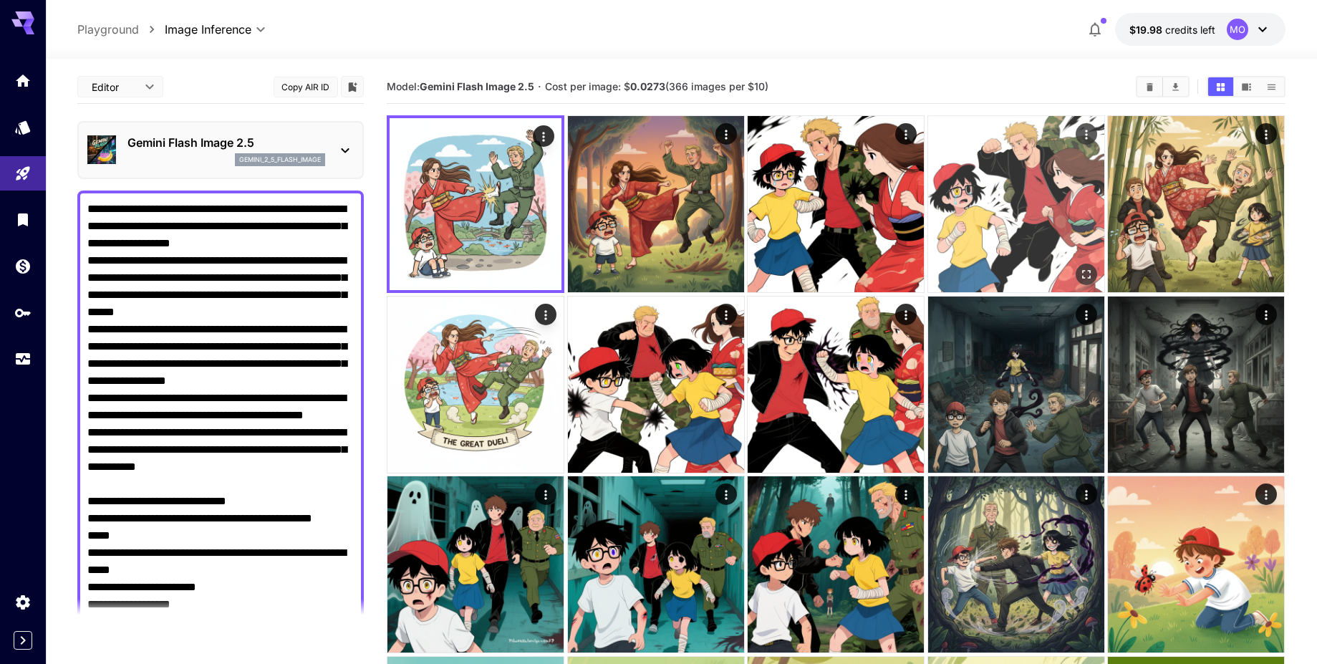
click at [1086, 136] on icon "Actions" at bounding box center [1086, 134] width 14 height 14
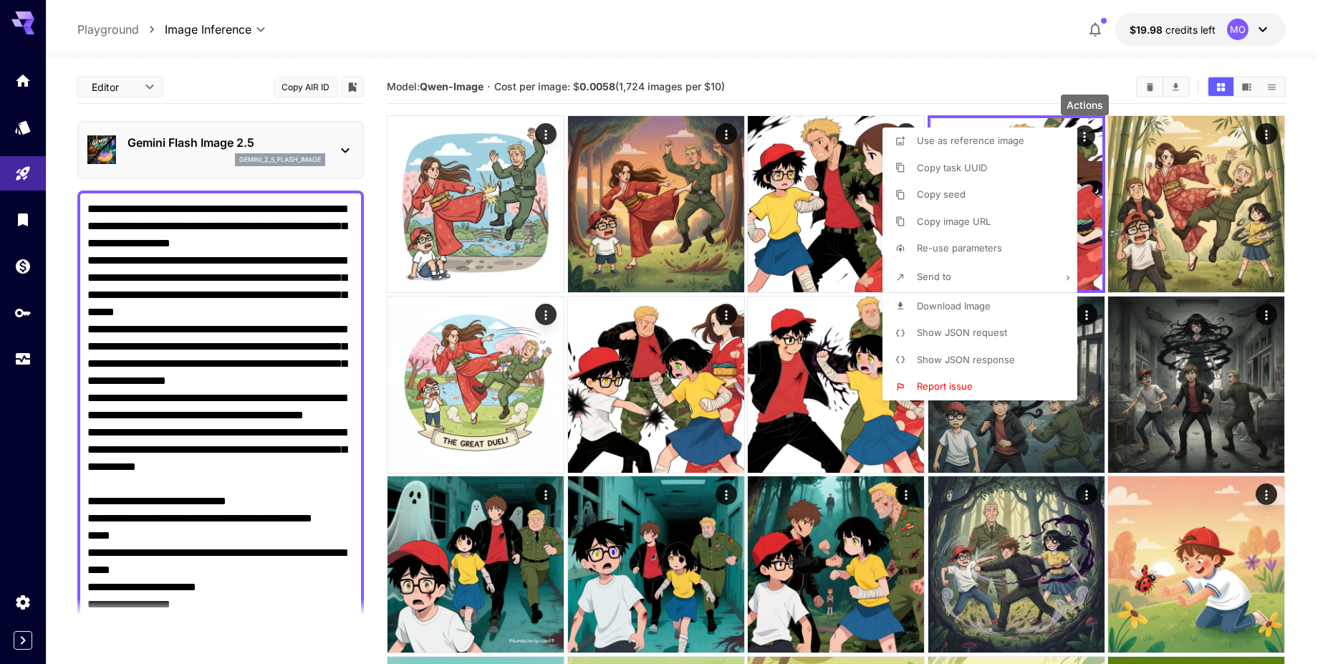
click at [973, 310] on span "Download Image" at bounding box center [954, 305] width 74 height 11
click at [873, 84] on div at bounding box center [664, 332] width 1328 height 664
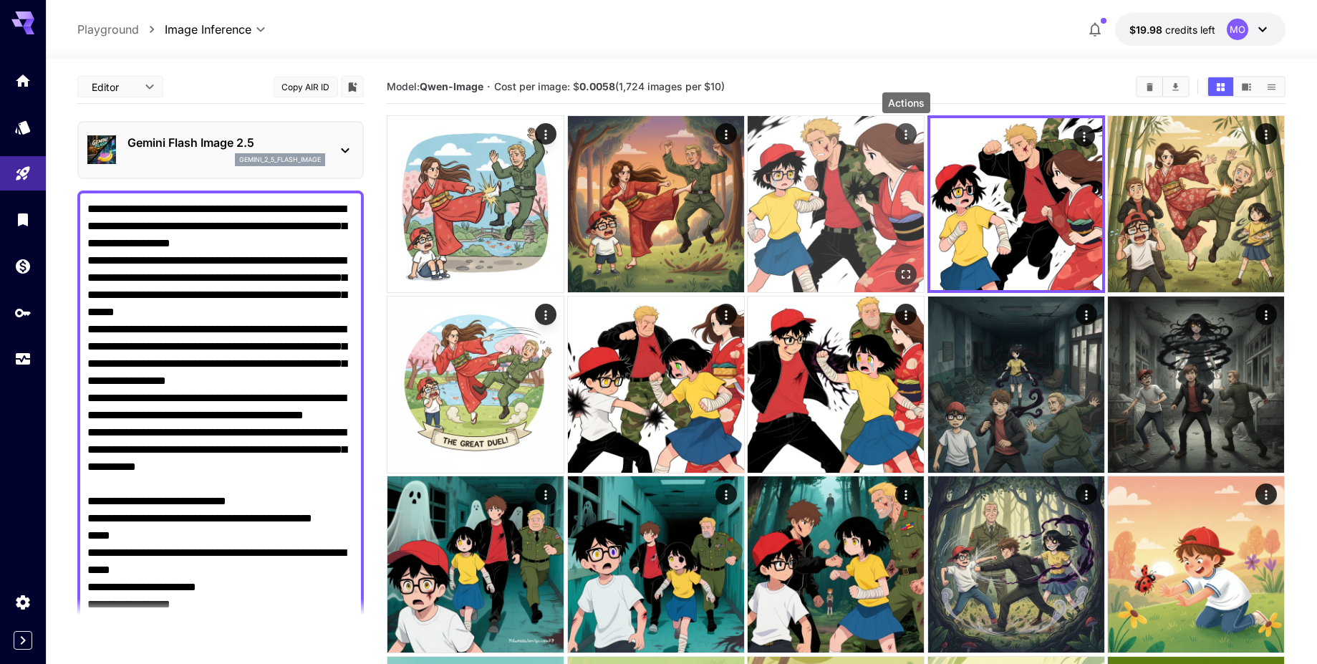
click at [907, 135] on icon "Actions" at bounding box center [906, 134] width 14 height 14
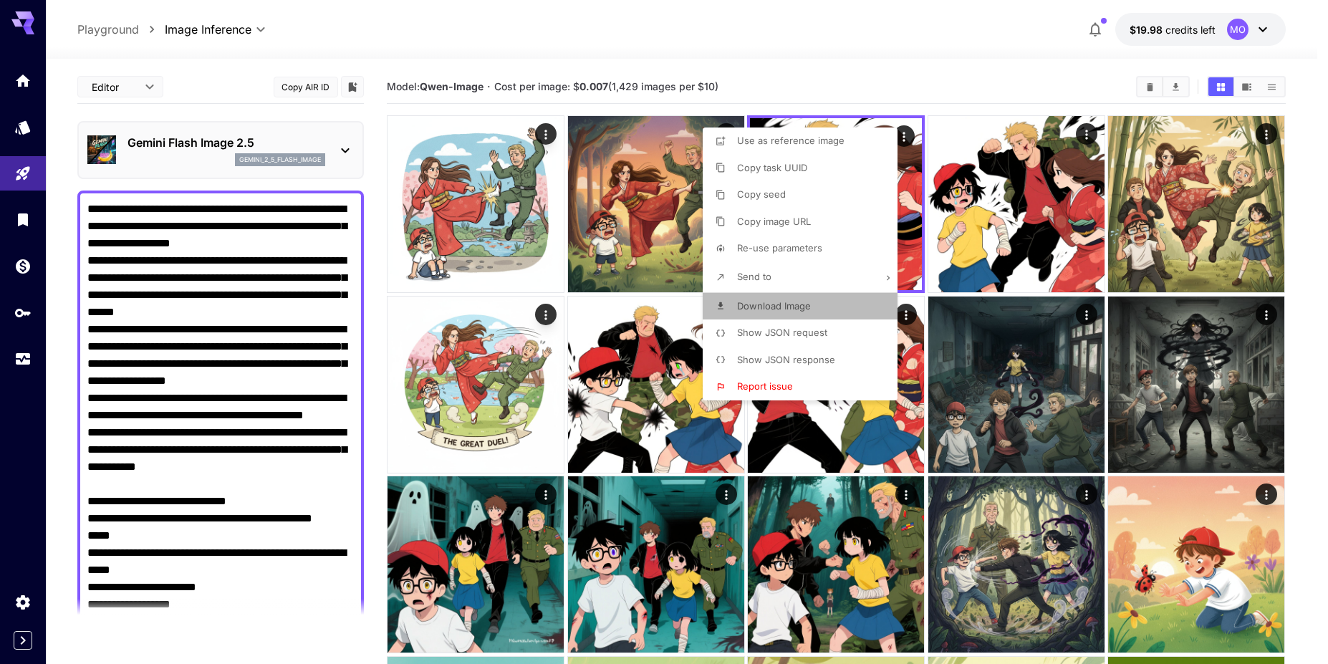
click at [806, 304] on span "Download Image" at bounding box center [774, 305] width 74 height 11
click at [805, 44] on div at bounding box center [664, 332] width 1328 height 664
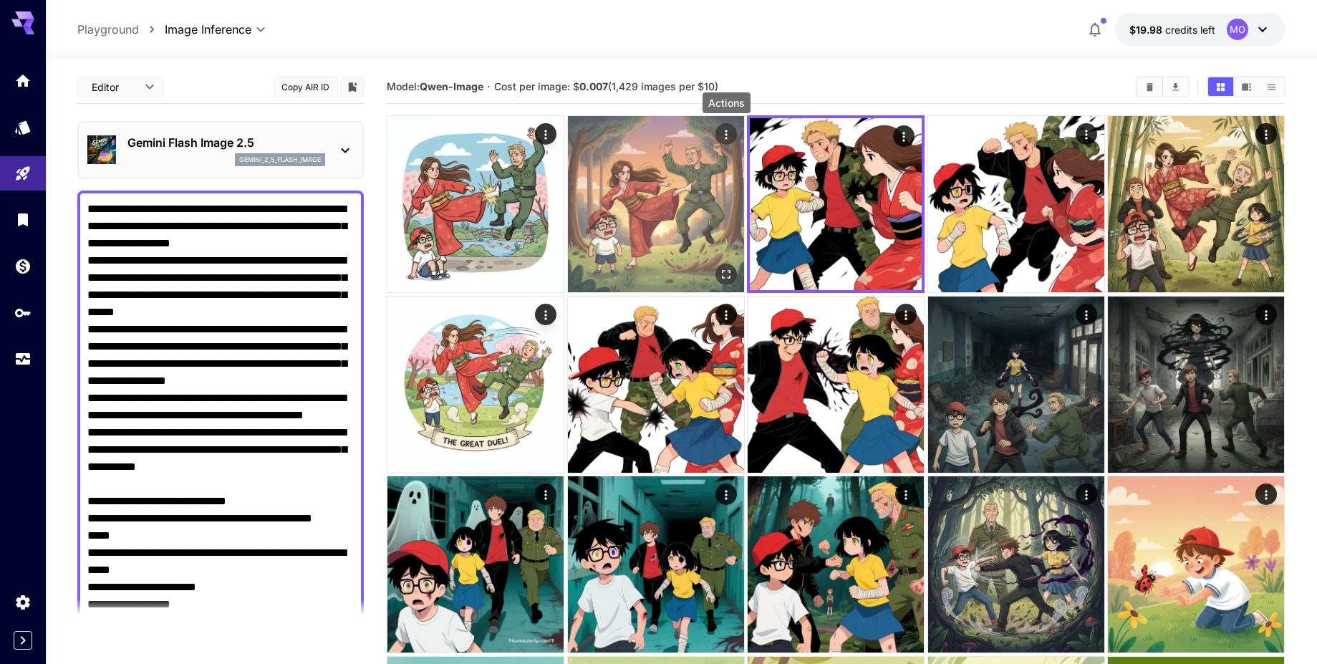
click at [730, 135] on icon "Actions" at bounding box center [726, 134] width 14 height 14
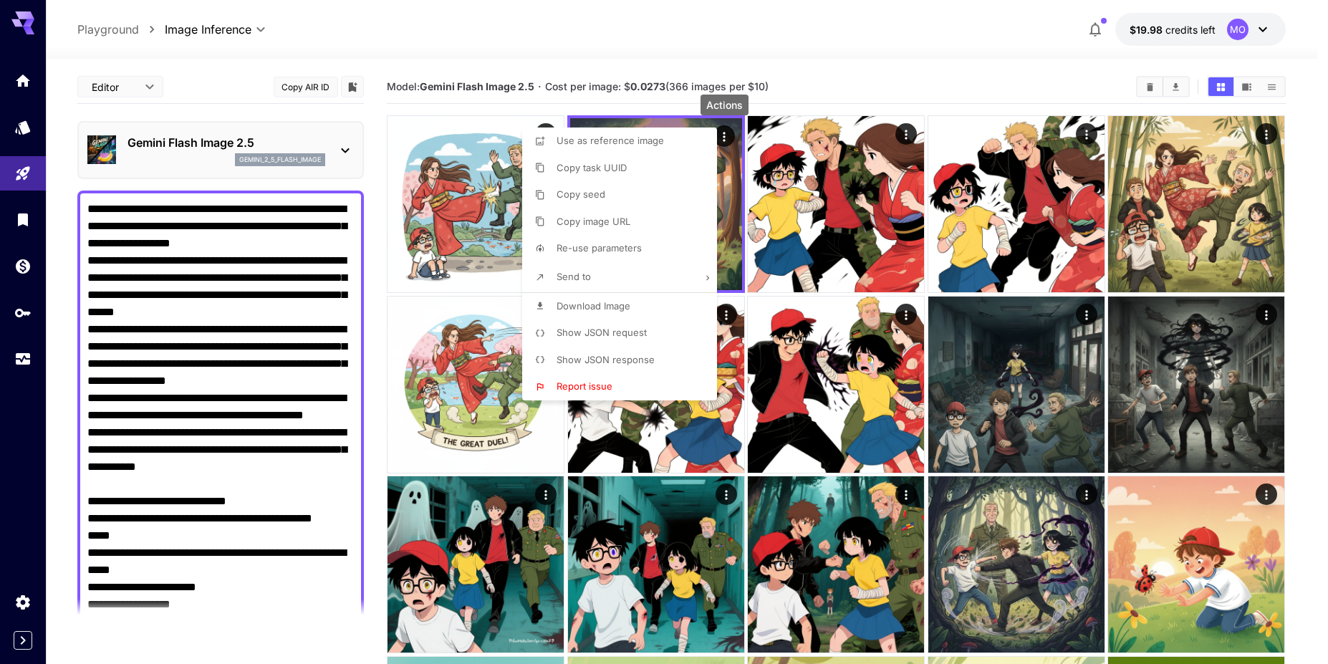
click at [626, 306] on span "Download Image" at bounding box center [593, 305] width 74 height 11
click at [584, 52] on div at bounding box center [664, 332] width 1328 height 664
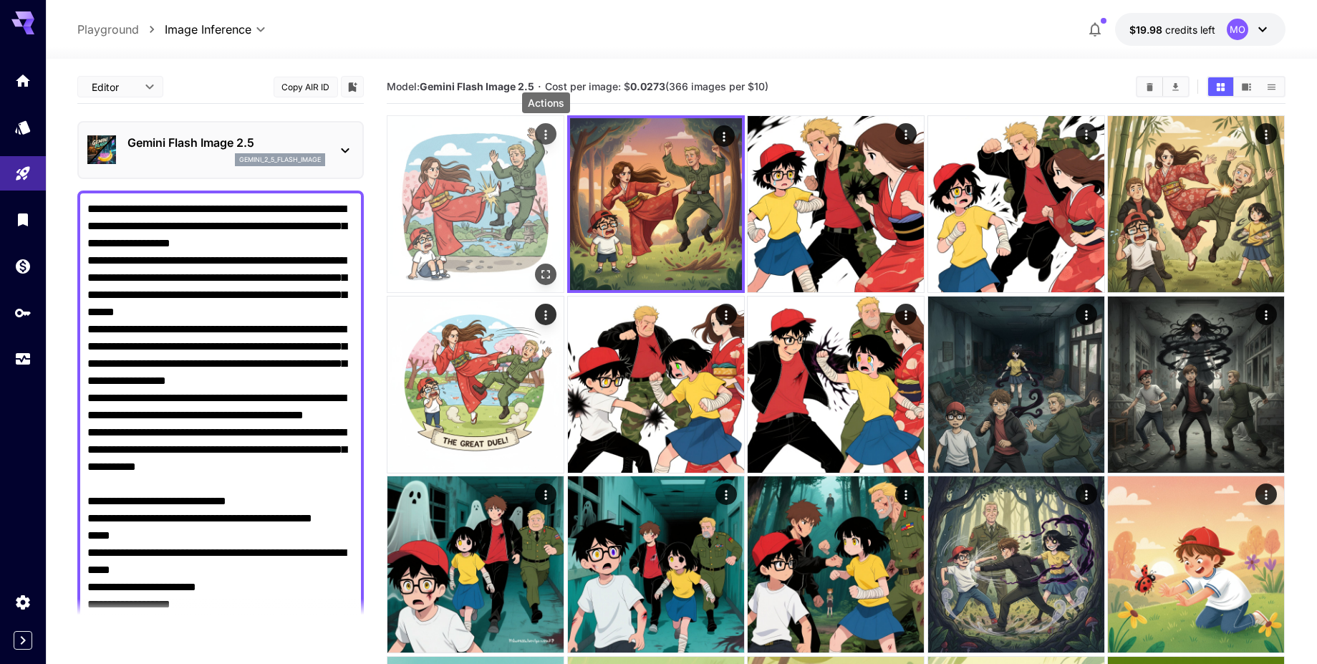
click at [550, 136] on icon "Actions" at bounding box center [546, 134] width 14 height 14
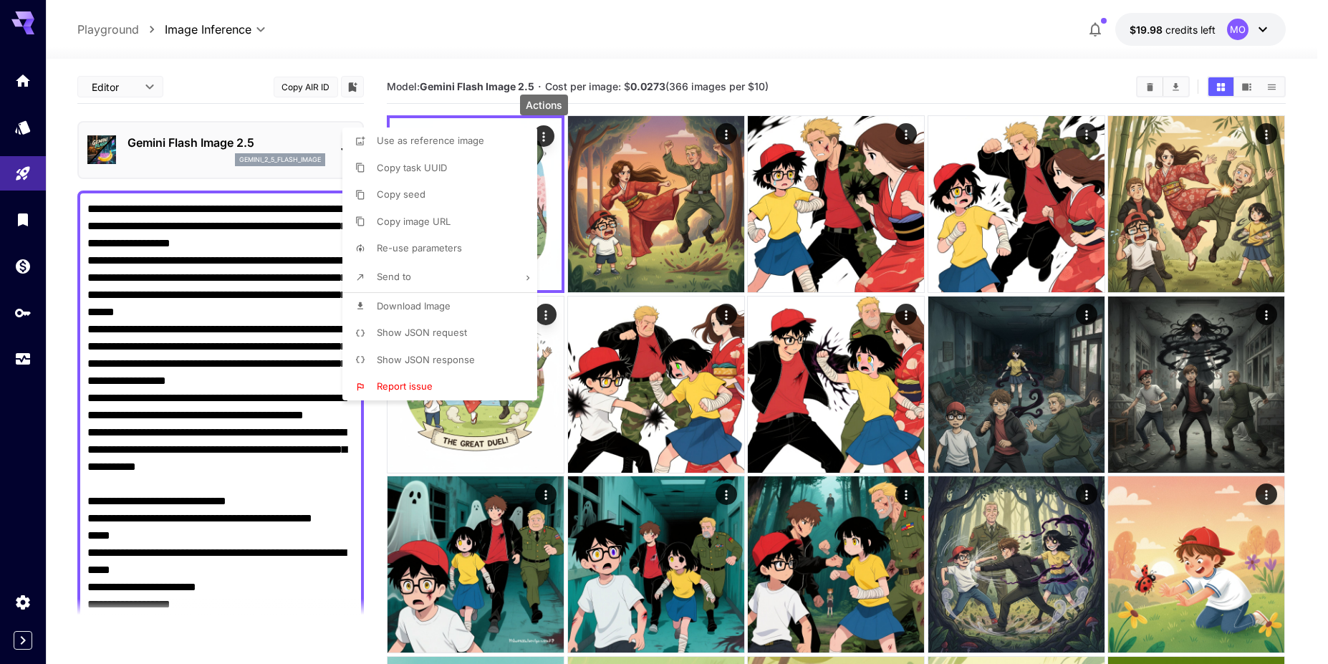
click at [464, 309] on li "Download Image" at bounding box center [443, 306] width 203 height 27
click at [228, 241] on div at bounding box center [664, 332] width 1328 height 664
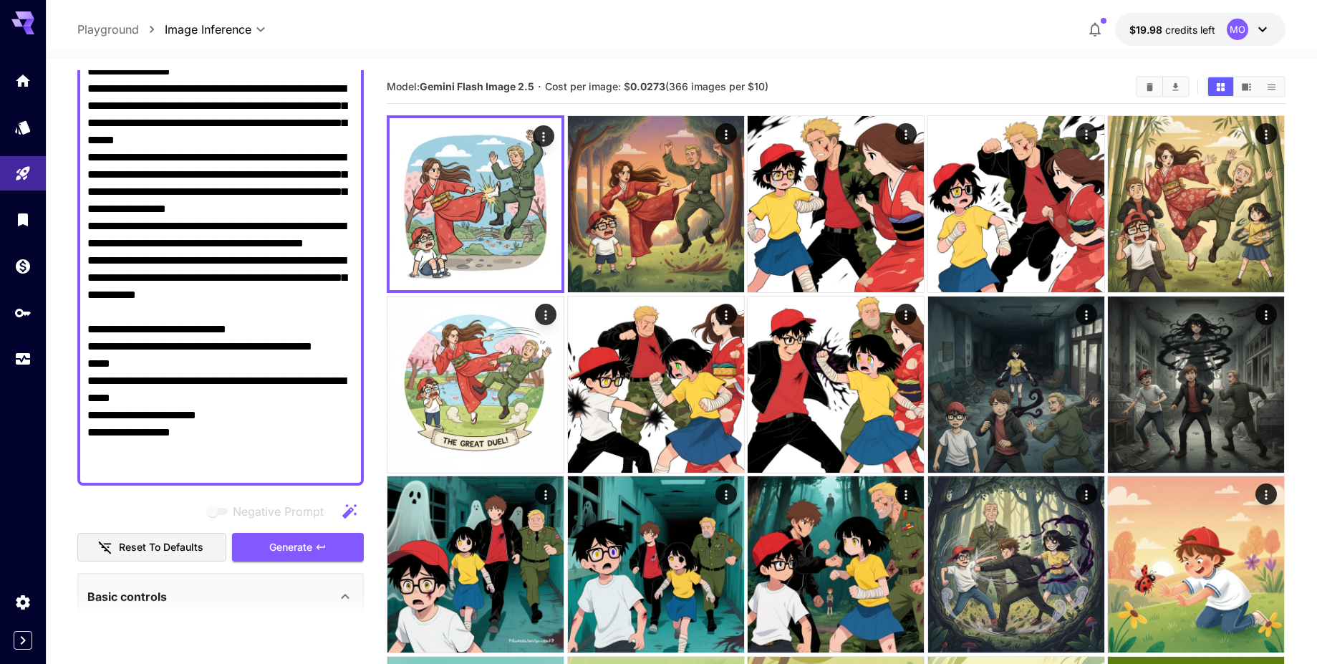
click at [287, 397] on textarea "**********" at bounding box center [220, 252] width 266 height 447
paste textarea "**********"
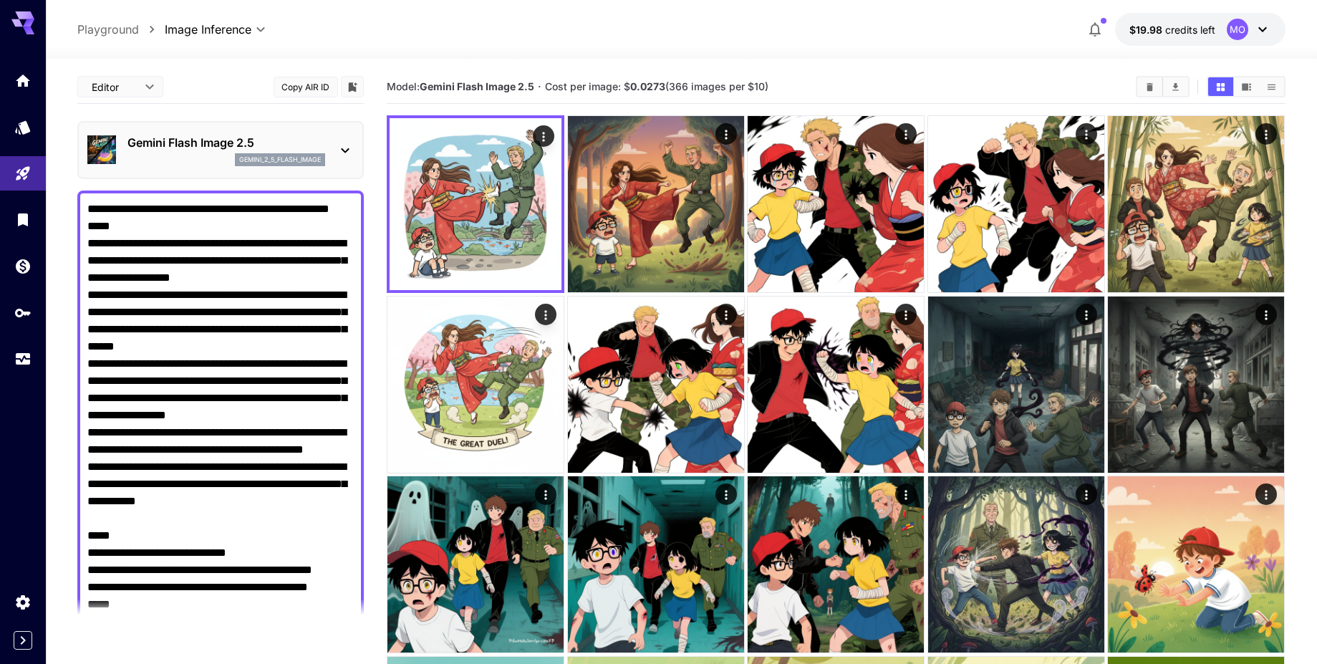
type textarea "**********"
click at [259, 165] on div "gemini_2_5_flash_image" at bounding box center [280, 159] width 90 height 13
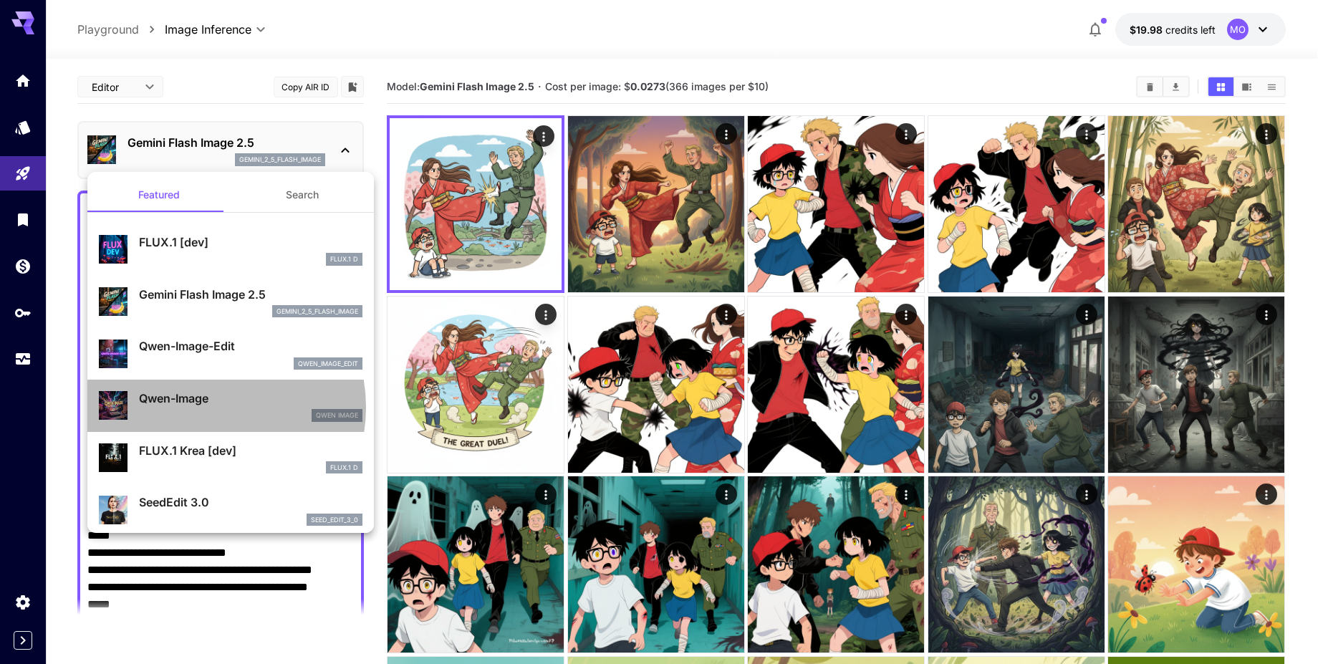
click at [206, 407] on p "Qwen-Image" at bounding box center [250, 398] width 223 height 17
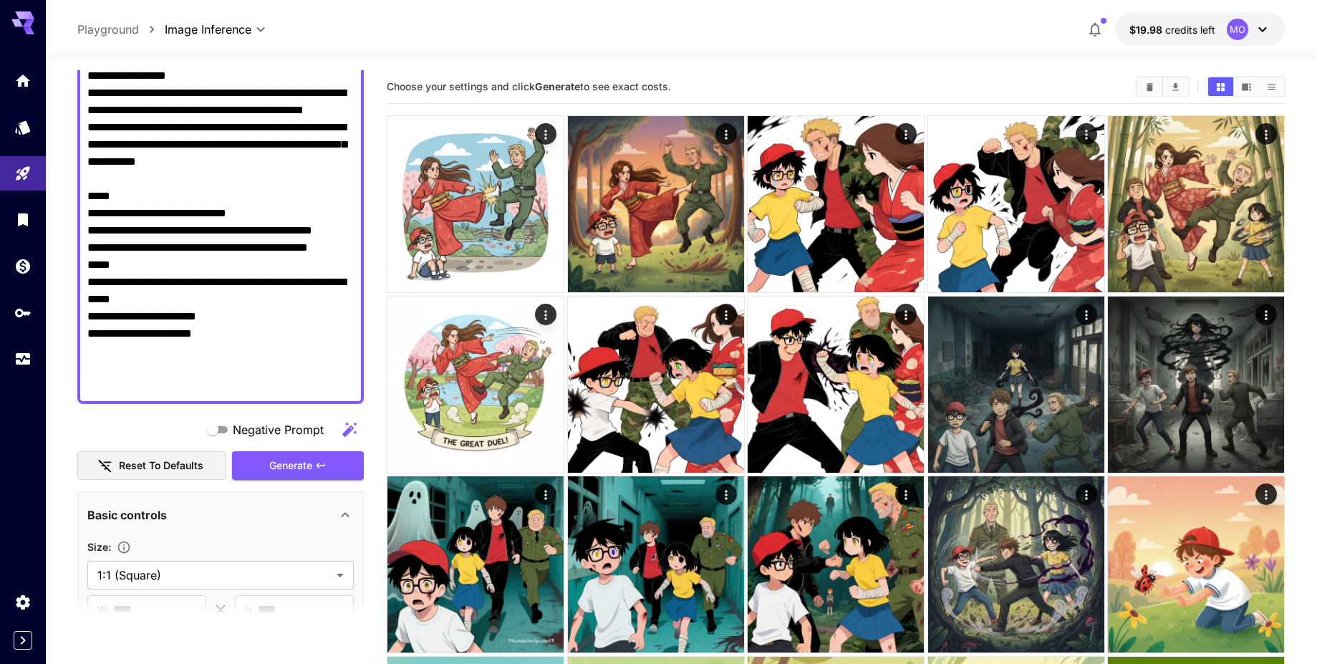
scroll to position [344, 0]
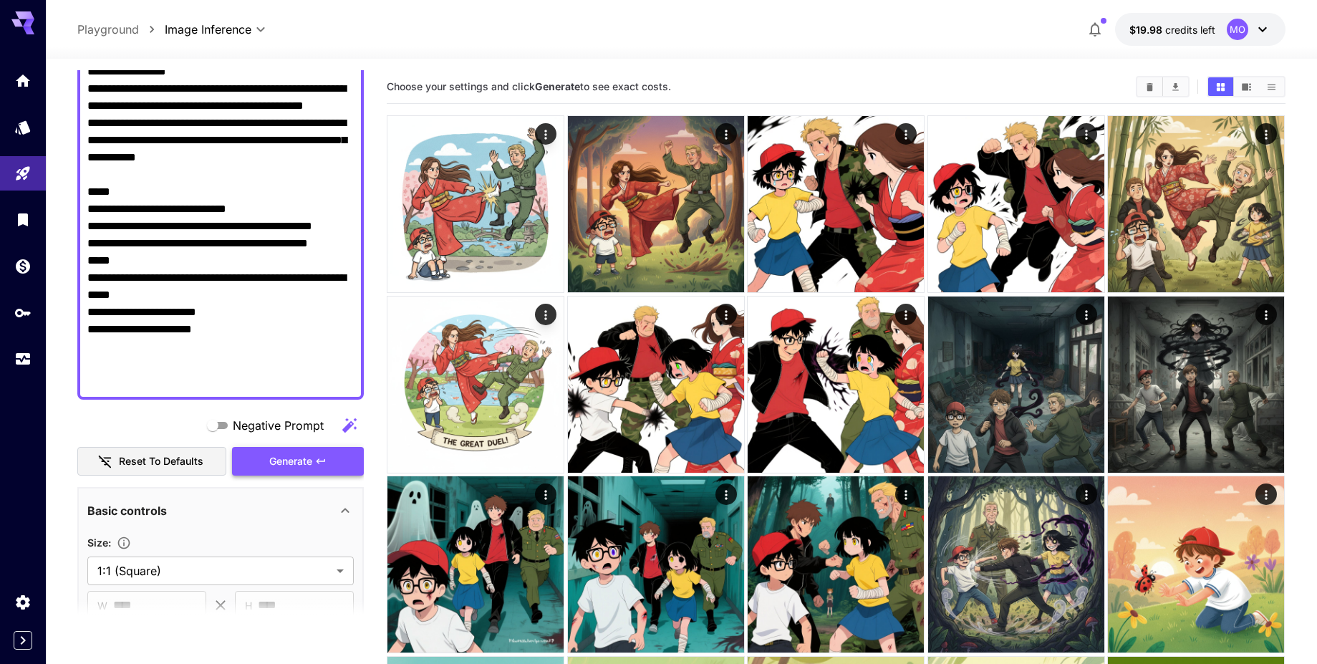
click at [322, 465] on icon "button" at bounding box center [320, 460] width 11 height 11
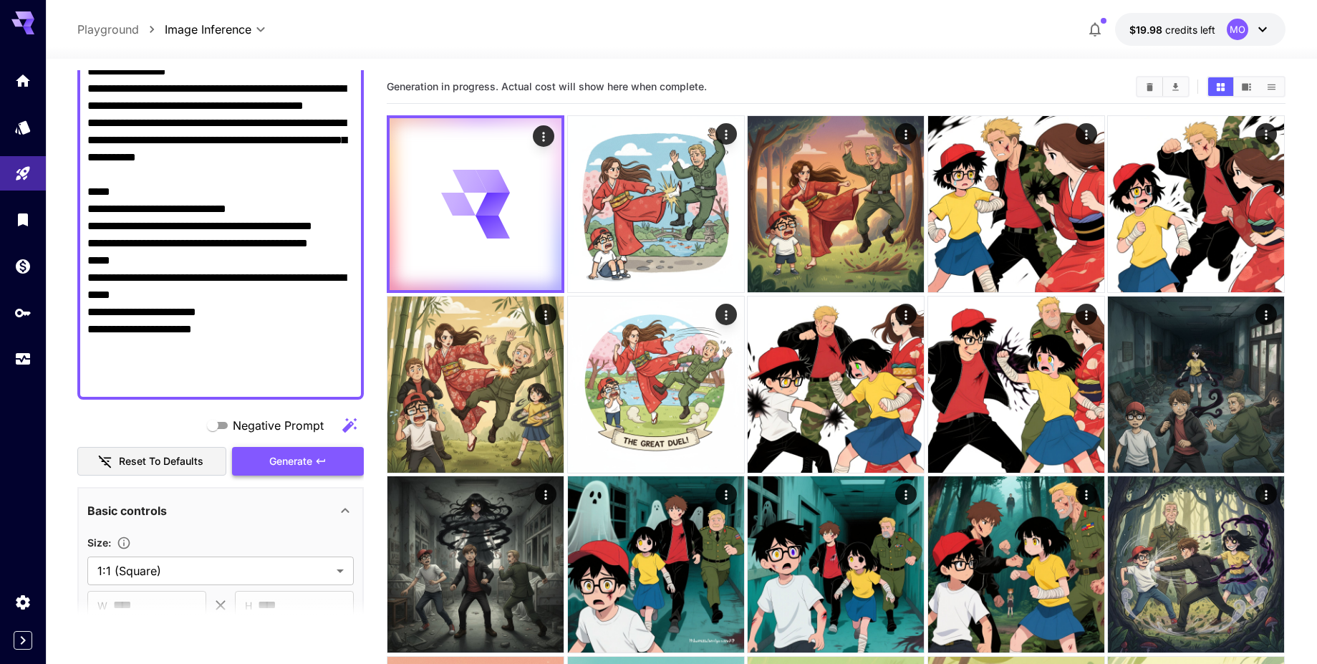
click at [314, 466] on button "Generate" at bounding box center [298, 461] width 132 height 29
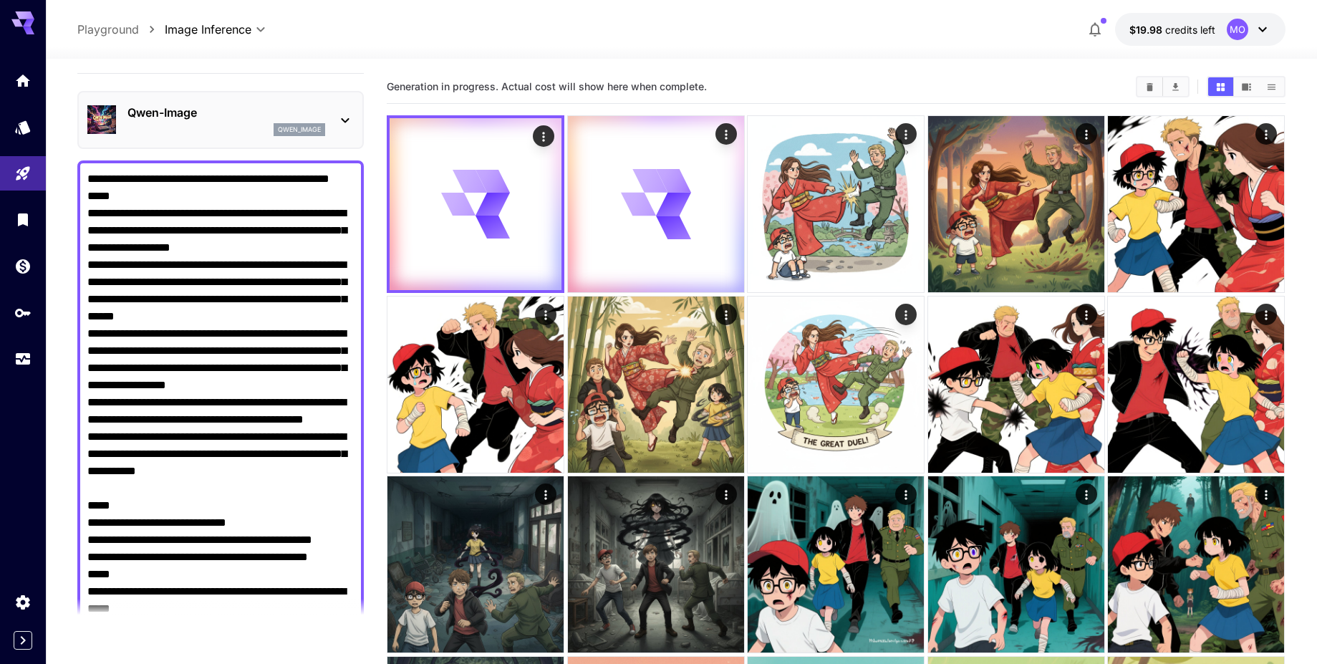
scroll to position [0, 0]
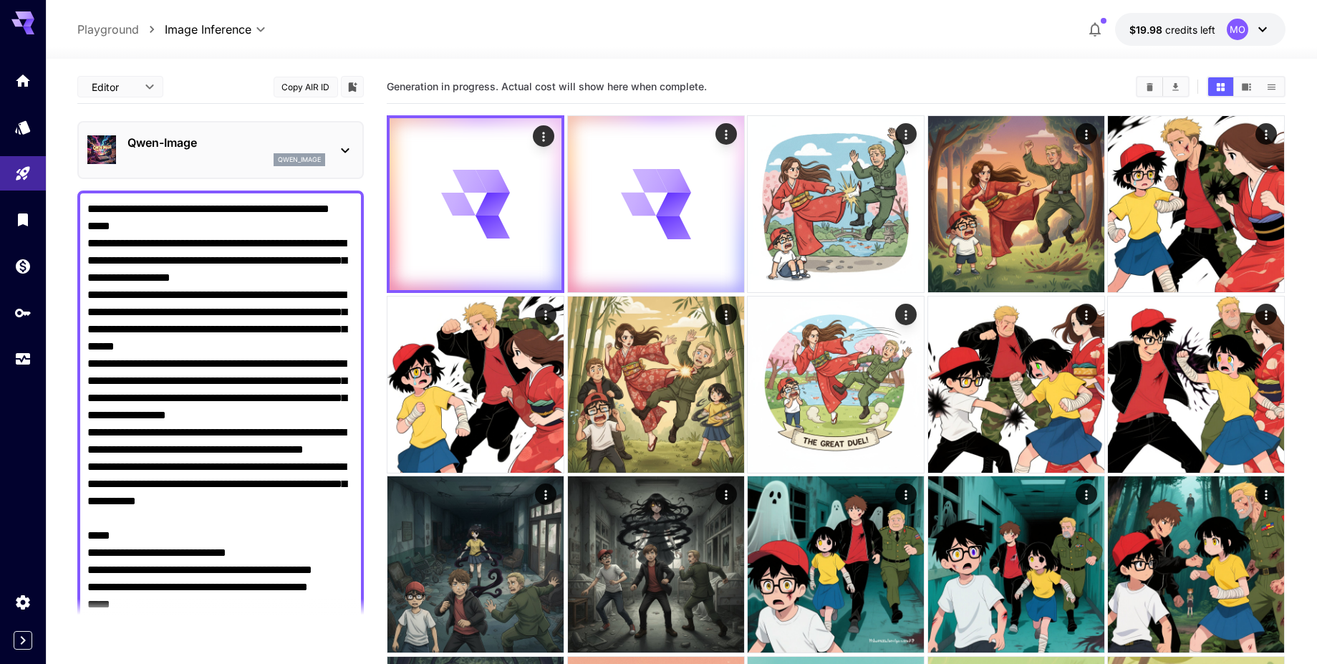
click at [250, 142] on p "Qwen-Image" at bounding box center [226, 142] width 198 height 17
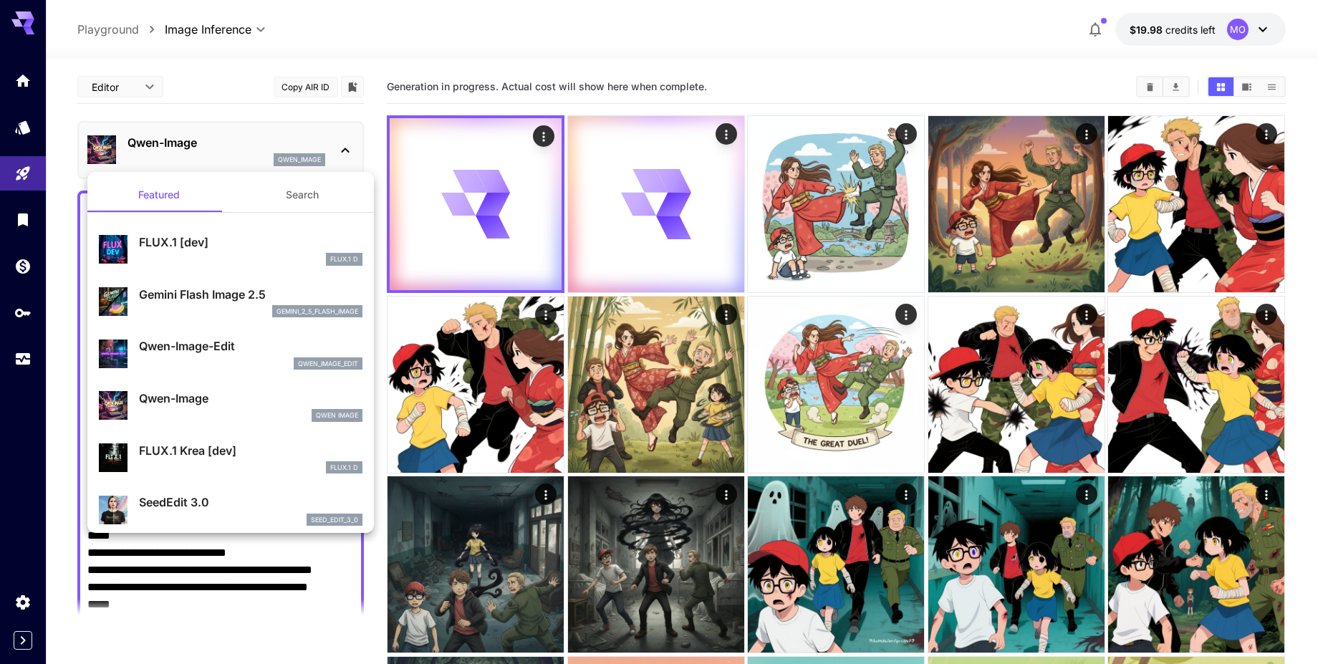
click at [201, 303] on div "Gemini Flash Image 2.5 gemini_2_5_flash_image" at bounding box center [250, 302] width 223 height 32
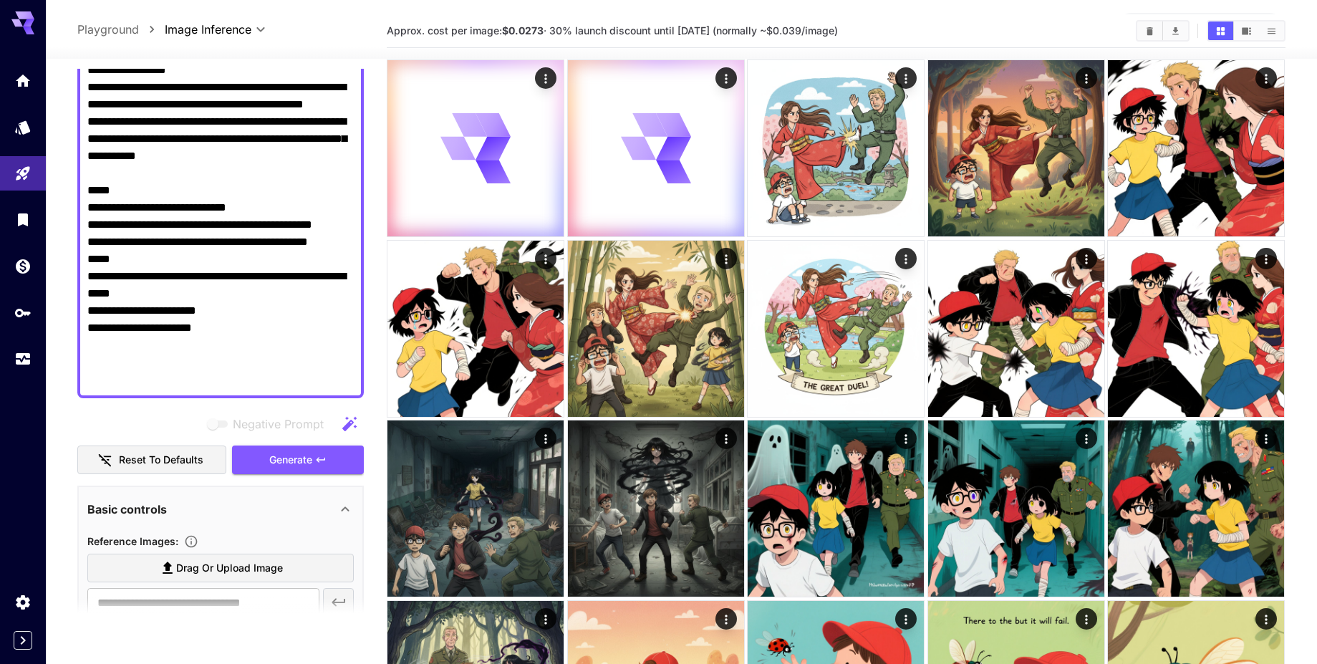
scroll to position [86, 0]
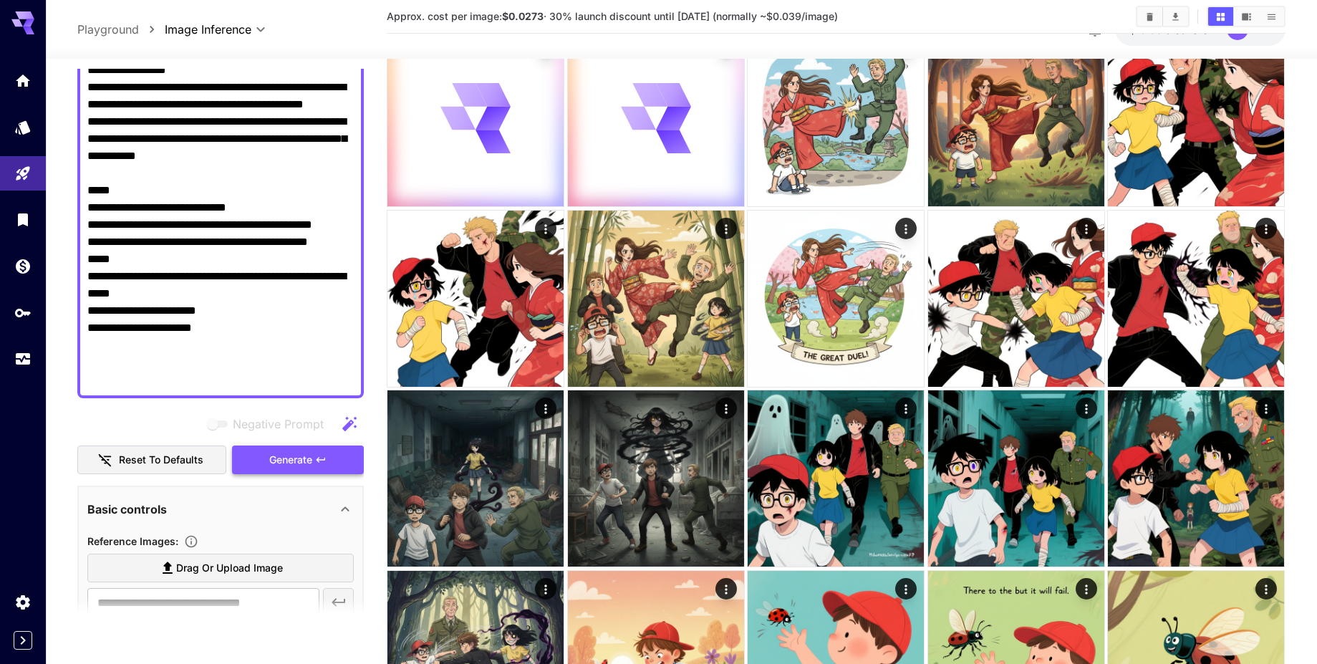
click at [298, 454] on span "Generate" at bounding box center [290, 460] width 43 height 18
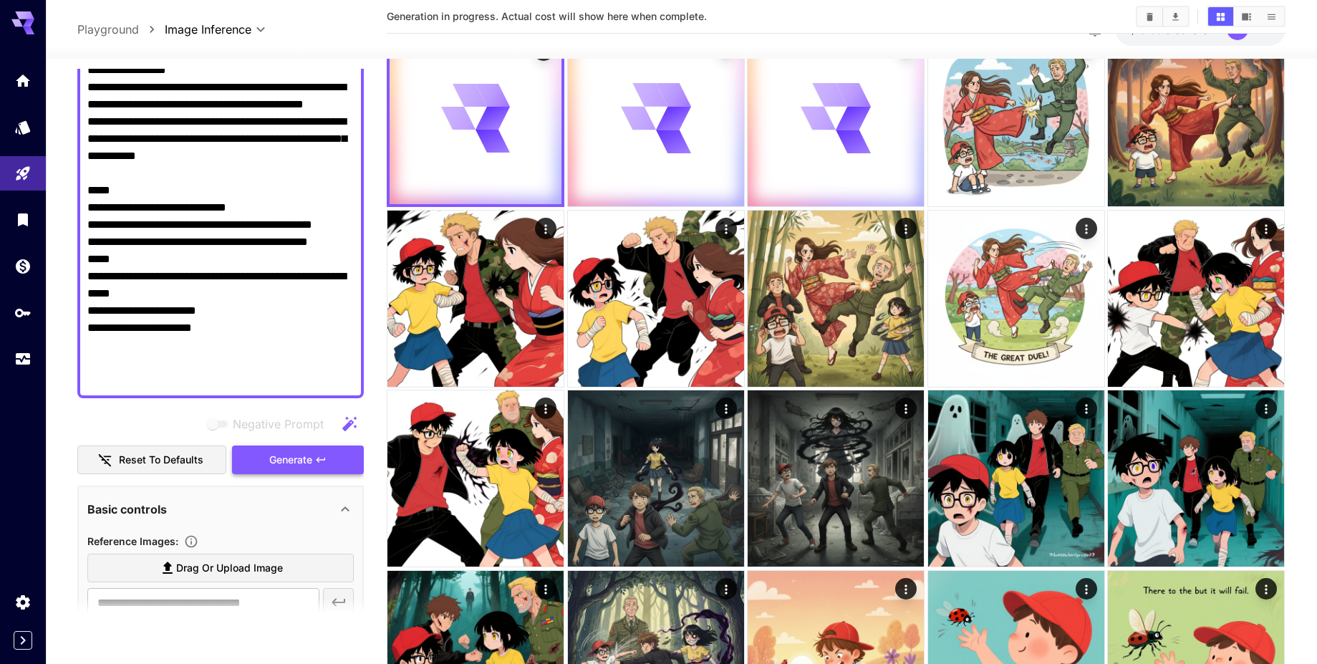
click at [298, 454] on span "Generate" at bounding box center [290, 460] width 43 height 18
click at [291, 465] on span "Generate" at bounding box center [290, 460] width 43 height 18
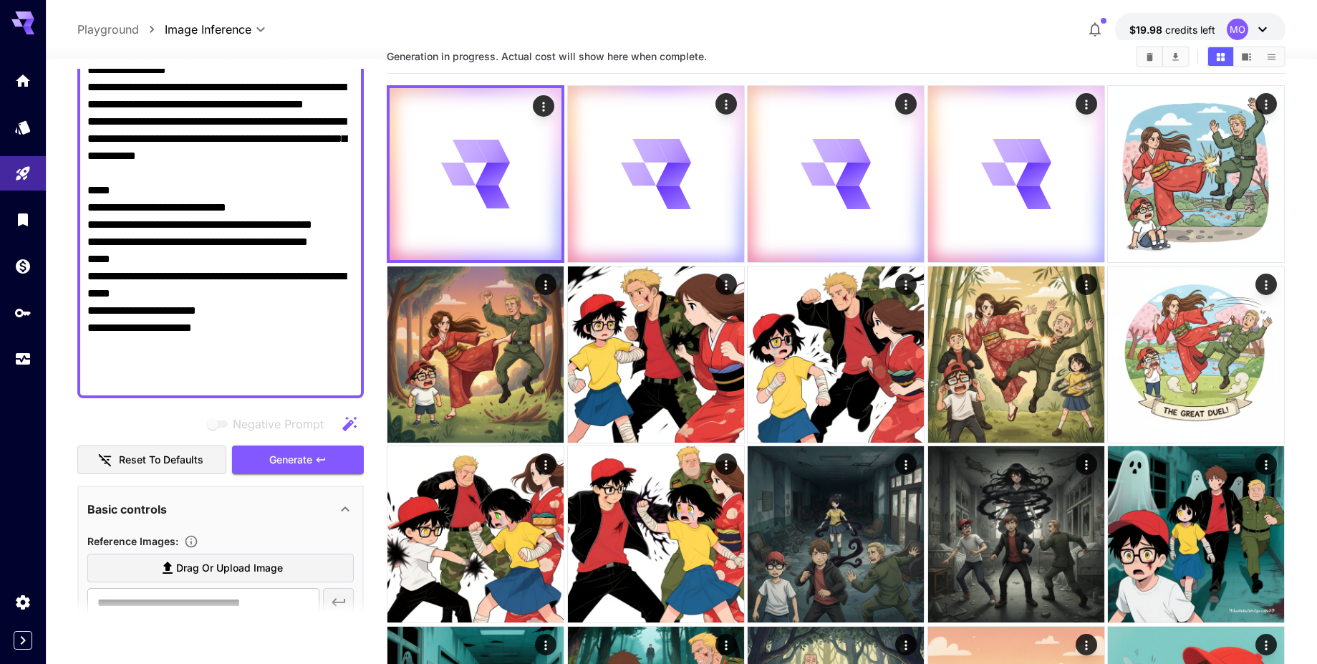
scroll to position [0, 0]
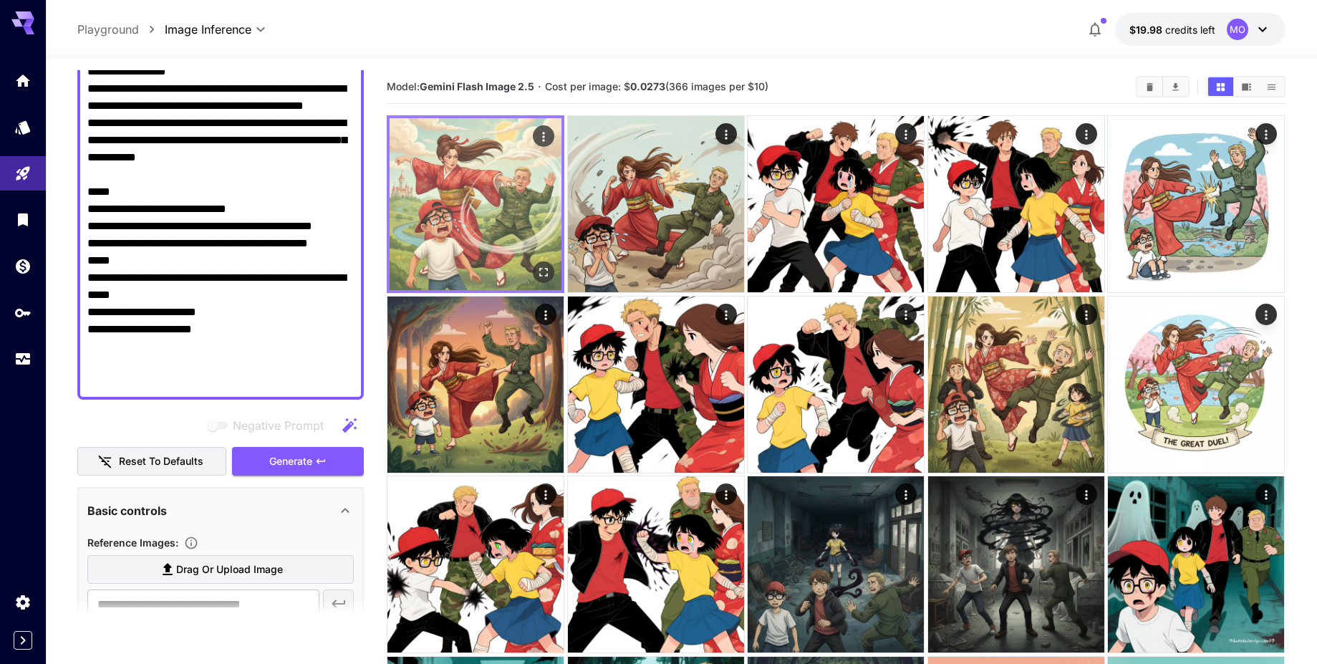
click at [492, 213] on img at bounding box center [476, 204] width 172 height 172
click at [544, 273] on icon "Open in fullscreen" at bounding box center [544, 272] width 14 height 14
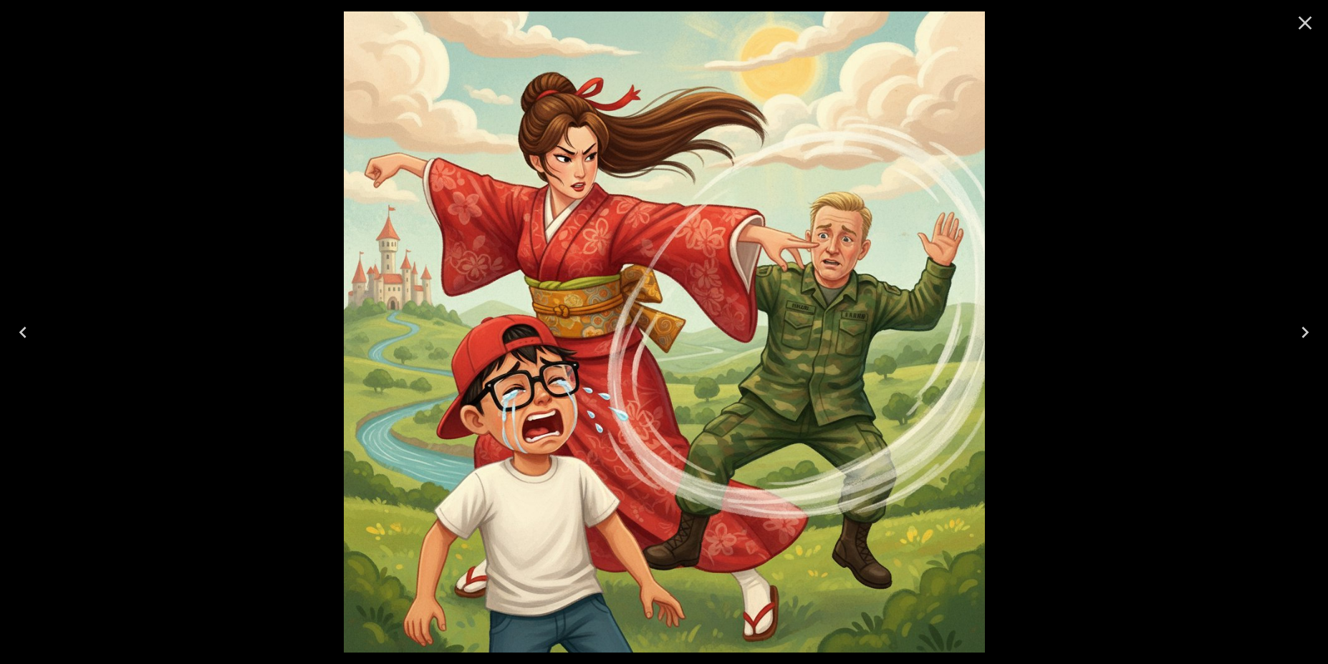
click at [1296, 324] on icon "Next" at bounding box center [1304, 332] width 23 height 23
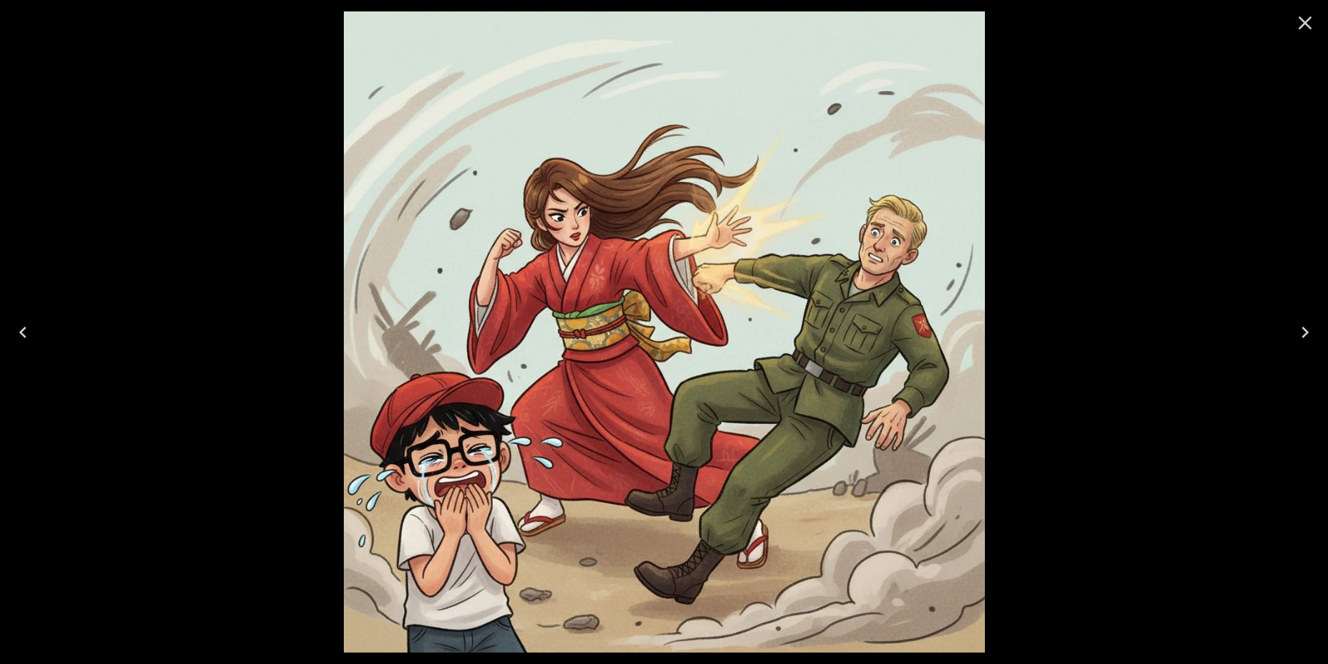
click at [1296, 324] on icon "Next" at bounding box center [1304, 332] width 23 height 23
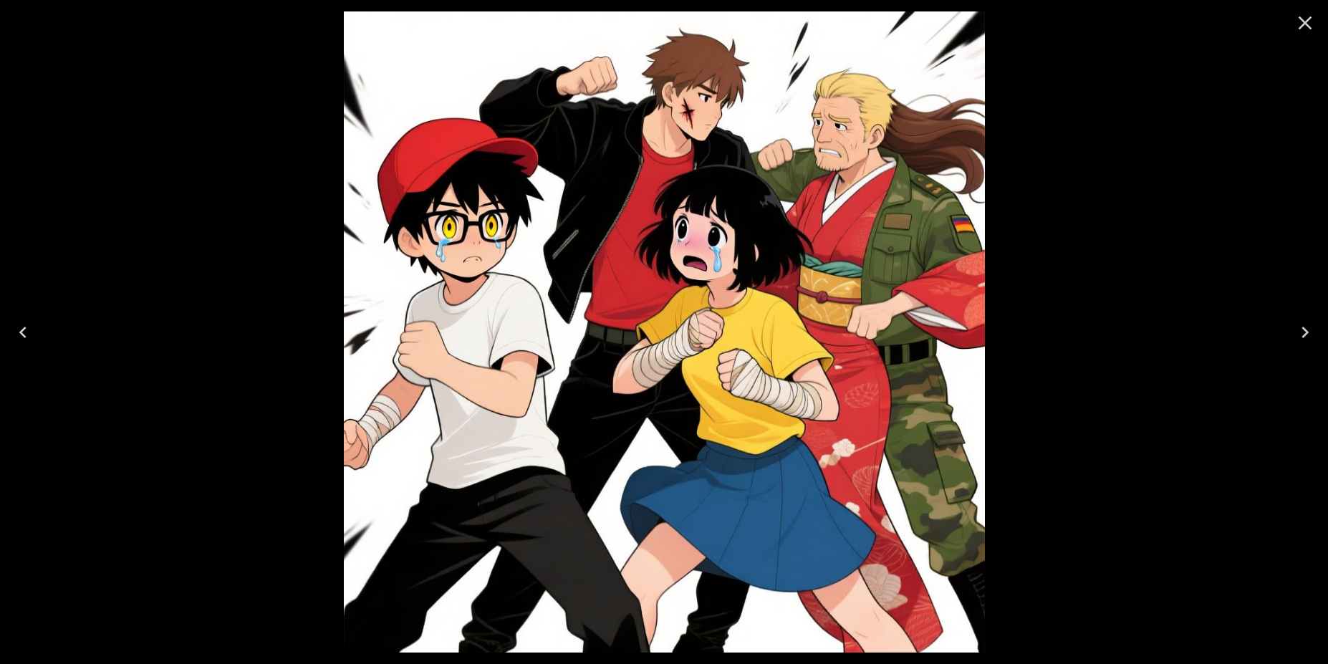
click at [1296, 324] on icon "Next" at bounding box center [1304, 332] width 23 height 23
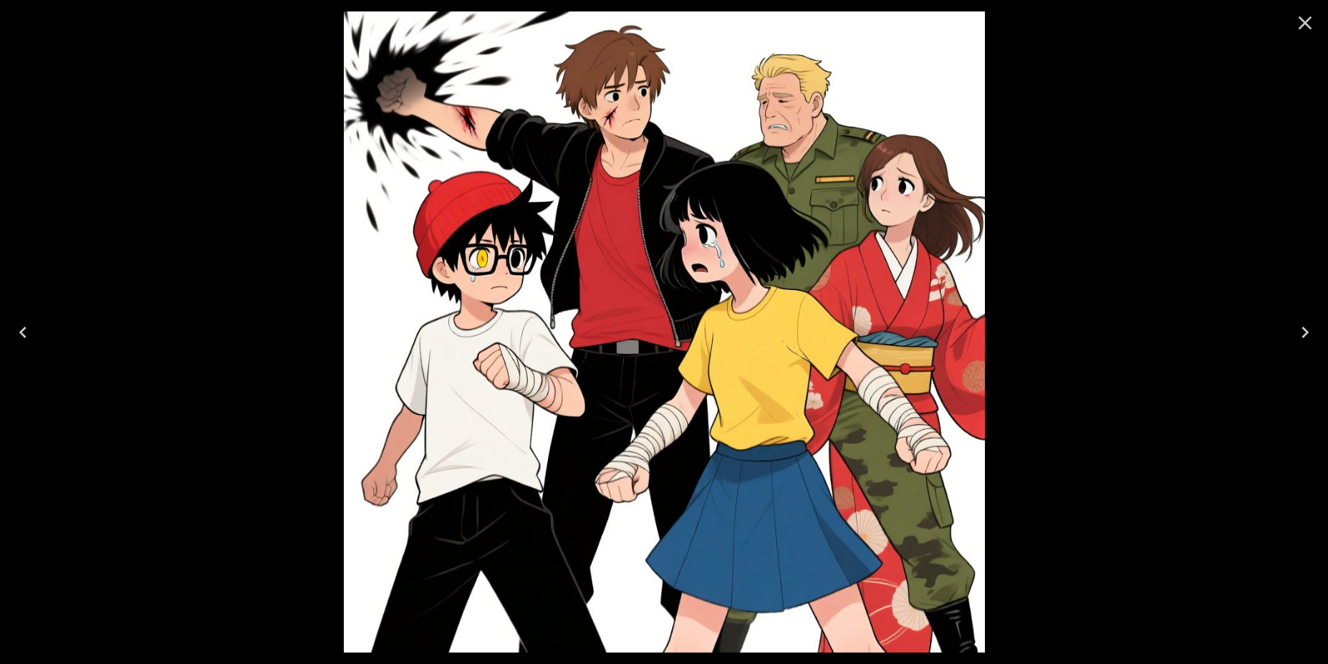
click at [1303, 38] on button "Close" at bounding box center [1305, 23] width 34 height 34
